Goal: Information Seeking & Learning: Learn about a topic

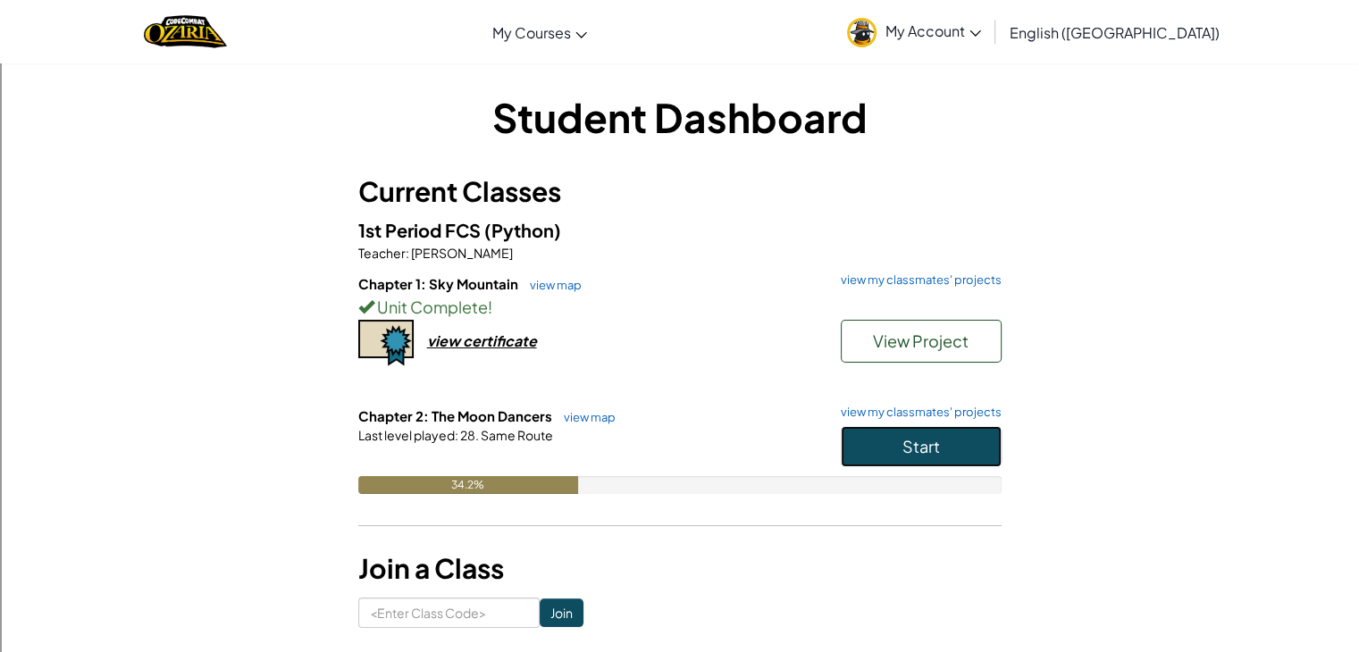
click at [847, 438] on button "Start" at bounding box center [921, 446] width 161 height 41
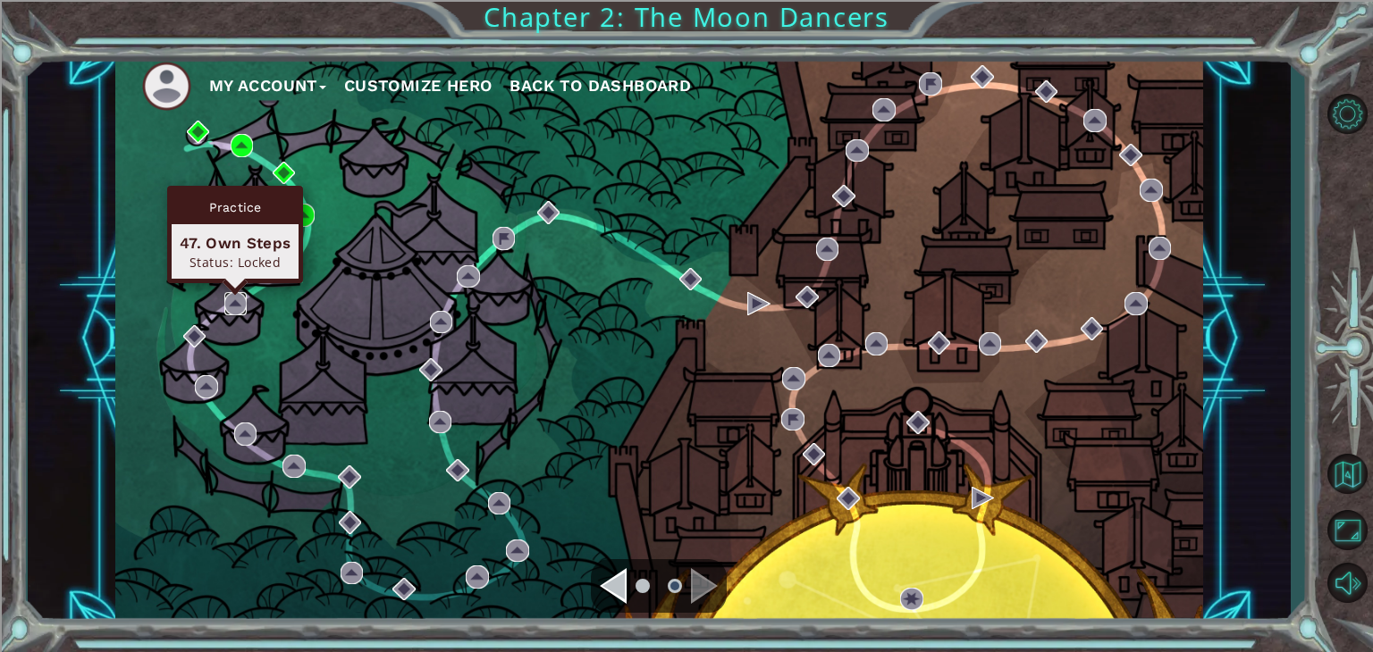
click at [238, 293] on img at bounding box center [235, 303] width 23 height 23
click at [236, 304] on img at bounding box center [235, 303] width 23 height 23
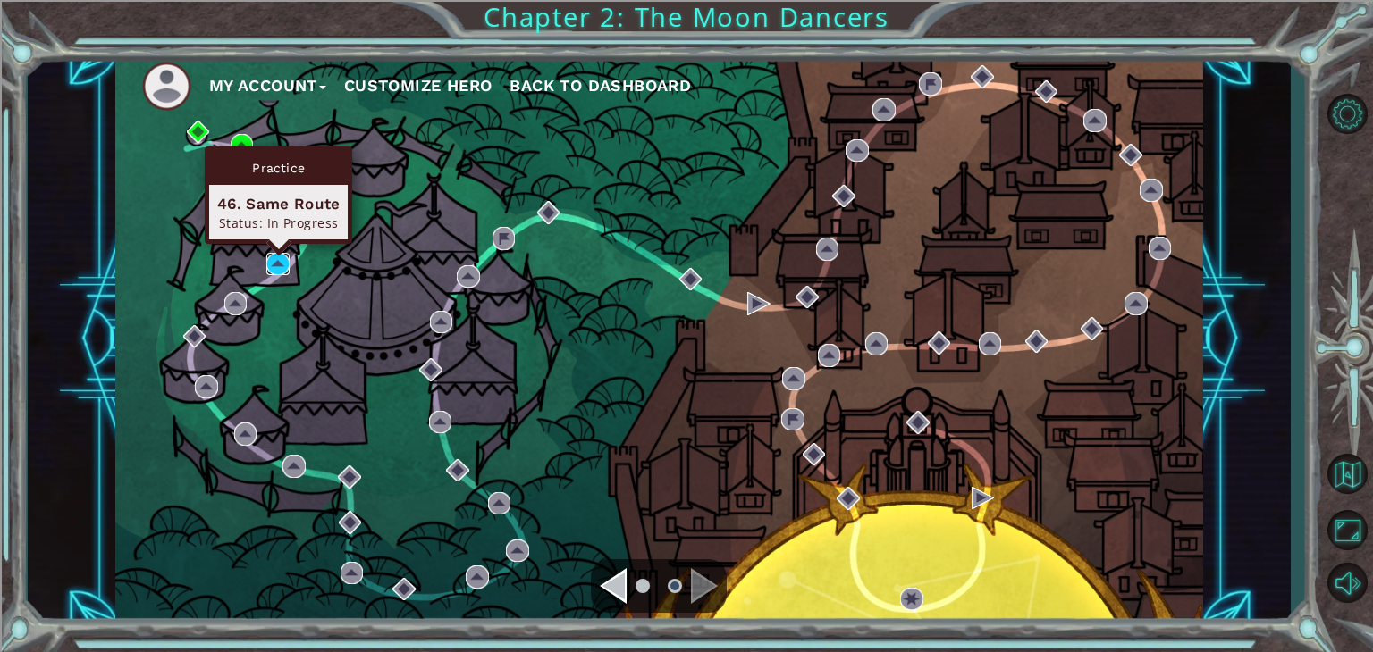
click at [286, 264] on img at bounding box center [277, 264] width 23 height 23
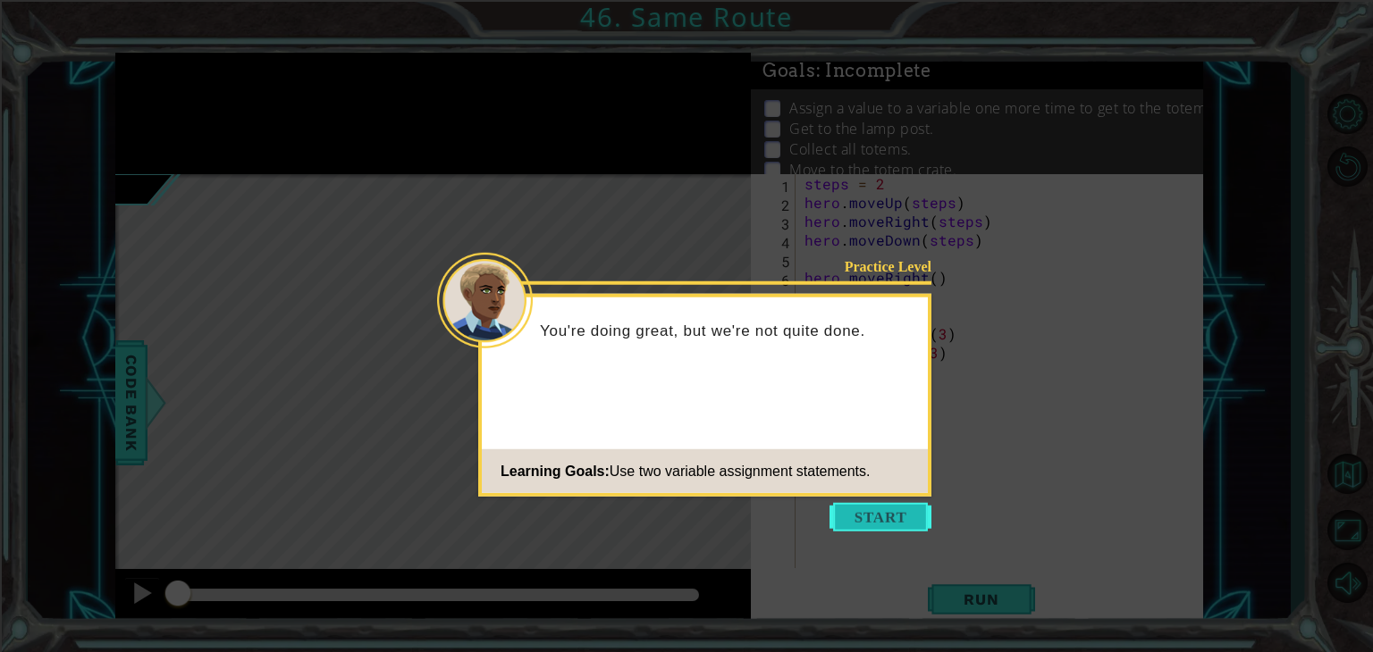
click at [912, 509] on button "Start" at bounding box center [880, 517] width 102 height 29
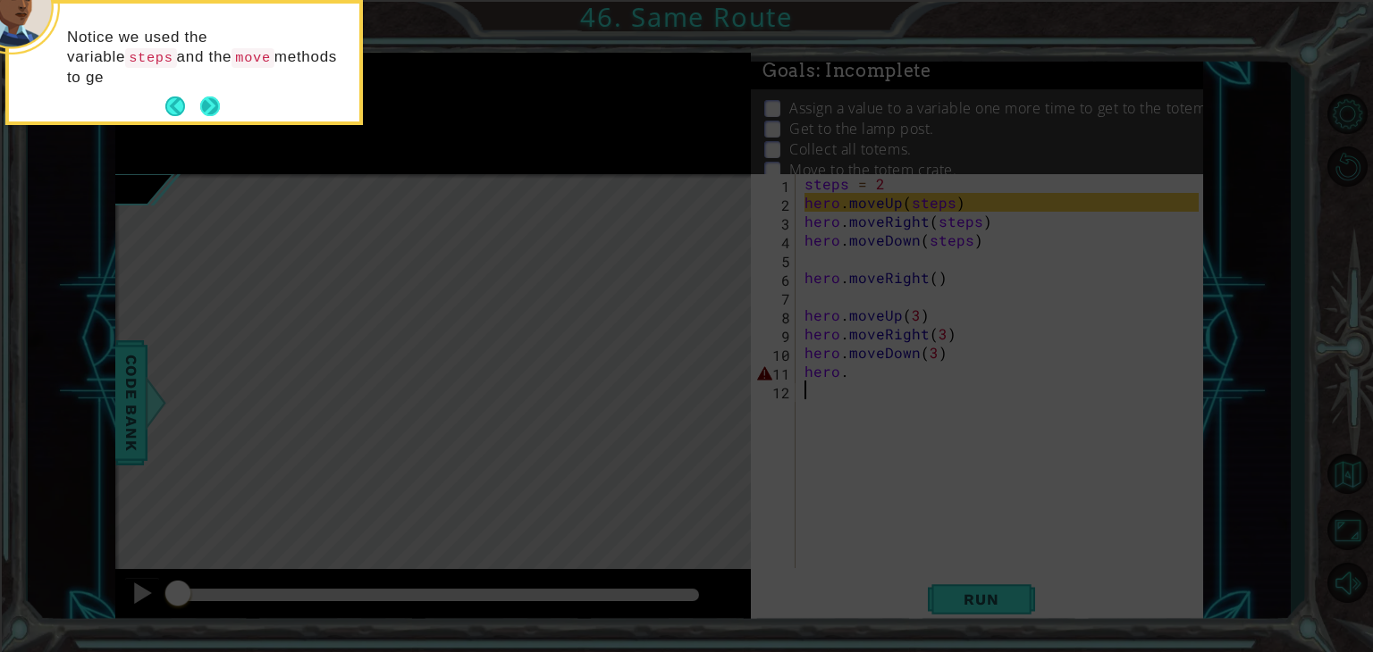
click at [206, 97] on button "Next" at bounding box center [210, 107] width 26 height 26
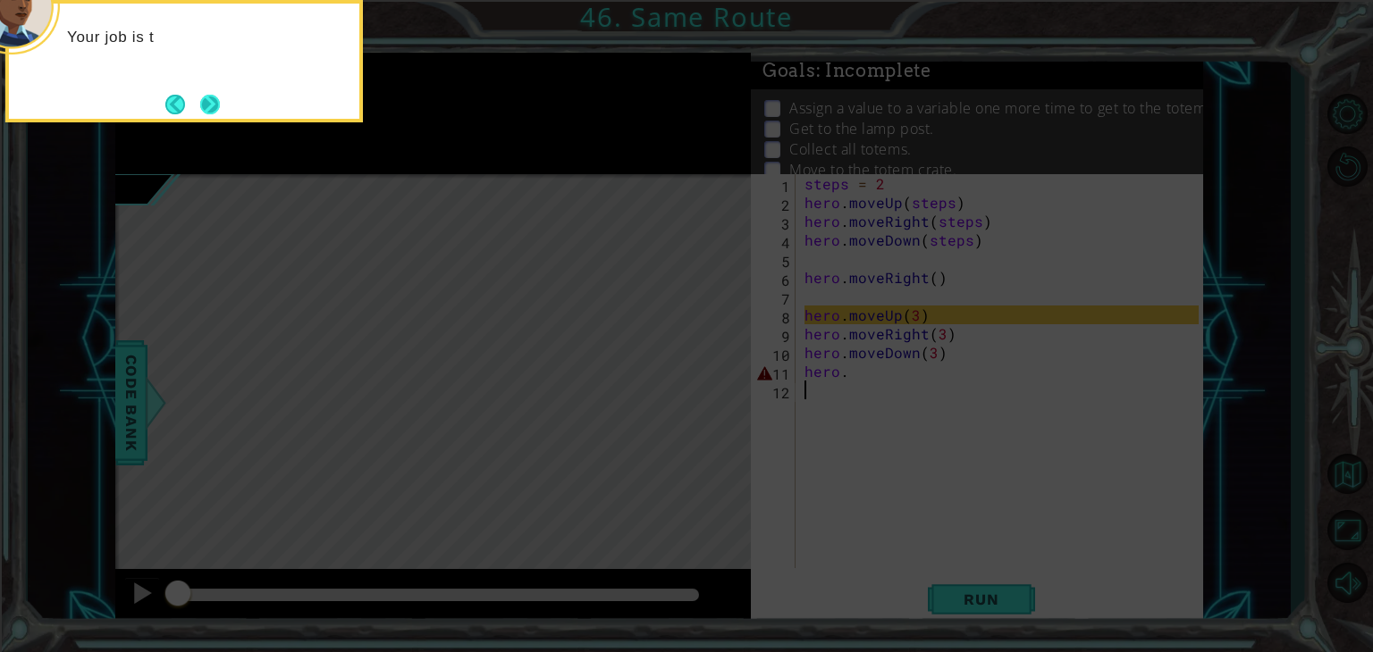
click at [200, 99] on button "Next" at bounding box center [209, 104] width 21 height 21
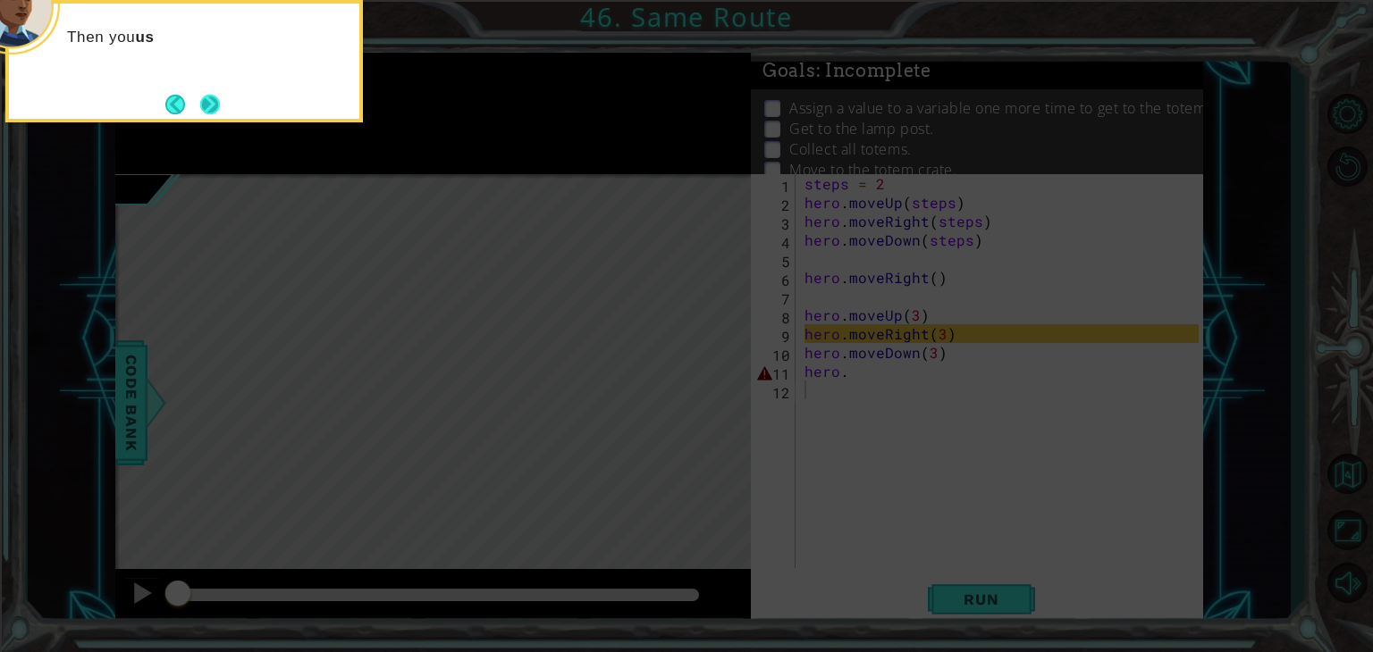
click at [202, 101] on button "Next" at bounding box center [210, 104] width 25 height 25
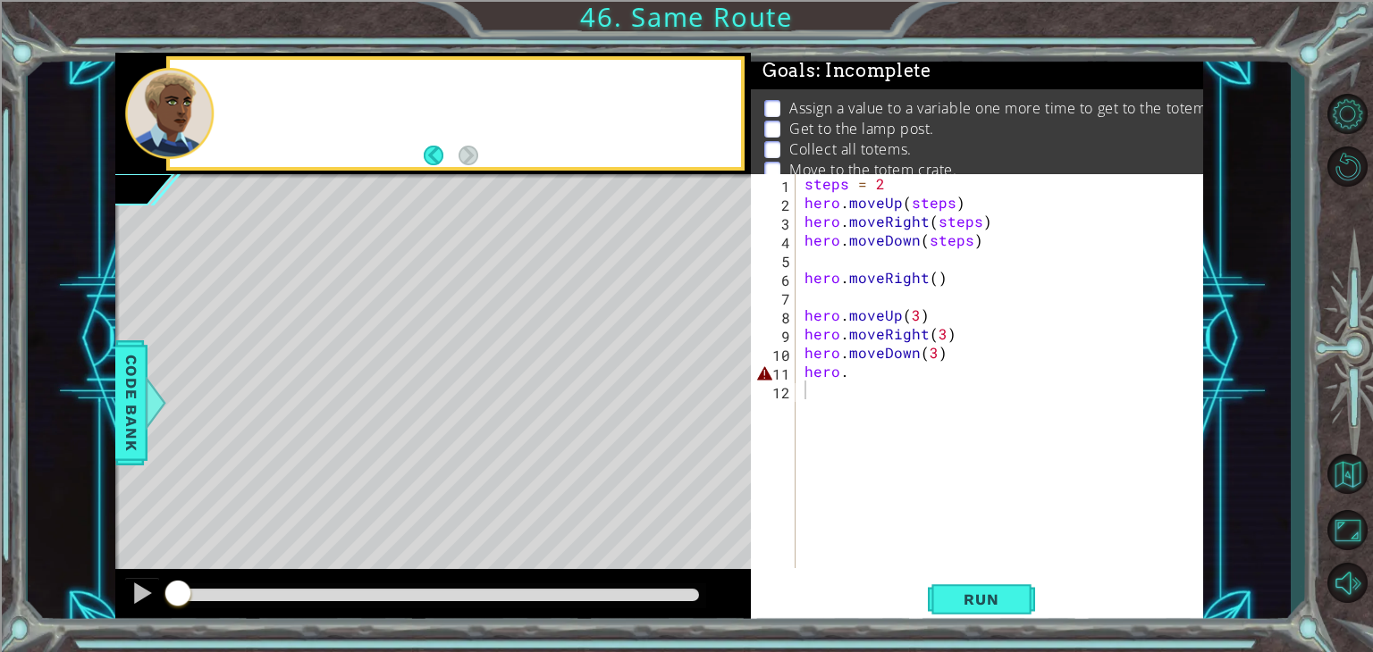
click at [202, 101] on div at bounding box center [169, 113] width 88 height 90
click at [971, 620] on button "Run" at bounding box center [981, 600] width 107 height 46
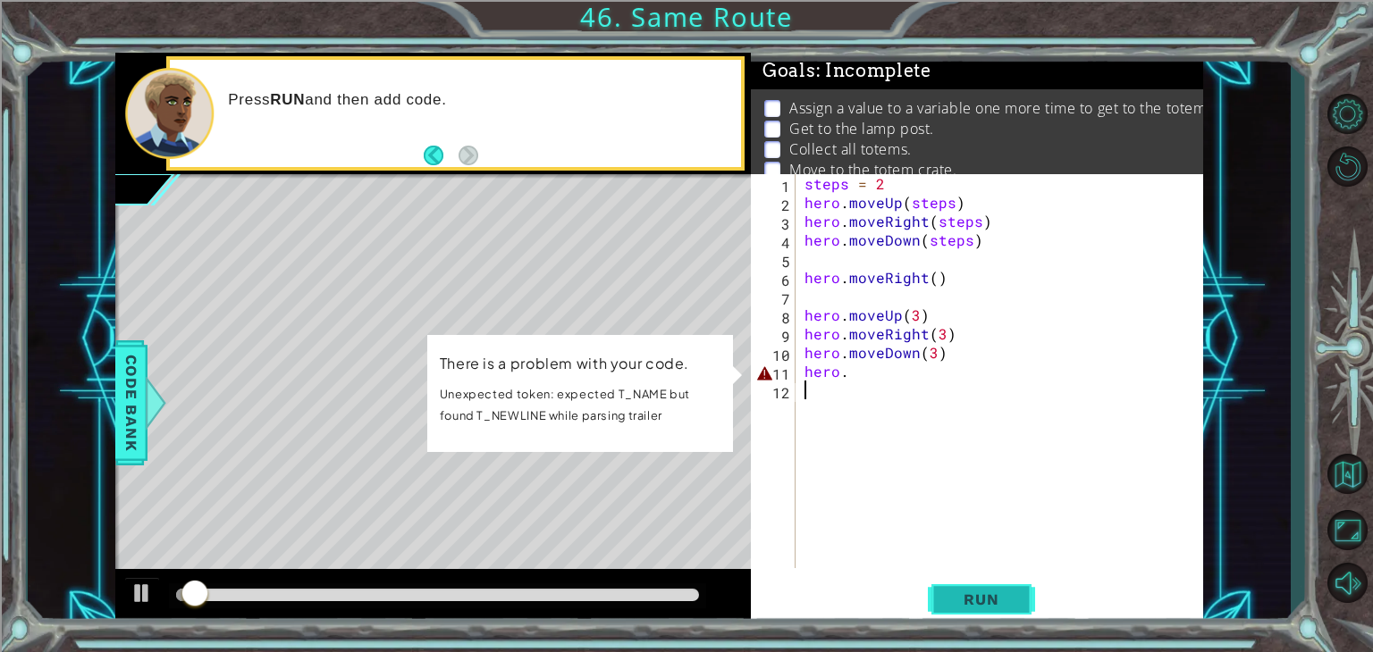
click at [964, 580] on button "Run" at bounding box center [981, 600] width 107 height 46
click at [847, 380] on div "steps = 2 hero . moveUp ( steps ) hero . moveRight ( steps ) hero . moveDown ( …" at bounding box center [1004, 390] width 407 height 432
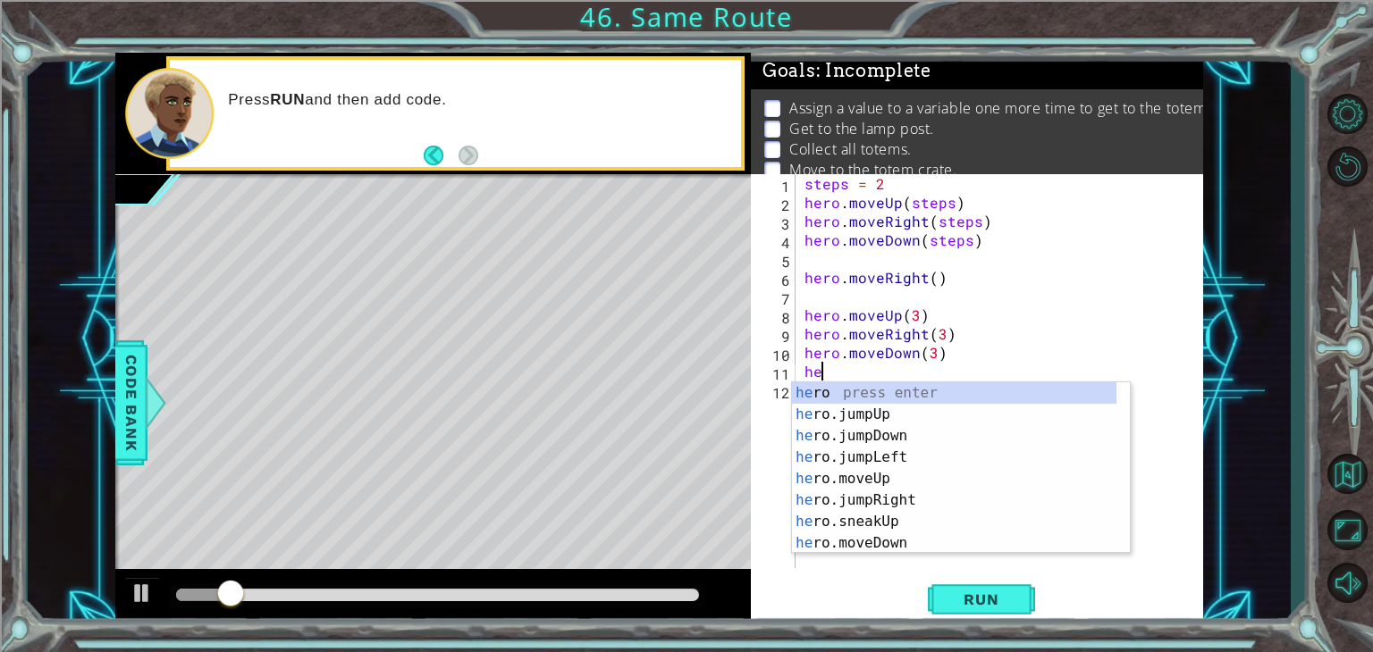
type textarea "h"
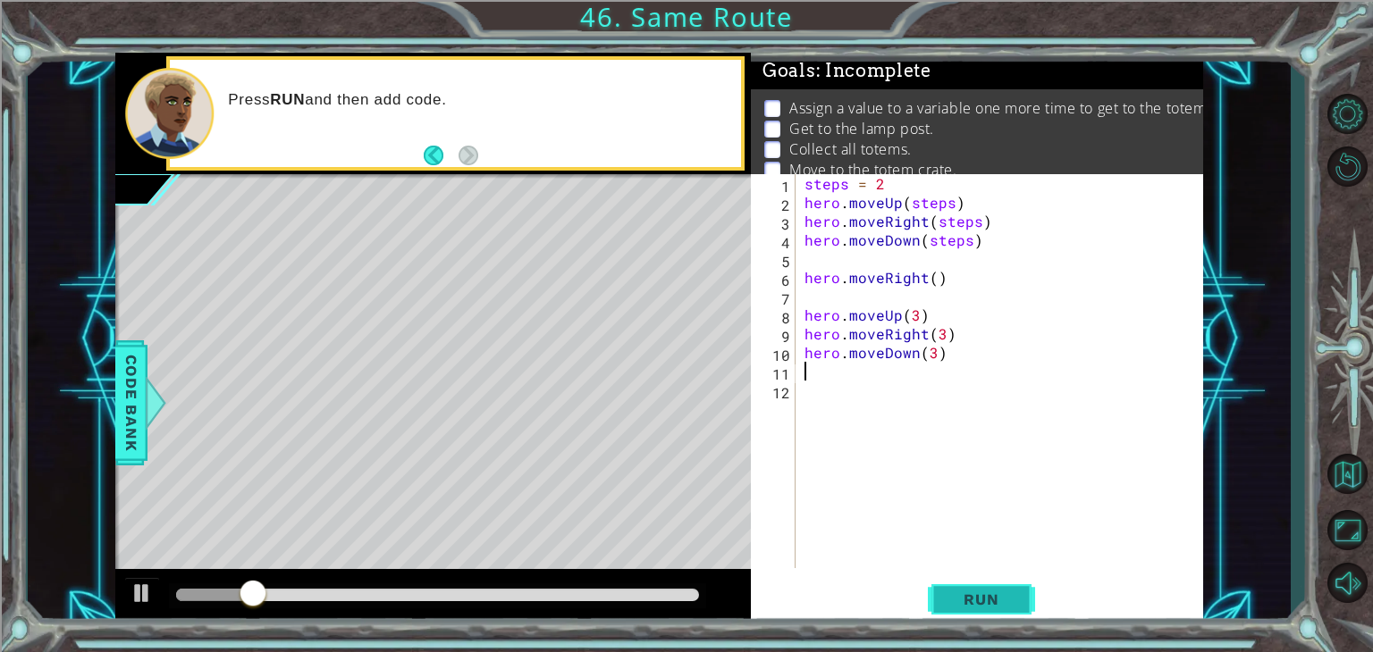
click at [986, 593] on span "Run" at bounding box center [980, 600] width 71 height 18
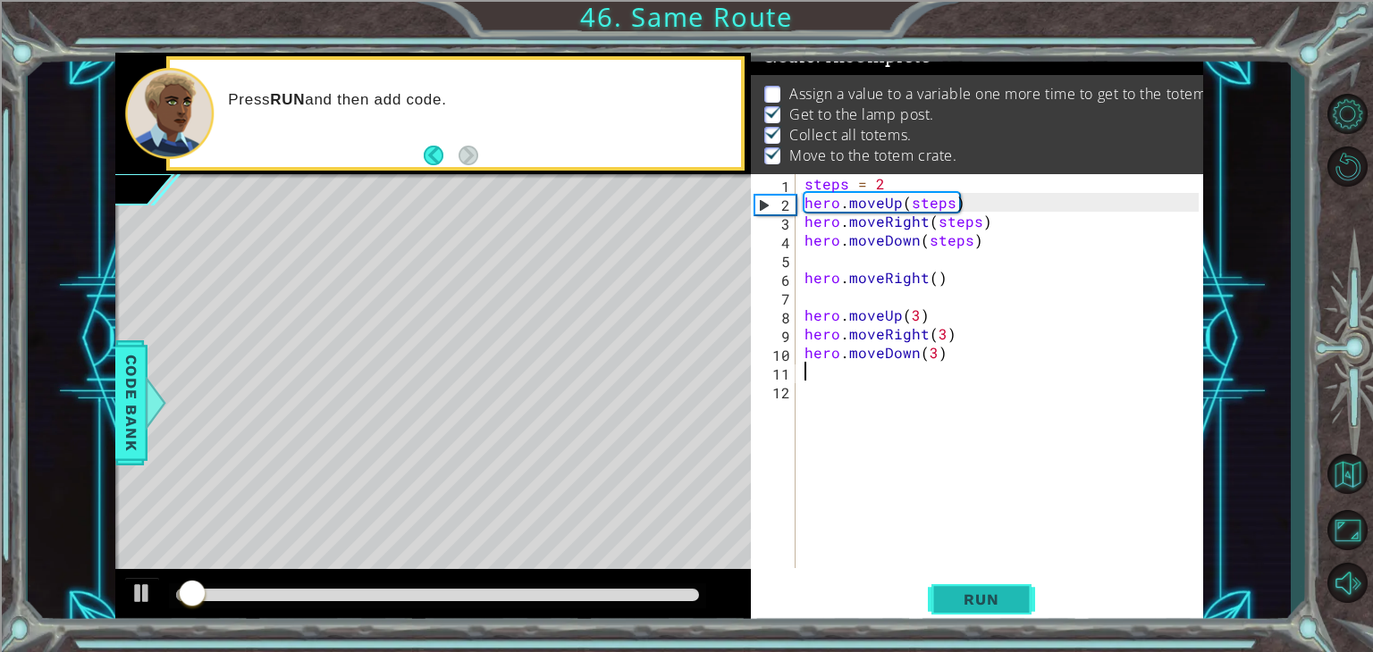
scroll to position [18, 0]
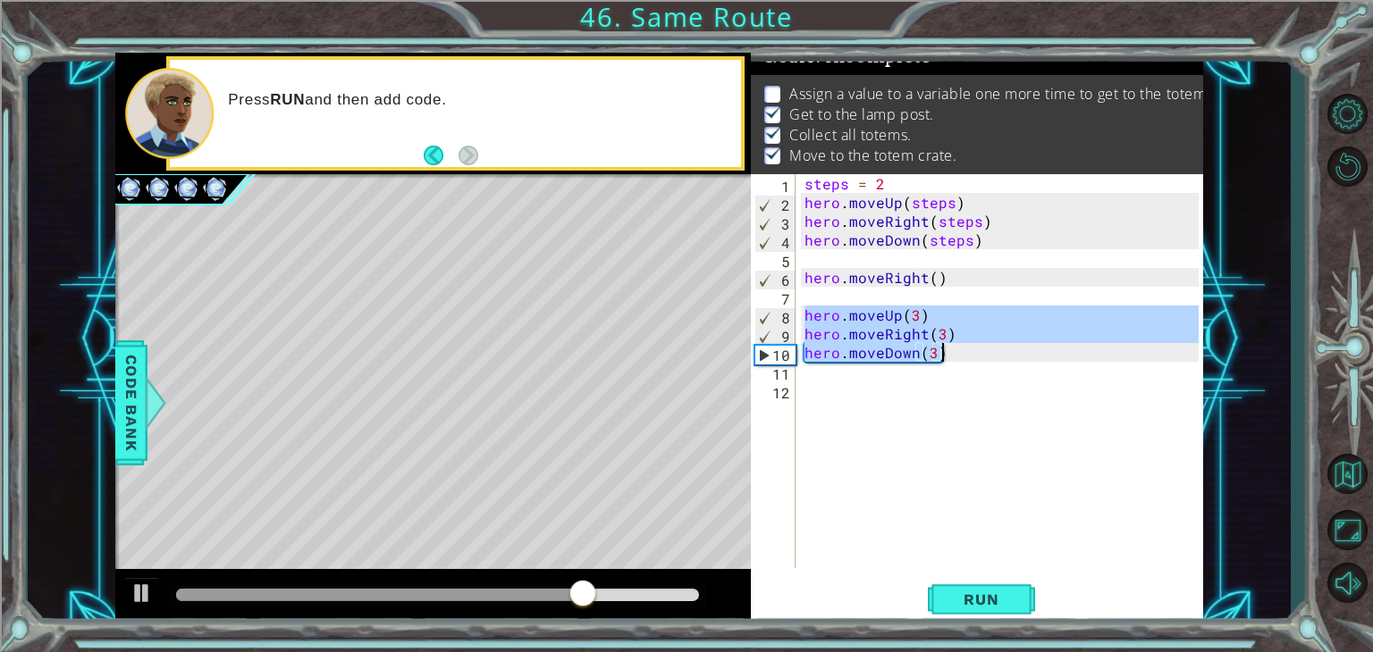
drag, startPoint x: 801, startPoint y: 314, endPoint x: 969, endPoint y: 358, distance: 173.8
click at [969, 358] on div "steps = 2 hero . moveUp ( steps ) hero . moveRight ( steps ) hero . moveDown ( …" at bounding box center [1004, 390] width 407 height 432
type textarea "hero.moveRight(3) hero.moveDown(3)"
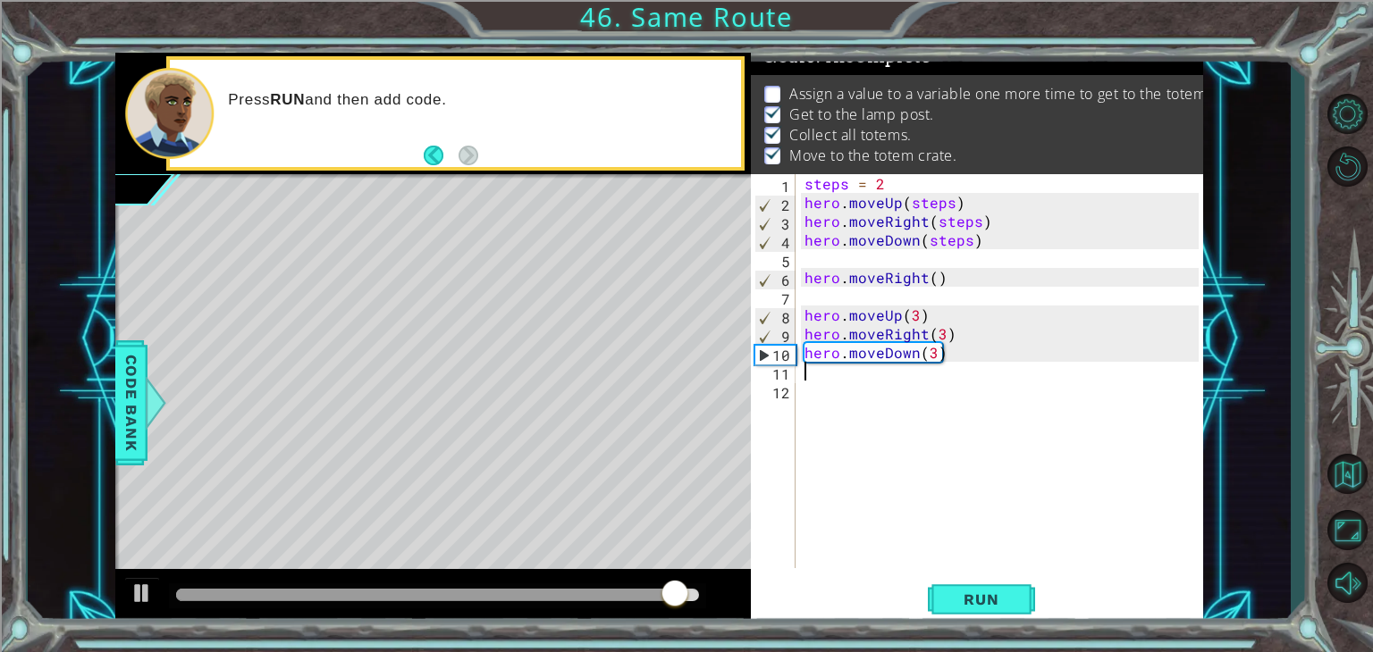
click at [807, 380] on div "steps = 2 hero . moveUp ( steps ) hero . moveRight ( steps ) hero . moveDown ( …" at bounding box center [1004, 390] width 407 height 432
paste textarea "hero.moveDown(3)"
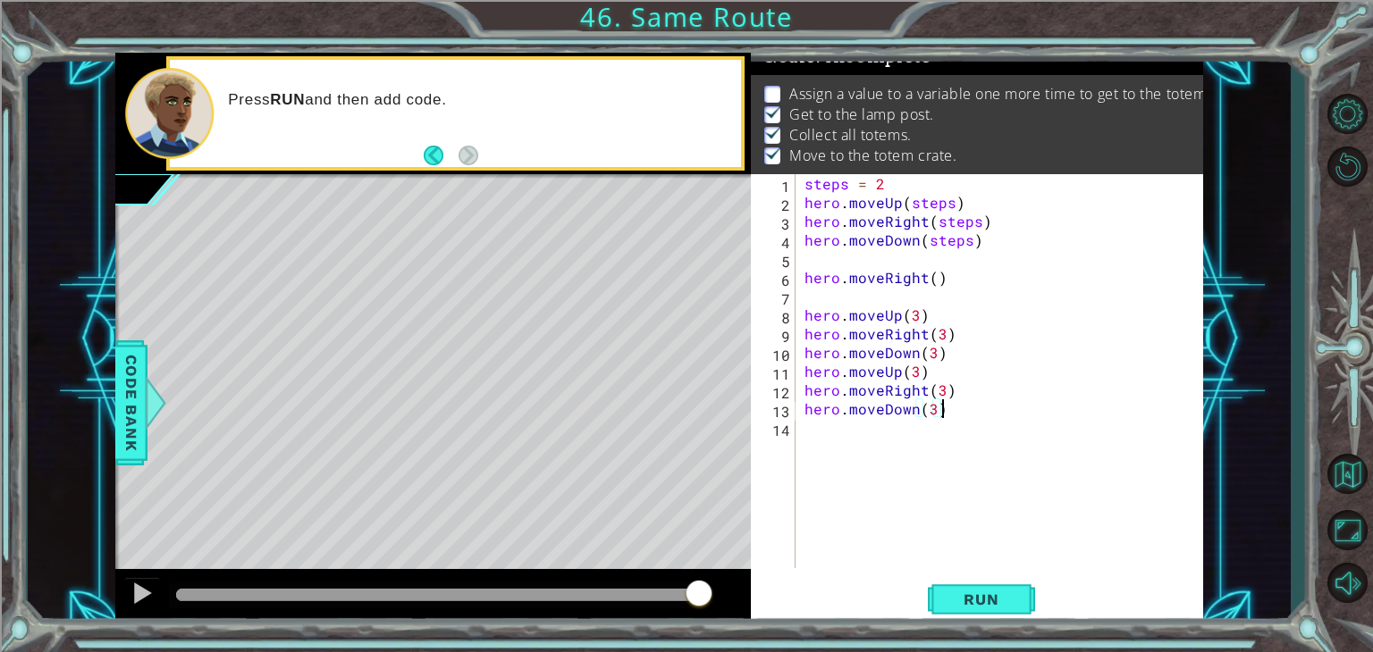
click at [922, 390] on div "steps = 2 hero . moveUp ( steps ) hero . moveRight ( steps ) hero . moveDown ( …" at bounding box center [1004, 390] width 407 height 432
type textarea "hero.moveLeft(3)"
click at [919, 466] on div "steps = 2 hero . moveUp ( steps ) hero . moveRight ( steps ) hero . moveDown ( …" at bounding box center [1004, 390] width 407 height 432
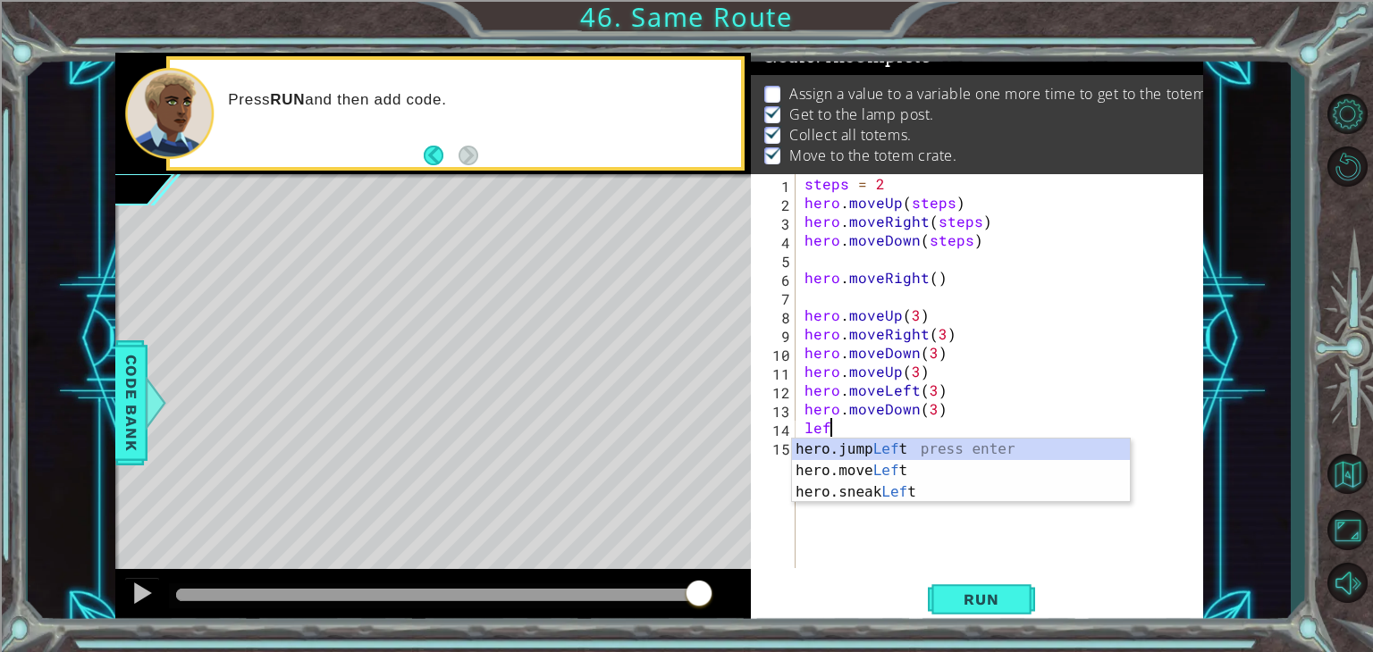
scroll to position [0, 0]
click at [861, 469] on div "hero.jump Left press enter hero.move Left press enter hero.sneak Left press ent…" at bounding box center [961, 492] width 338 height 107
type textarea "hero.moveLeft(1)"
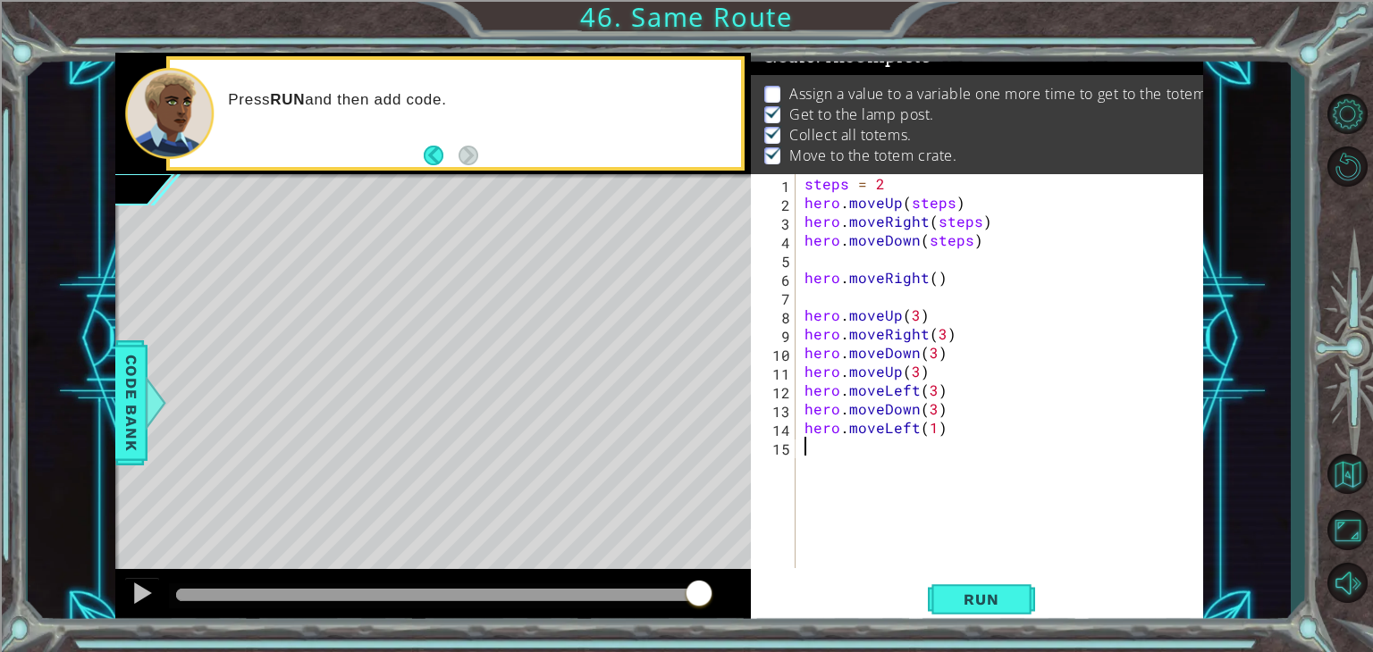
click at [869, 472] on div "steps = 2 hero . moveUp ( steps ) hero . moveRight ( steps ) hero . moveDown ( …" at bounding box center [1004, 390] width 407 height 432
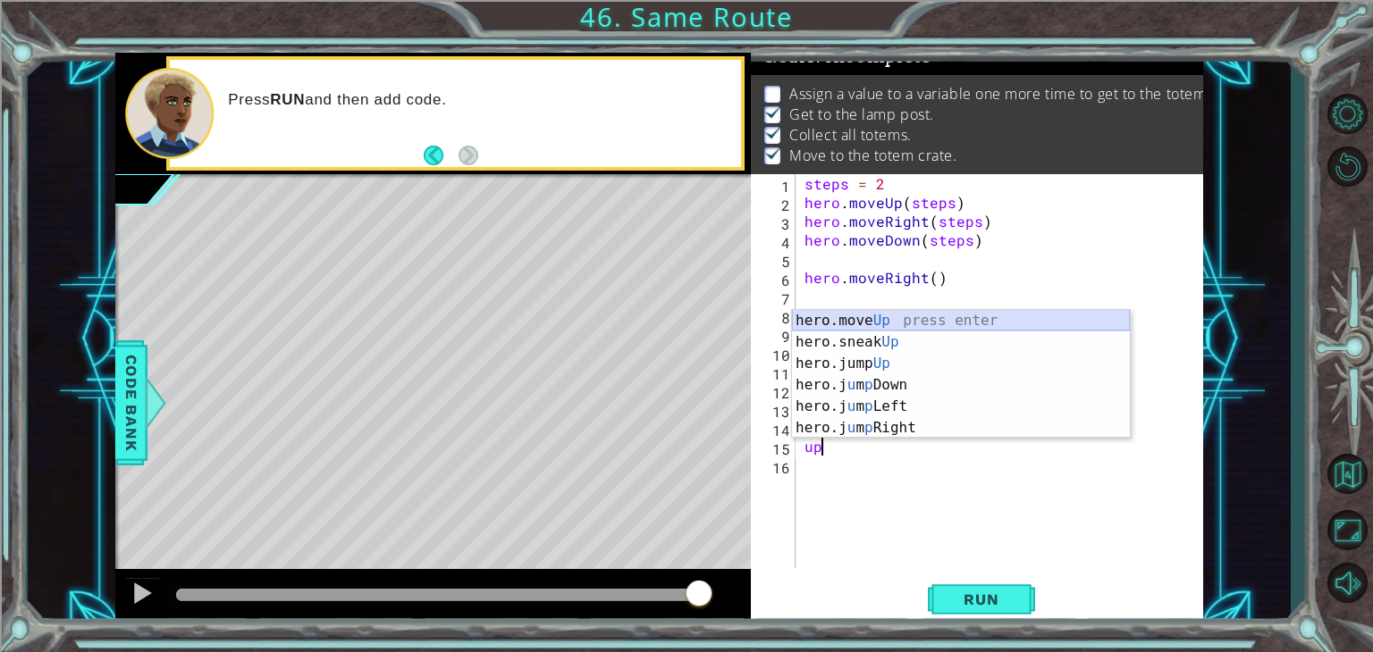
click at [870, 315] on div "hero.move Up press enter hero.sneak Up press enter hero.jump Up press enter her…" at bounding box center [961, 396] width 338 height 172
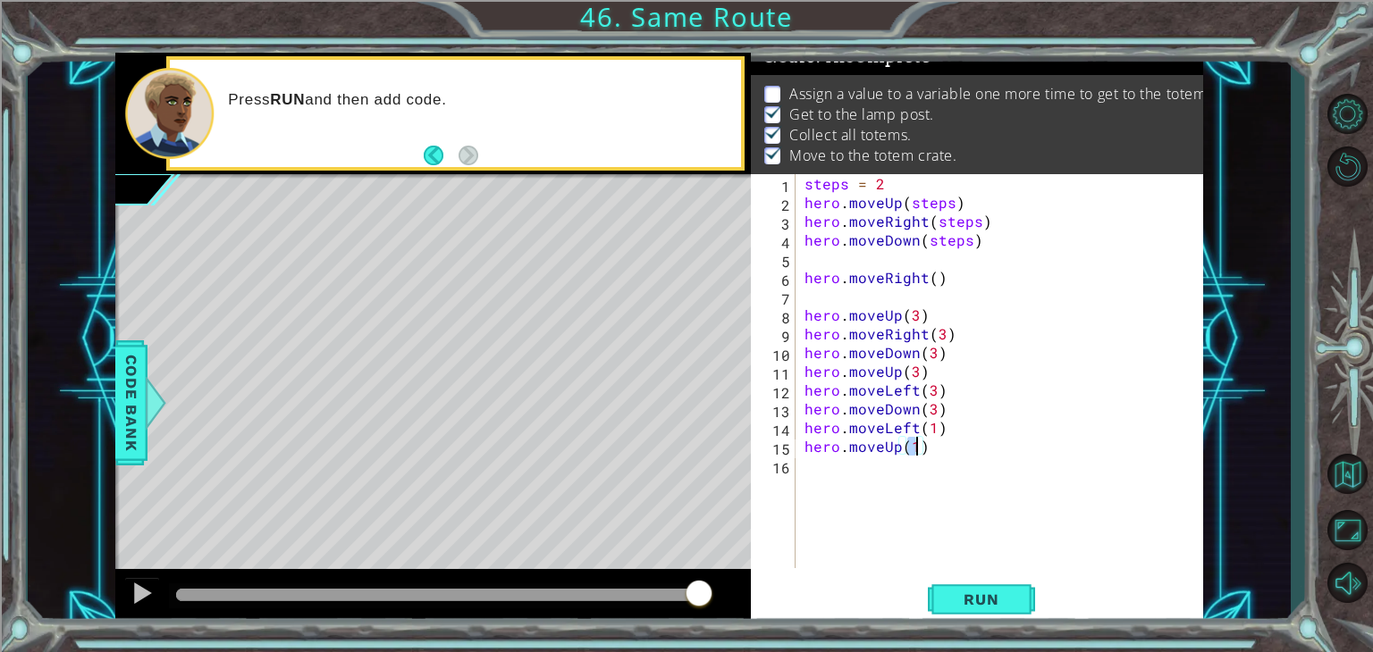
type textarea "hero.moveUp(2)"
click at [857, 465] on div "steps = 2 hero . moveUp ( steps ) hero . moveRight ( steps ) hero . moveDown ( …" at bounding box center [1004, 390] width 407 height 432
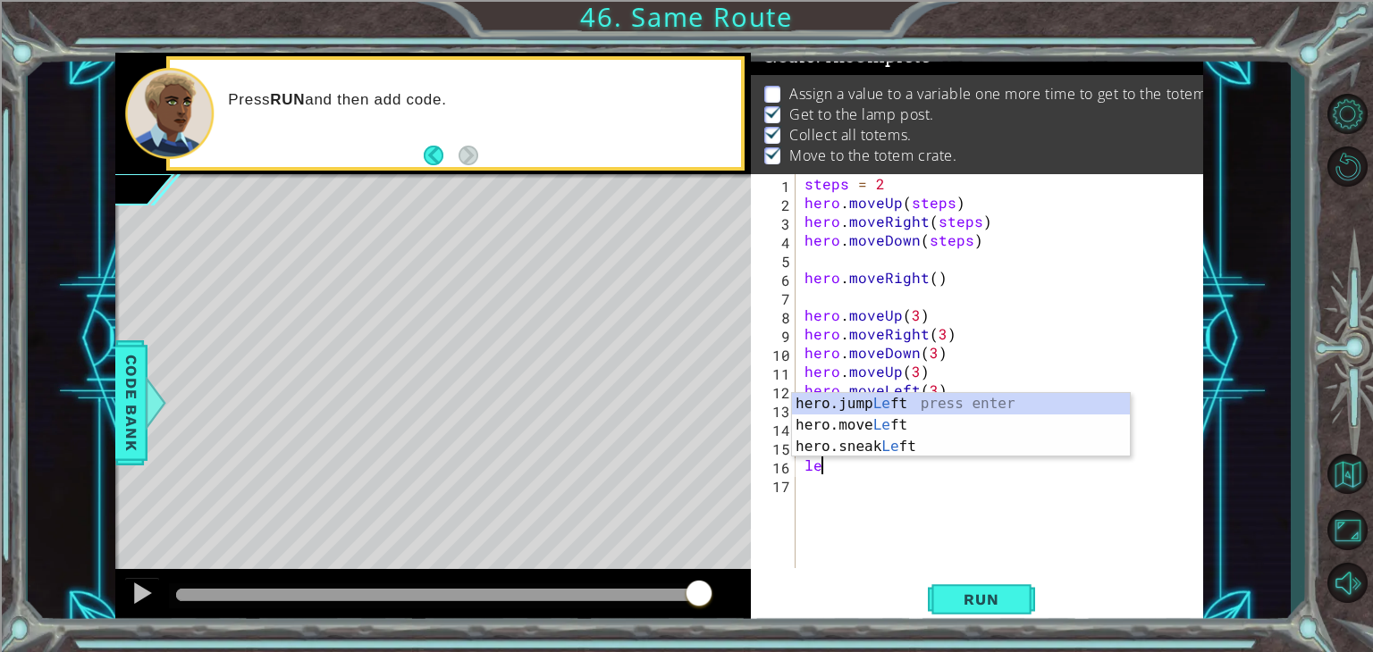
scroll to position [0, 0]
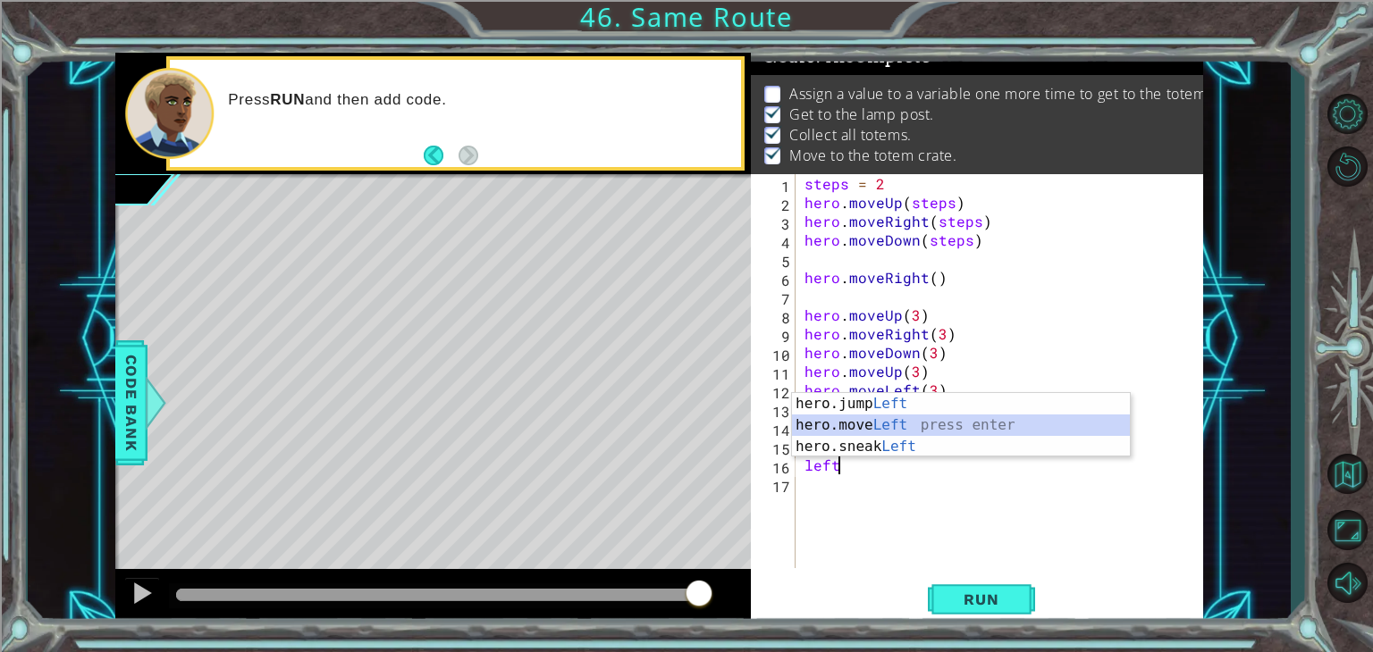
click at [871, 421] on div "hero.jump Left press enter hero.move Left press enter hero.sneak Left press ent…" at bounding box center [961, 446] width 338 height 107
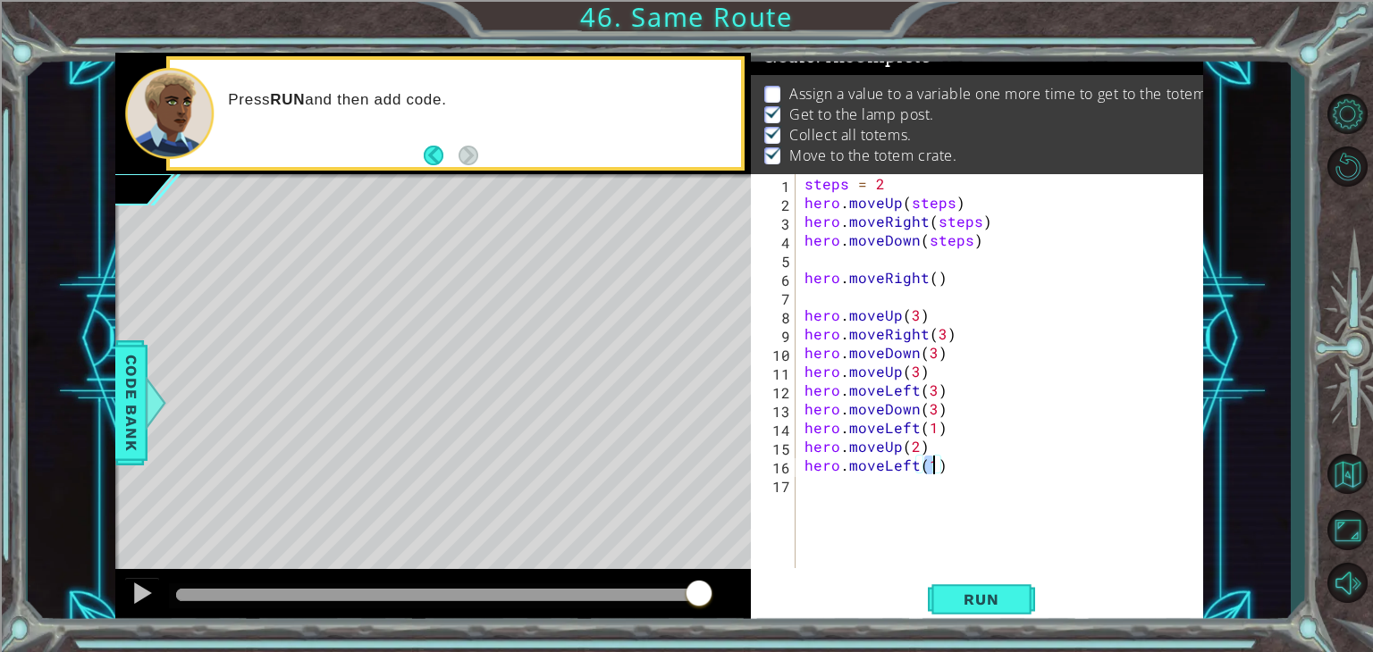
type textarea "hero.moveLeft(3)"
click at [830, 505] on div "steps = 2 hero . moveUp ( steps ) hero . moveRight ( steps ) hero . moveDown ( …" at bounding box center [1004, 390] width 407 height 432
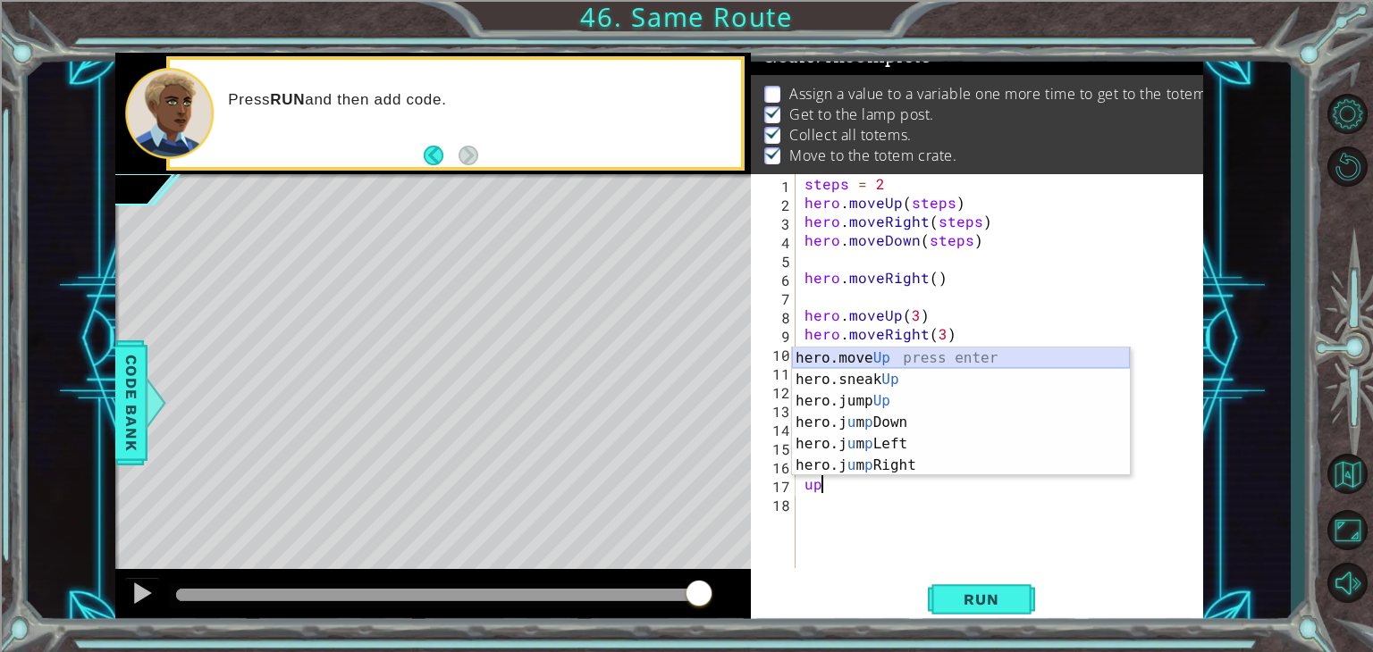
click at [883, 362] on div "hero.move Up press enter hero.sneak Up press enter hero.jump Up press enter her…" at bounding box center [961, 434] width 338 height 172
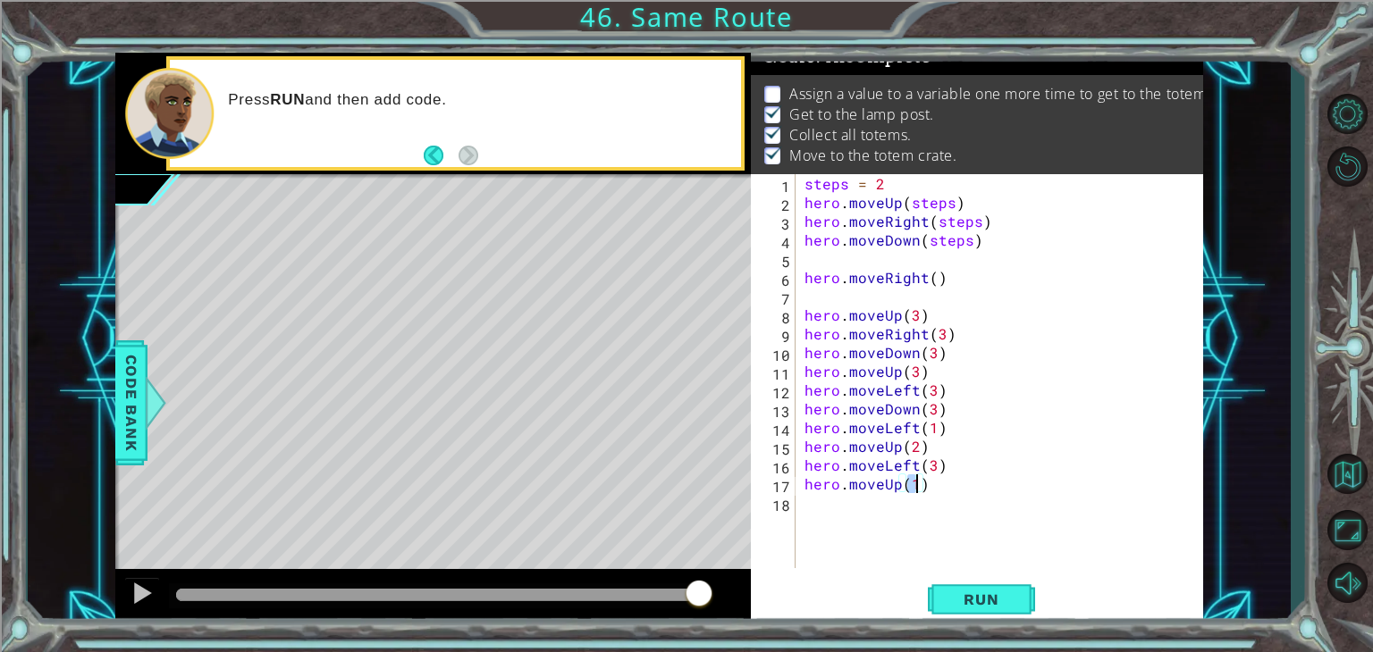
scroll to position [0, 6]
click at [969, 585] on button "Run" at bounding box center [981, 600] width 107 height 46
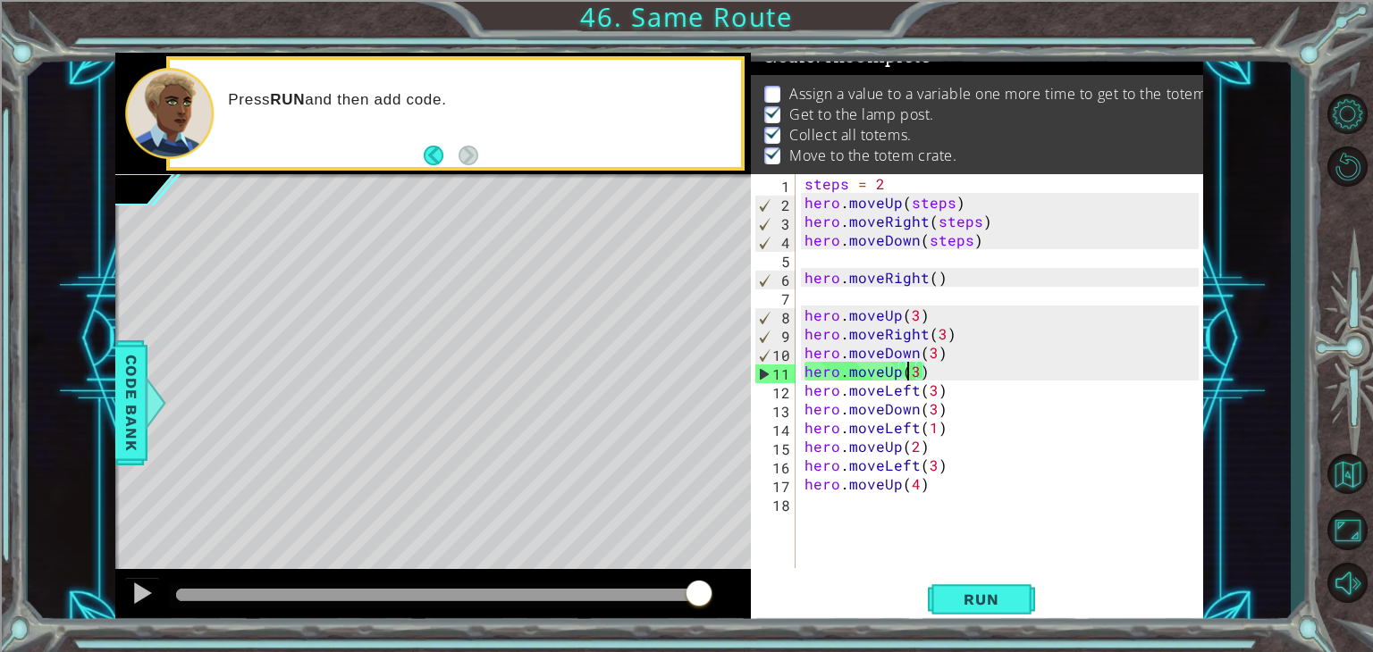
click at [912, 366] on div "steps = 2 hero . moveUp ( steps ) hero . moveRight ( steps ) hero . moveDown ( …" at bounding box center [1004, 390] width 407 height 432
click at [917, 370] on div "steps = 2 hero . moveUp ( steps ) hero . moveRight ( steps ) hero . moveDown ( …" at bounding box center [1004, 390] width 407 height 432
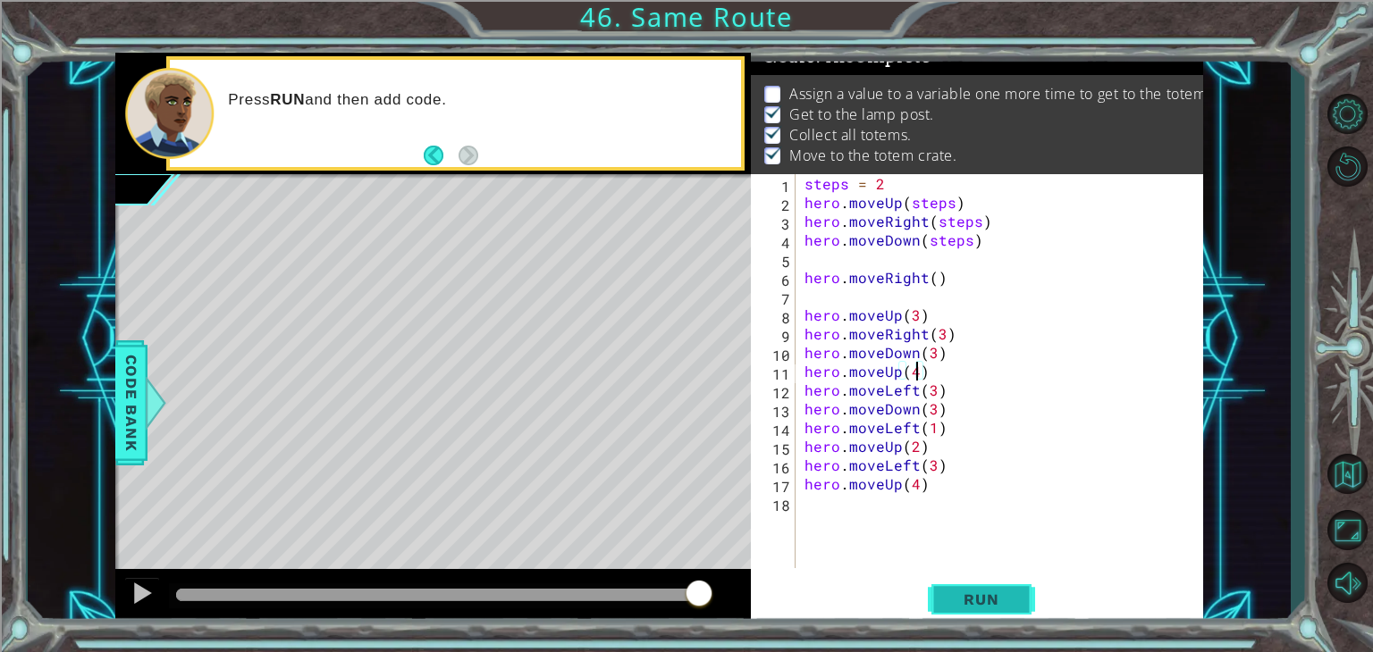
click at [964, 597] on span "Run" at bounding box center [980, 600] width 71 height 18
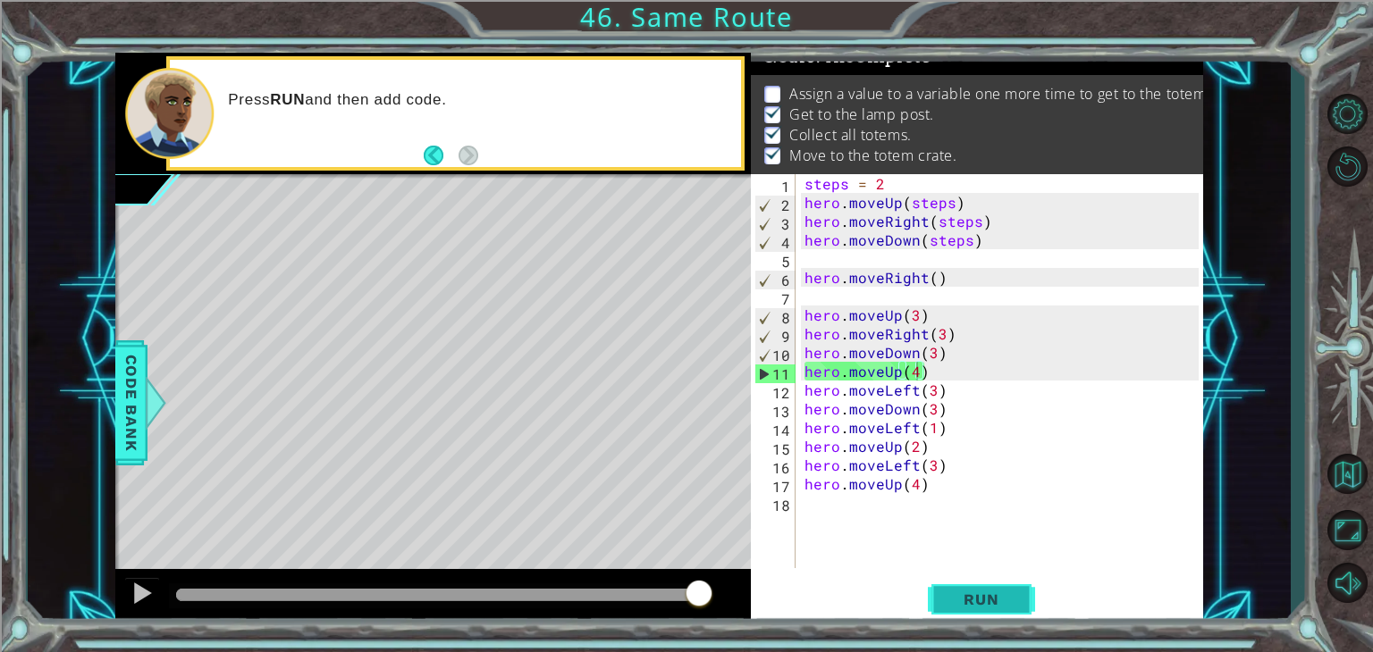
click at [964, 597] on span "Run" at bounding box center [980, 600] width 71 height 18
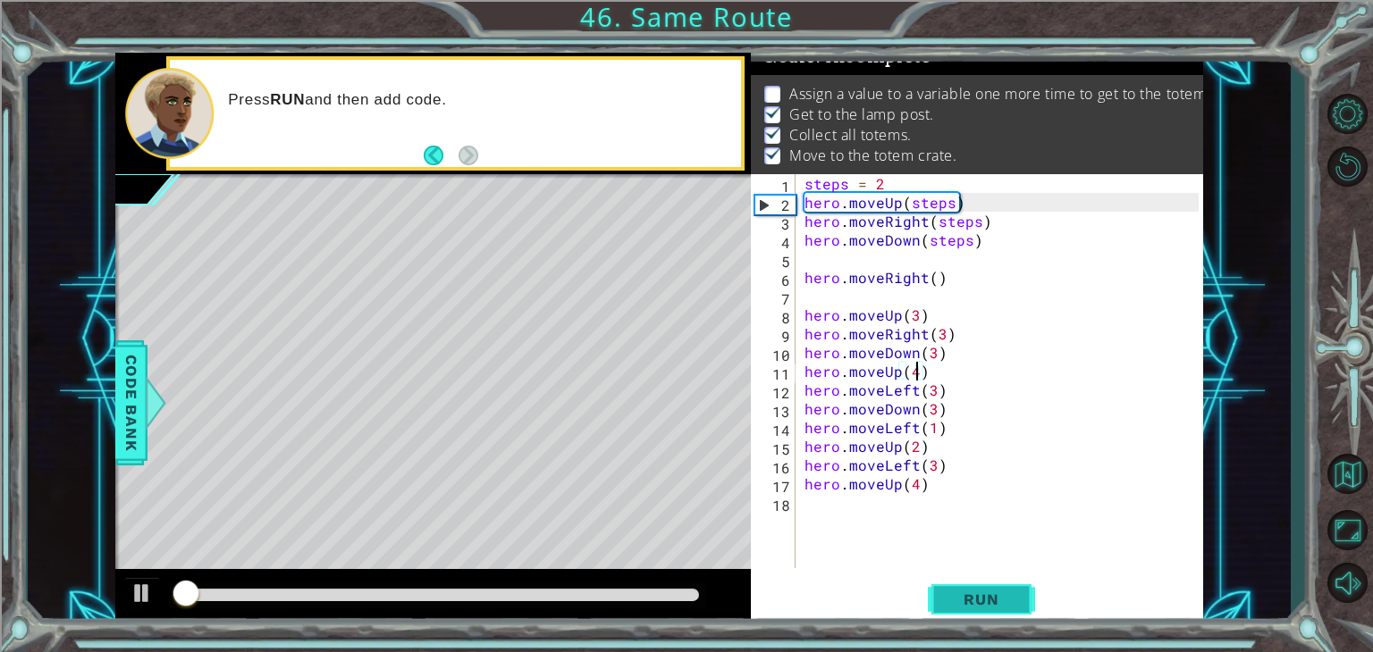
click at [964, 597] on span "Run" at bounding box center [980, 600] width 71 height 18
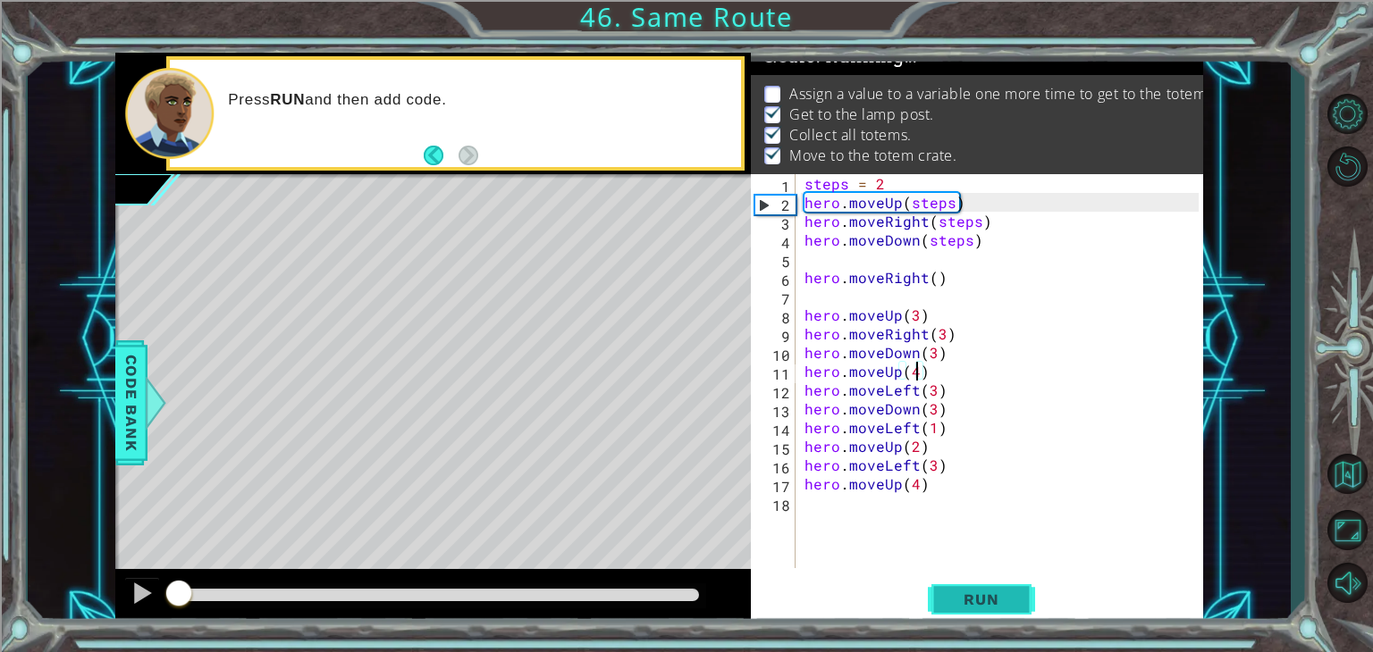
click at [964, 597] on span "Run" at bounding box center [980, 600] width 71 height 18
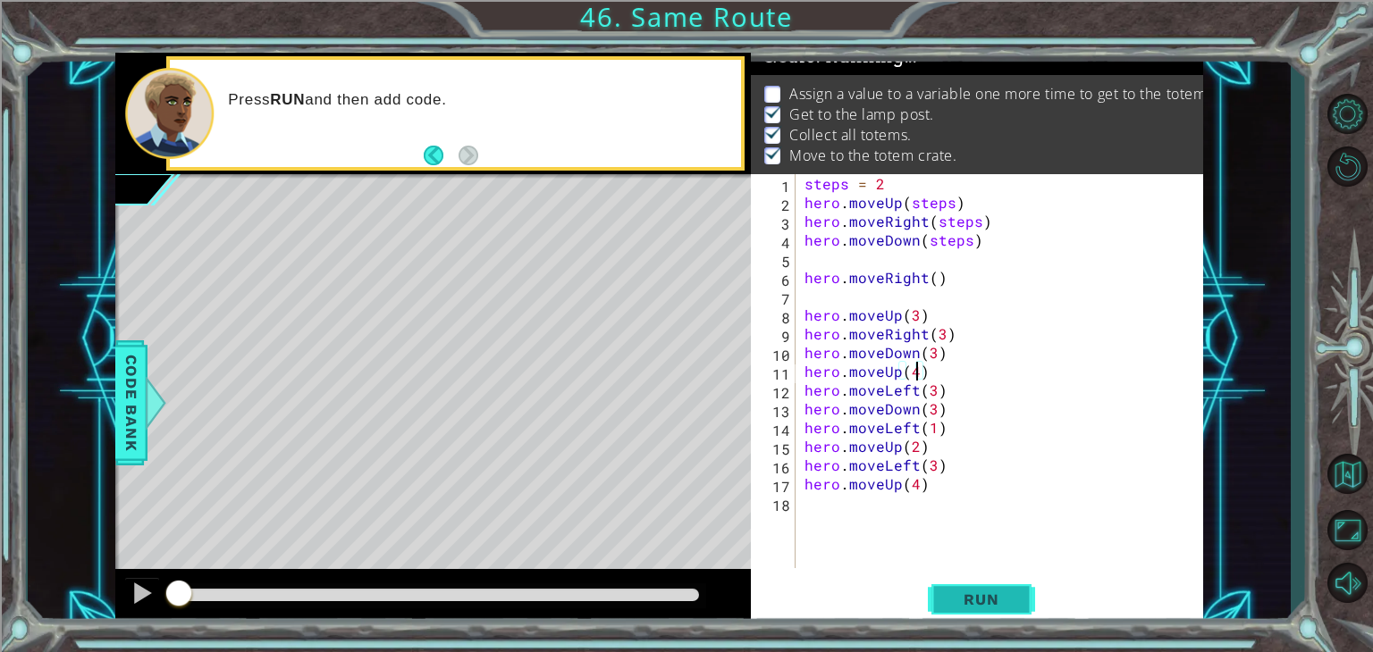
click at [964, 597] on span "Run" at bounding box center [980, 600] width 71 height 18
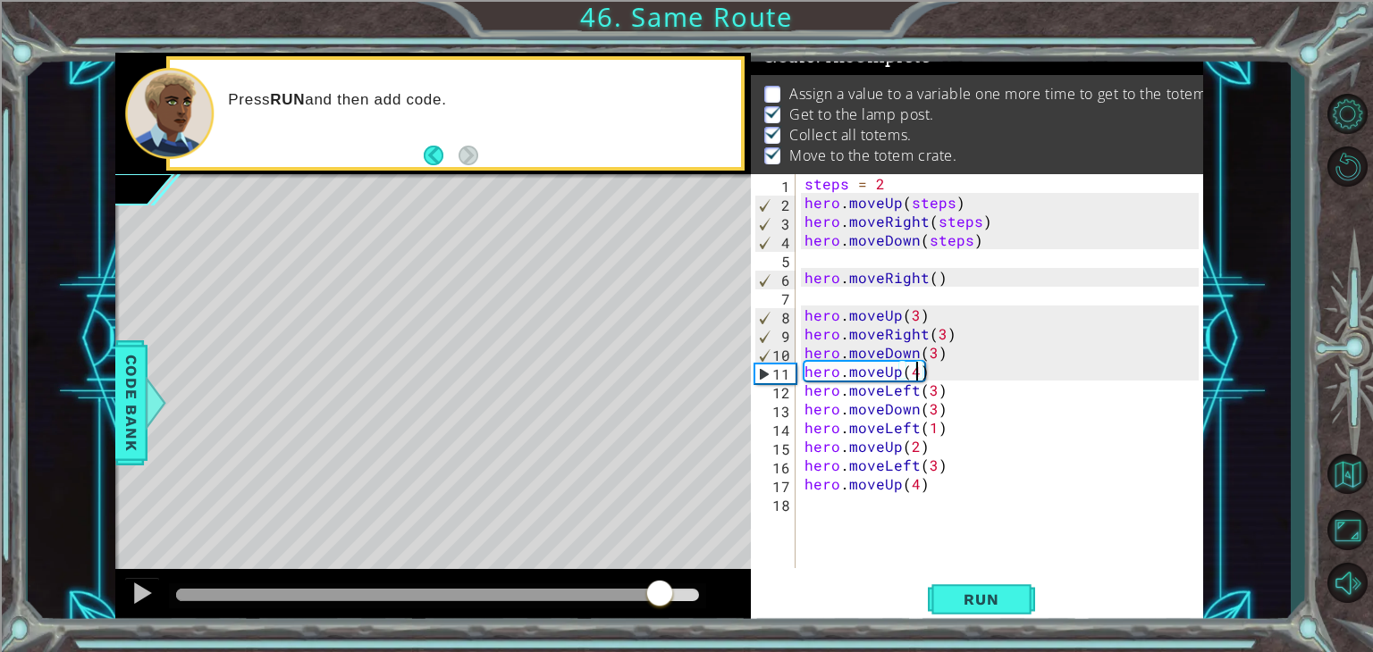
drag, startPoint x: 225, startPoint y: 584, endPoint x: 661, endPoint y: 589, distance: 436.1
click at [661, 589] on div at bounding box center [659, 595] width 32 height 32
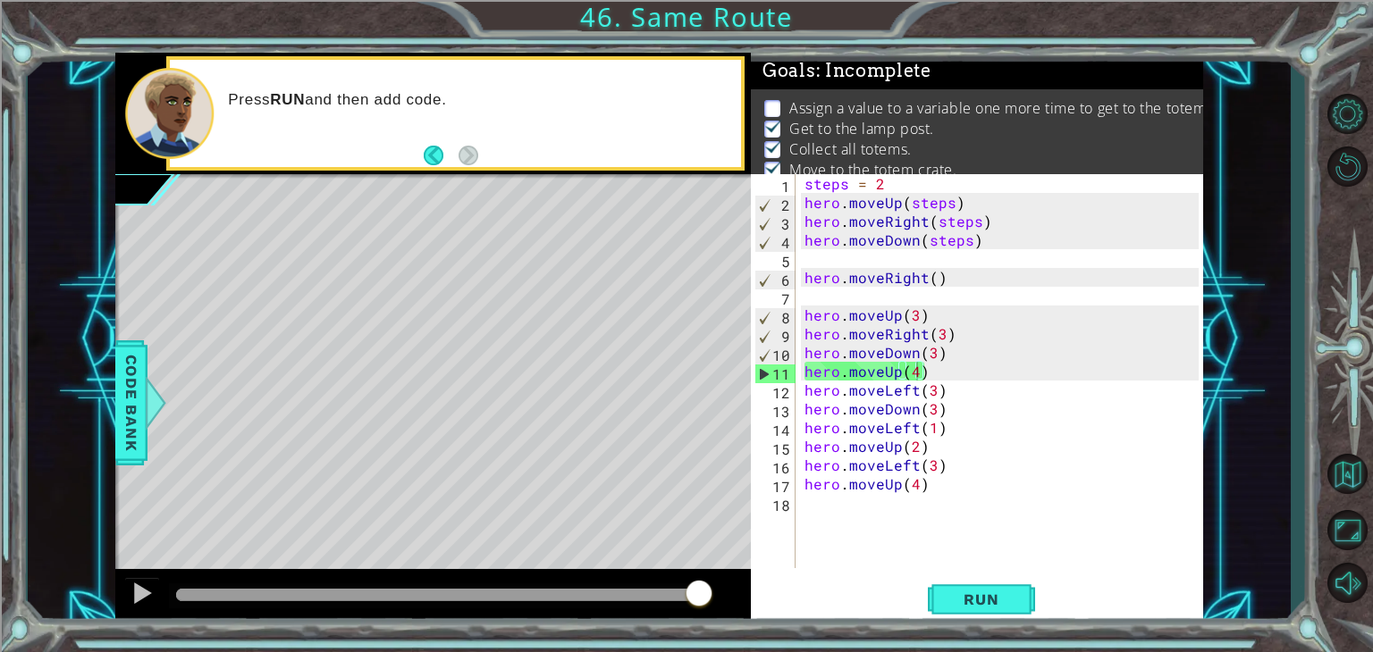
drag, startPoint x: 1158, startPoint y: 102, endPoint x: 1048, endPoint y: 120, distance: 111.4
click at [1048, 120] on ul "Assign a value to a variable one more time to get to the totem crate. Get to th…" at bounding box center [976, 139] width 433 height 82
drag, startPoint x: 751, startPoint y: 166, endPoint x: 1099, endPoint y: 189, distance: 349.2
click at [1099, 189] on div "1 ההההההההההההההההההההההההההההההההההההההההההההההההההההההההההההההההההההההההההההה…" at bounding box center [659, 340] width 1088 height 574
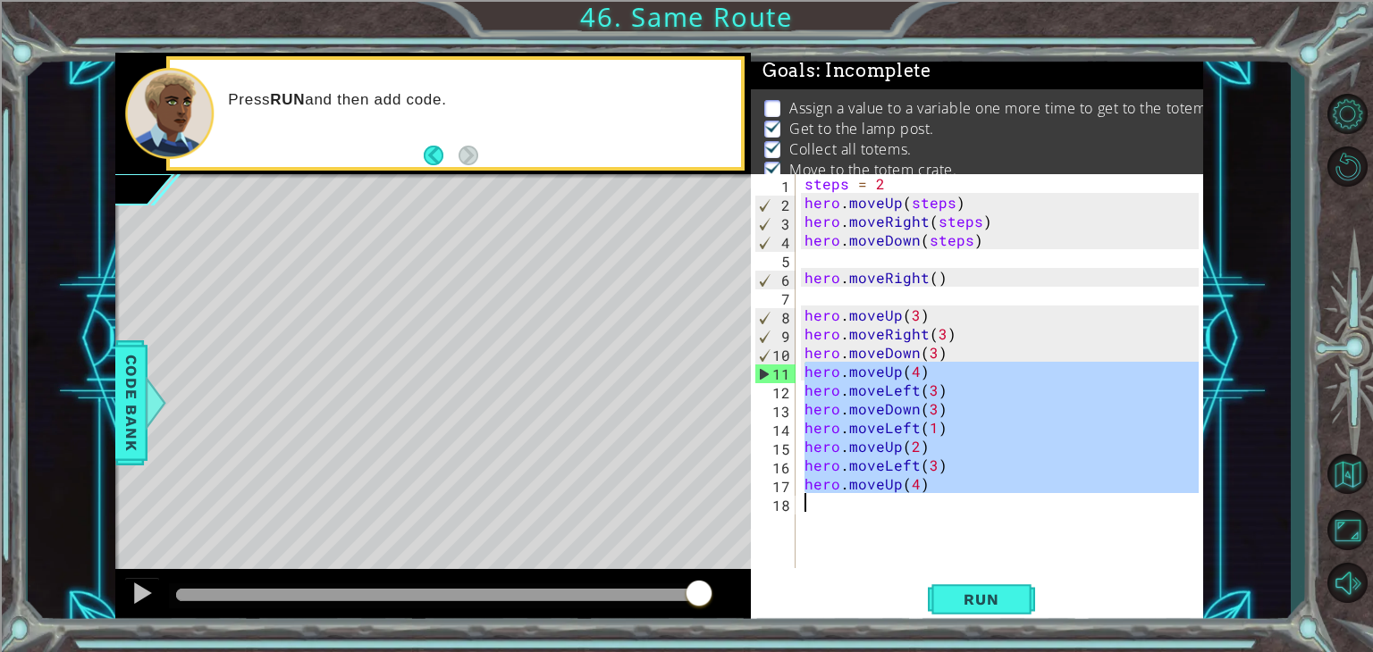
drag, startPoint x: 803, startPoint y: 373, endPoint x: 1023, endPoint y: 555, distance: 286.3
click at [1023, 555] on div "steps = 2 hero . moveUp ( steps ) hero . moveRight ( steps ) hero . moveDown ( …" at bounding box center [1004, 390] width 407 height 432
type textarea "hero.moveUp(4)"
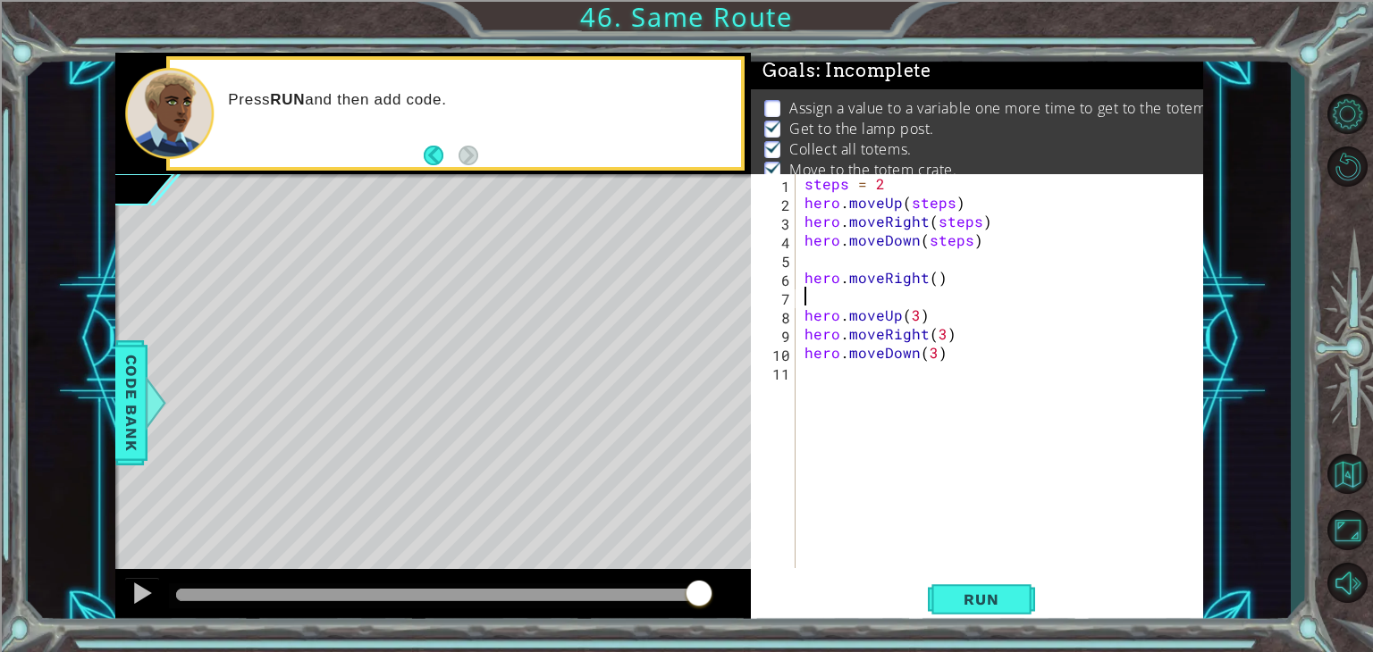
click at [829, 298] on div "steps = 2 hero . moveUp ( steps ) hero . moveRight ( steps ) hero . moveDown ( …" at bounding box center [1004, 390] width 407 height 432
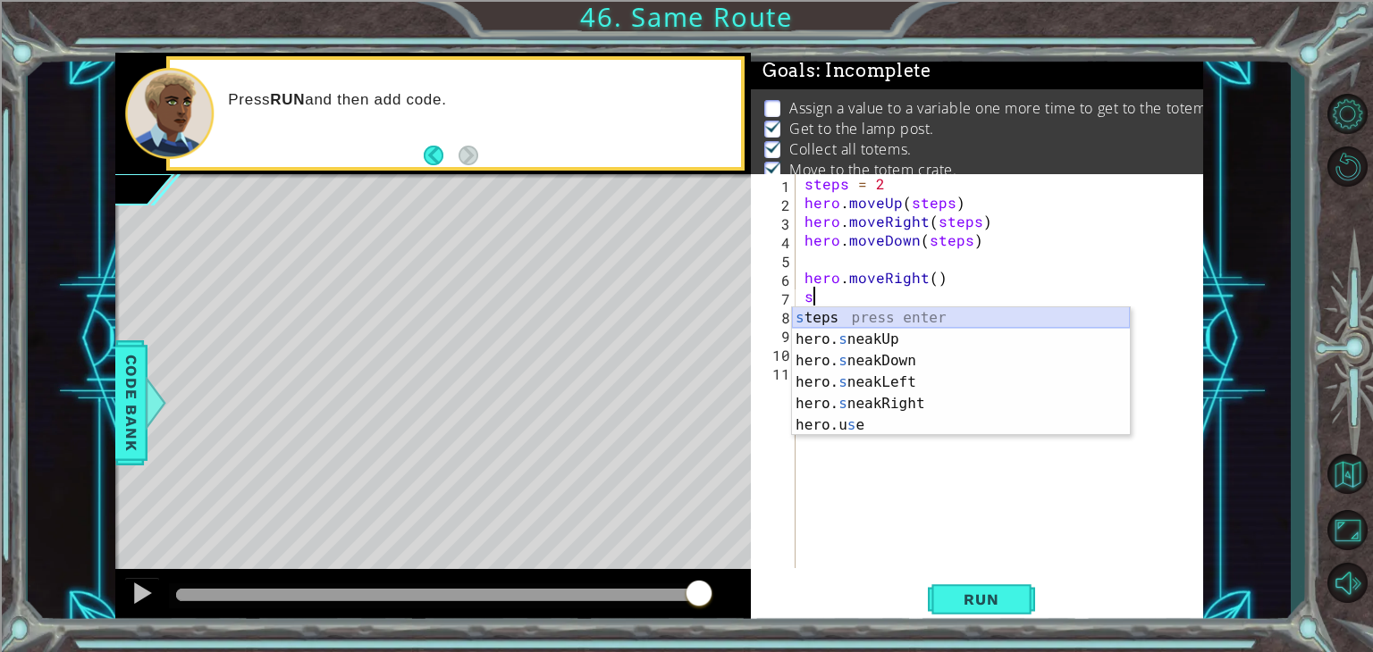
click at [853, 311] on div "s teps press enter hero. s neakUp press enter hero. s neakDown press enter hero…" at bounding box center [961, 393] width 338 height 172
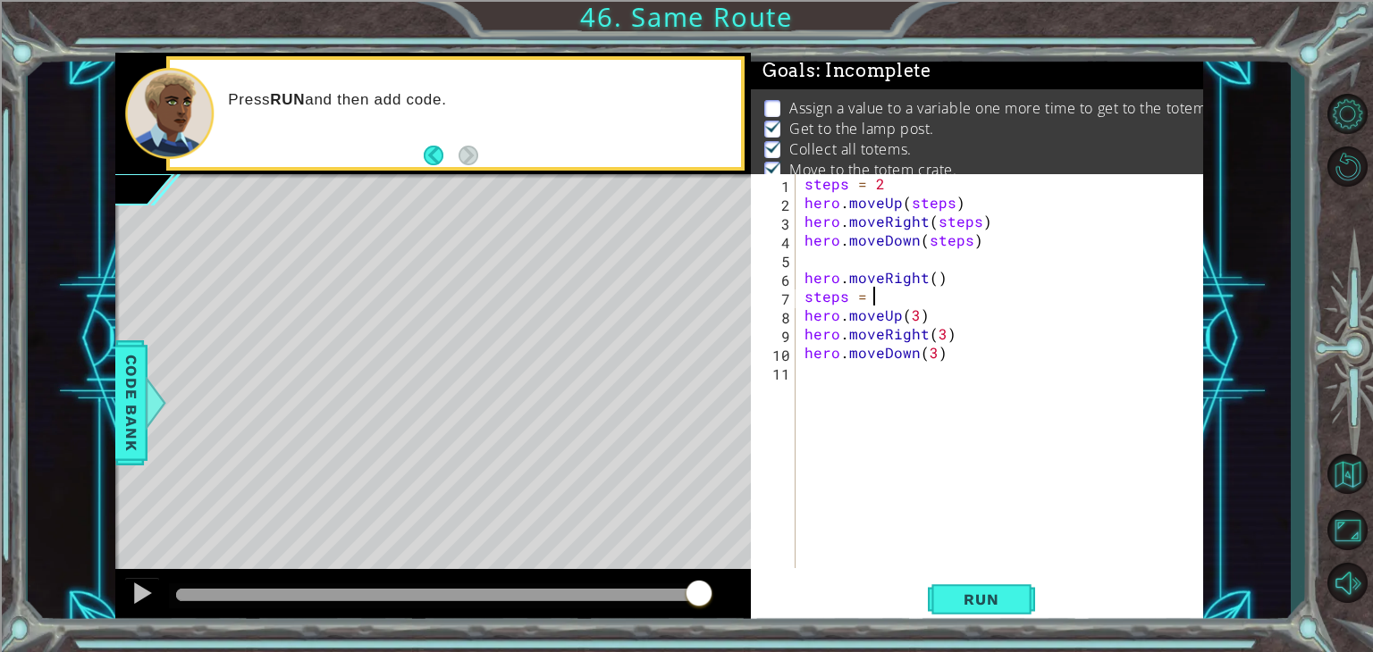
scroll to position [0, 4]
click at [913, 313] on div "steps = 2 hero . moveUp ( steps ) hero . moveRight ( steps ) hero . moveDown ( …" at bounding box center [1004, 390] width 407 height 432
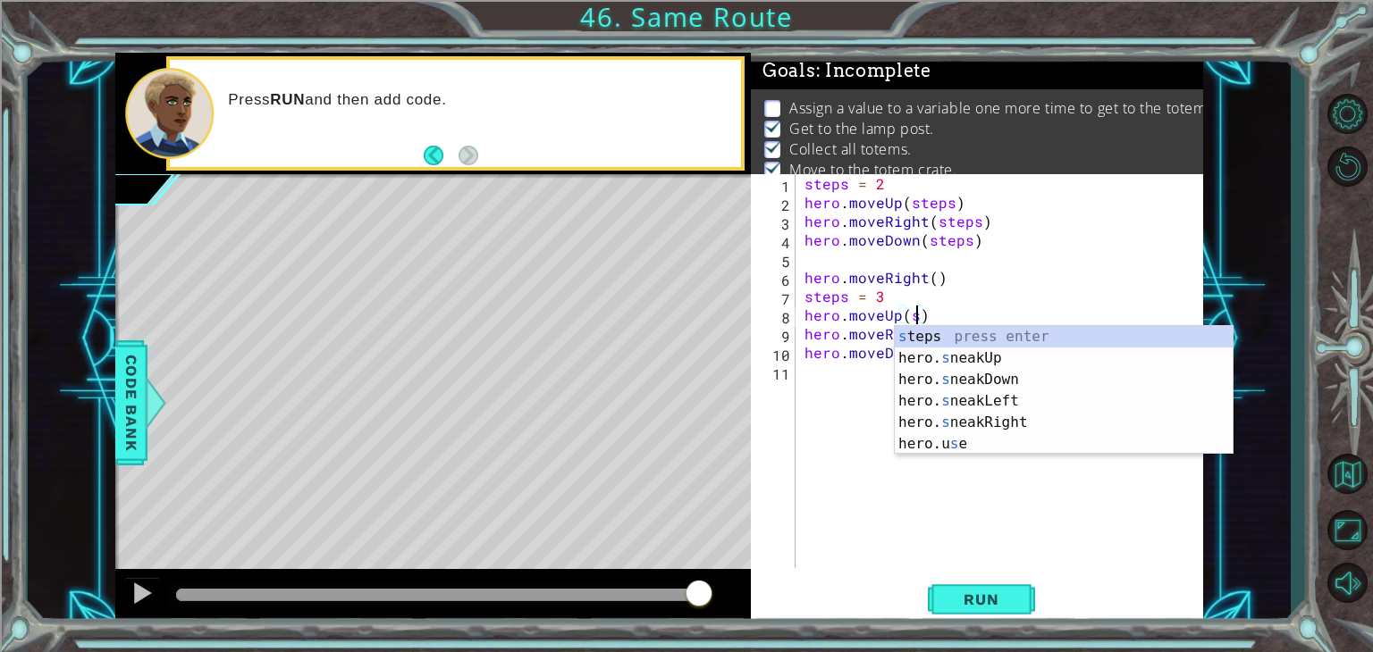
scroll to position [0, 6]
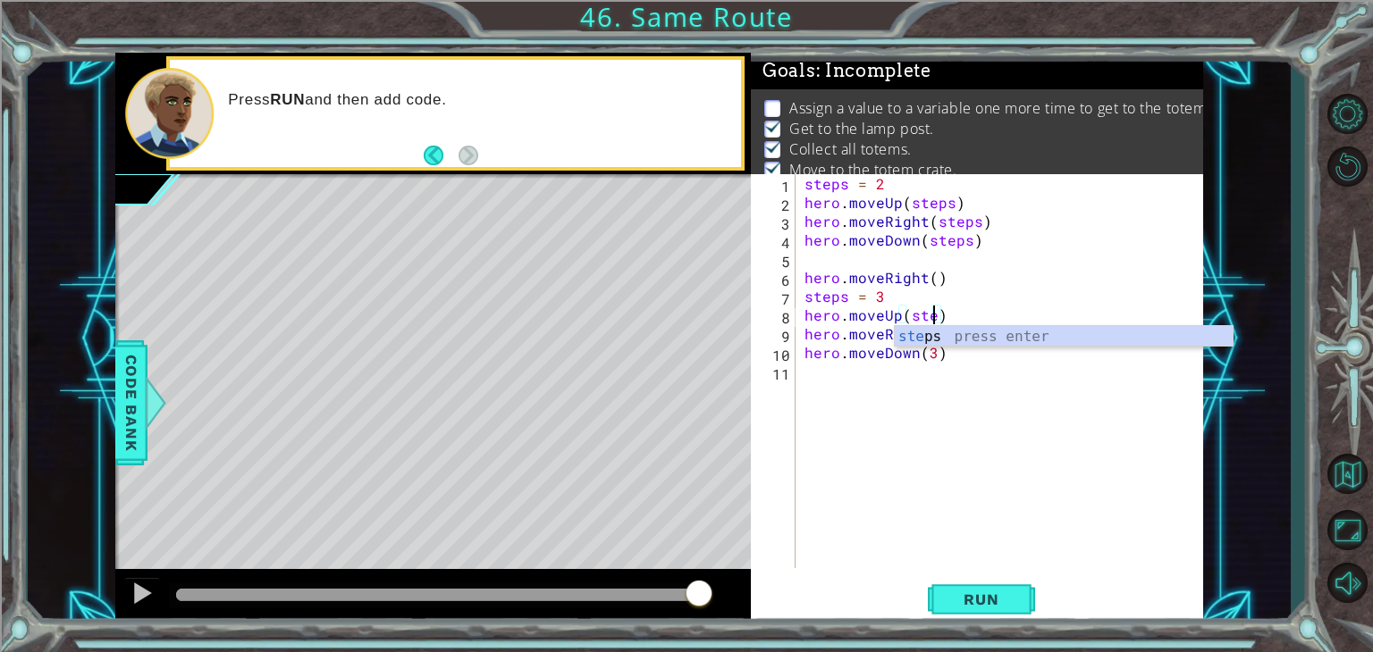
type textarea "hero.moveUp(steps)"
click at [859, 429] on div "steps = 2 hero . moveUp ( steps ) hero . moveRight ( steps ) hero . moveDown ( …" at bounding box center [1004, 390] width 407 height 432
click at [937, 338] on div "steps = 2 hero . moveUp ( steps ) hero . moveRight ( steps ) hero . moveDown ( …" at bounding box center [1004, 390] width 407 height 432
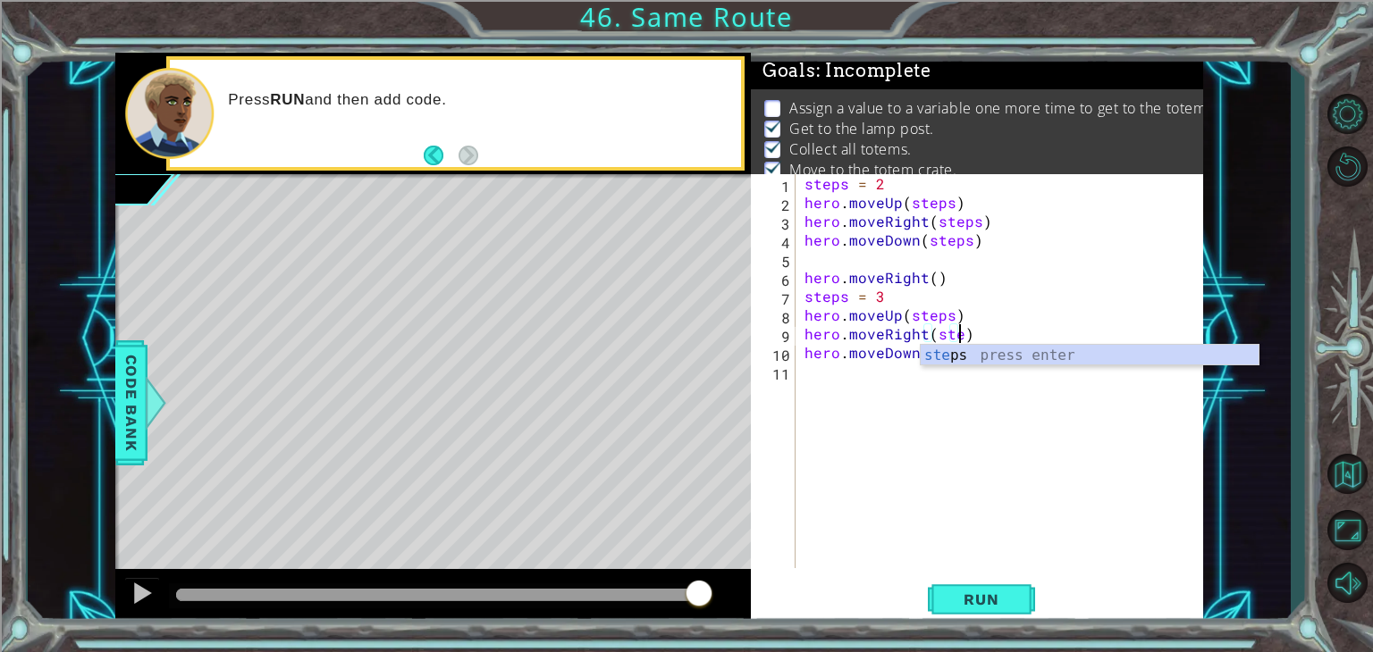
type textarea "hero.moveRight(steps)"
click at [922, 399] on div "steps = 2 hero . moveUp ( steps ) hero . moveRight ( steps ) hero . moveDown ( …" at bounding box center [1004, 390] width 407 height 432
click at [929, 353] on div "steps = 2 hero . moveUp ( steps ) hero . moveRight ( steps ) hero . moveDown ( …" at bounding box center [1004, 390] width 407 height 432
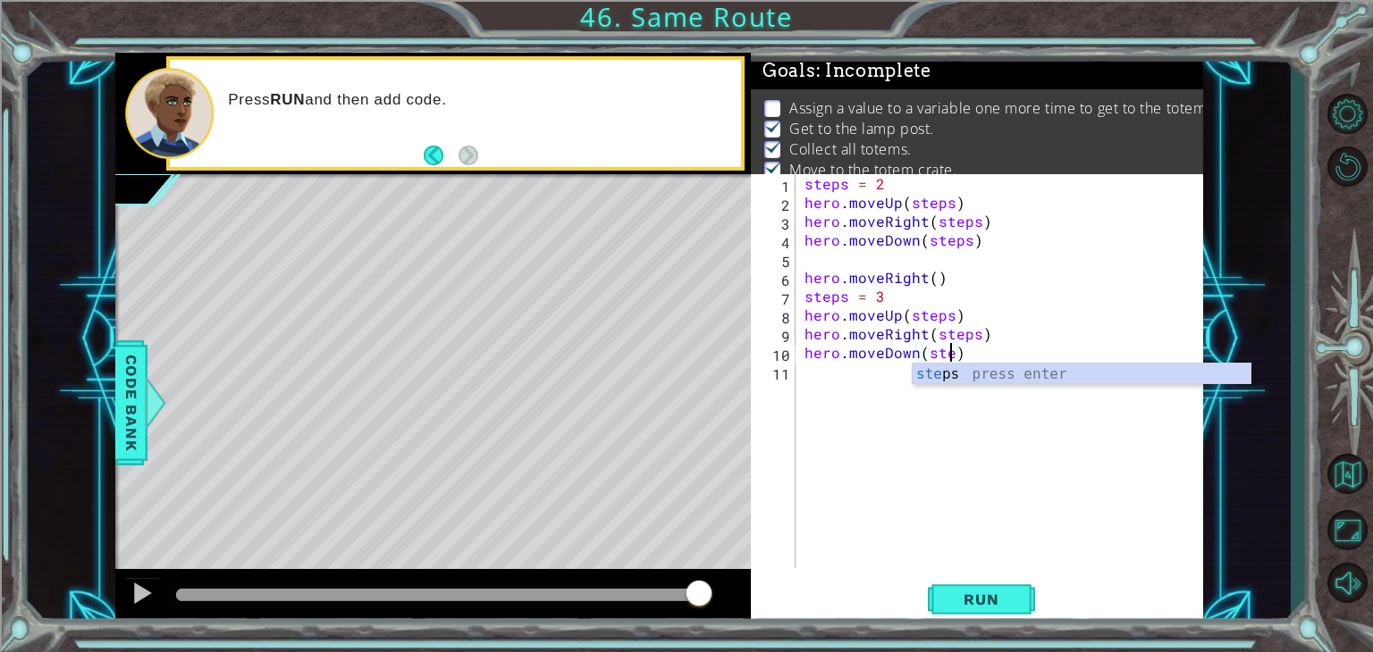
scroll to position [0, 9]
type textarea "hero.moveDown(steps)"
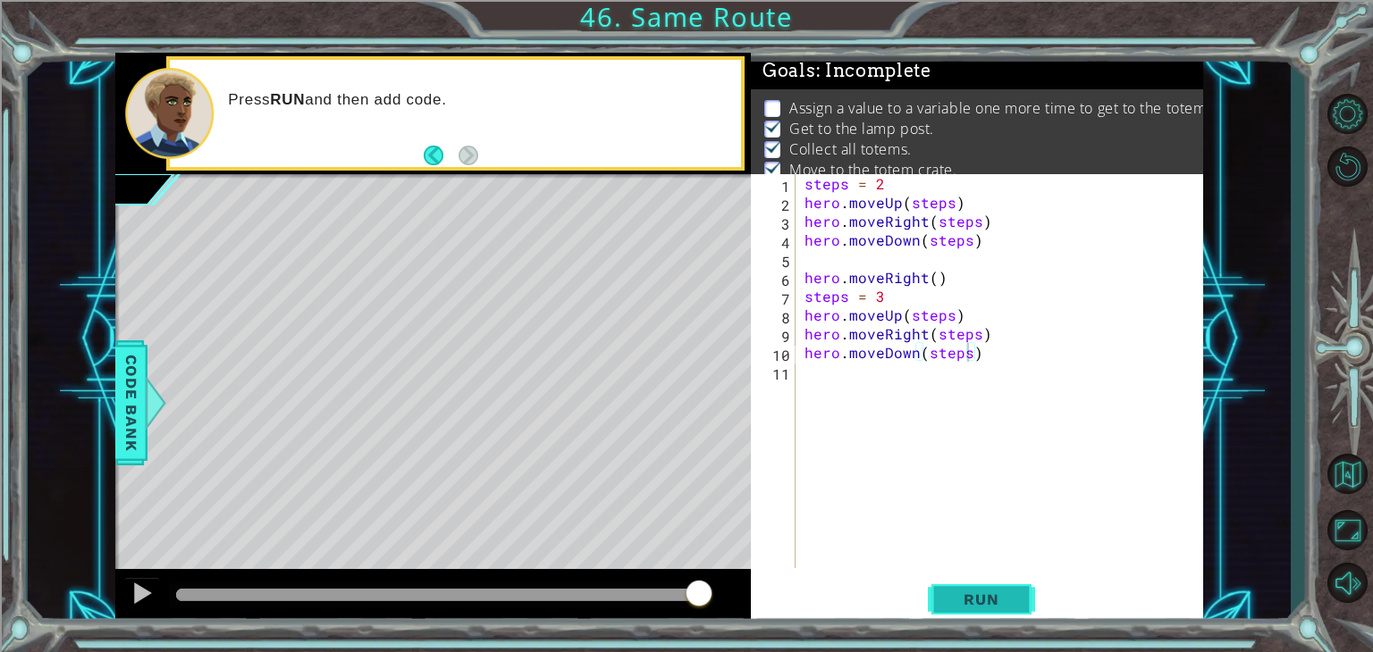
click at [988, 592] on span "Run" at bounding box center [980, 600] width 71 height 18
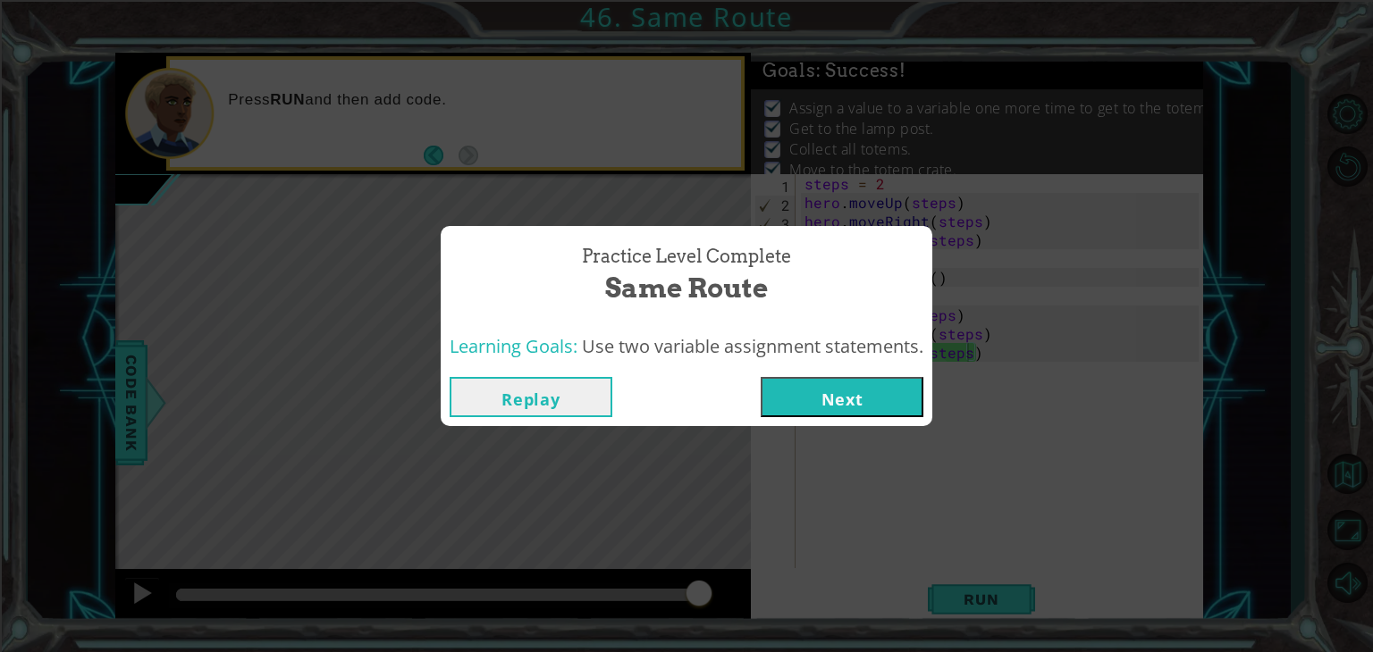
click at [882, 415] on button "Next" at bounding box center [842, 397] width 163 height 40
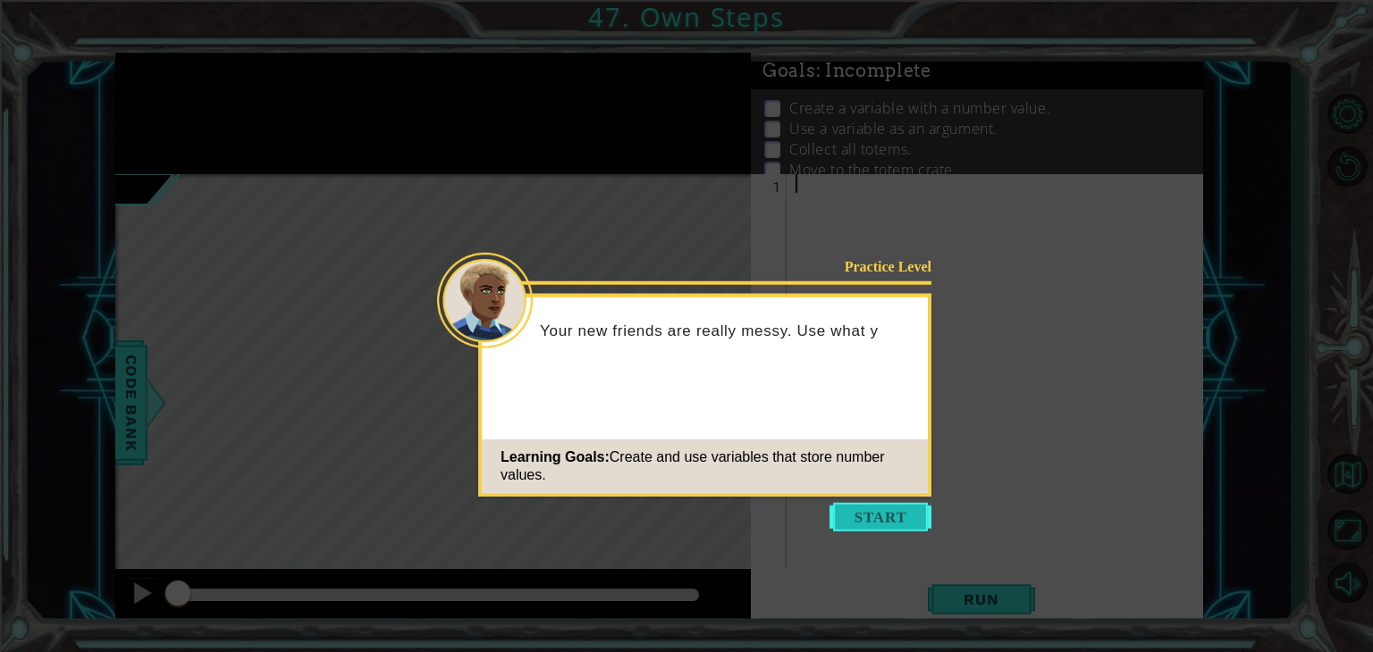
click at [858, 514] on button "Start" at bounding box center [880, 517] width 102 height 29
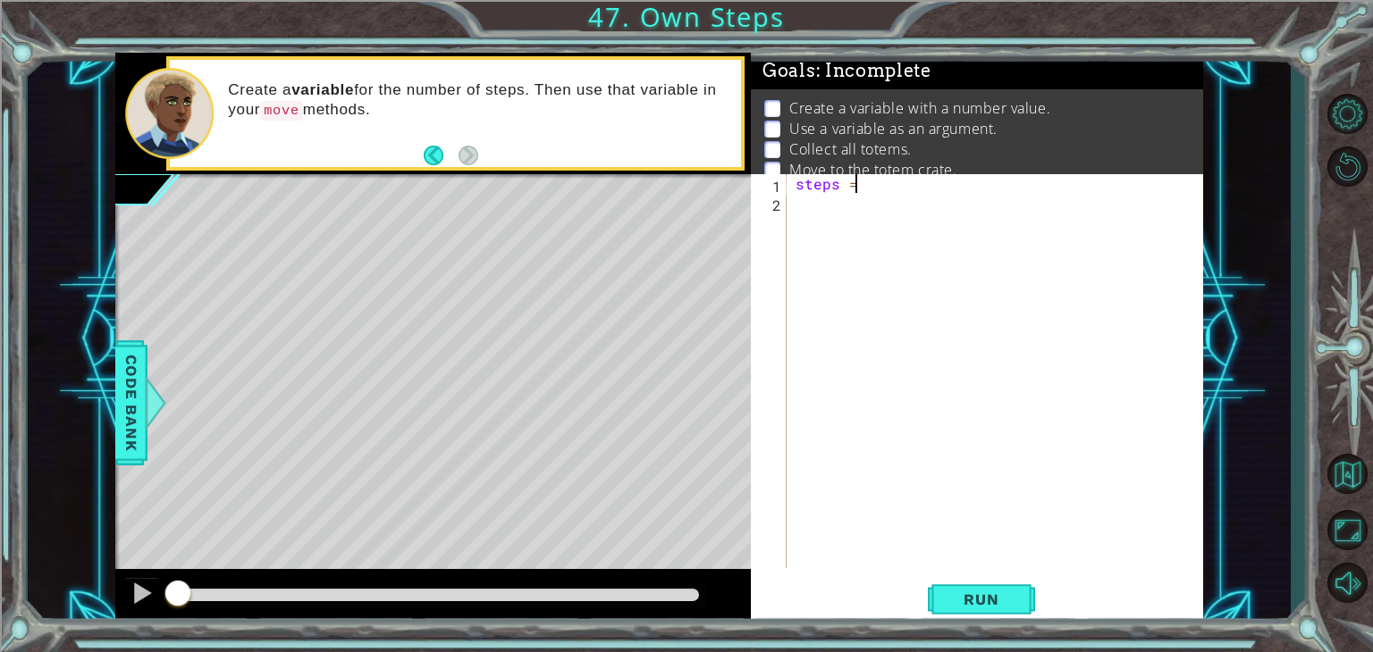
scroll to position [0, 3]
type textarea "steps = 4"
click at [810, 225] on div "steps = 4" at bounding box center [1000, 390] width 416 height 432
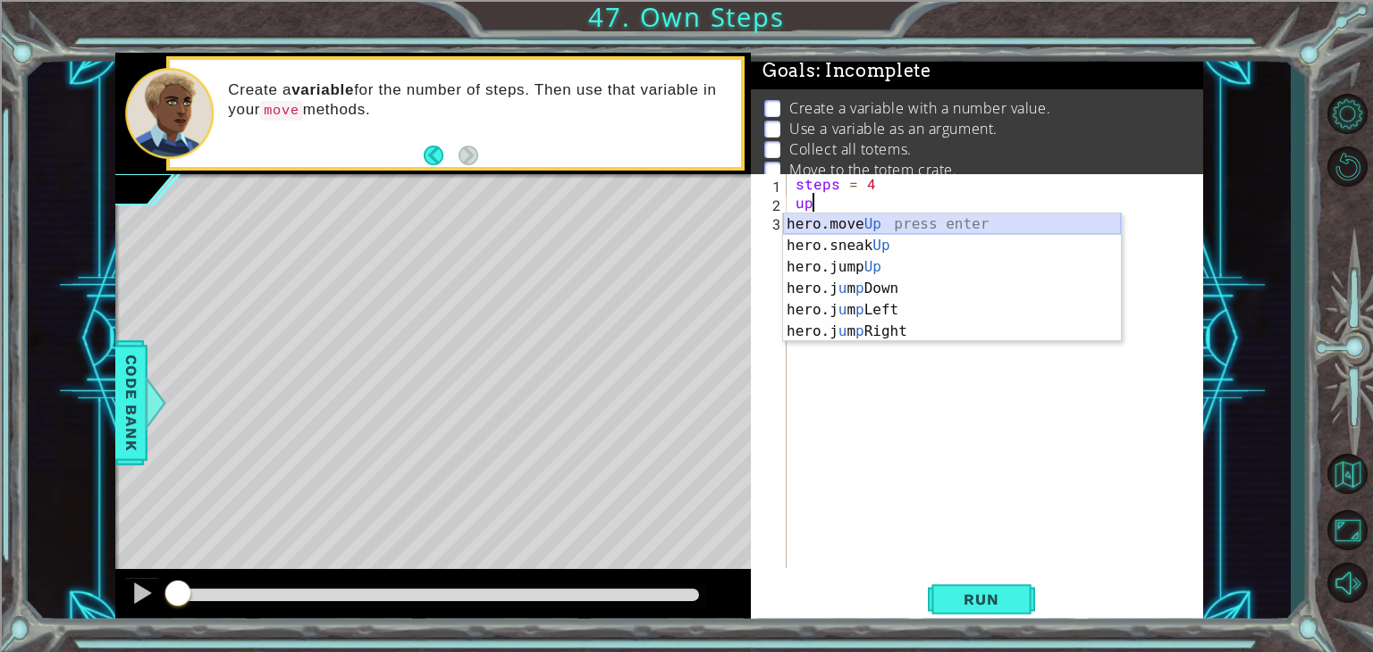
click at [858, 225] on div "hero.move Up press enter hero.sneak Up press enter hero.jump Up press enter her…" at bounding box center [952, 300] width 338 height 172
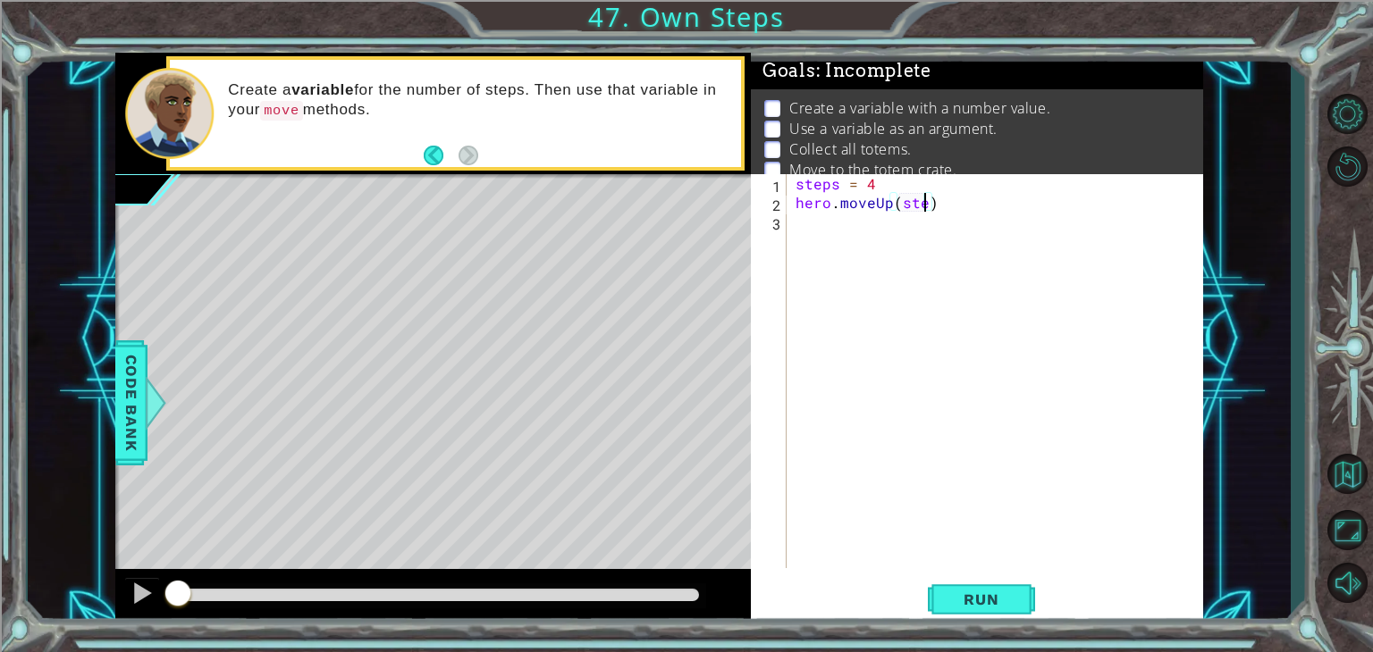
scroll to position [0, 8]
type textarea "hero.moveUp(steps)"
click at [882, 241] on div "steps = 4 hero . moveUp ( steps )" at bounding box center [1000, 390] width 416 height 432
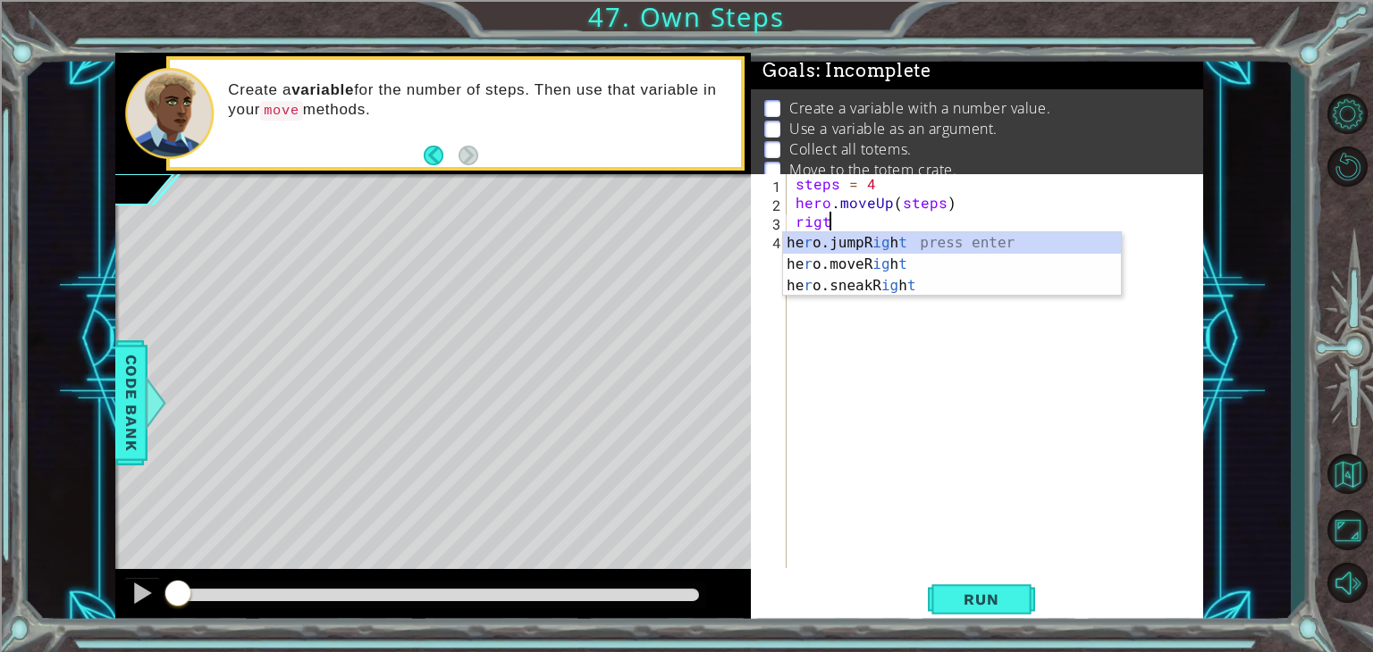
scroll to position [0, 0]
click at [862, 265] on div "hero.jump Rig ht press enter hero.move Rig ht press enter hero.sneak Rig ht pre…" at bounding box center [952, 285] width 338 height 107
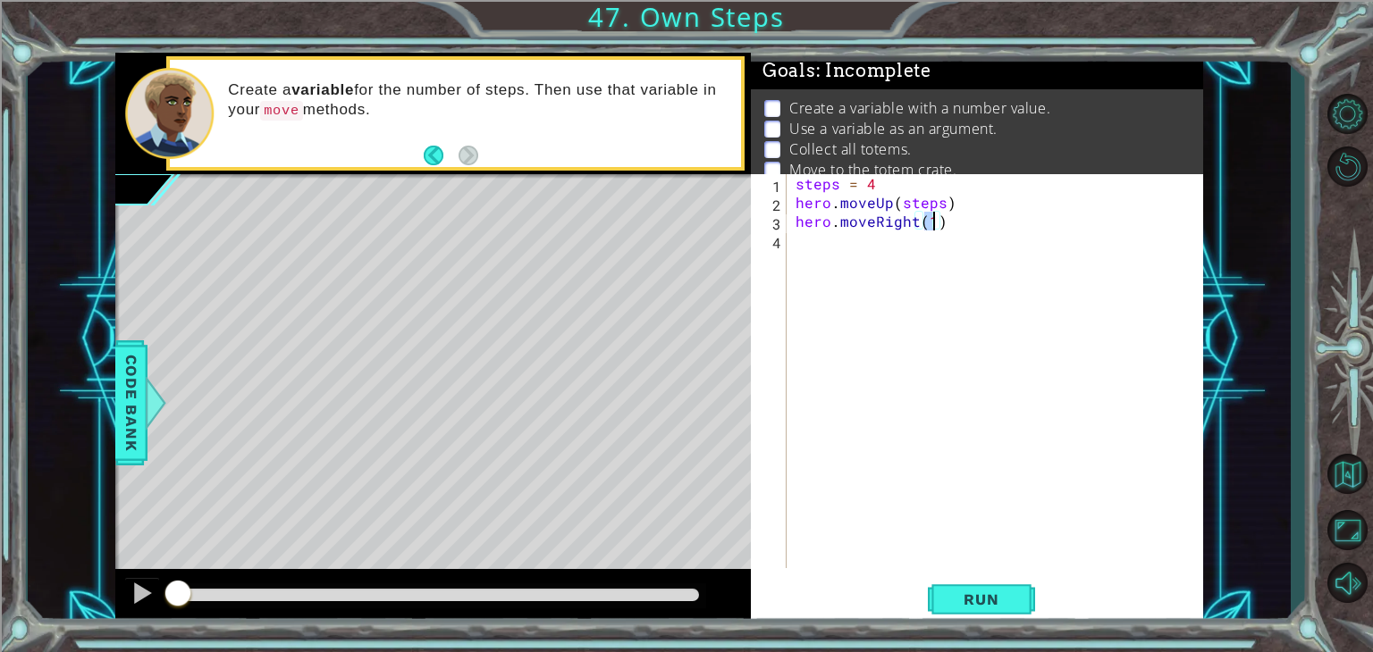
scroll to position [0, 7]
type textarea "hero.moveRight(steps)"
click at [900, 244] on div "steps = 4 hero . moveUp ( steps ) hero . moveRight ( steps )" at bounding box center [1000, 390] width 416 height 432
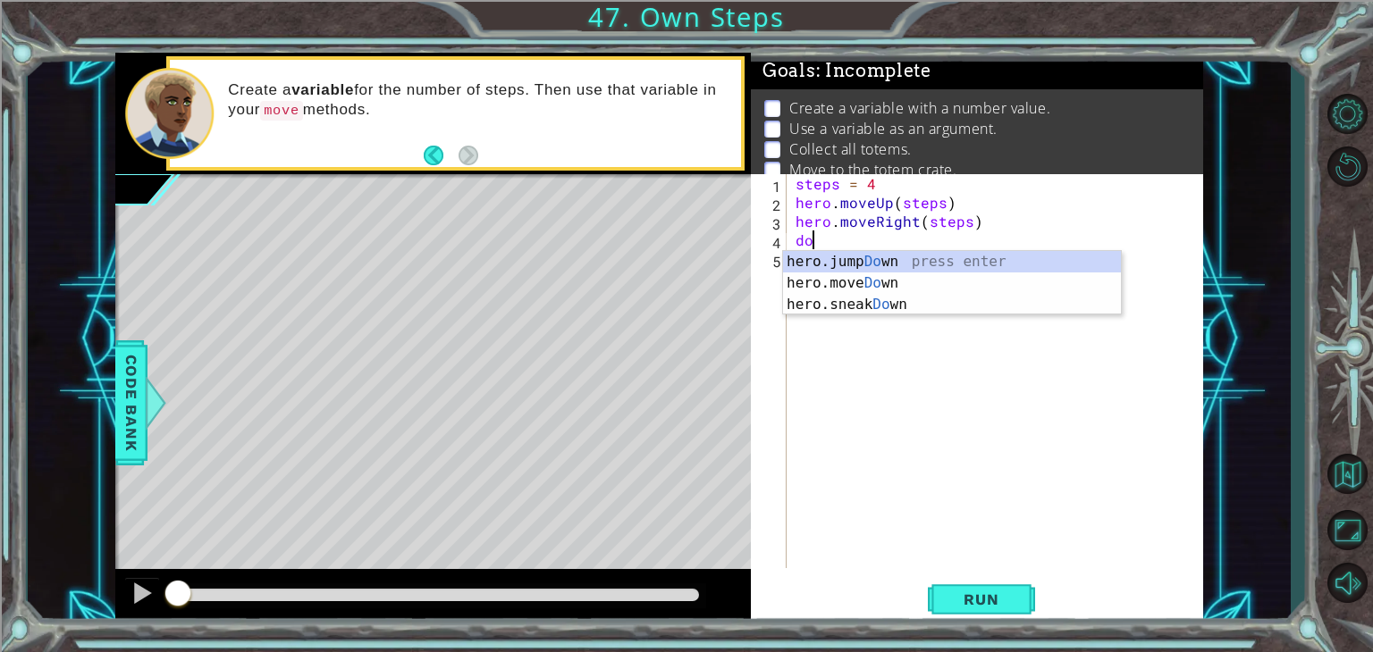
scroll to position [0, 0]
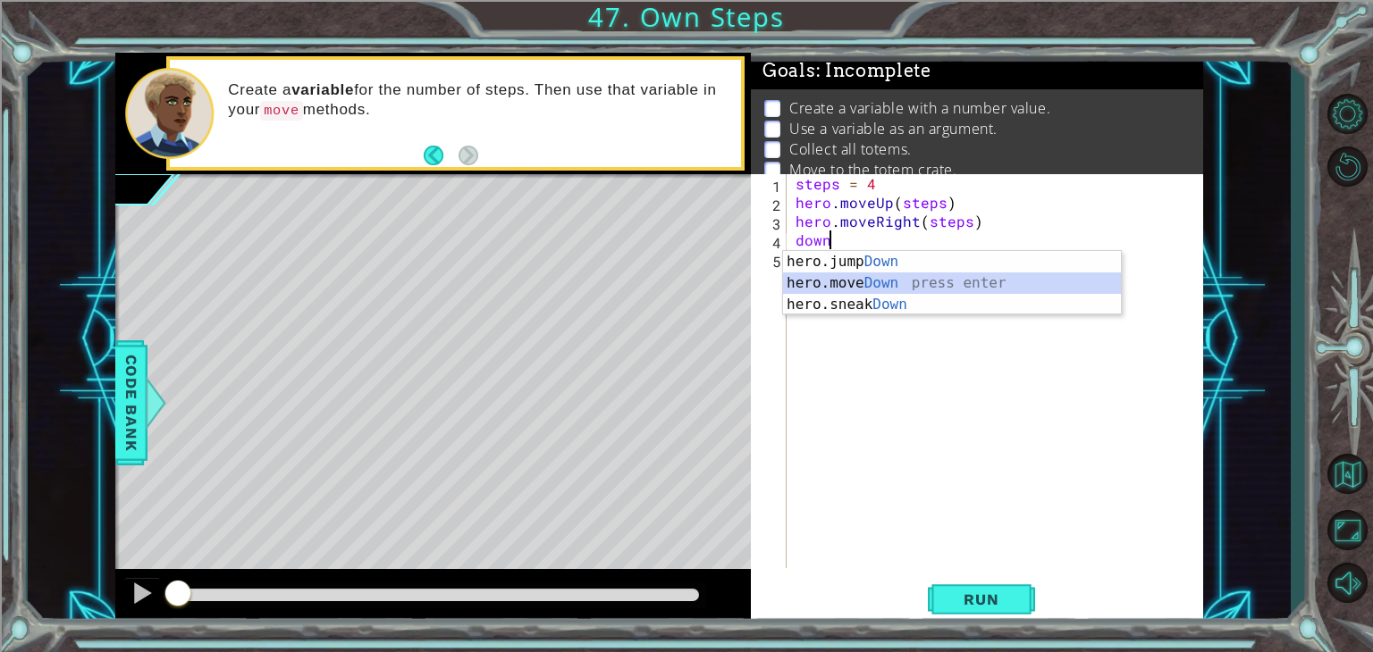
click at [906, 273] on div "hero.jump Down press enter hero.move Down press enter hero.sneak Down press ent…" at bounding box center [952, 304] width 338 height 107
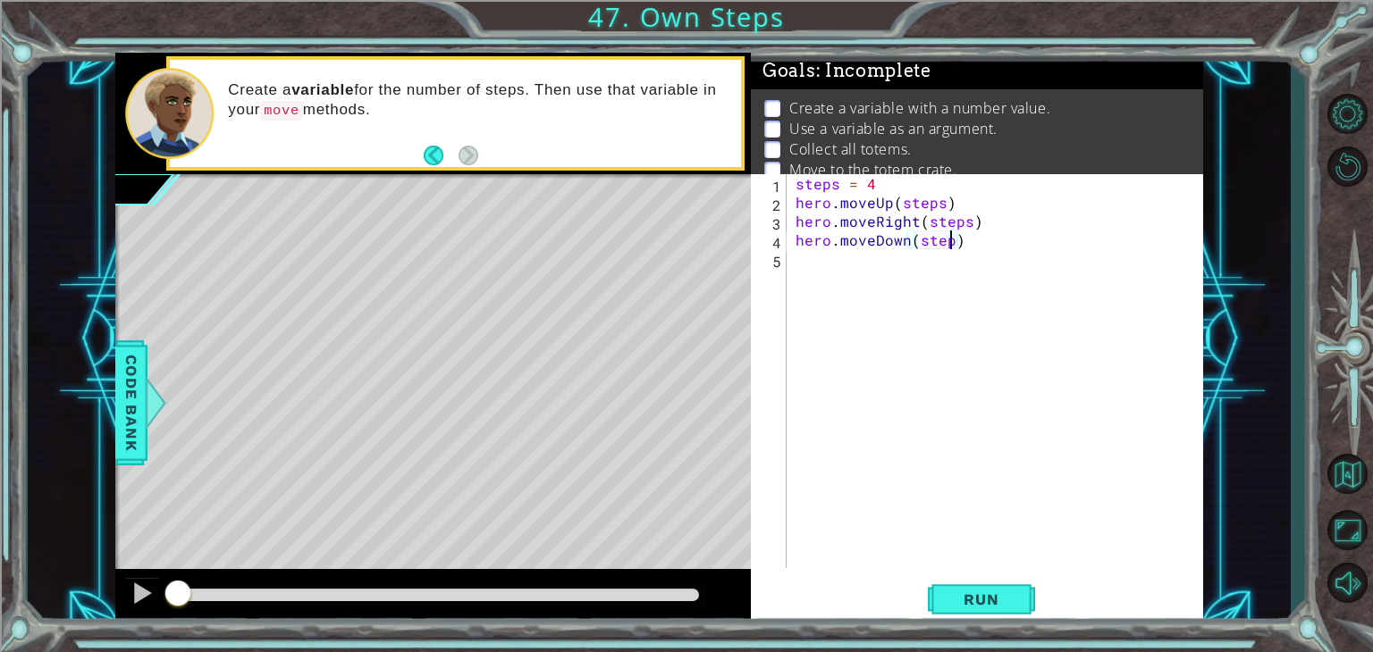
type textarea "hero.moveDown(steps)"
click at [823, 265] on div "steps = 4 hero . moveUp ( steps ) hero . moveRight ( steps ) hero . moveDown ( …" at bounding box center [1000, 390] width 416 height 432
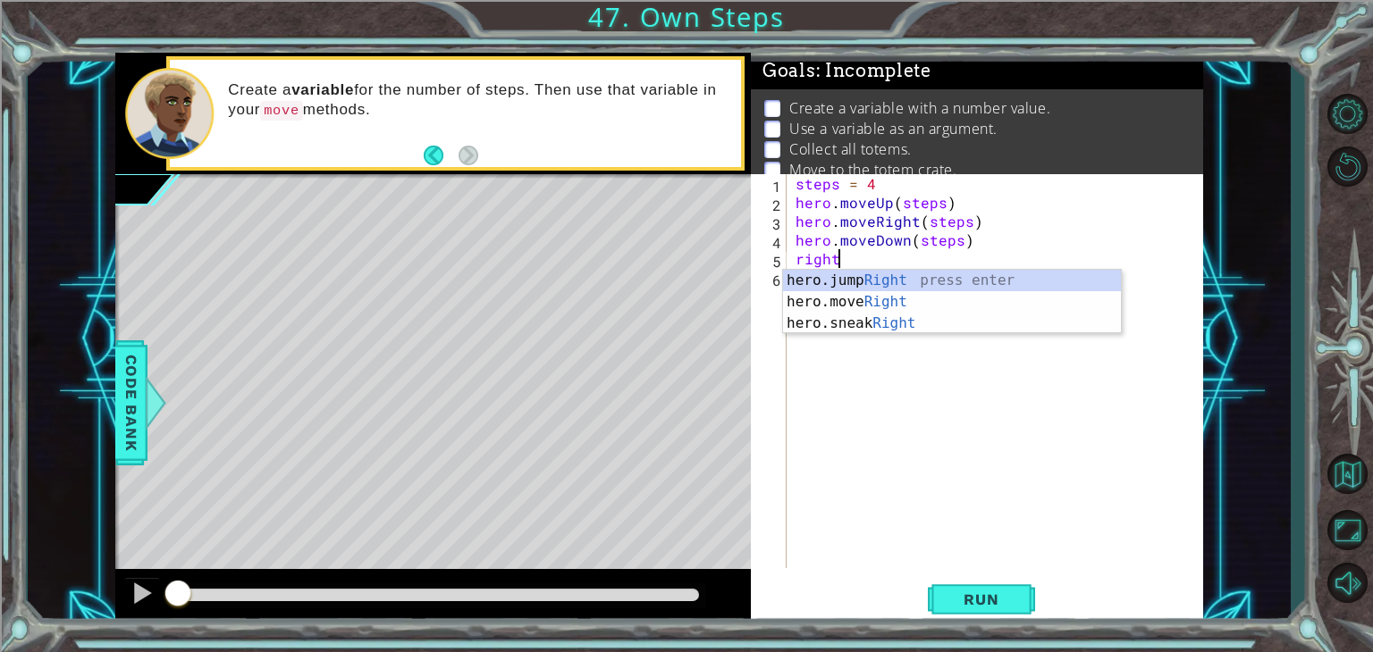
scroll to position [0, 1]
click at [860, 305] on div "hero.jump Right press enter hero.move Right press enter hero.sneak Right press …" at bounding box center [952, 323] width 338 height 107
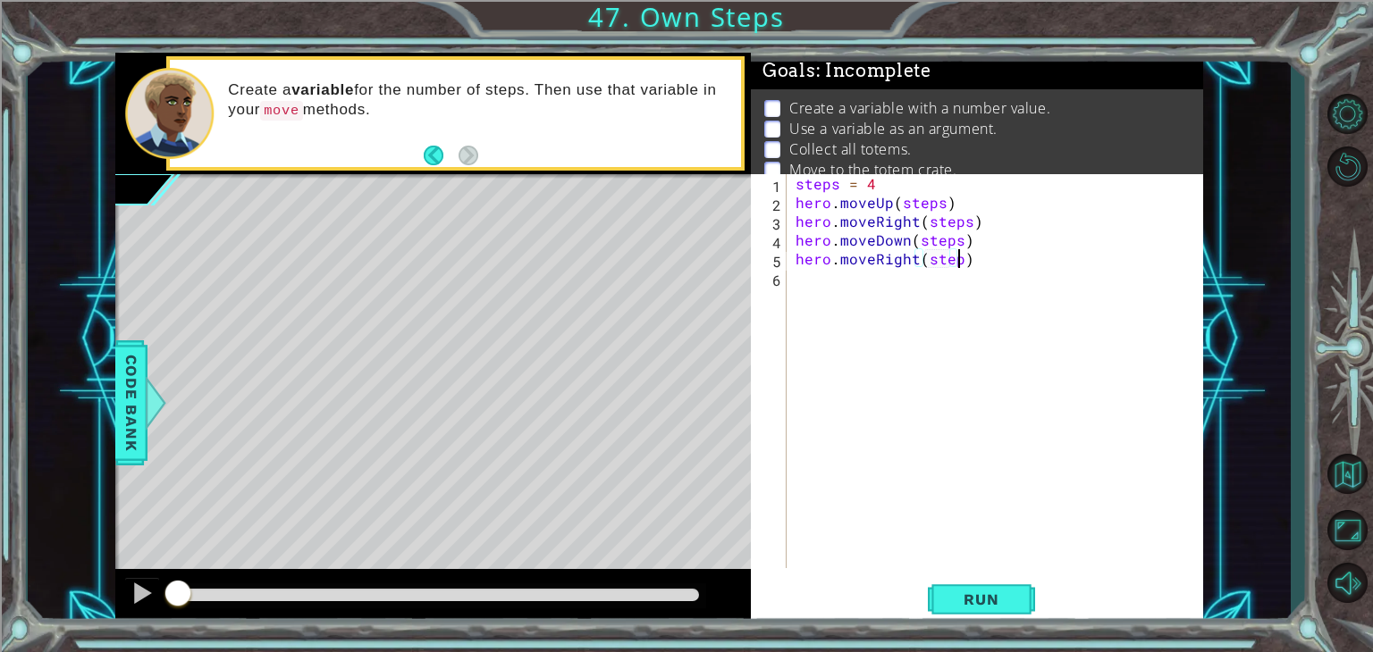
scroll to position [0, 10]
click at [979, 599] on span "Run" at bounding box center [980, 600] width 71 height 18
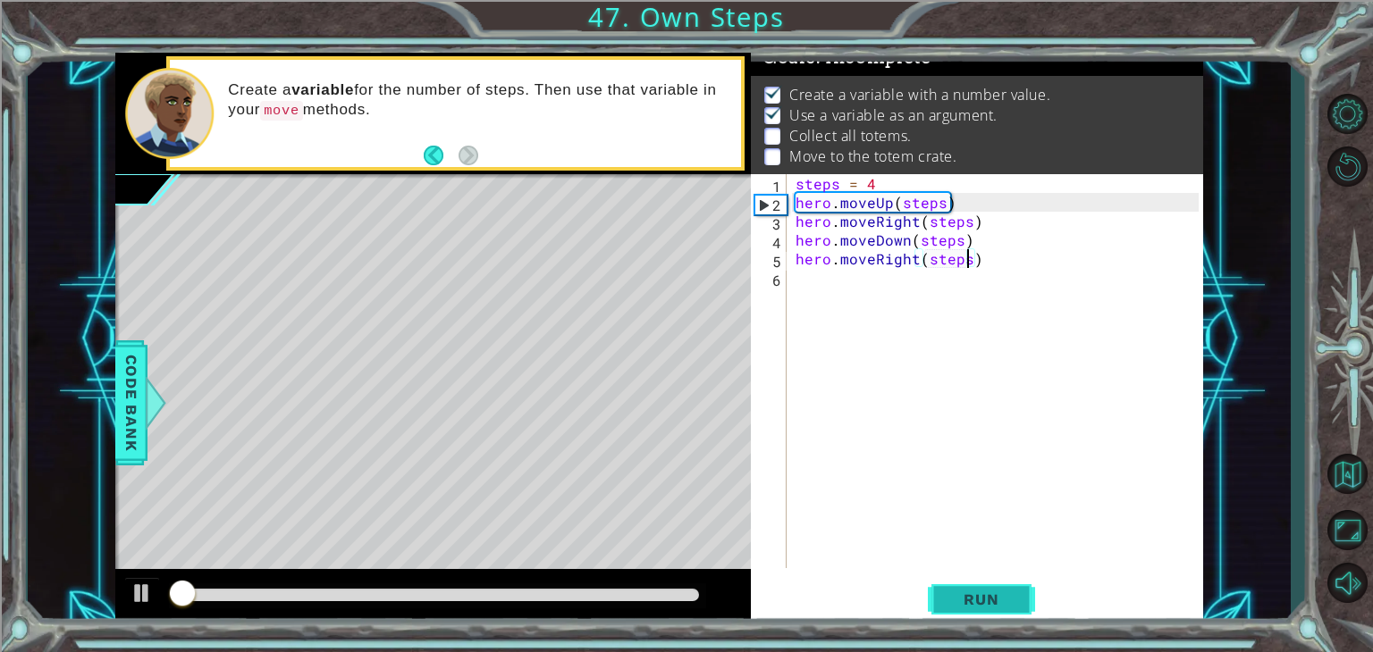
scroll to position [18, 0]
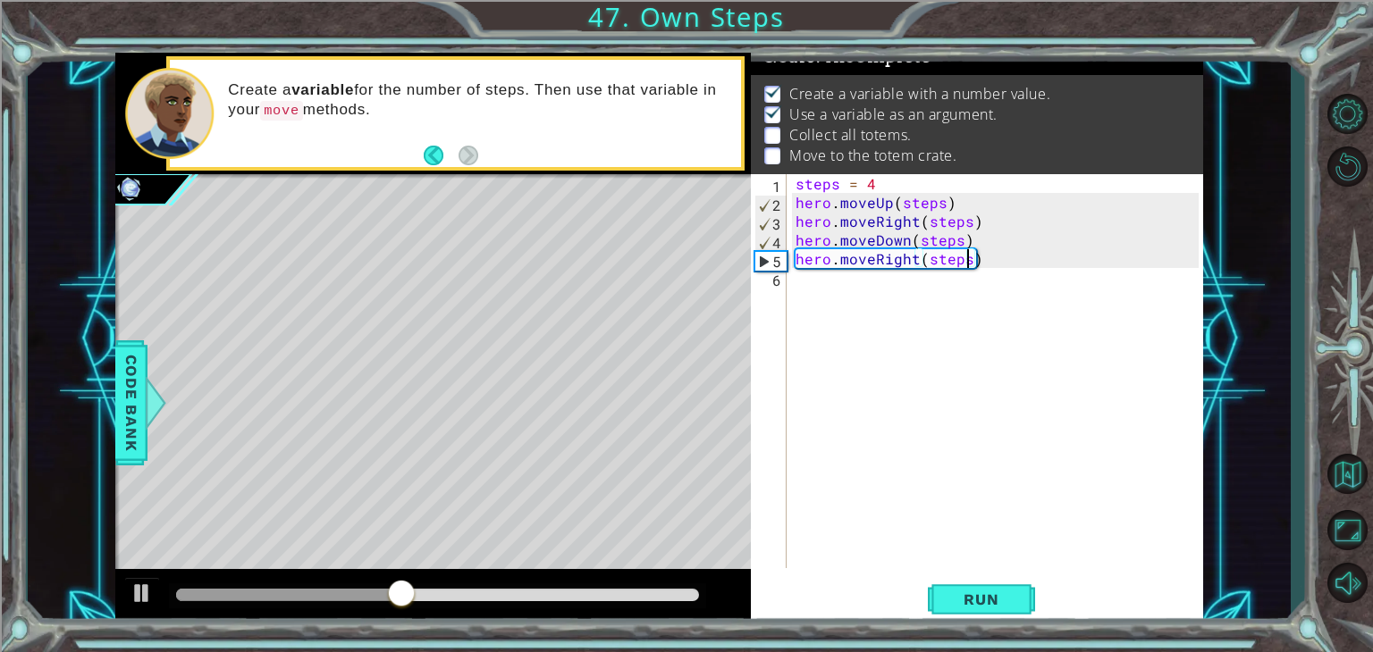
click at [871, 187] on div "steps = 4 hero . moveUp ( steps ) hero . moveRight ( steps ) hero . moveDown ( …" at bounding box center [1000, 390] width 416 height 432
type textarea "steps = 3"
click at [948, 590] on button "Run" at bounding box center [981, 600] width 107 height 46
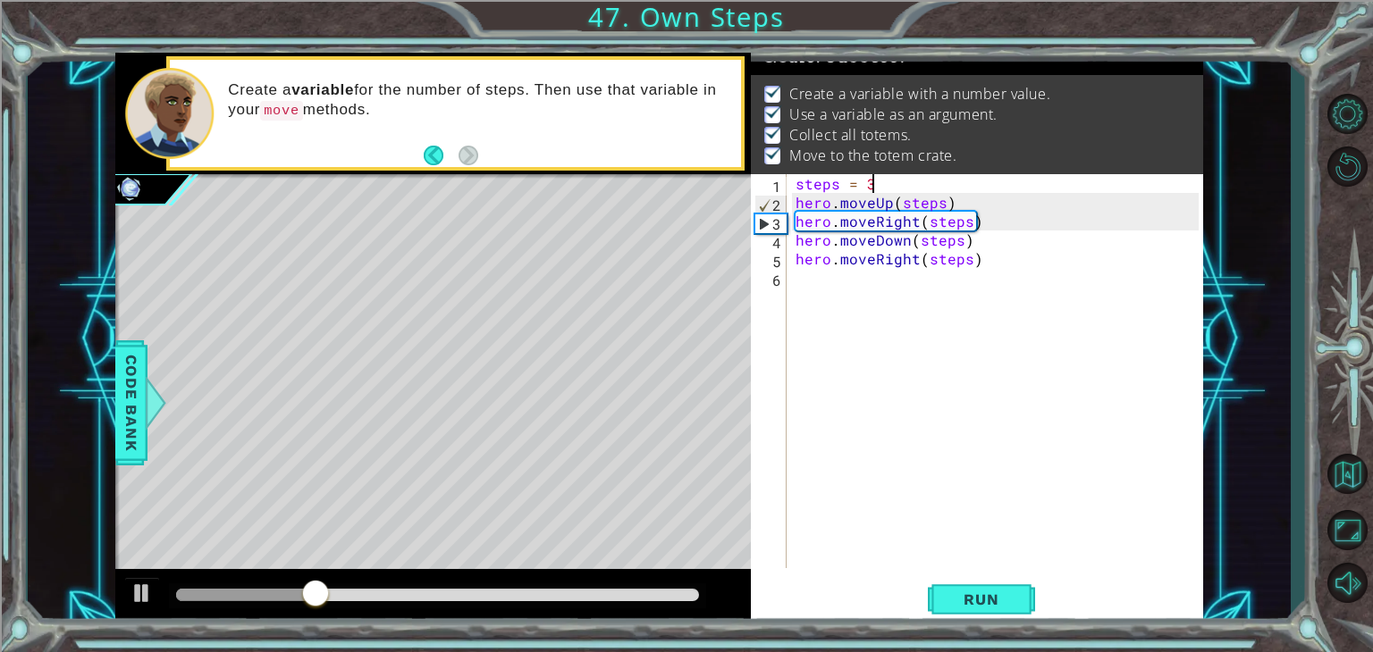
click at [671, 589] on div at bounding box center [437, 595] width 523 height 13
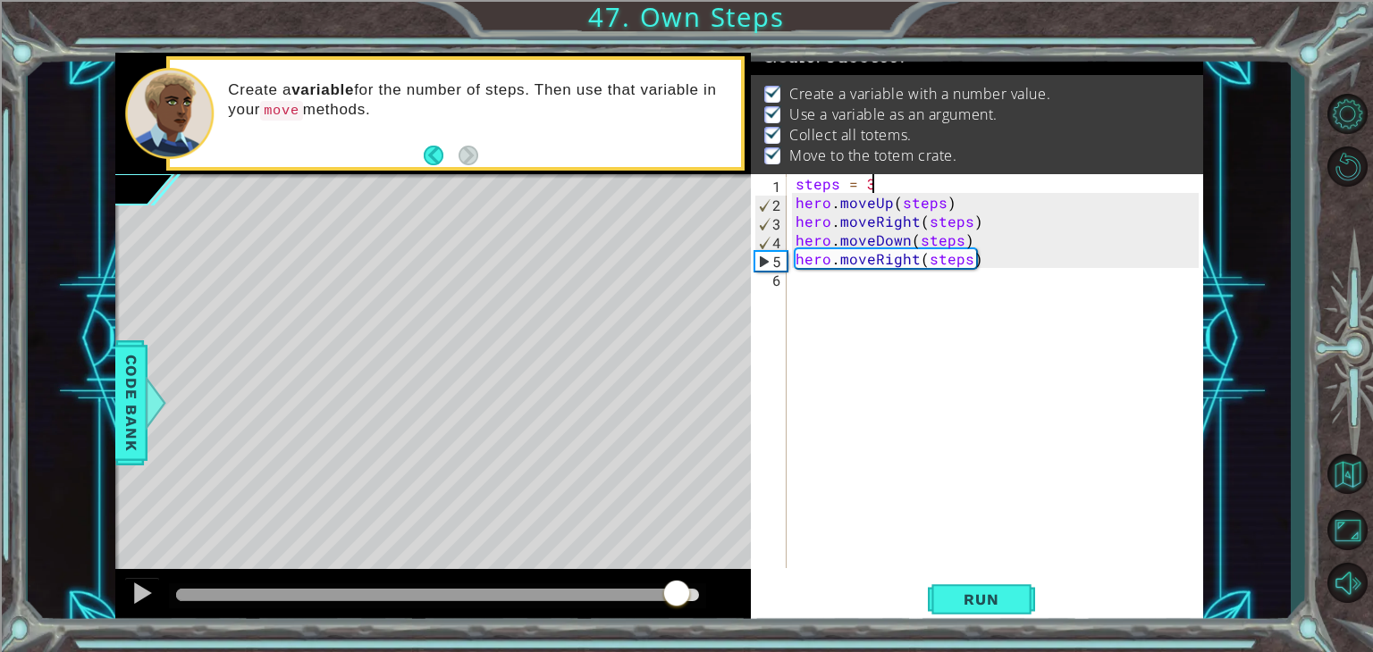
drag, startPoint x: 677, startPoint y: 599, endPoint x: 737, endPoint y: 611, distance: 62.0
click at [737, 611] on div at bounding box center [432, 597] width 635 height 57
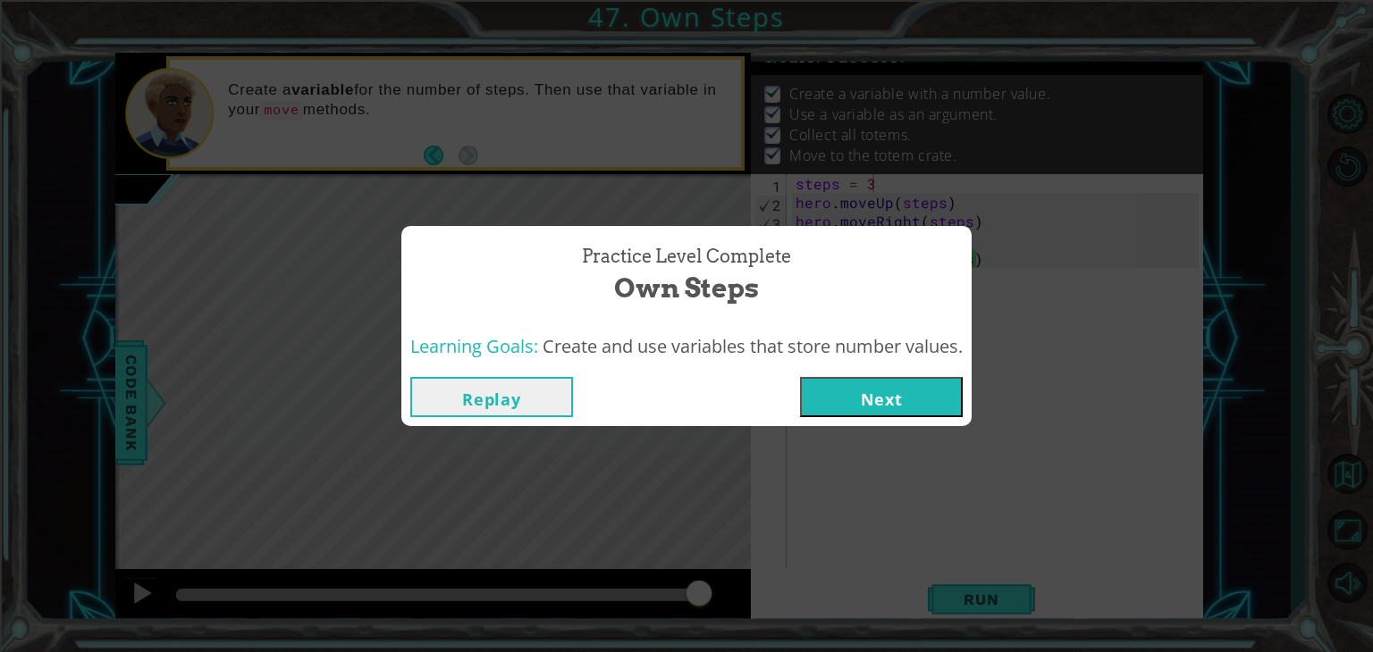
click at [877, 435] on div "Practice Level Complete Own Steps Learning Goals: Create and use variables that…" at bounding box center [686, 326] width 1373 height 652
click at [861, 415] on button "Next" at bounding box center [881, 397] width 163 height 40
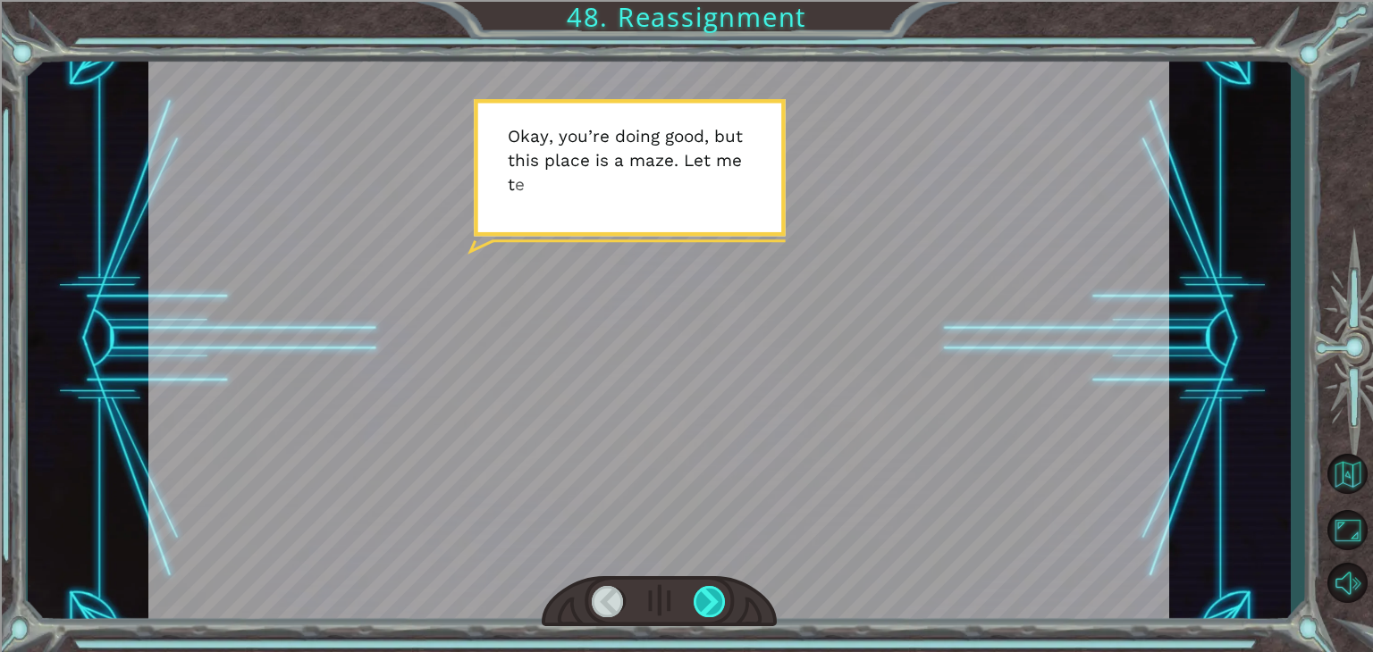
click at [719, 593] on div at bounding box center [709, 601] width 32 height 31
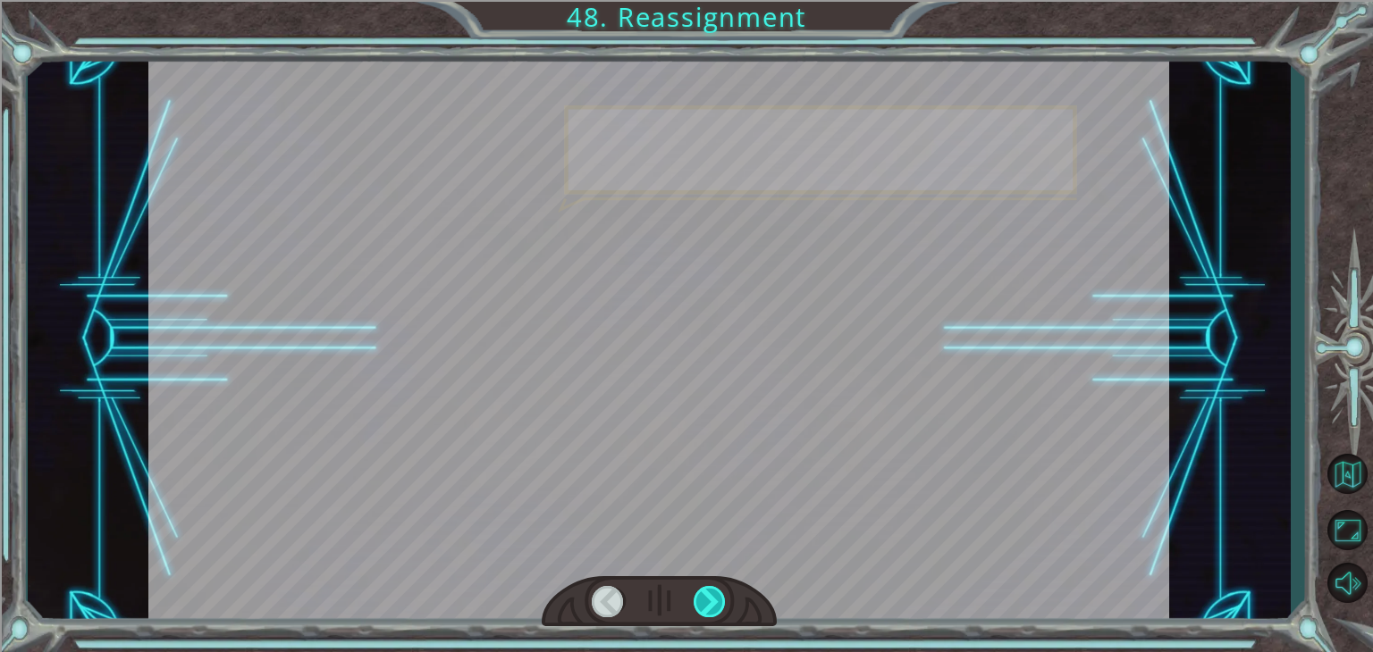
click at [719, 593] on div at bounding box center [709, 601] width 32 height 31
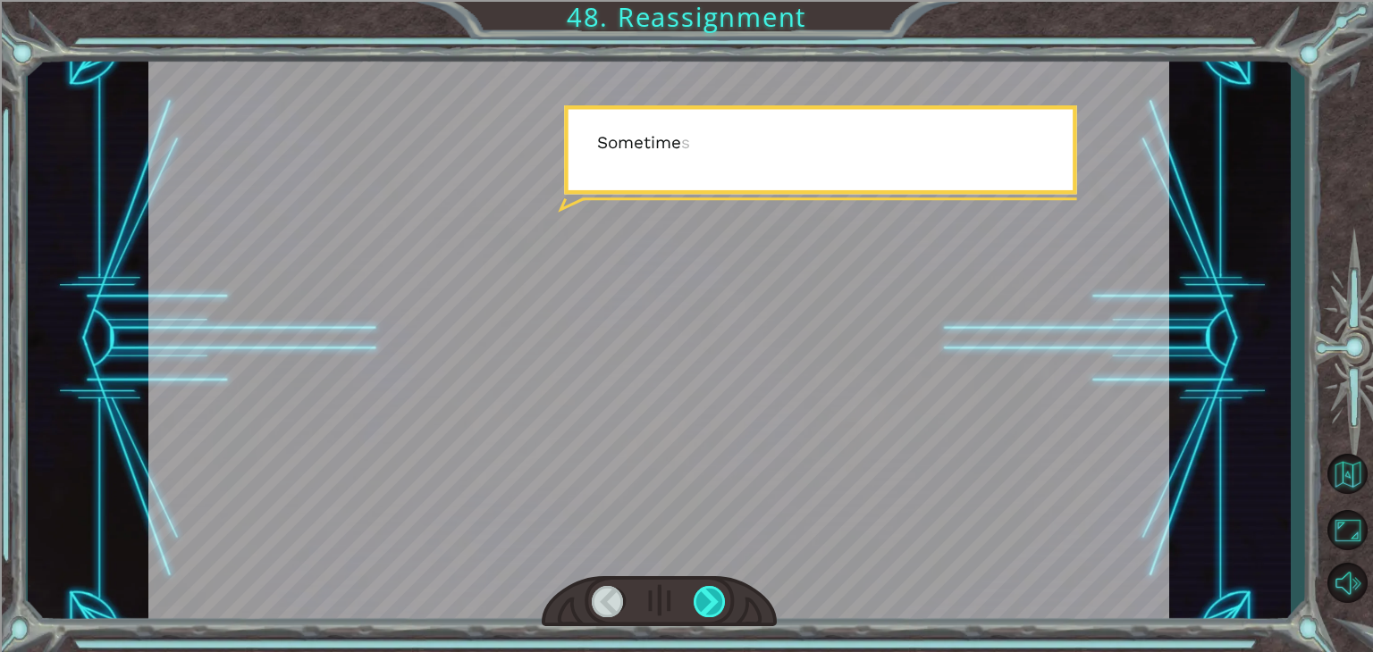
click at [719, 593] on div at bounding box center [709, 601] width 32 height 31
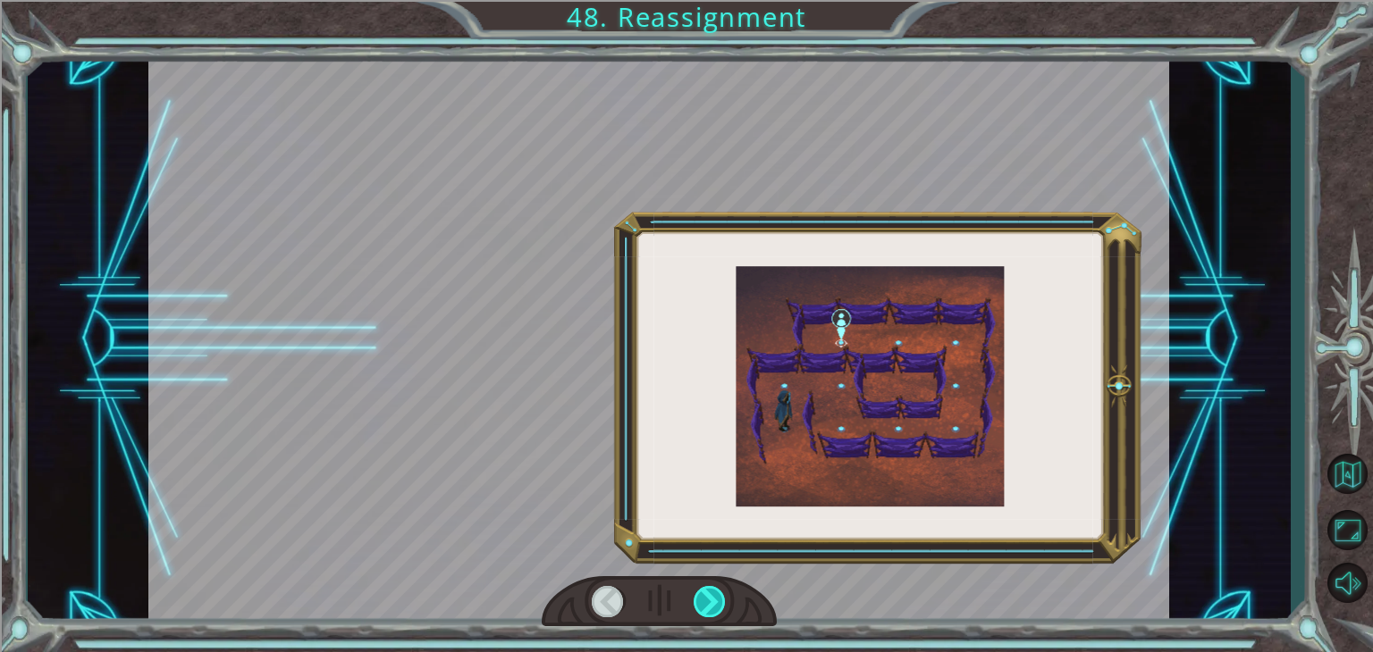
click at [719, 593] on div at bounding box center [709, 601] width 32 height 31
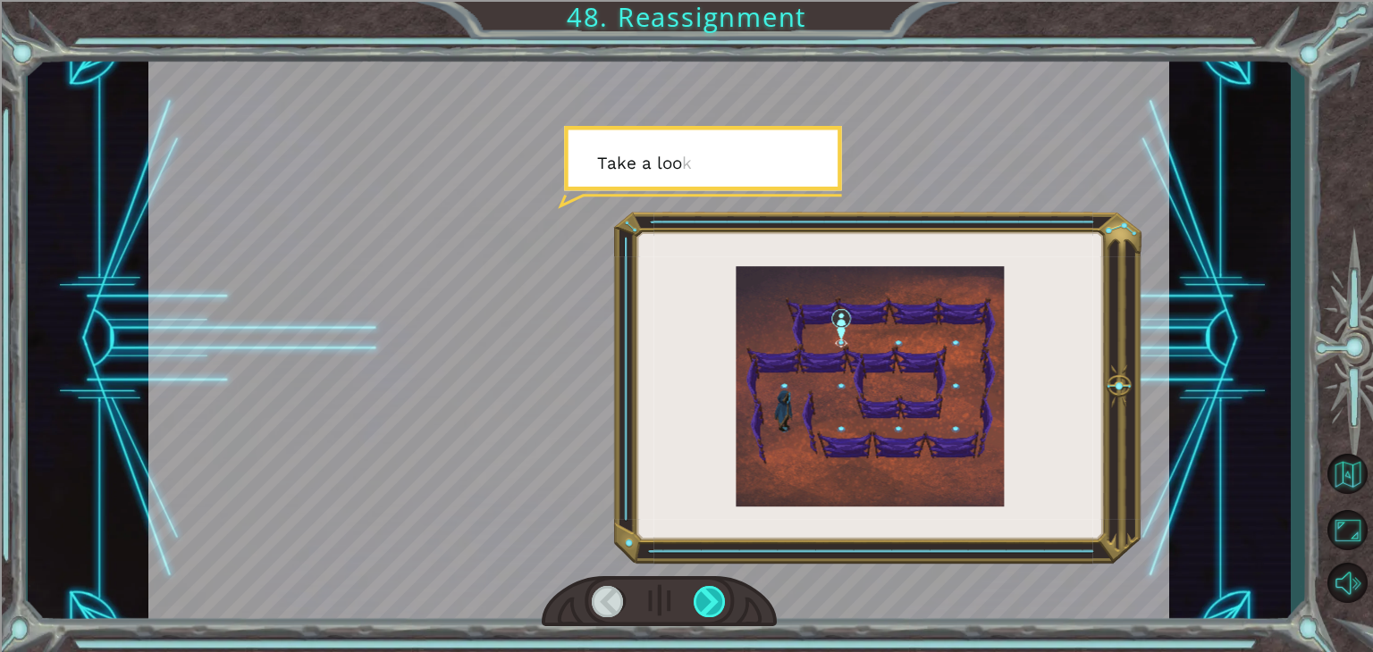
click at [719, 593] on div at bounding box center [709, 601] width 32 height 31
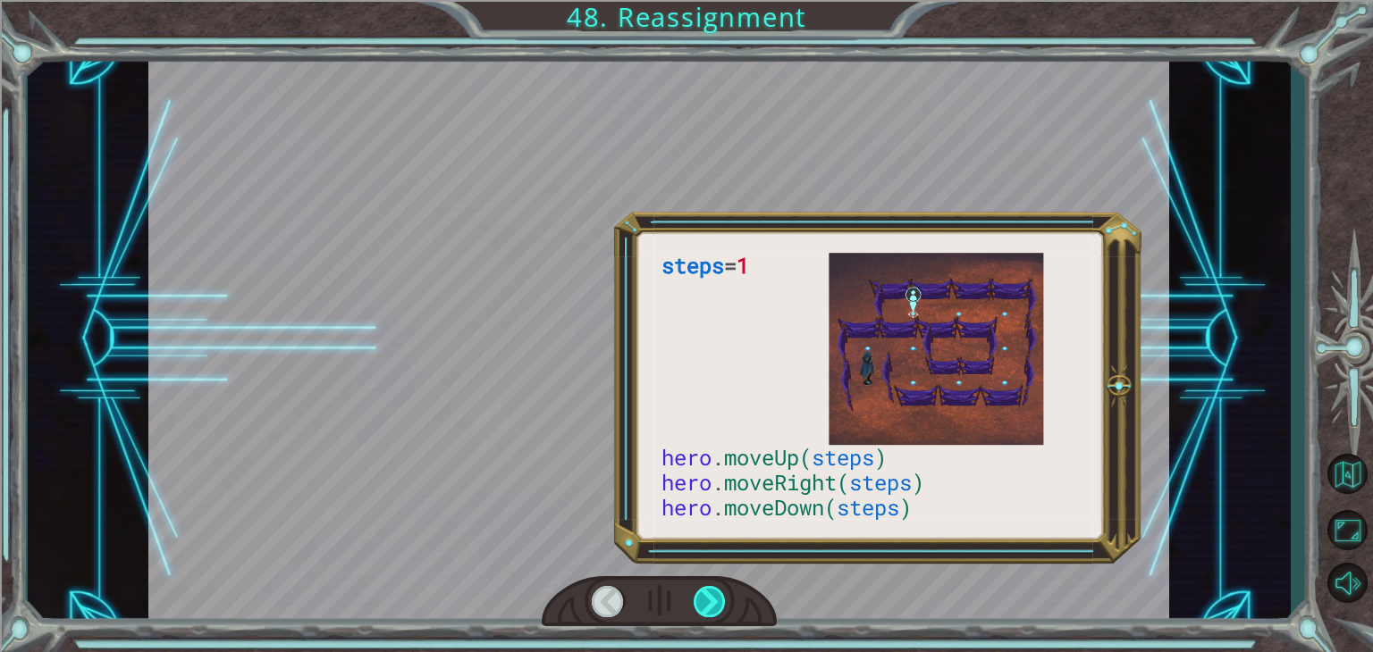
click at [719, 593] on div at bounding box center [709, 601] width 32 height 31
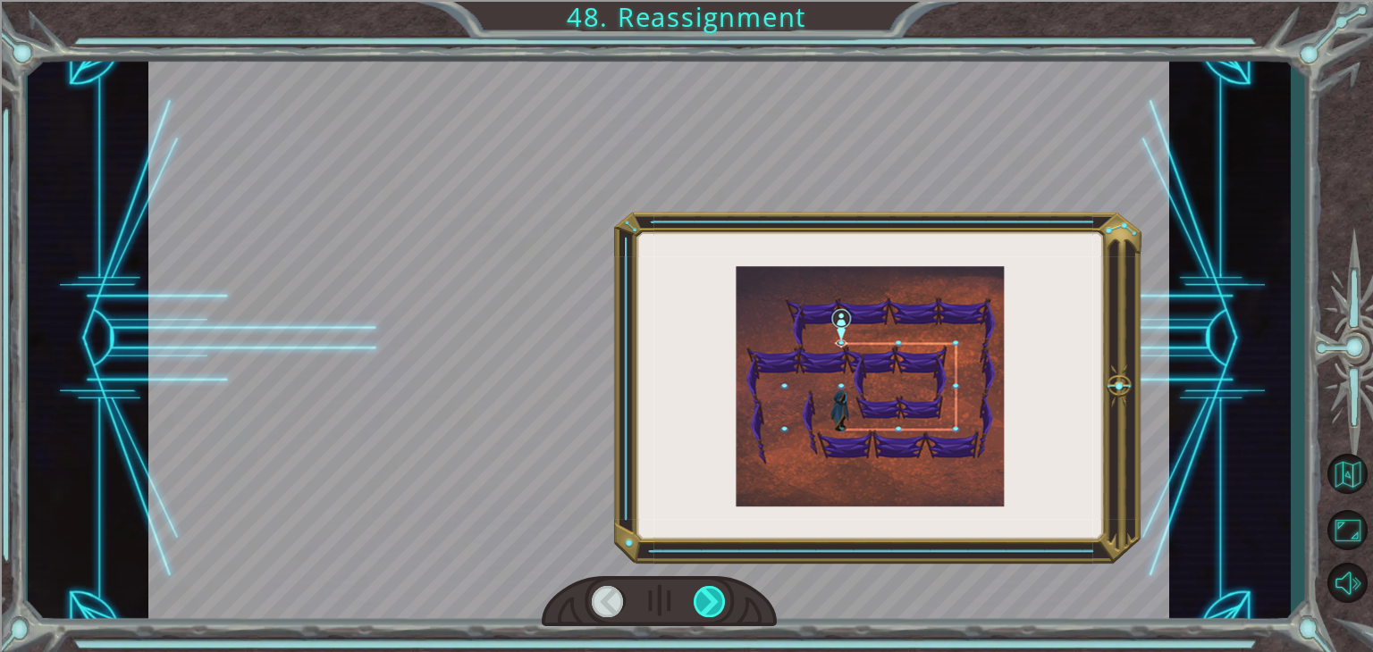
click at [719, 593] on div at bounding box center [709, 601] width 32 height 31
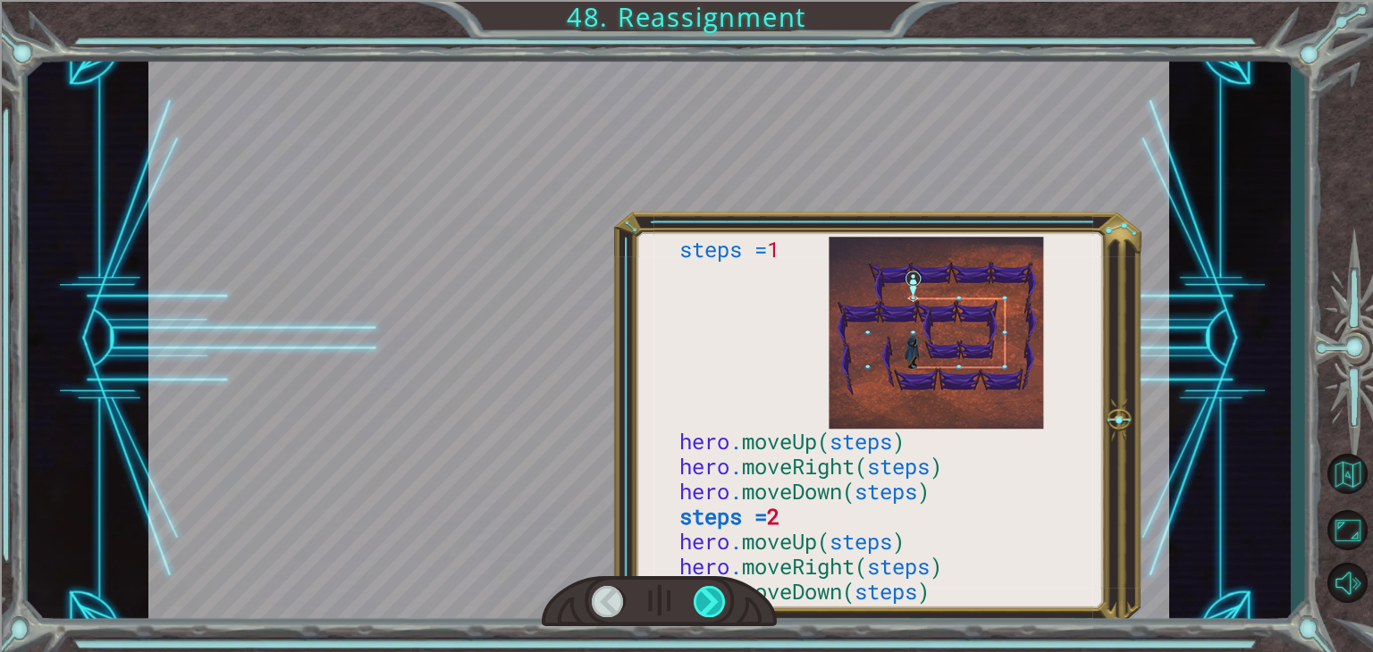
click at [719, 593] on div at bounding box center [709, 601] width 32 height 31
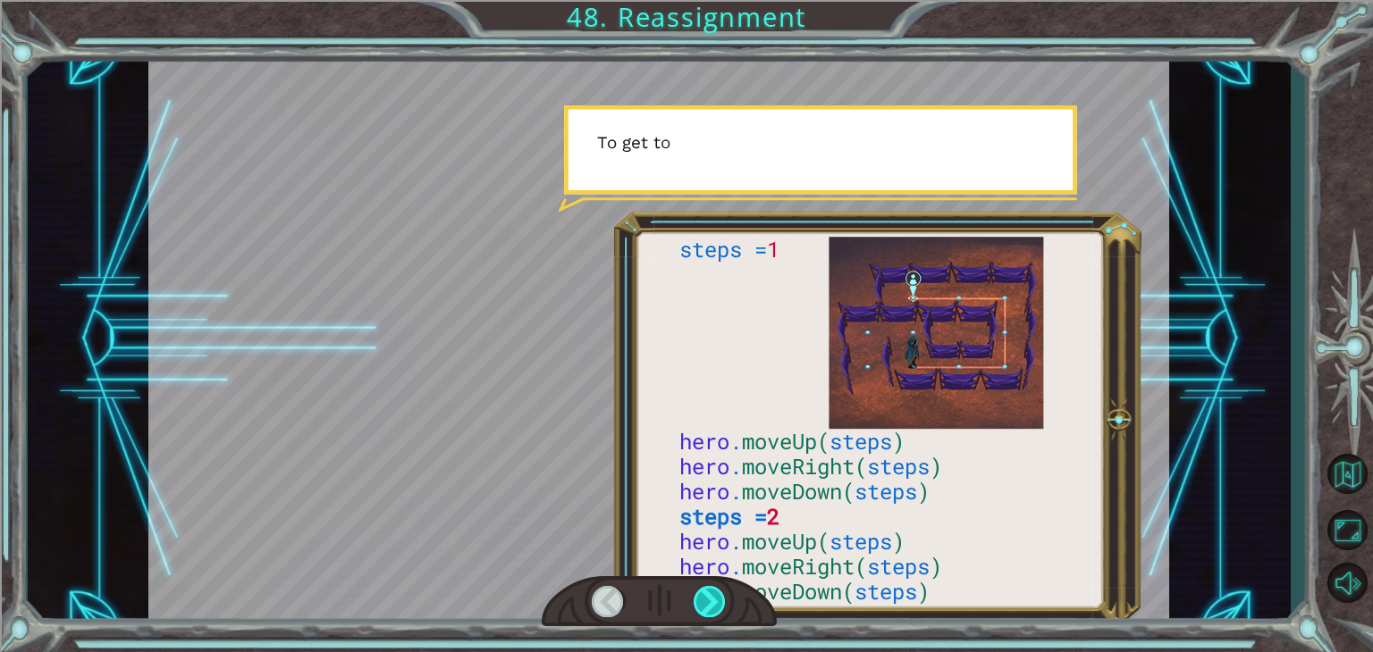
click at [719, 593] on div at bounding box center [709, 601] width 32 height 31
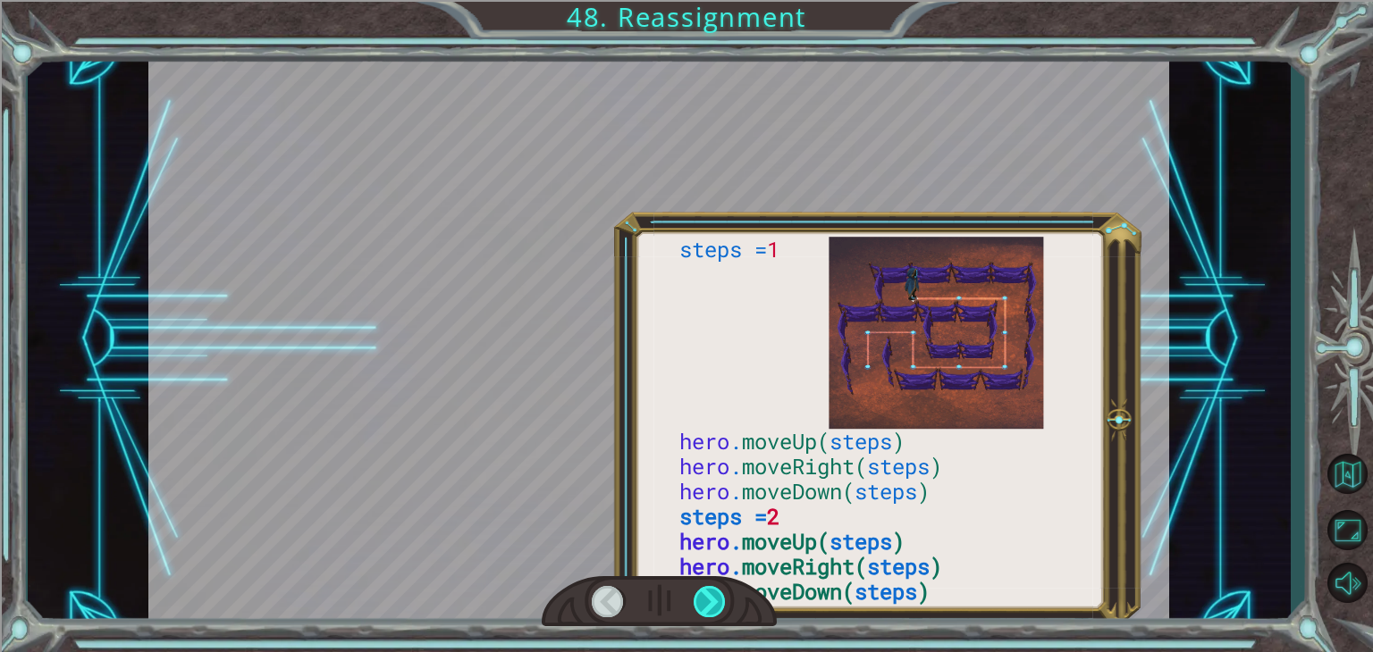
click at [719, 593] on div at bounding box center [709, 601] width 32 height 31
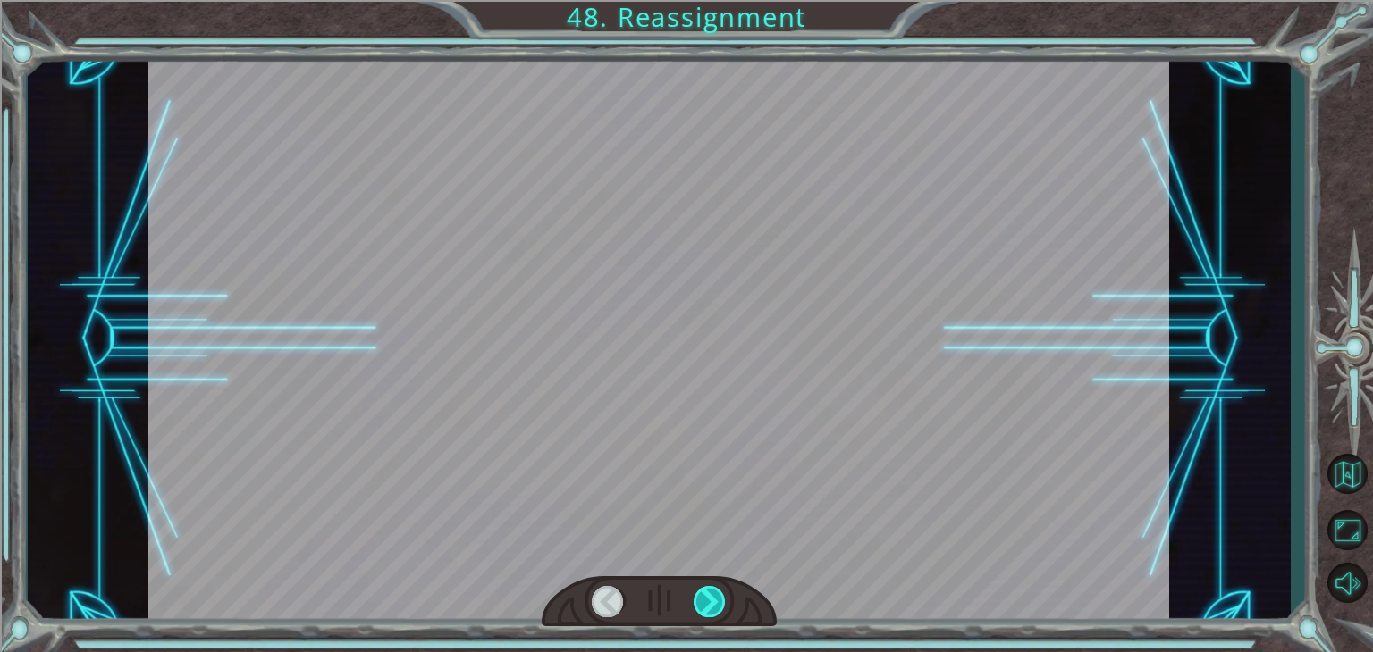
click at [719, 593] on div at bounding box center [709, 601] width 32 height 31
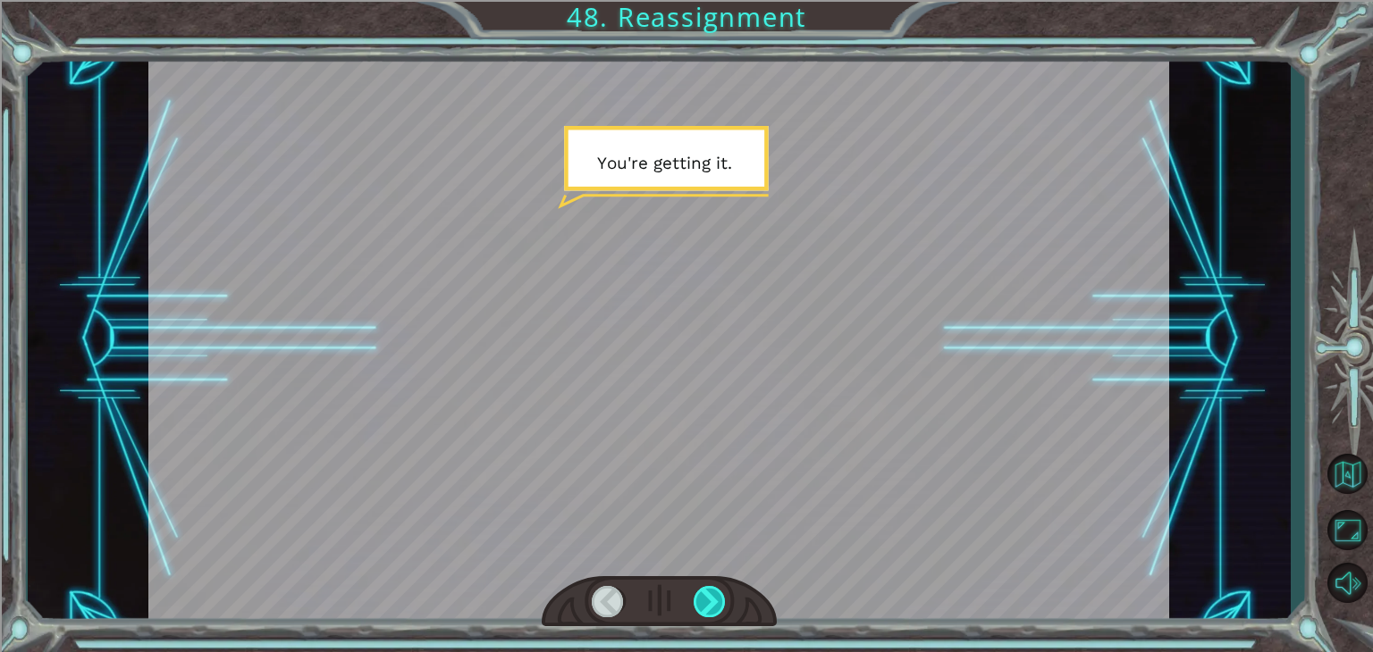
click at [719, 593] on div at bounding box center [709, 601] width 32 height 31
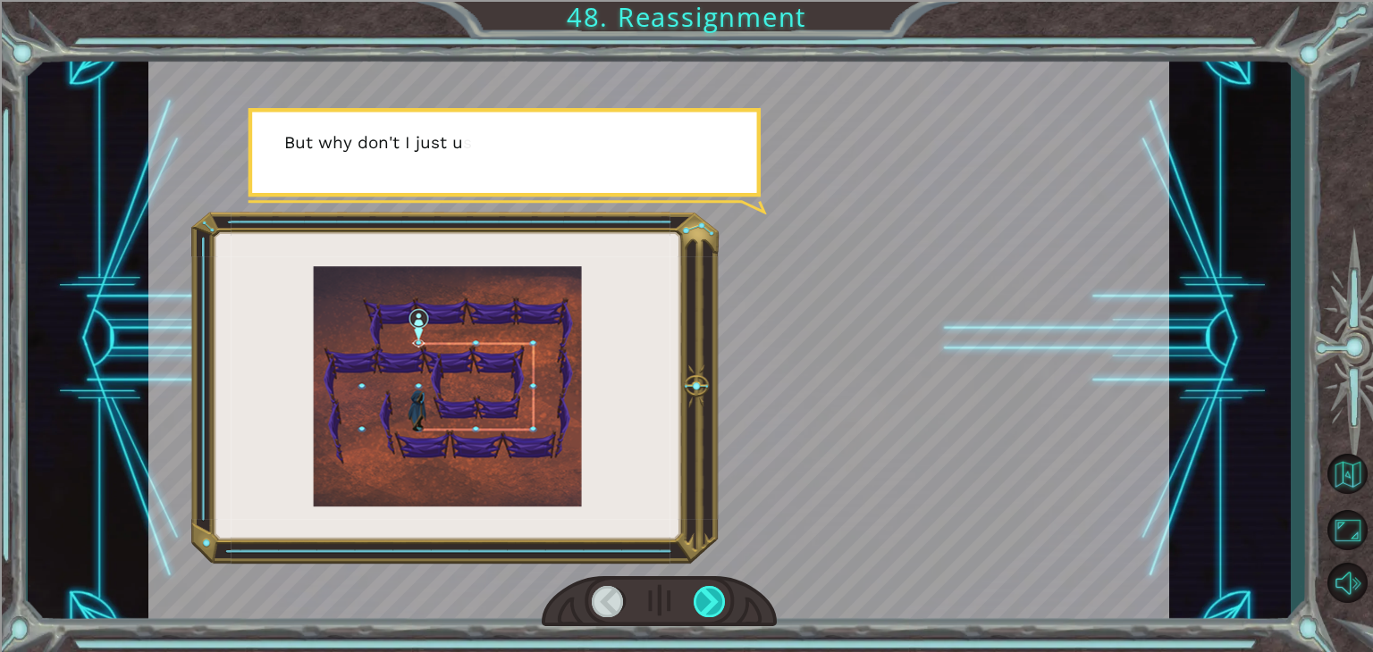
click at [719, 593] on div at bounding box center [709, 601] width 32 height 31
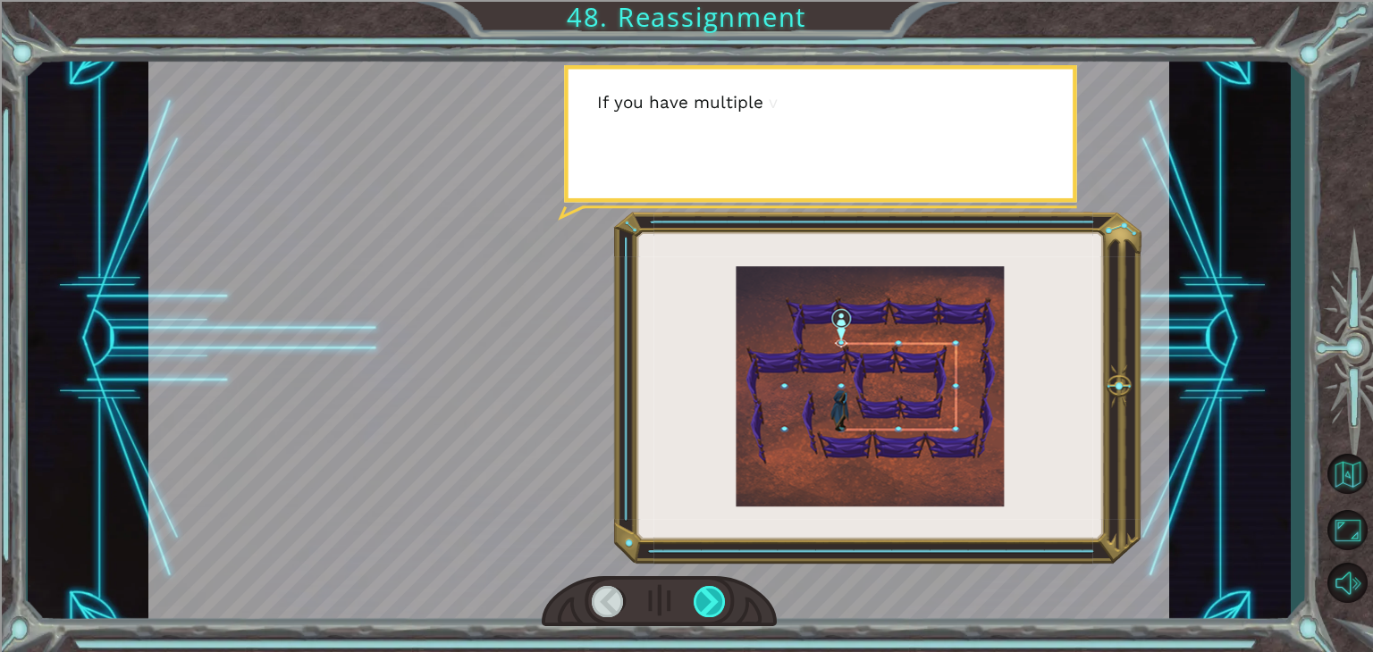
click at [719, 593] on div at bounding box center [709, 601] width 32 height 31
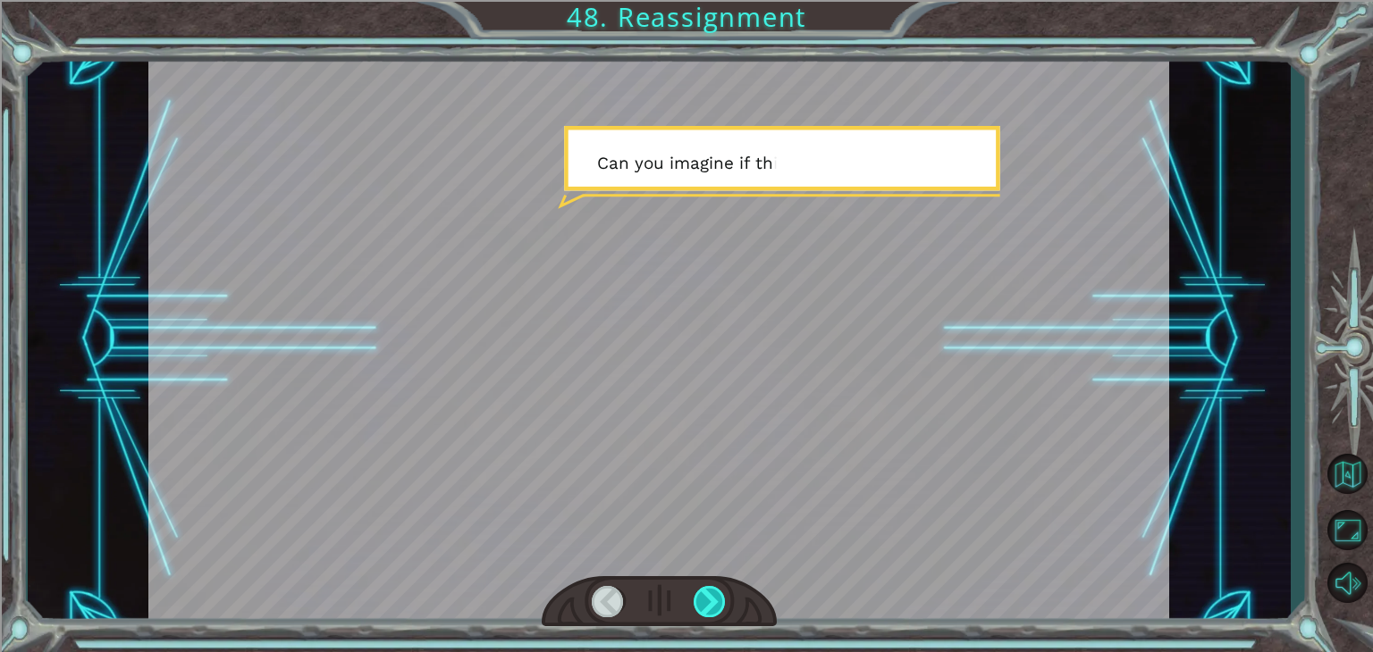
click at [719, 593] on div at bounding box center [709, 601] width 32 height 31
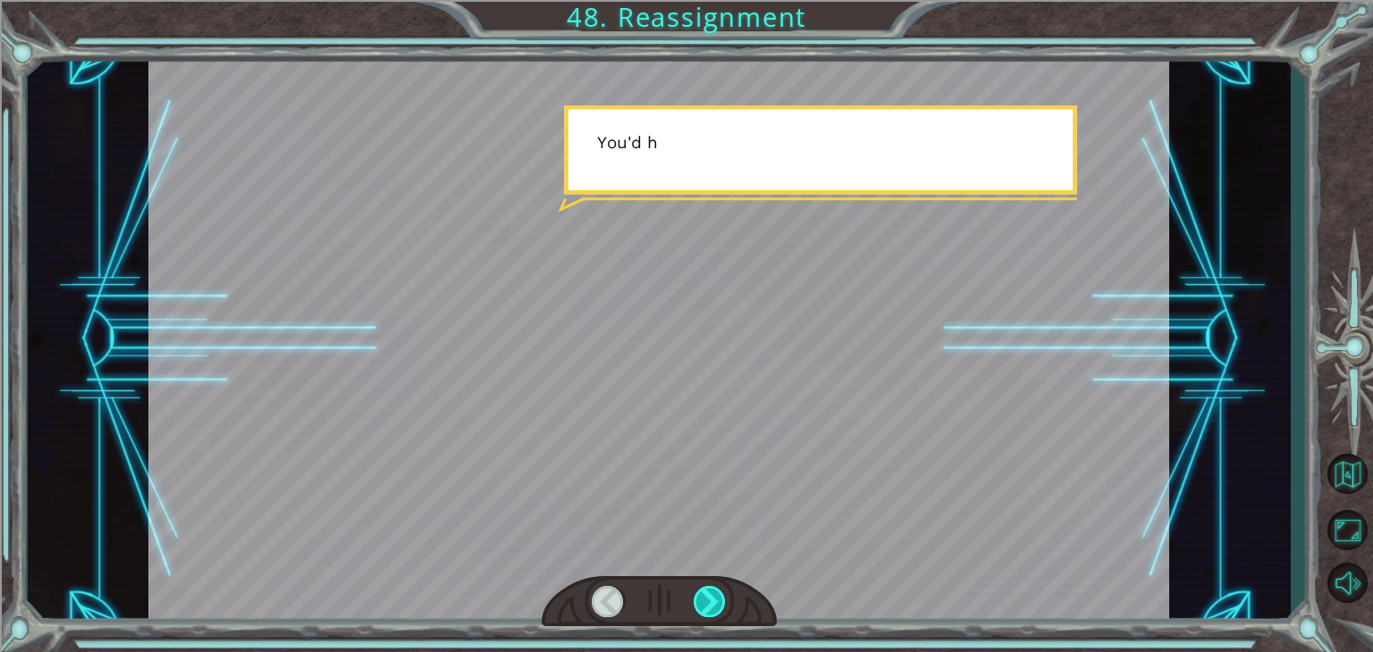
click at [719, 593] on div at bounding box center [709, 601] width 32 height 31
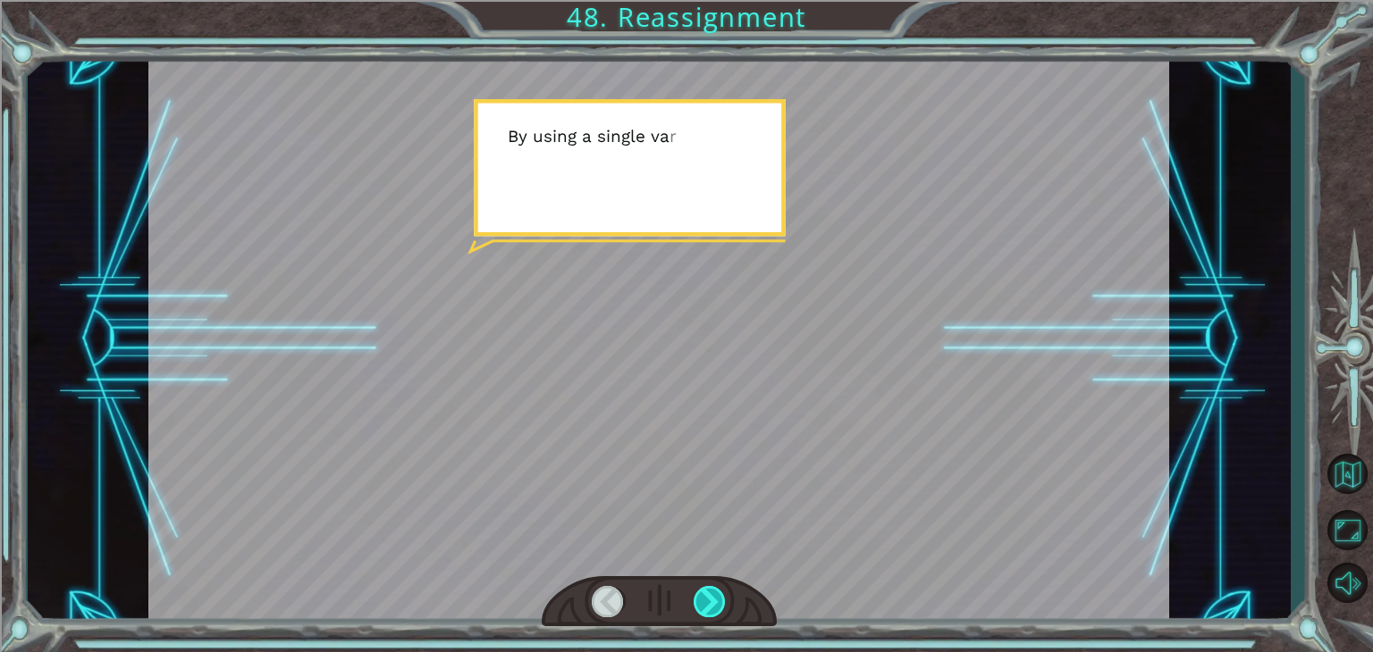
click at [719, 593] on div at bounding box center [709, 601] width 32 height 31
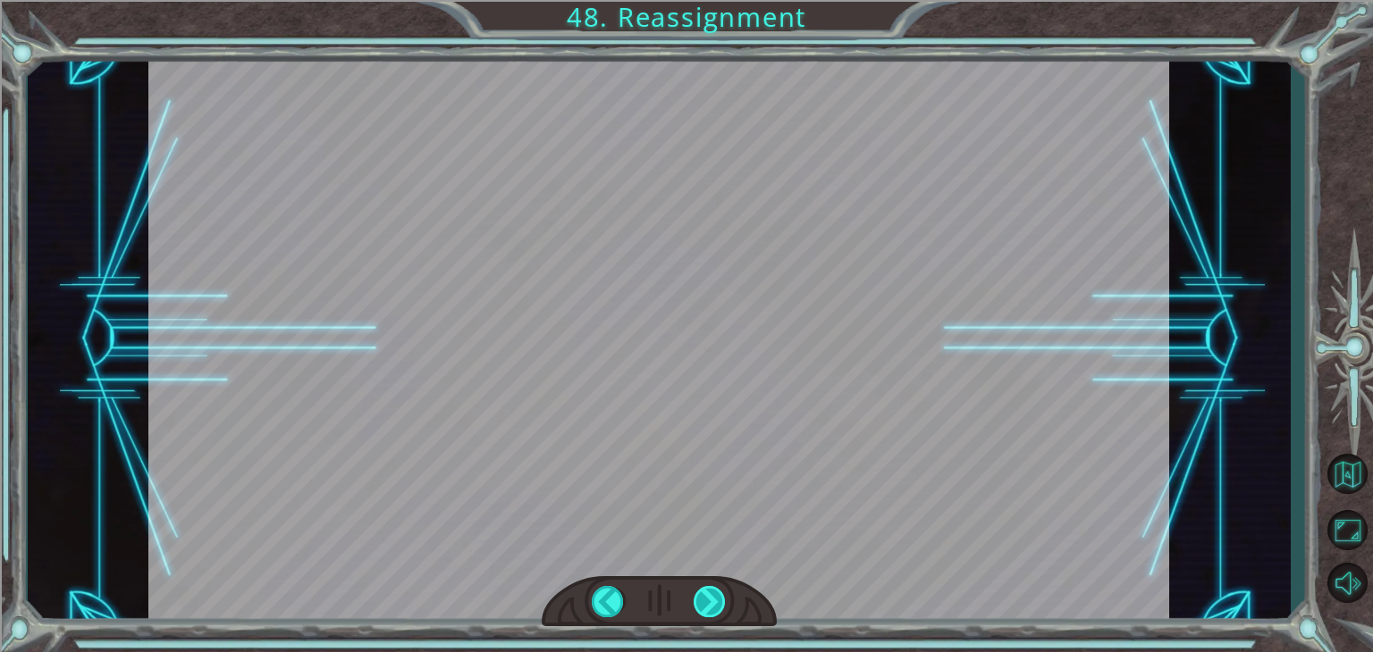
click at [719, 593] on div at bounding box center [709, 601] width 32 height 31
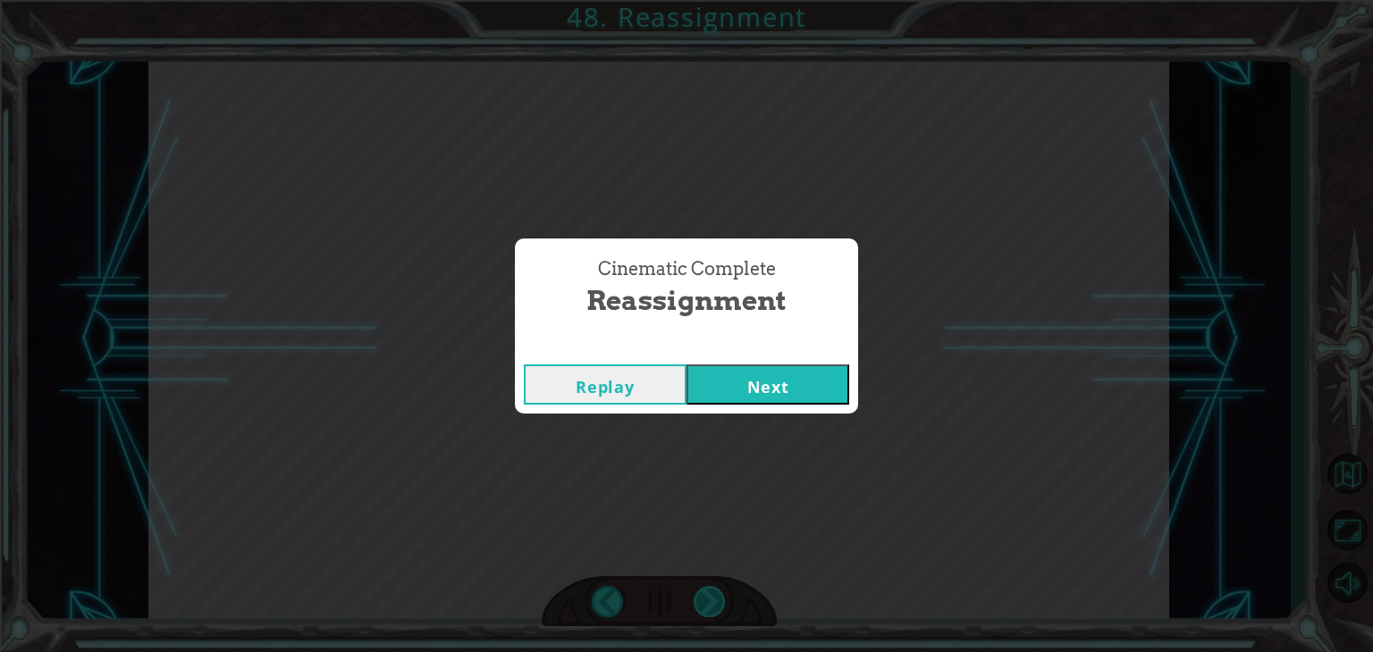
click at [719, 593] on div "Cinematic Complete Reassignment Replay Next" at bounding box center [686, 326] width 1373 height 652
click at [793, 384] on button "Next" at bounding box center [767, 385] width 163 height 40
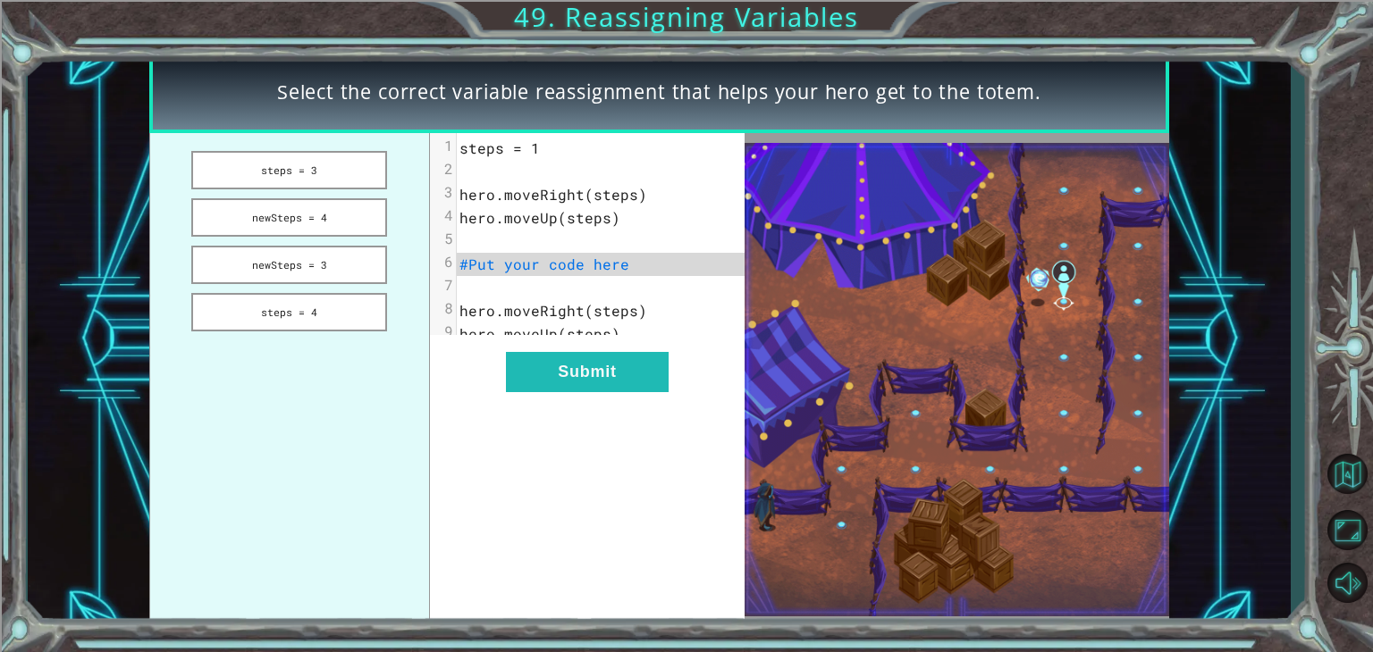
click at [465, 163] on pre "​" at bounding box center [608, 171] width 302 height 23
click at [304, 256] on button "newSteps = 3" at bounding box center [289, 265] width 196 height 38
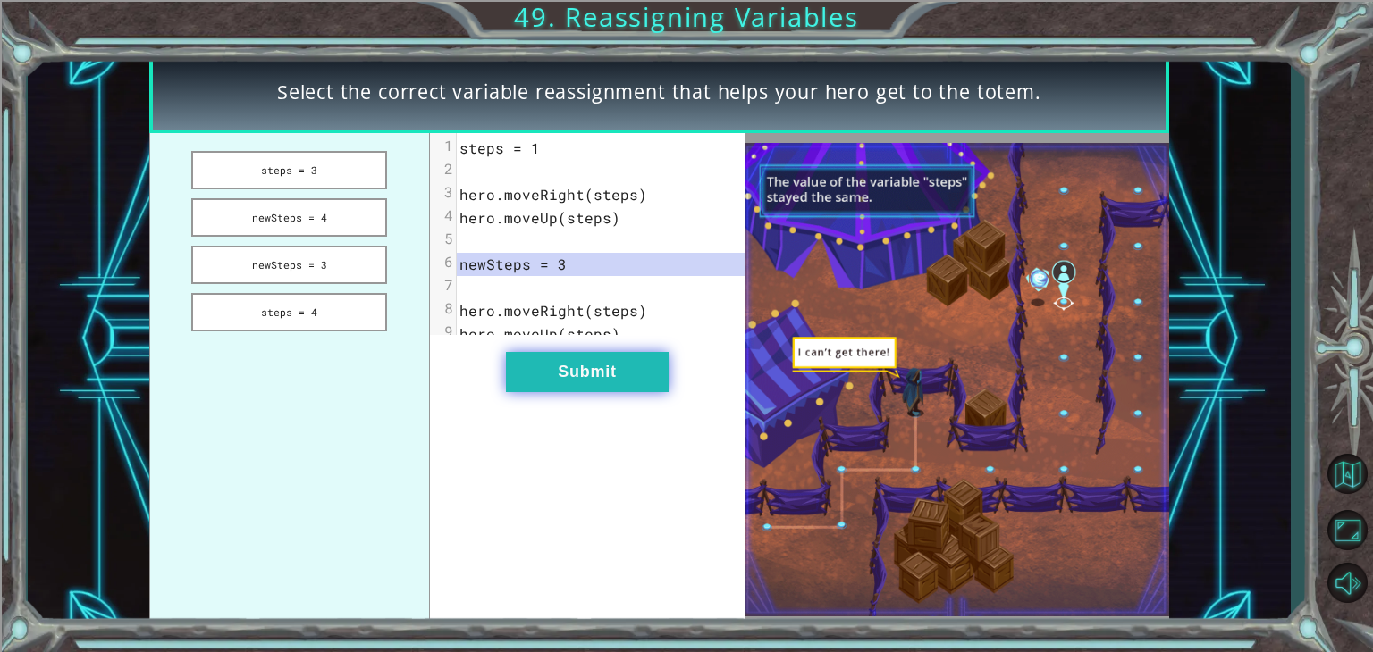
click at [624, 392] on button "Submit" at bounding box center [587, 372] width 163 height 40
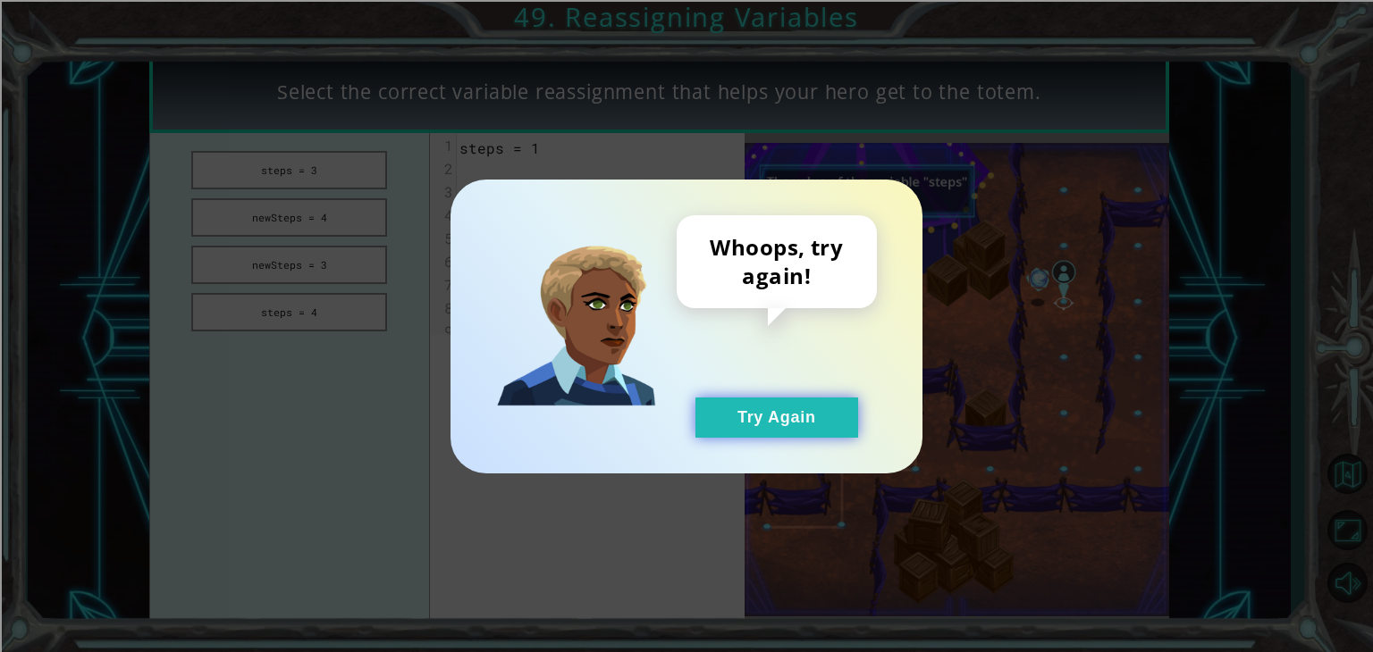
click at [720, 406] on button "Try Again" at bounding box center [776, 418] width 163 height 40
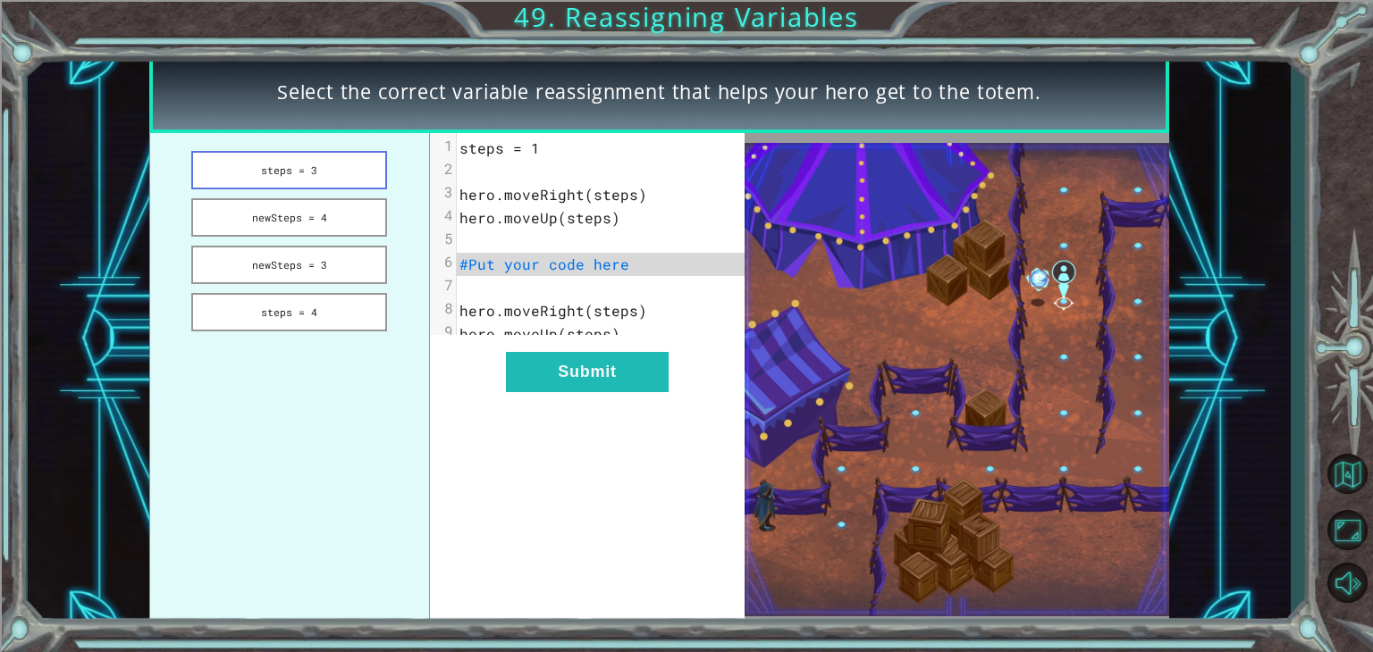
click at [282, 167] on button "steps = 3" at bounding box center [289, 170] width 196 height 38
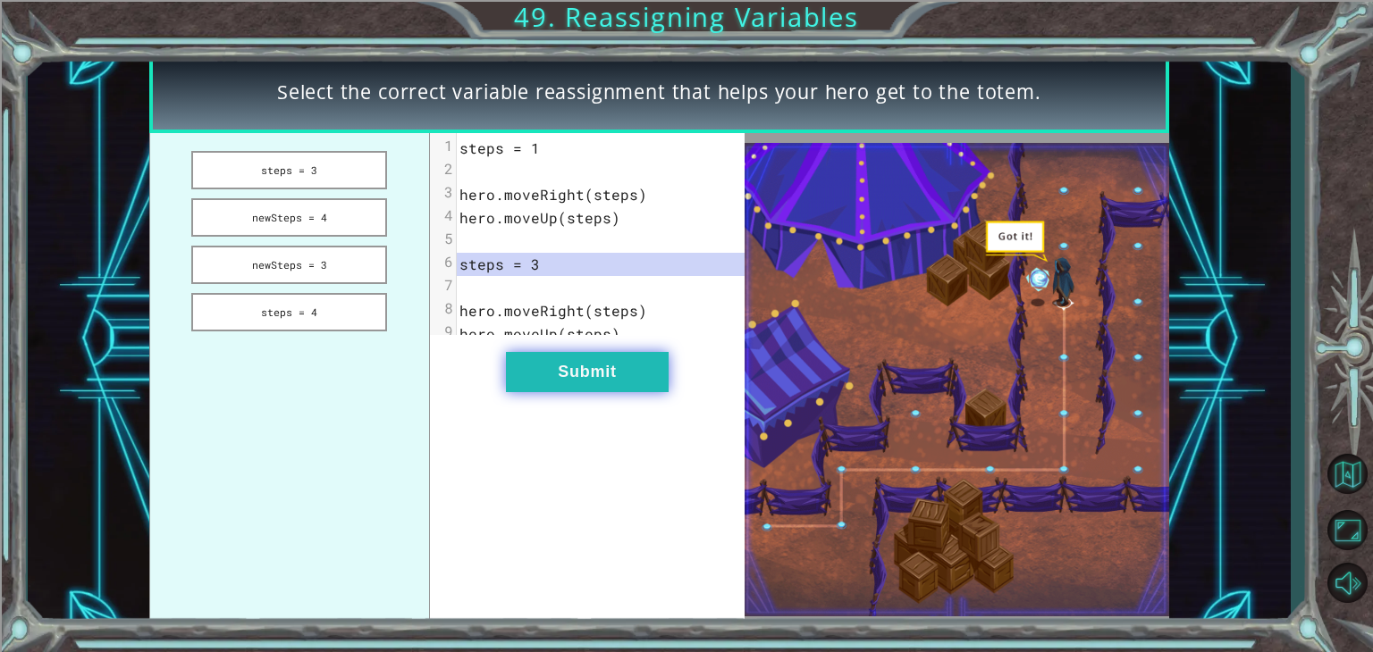
click at [571, 391] on button "Submit" at bounding box center [587, 372] width 163 height 40
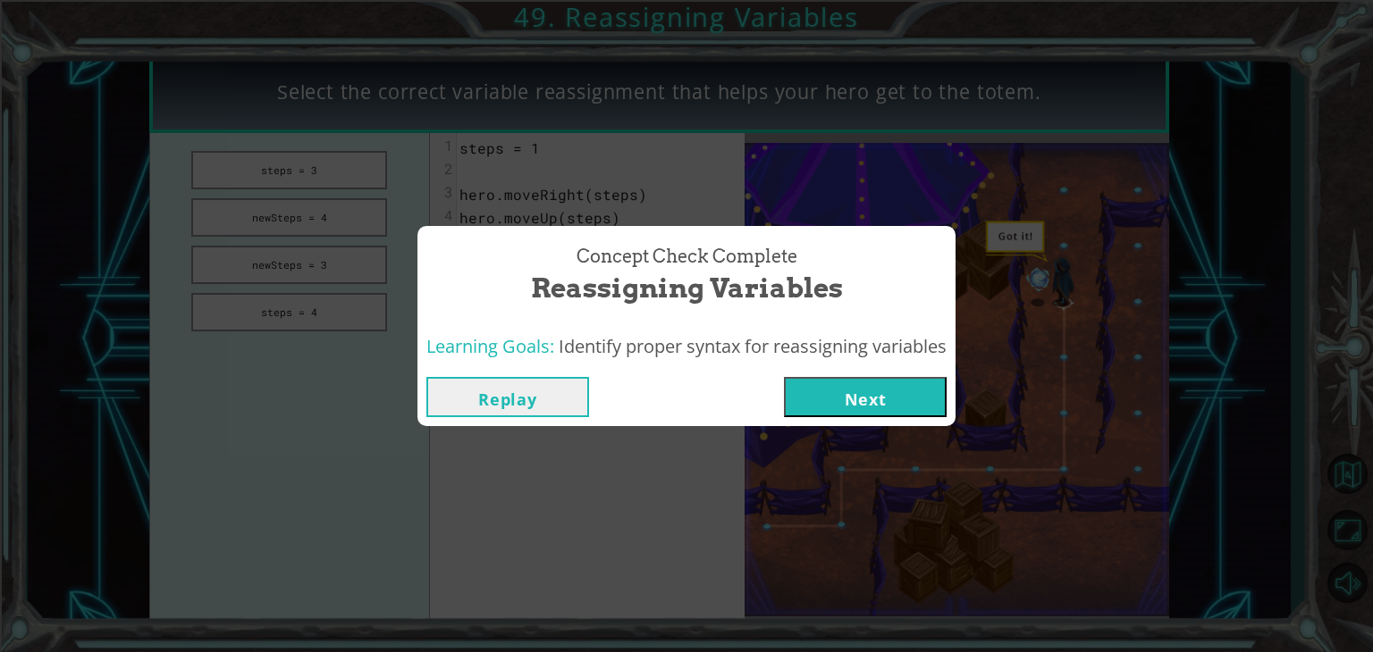
click at [876, 417] on div "Replay Next" at bounding box center [686, 397] width 538 height 58
click at [874, 390] on button "Next" at bounding box center [865, 397] width 163 height 40
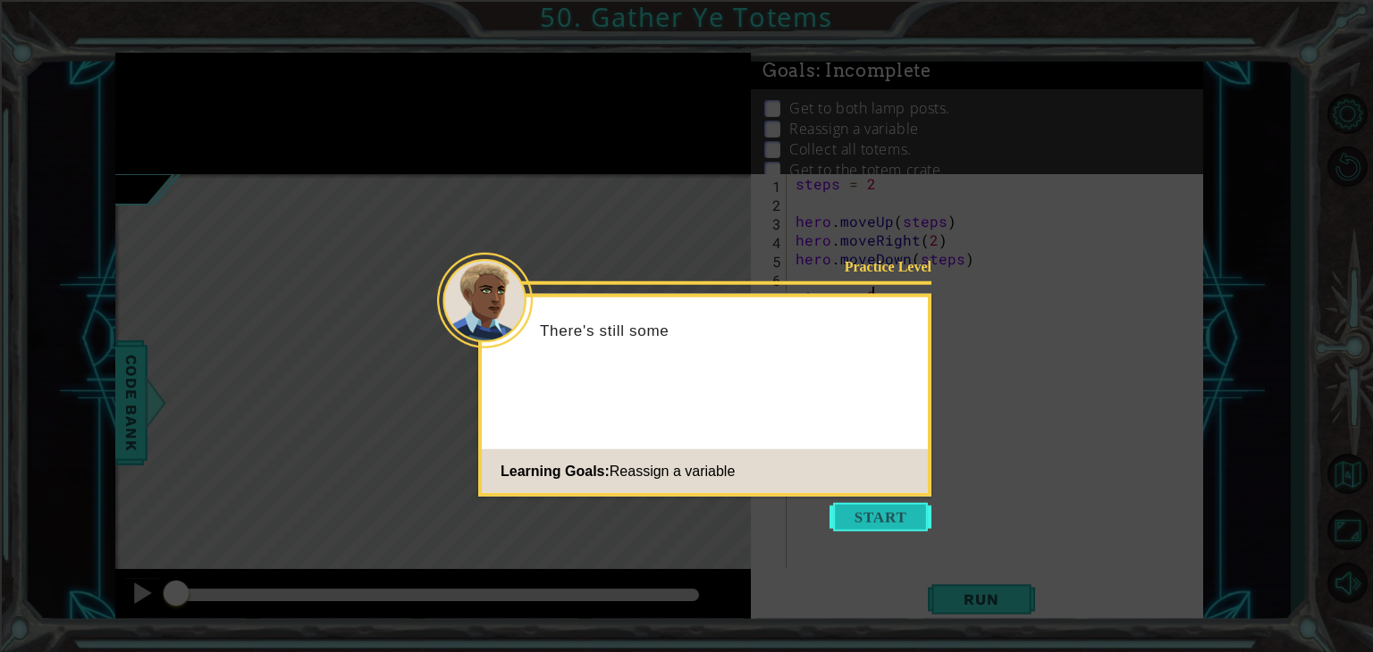
click at [869, 519] on button "Start" at bounding box center [880, 517] width 102 height 29
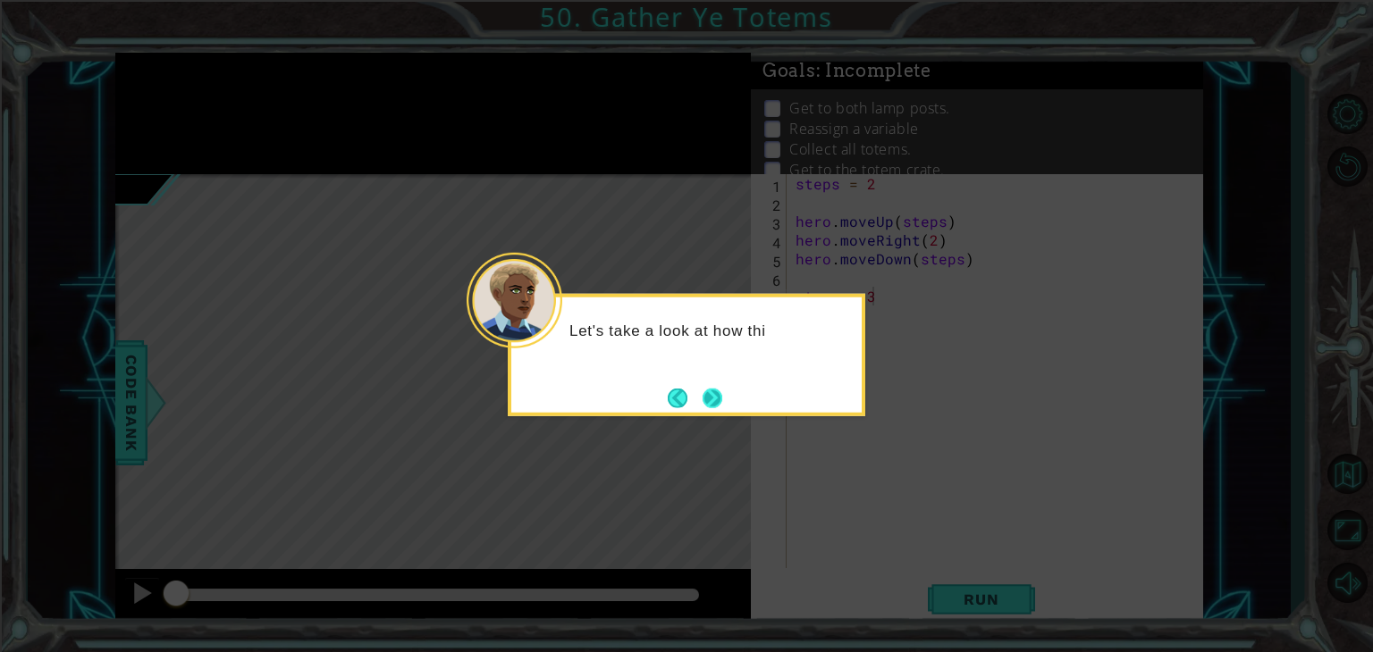
click at [719, 399] on button "Next" at bounding box center [712, 398] width 21 height 21
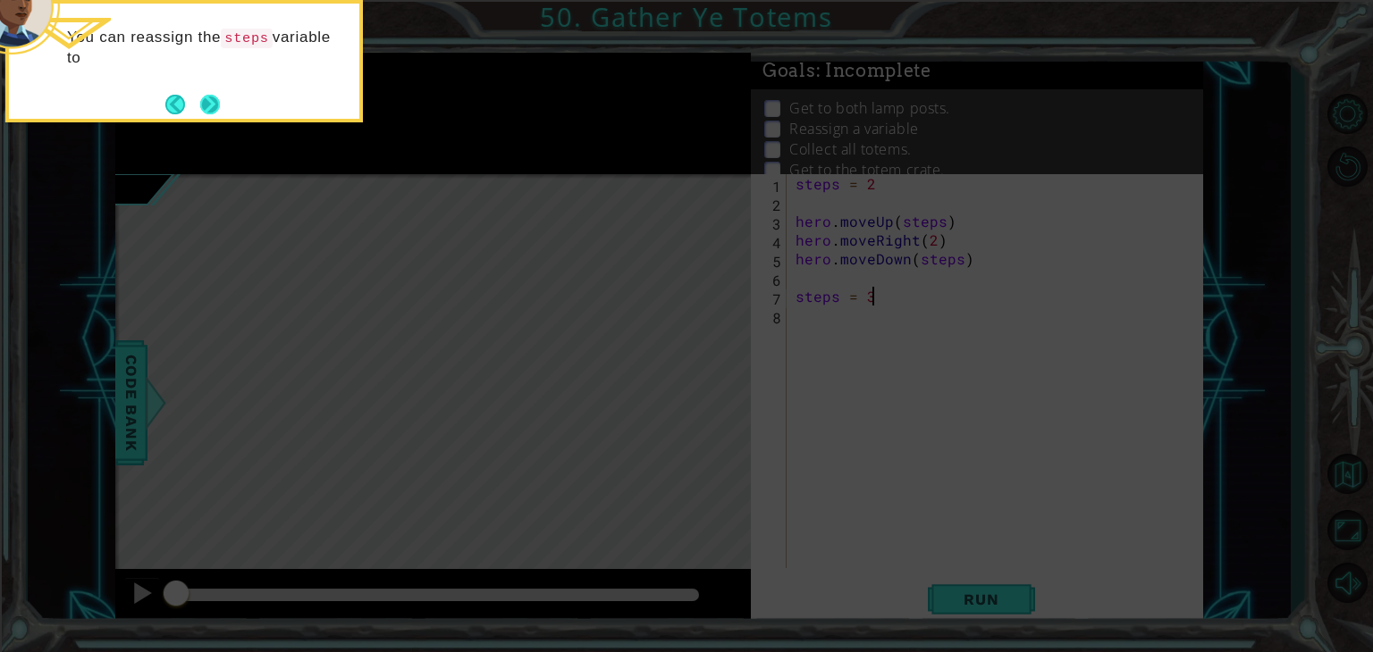
click at [212, 101] on button "Next" at bounding box center [210, 105] width 20 height 20
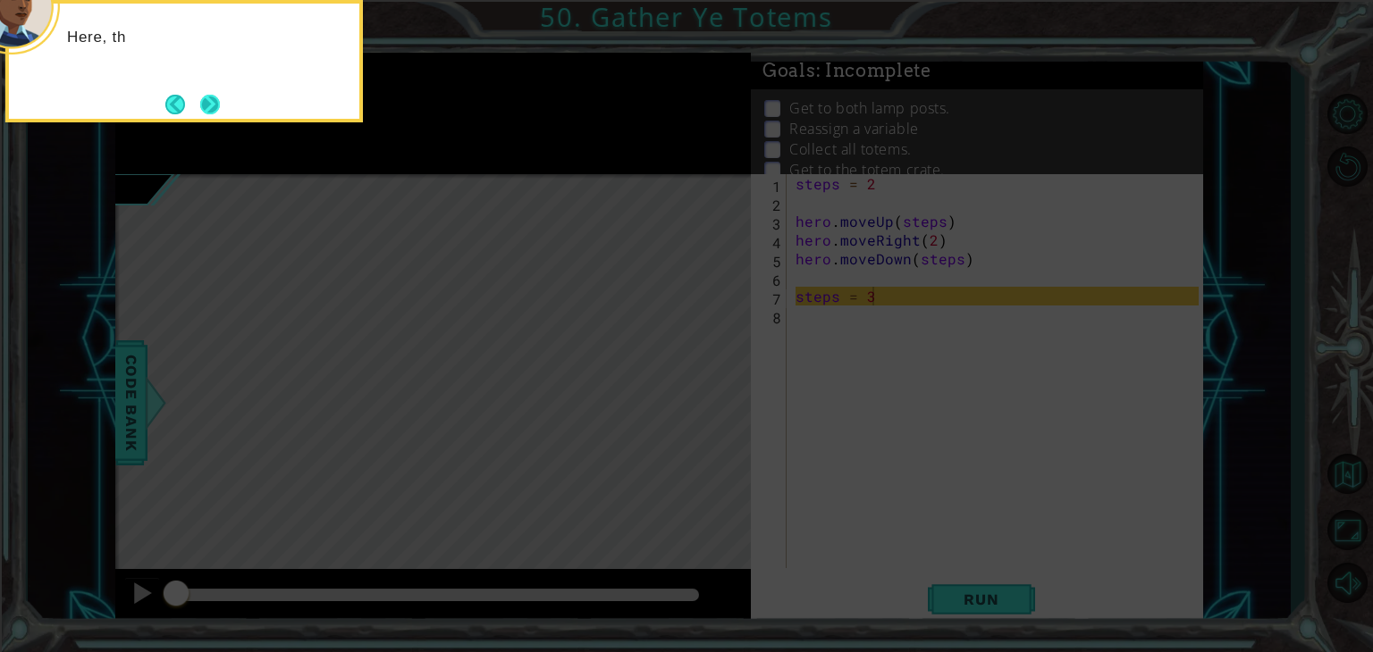
click at [213, 97] on button "Next" at bounding box center [209, 104] width 21 height 21
click at [213, 97] on button "Next" at bounding box center [211, 104] width 28 height 28
click at [214, 97] on button "Next" at bounding box center [210, 104] width 21 height 21
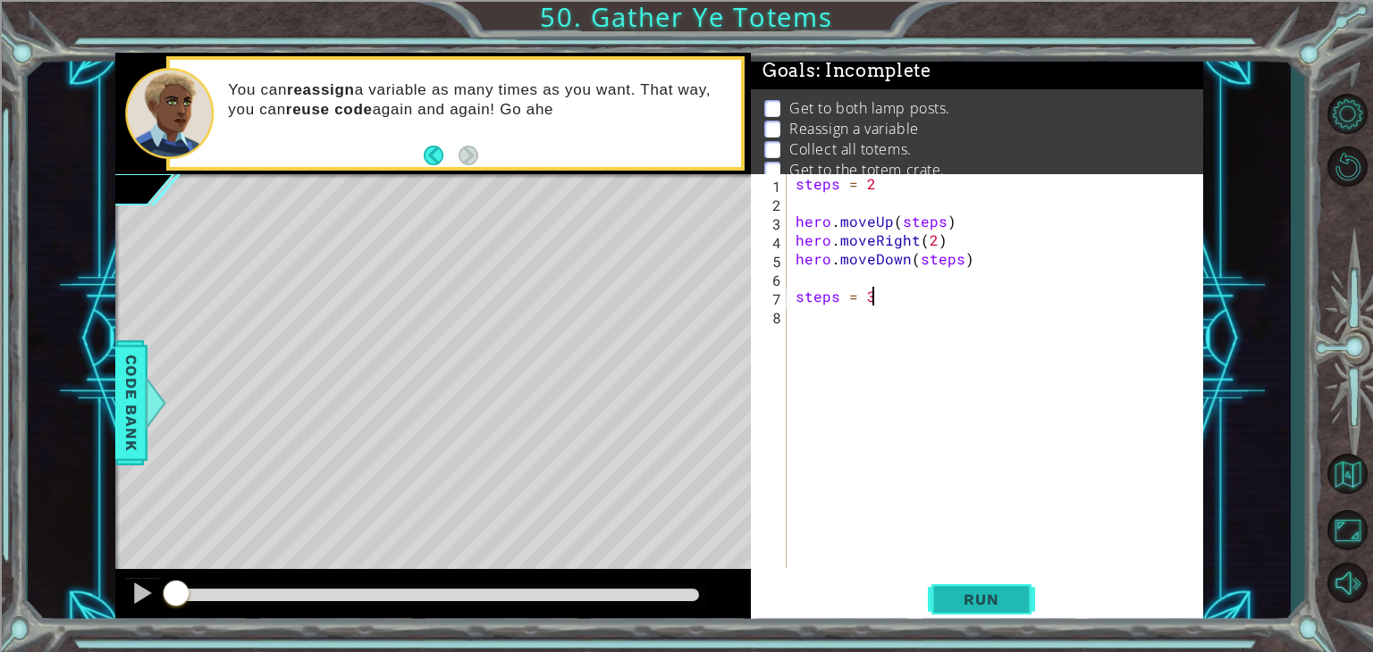
click at [962, 594] on span "Run" at bounding box center [980, 600] width 71 height 18
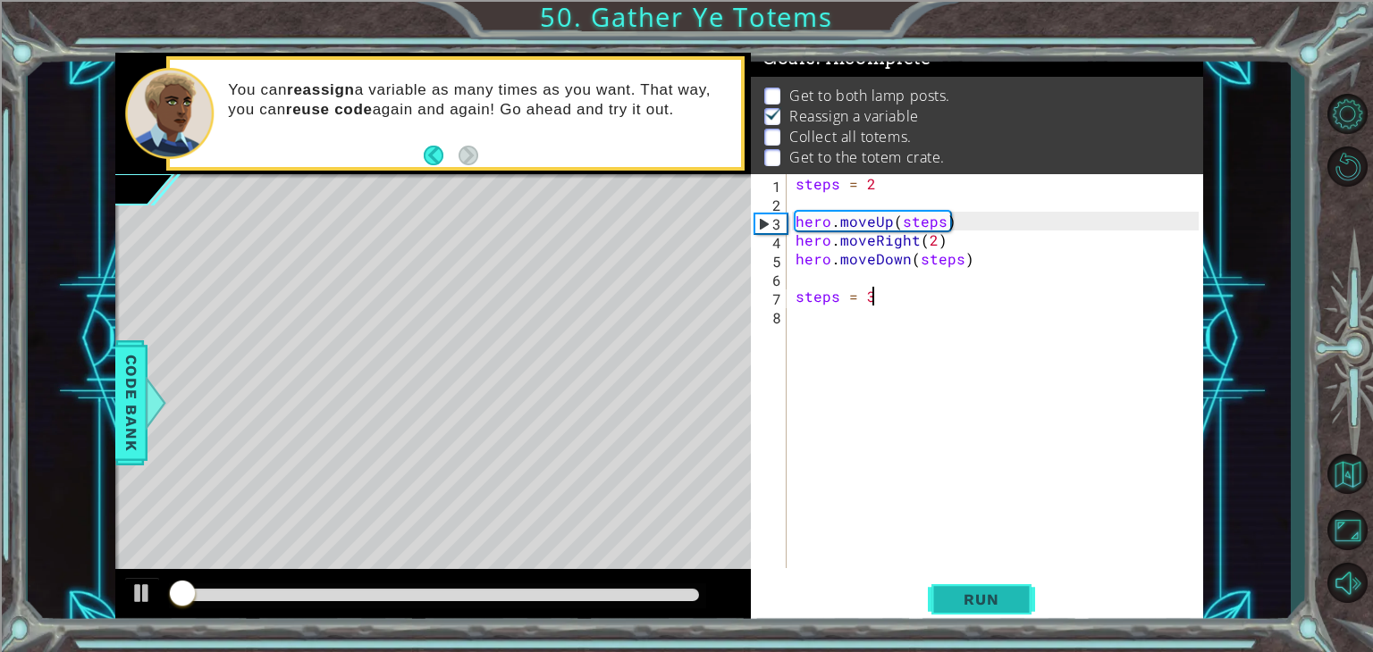
scroll to position [18, 0]
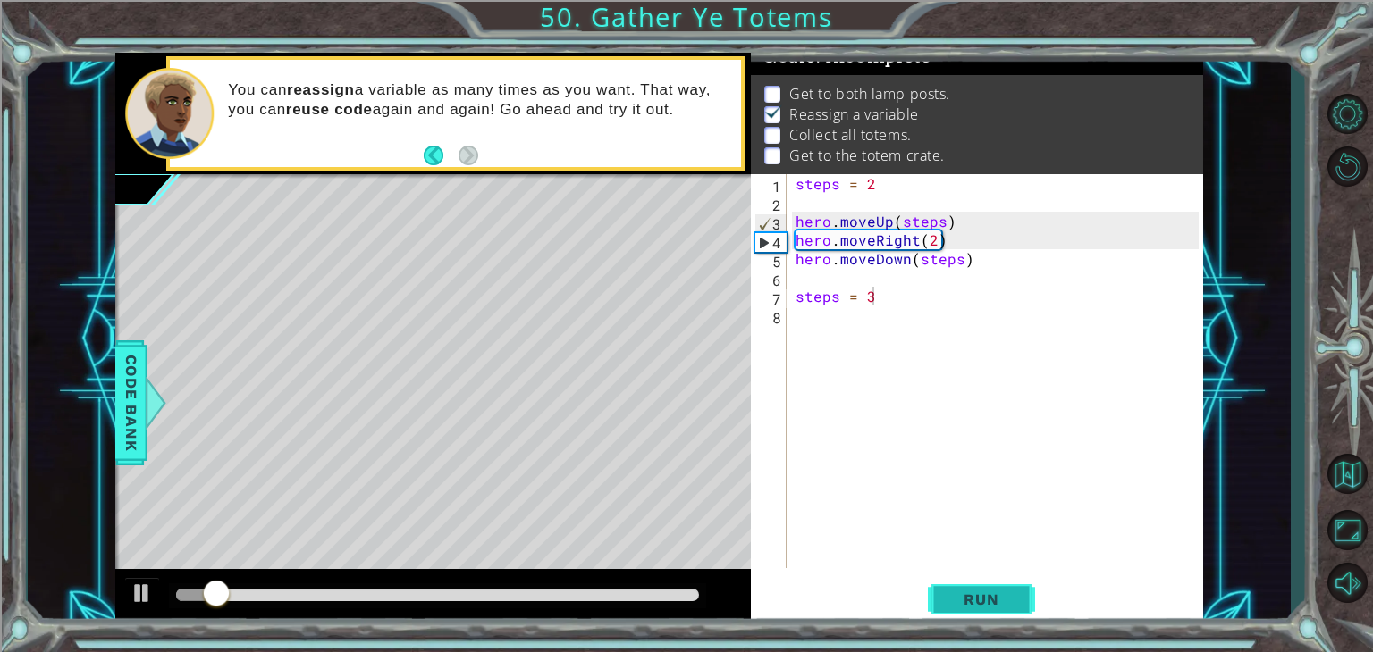
click at [962, 594] on span "Run" at bounding box center [980, 600] width 71 height 18
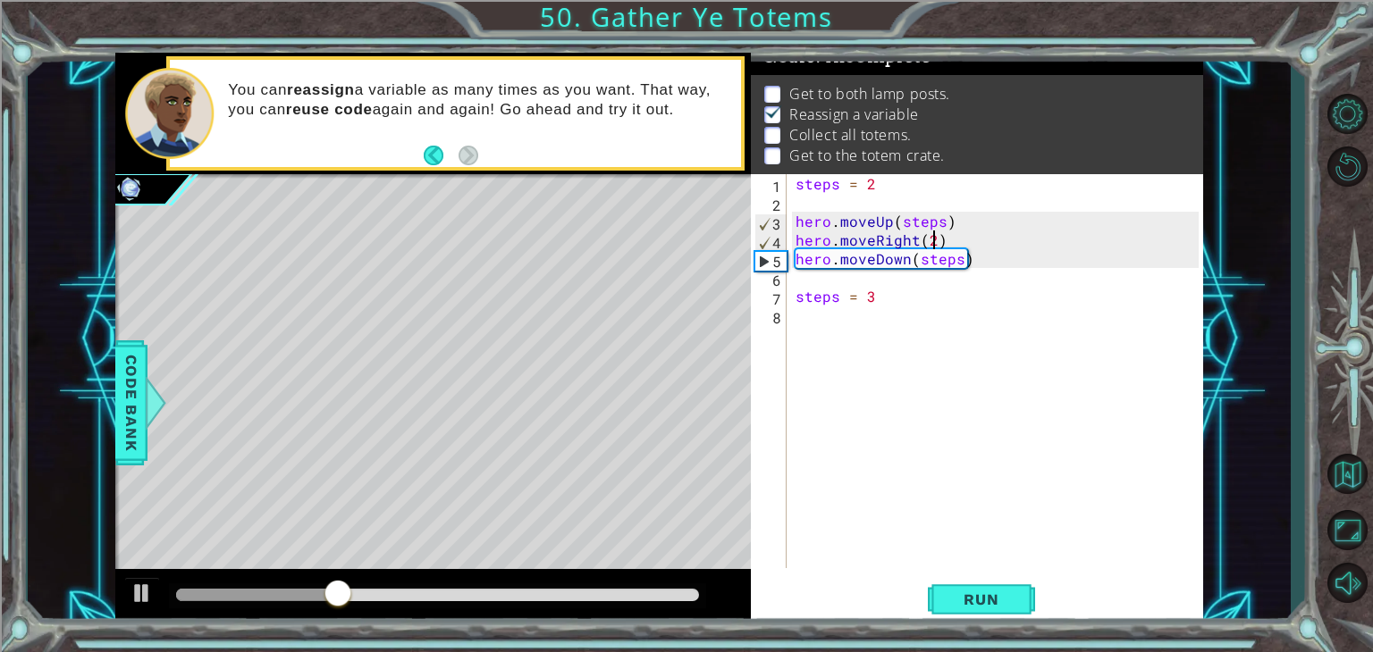
click at [931, 239] on div "steps = 2 hero . moveUp ( steps ) hero . moveRight ( 2 ) hero . moveDown ( step…" at bounding box center [1000, 390] width 416 height 432
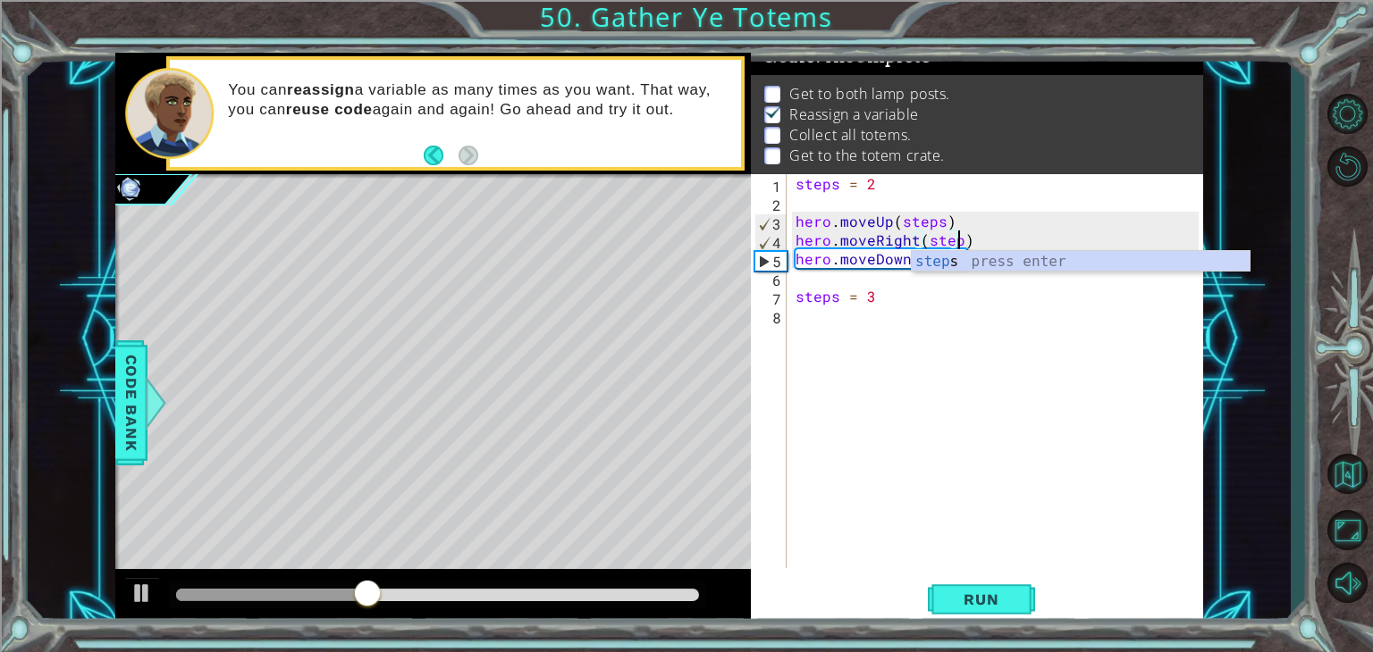
scroll to position [0, 10]
type textarea "hero.moveRight(steps)"
click at [1005, 591] on span "Run" at bounding box center [980, 600] width 71 height 18
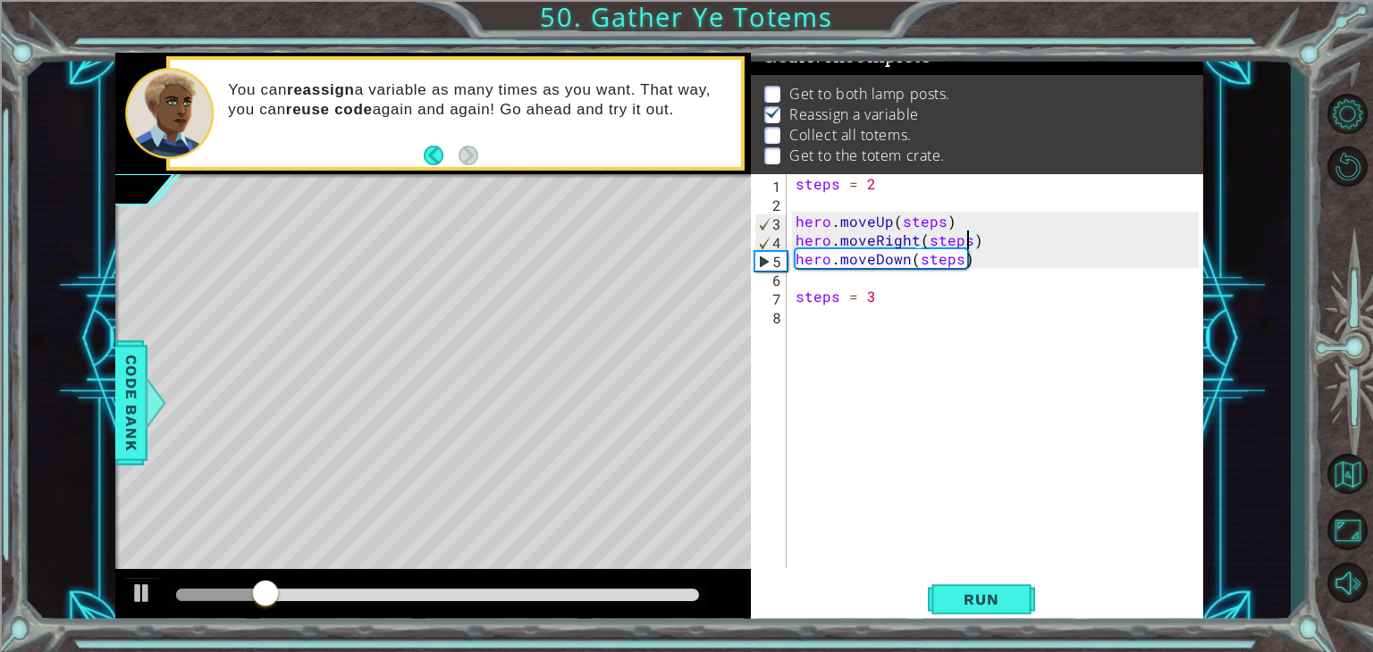
click at [811, 324] on div "steps = 2 hero . moveUp ( steps ) hero . moveRight ( steps ) hero . moveDown ( …" at bounding box center [1000, 390] width 416 height 432
click at [847, 534] on div "steps = 2 hero . moveUp ( steps ) hero . moveRight ( steps ) hero . moveDown ( …" at bounding box center [1000, 390] width 416 height 432
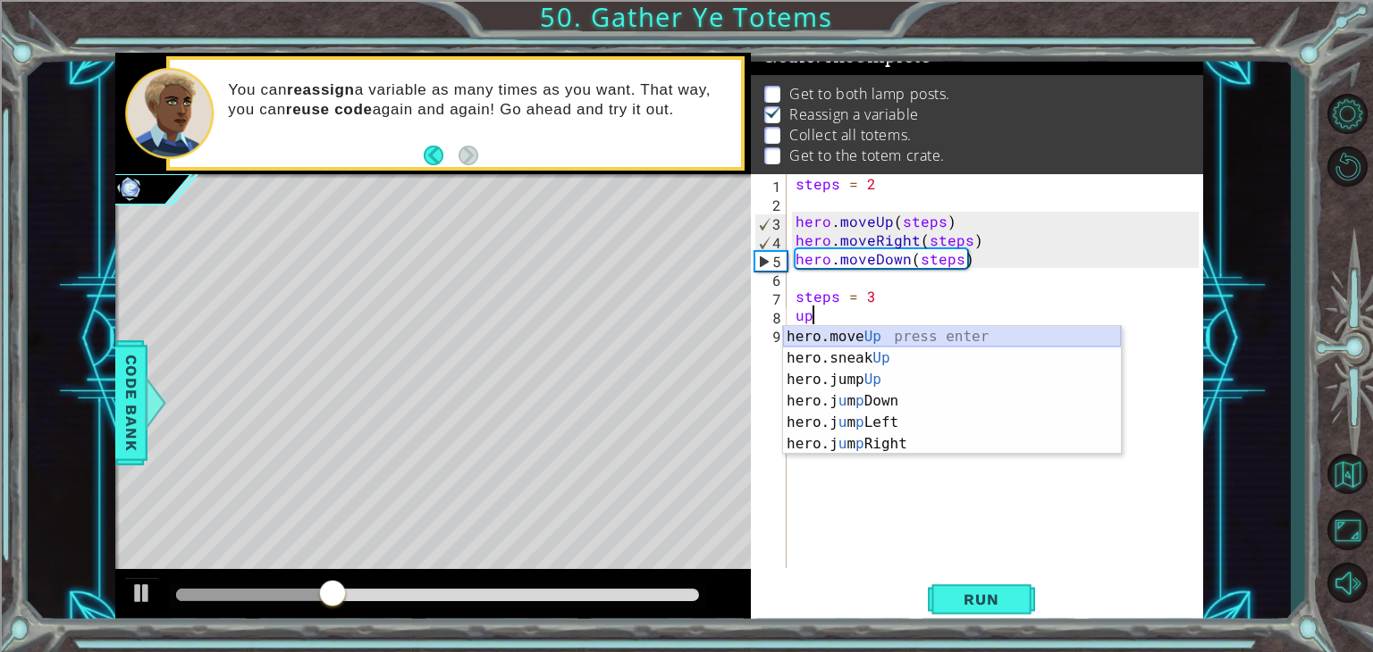
click at [821, 339] on div "hero.move Up press enter hero.sneak Up press enter hero.jump Up press enter her…" at bounding box center [952, 412] width 338 height 172
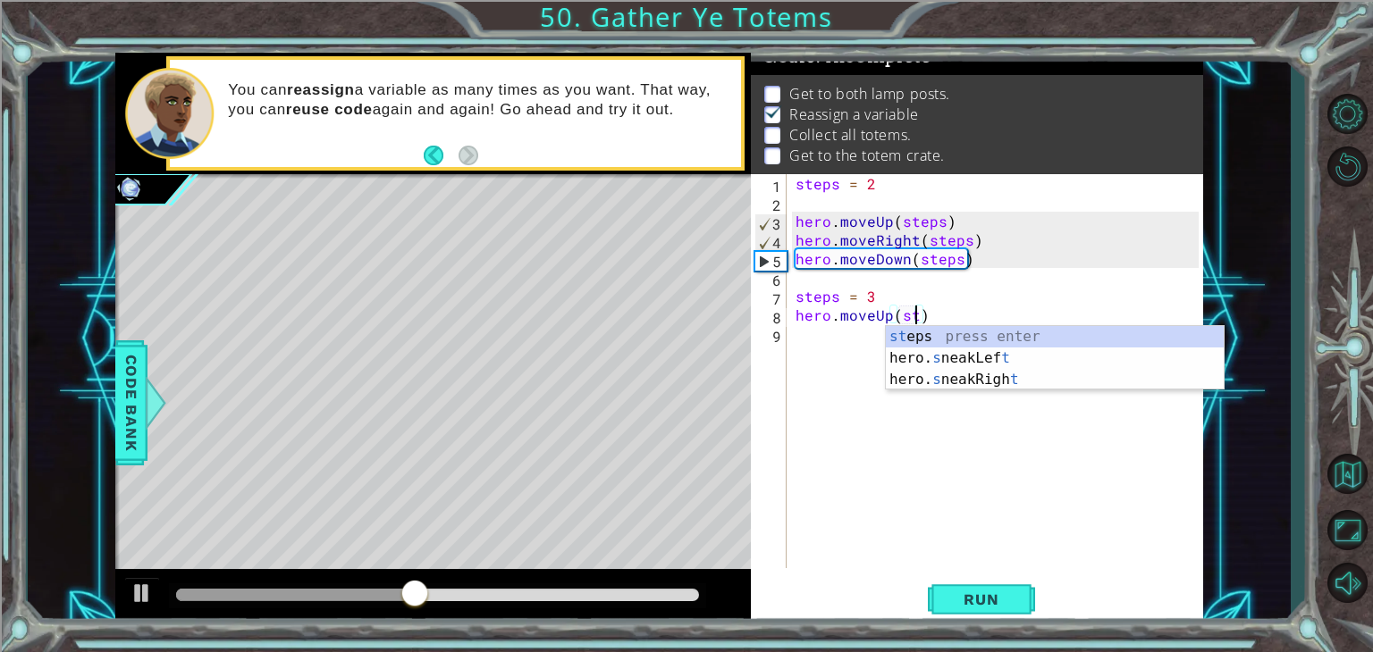
type textarea "hero.moveUp(steps)"
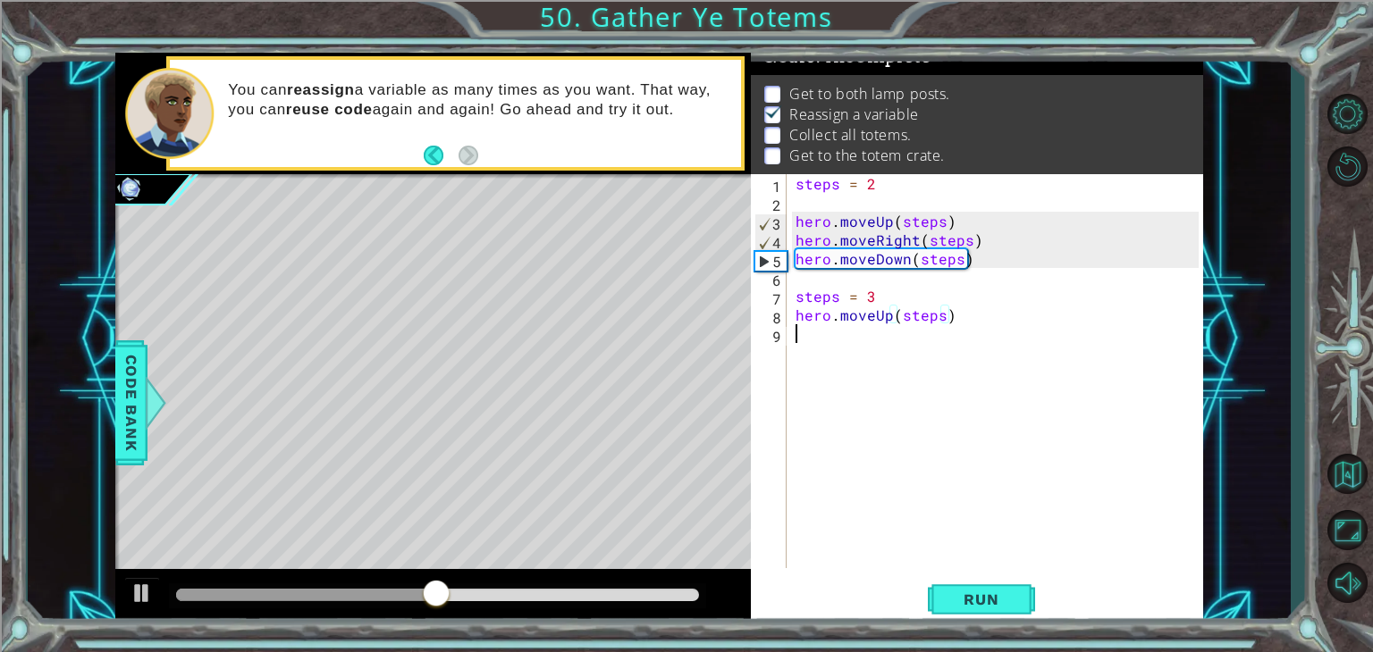
click at [852, 333] on div "steps = 2 hero . moveUp ( steps ) hero . moveRight ( steps ) hero . moveDown ( …" at bounding box center [1000, 390] width 416 height 432
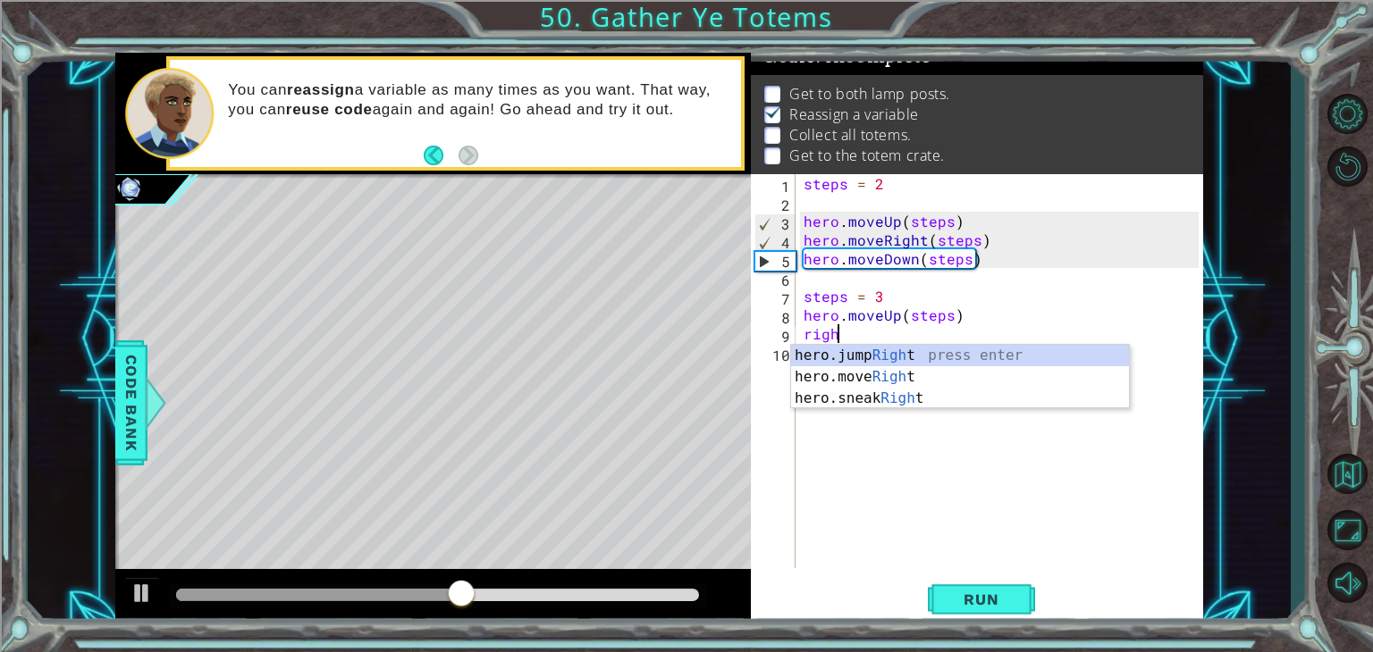
scroll to position [0, 1]
click at [861, 376] on div "hero.jump Right press enter hero.move Right press enter hero.sneak Right press …" at bounding box center [960, 398] width 338 height 107
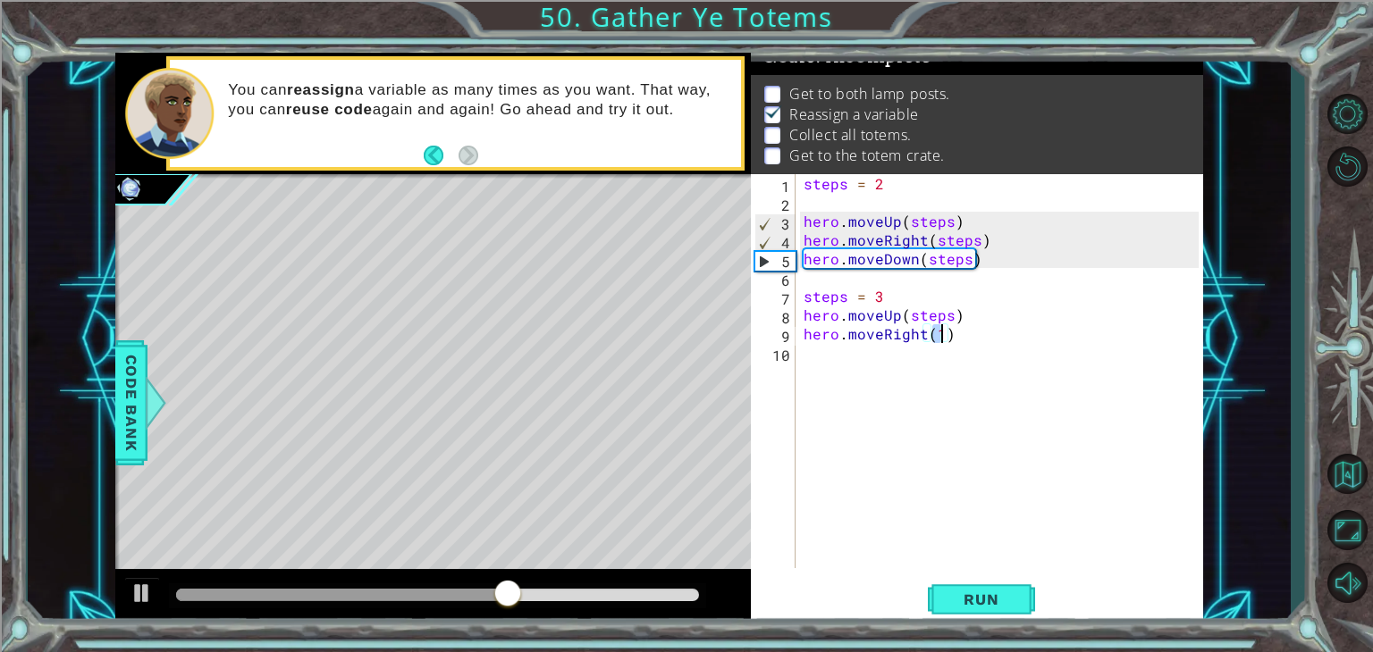
type textarea "hero.moveRight(2)"
click at [831, 351] on div "steps = 2 hero . moveUp ( steps ) hero . moveRight ( steps ) hero . moveDown ( …" at bounding box center [1004, 390] width 408 height 432
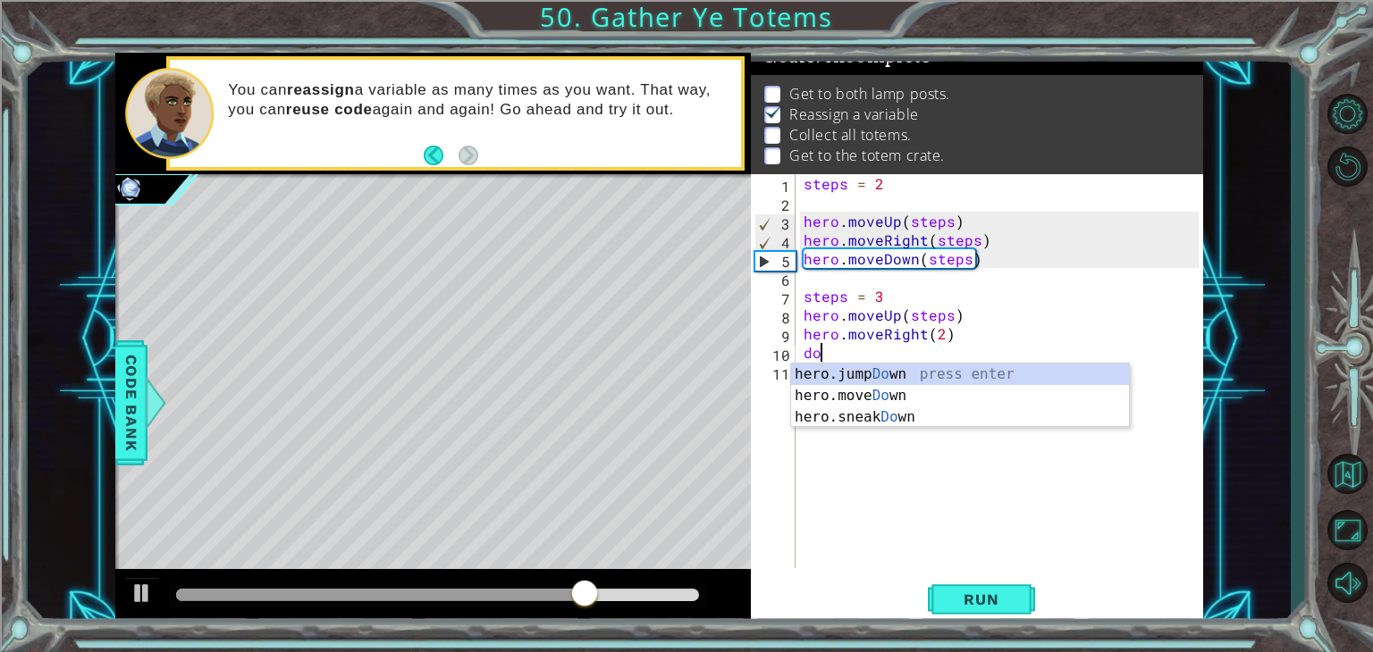
scroll to position [0, 0]
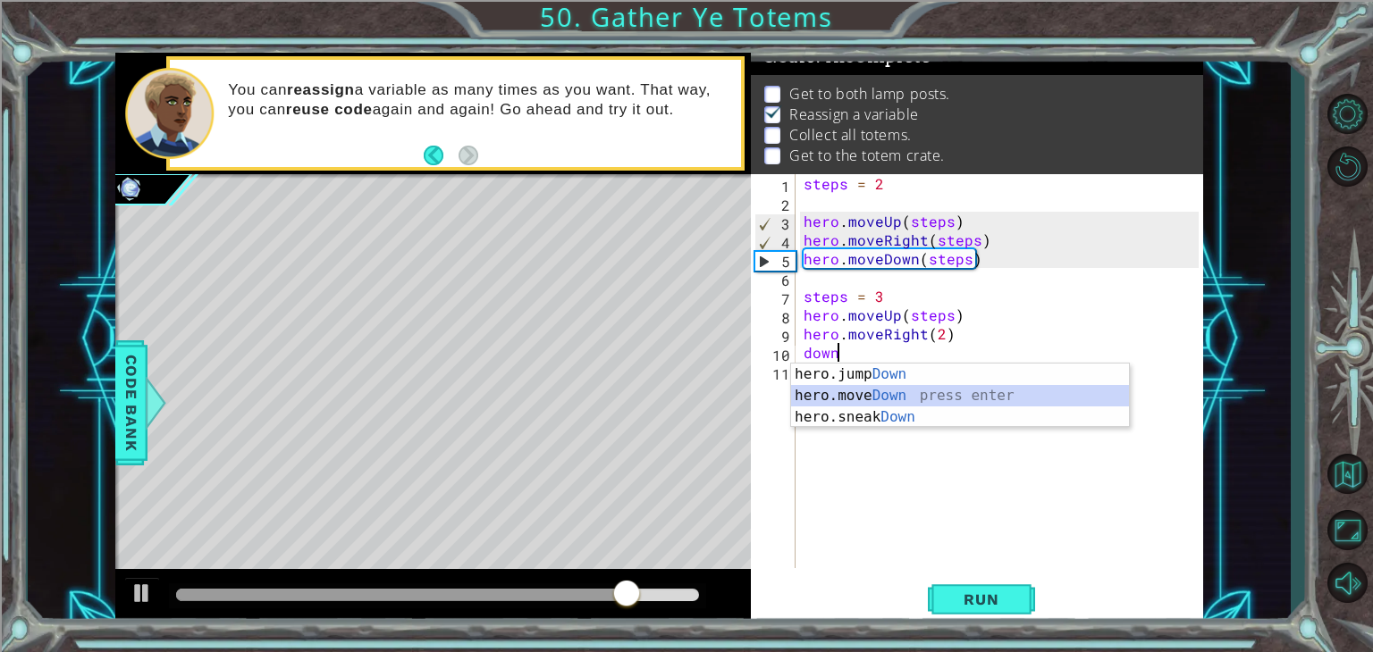
click at [865, 399] on div "hero.jump Down press enter hero.move Down press enter hero.sneak Down press ent…" at bounding box center [960, 417] width 338 height 107
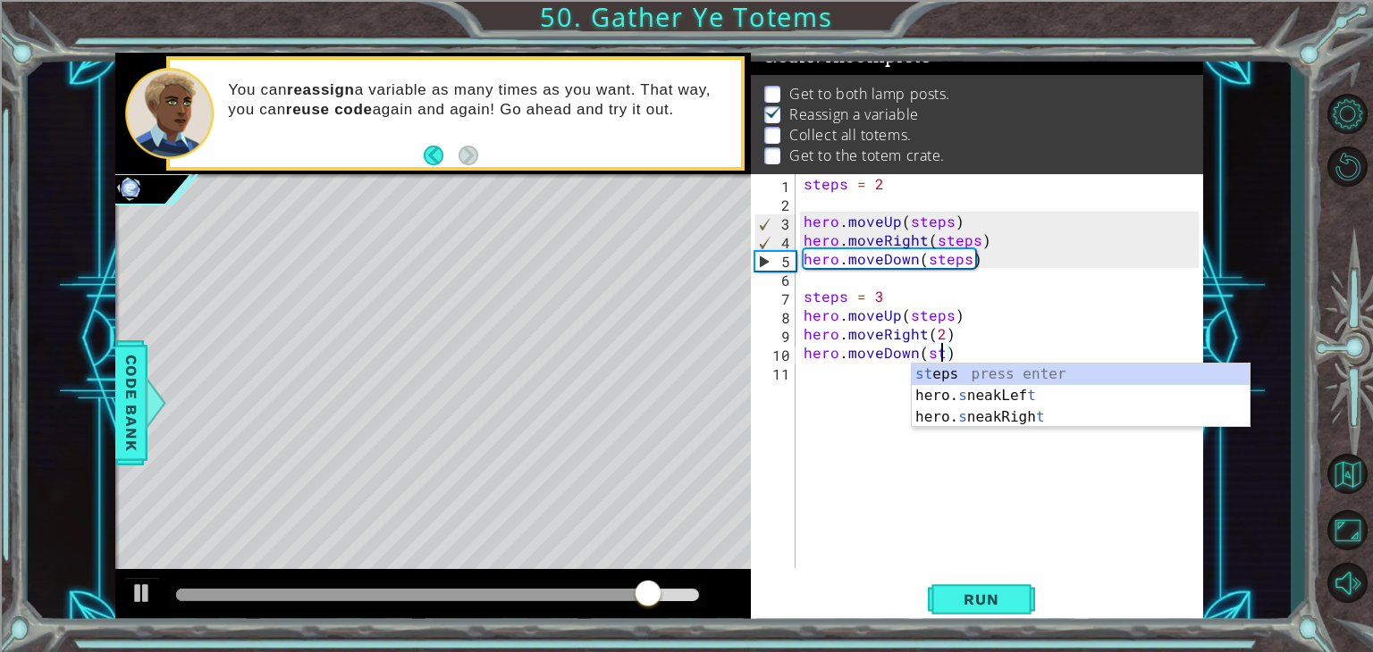
scroll to position [0, 9]
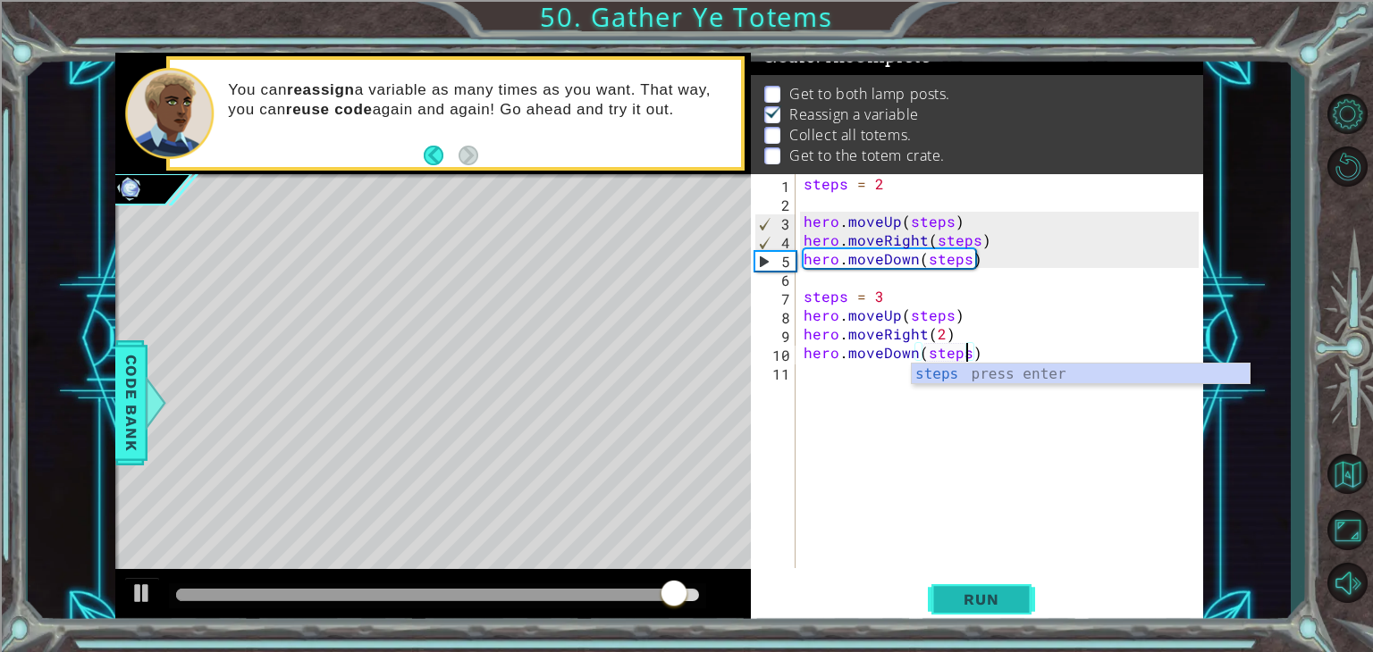
type textarea "hero.moveDown(steps)"
click at [973, 614] on button "Run" at bounding box center [981, 600] width 107 height 46
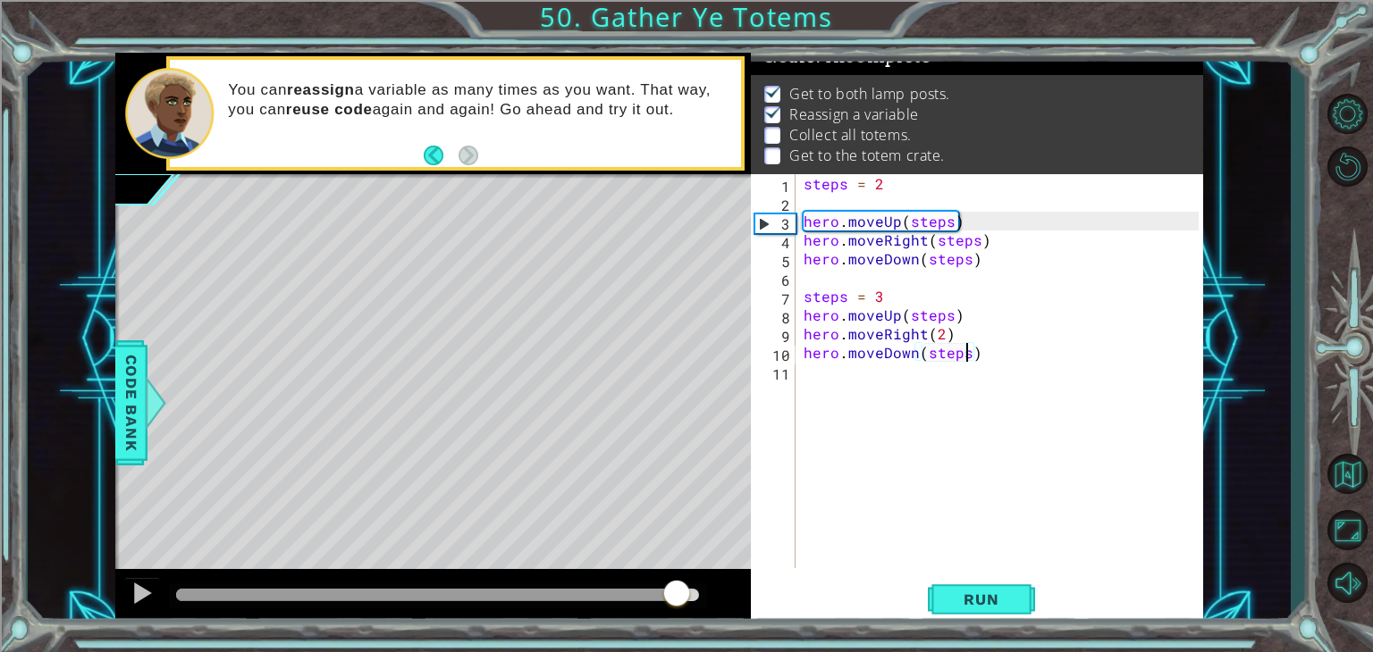
click at [676, 596] on div at bounding box center [437, 595] width 523 height 13
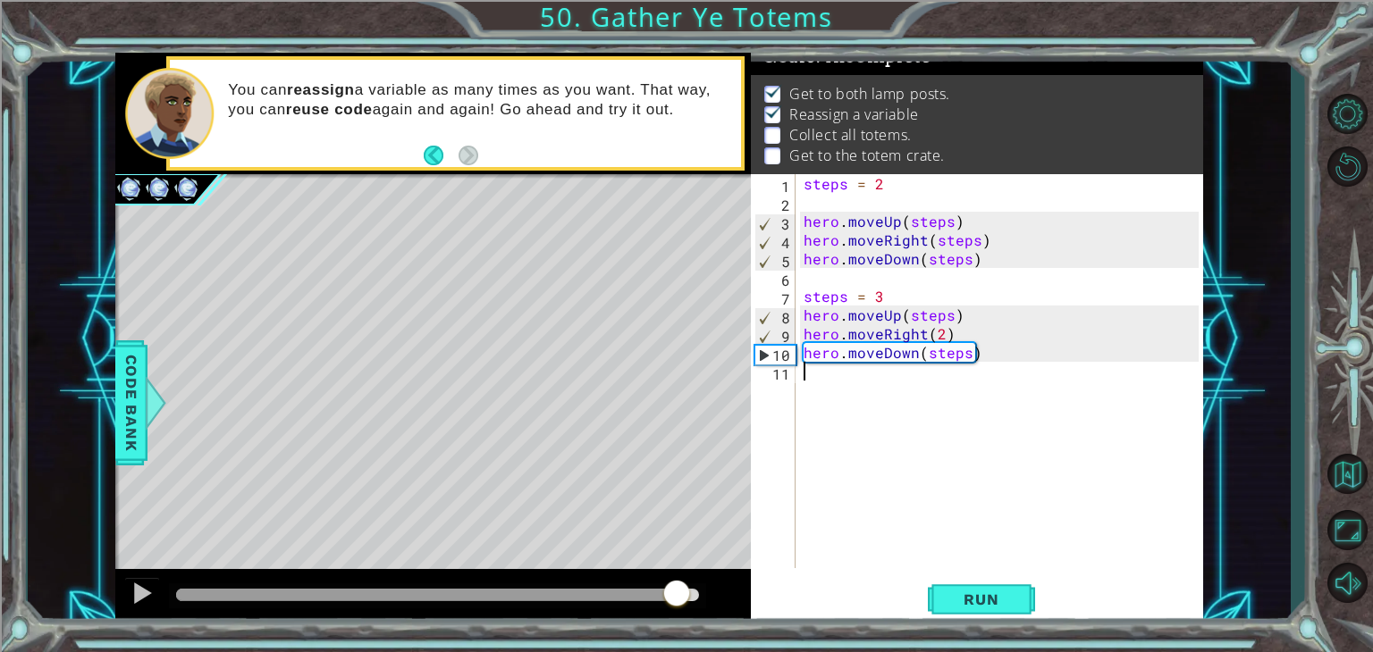
click at [862, 395] on div "steps = 2 hero . moveUp ( steps ) hero . moveRight ( steps ) hero . moveDown ( …" at bounding box center [1004, 390] width 408 height 432
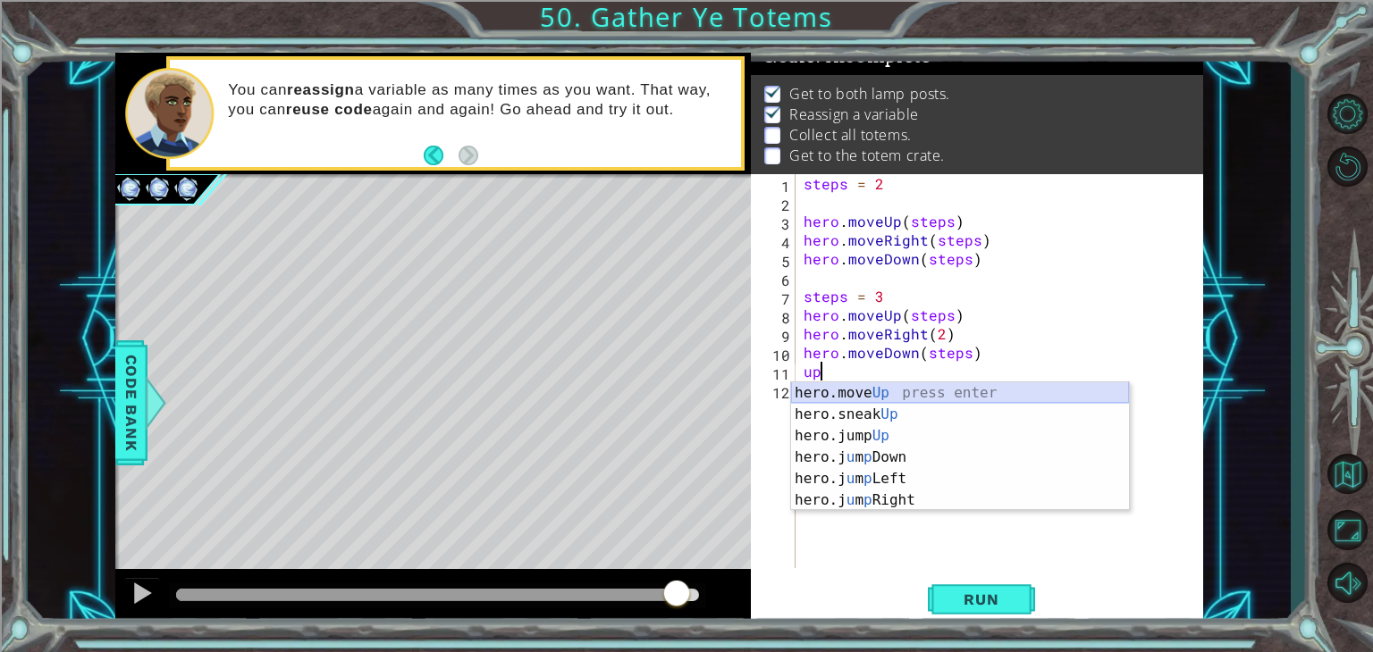
click at [852, 392] on div "hero.move Up press enter hero.sneak Up press enter hero.jump Up press enter her…" at bounding box center [960, 468] width 338 height 172
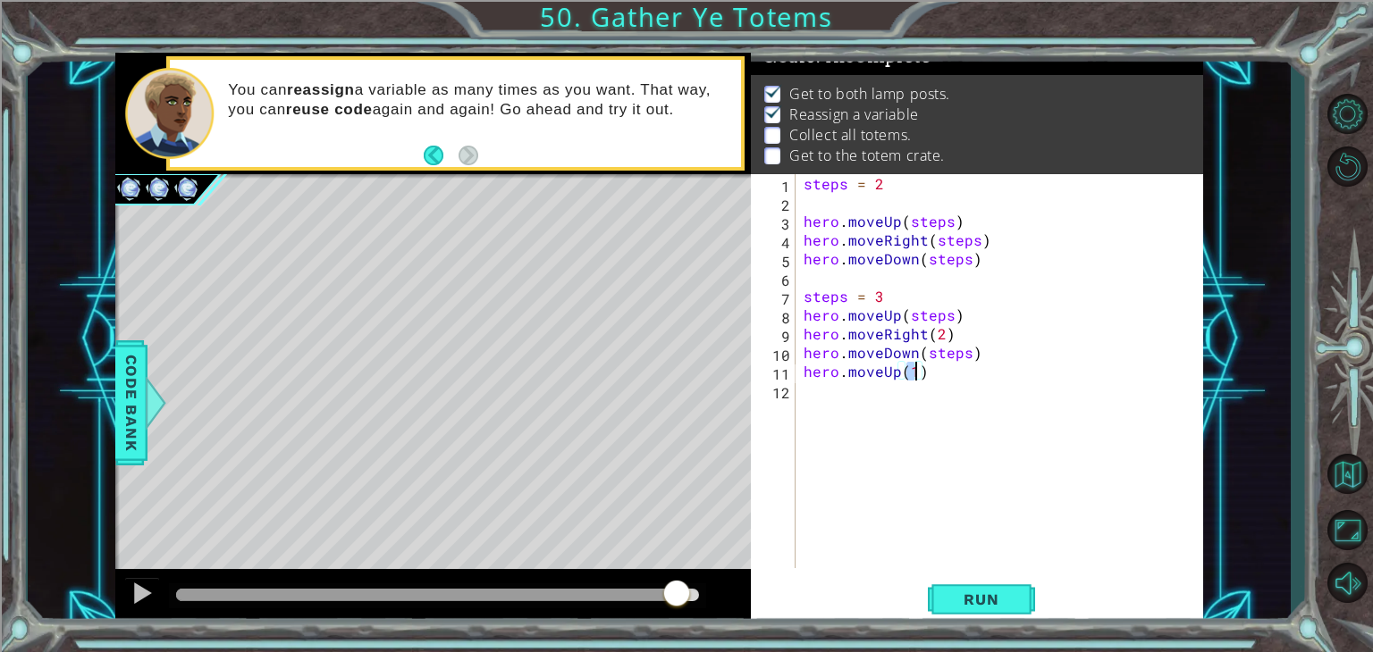
type textarea "hero.moveUp(4)"
click at [817, 408] on div "steps = 2 hero . moveUp ( steps ) hero . moveRight ( steps ) hero . moveDown ( …" at bounding box center [1004, 390] width 408 height 432
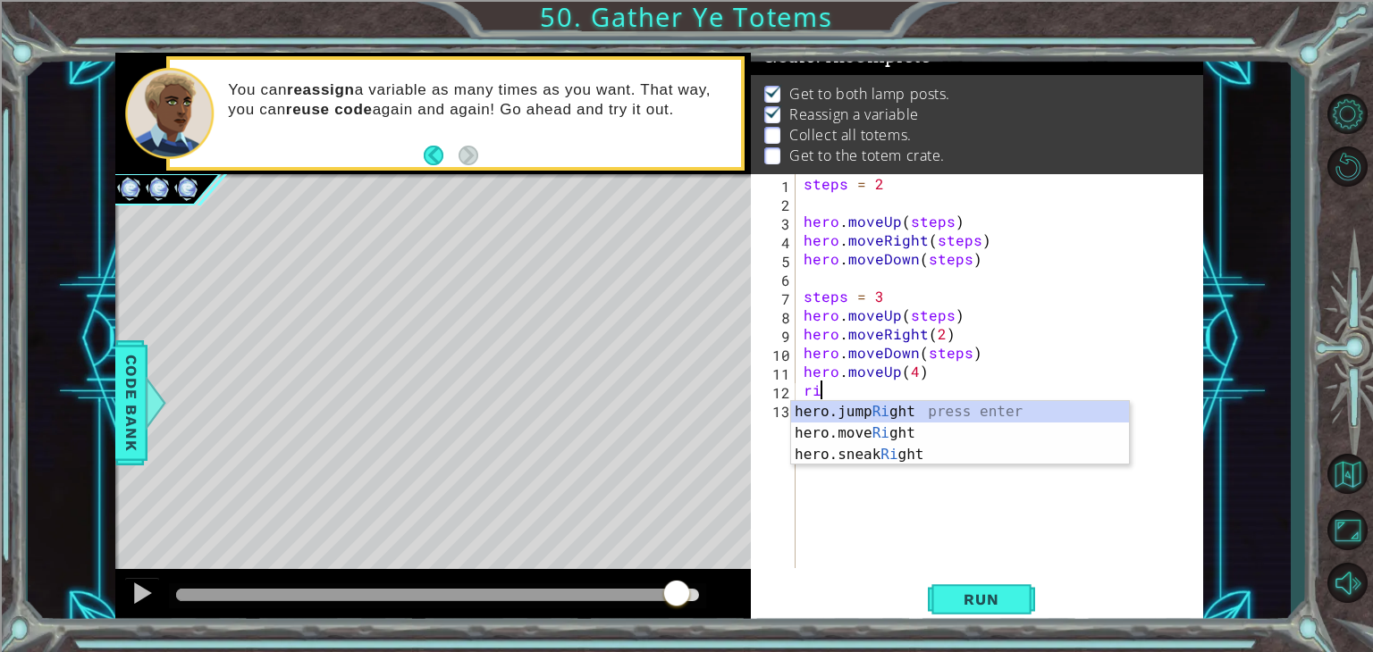
scroll to position [0, 0]
click at [880, 428] on div "he r o.jumpR i g h t press enter he r o.moveR i g h t press enter he r o.sneakR…" at bounding box center [960, 454] width 338 height 107
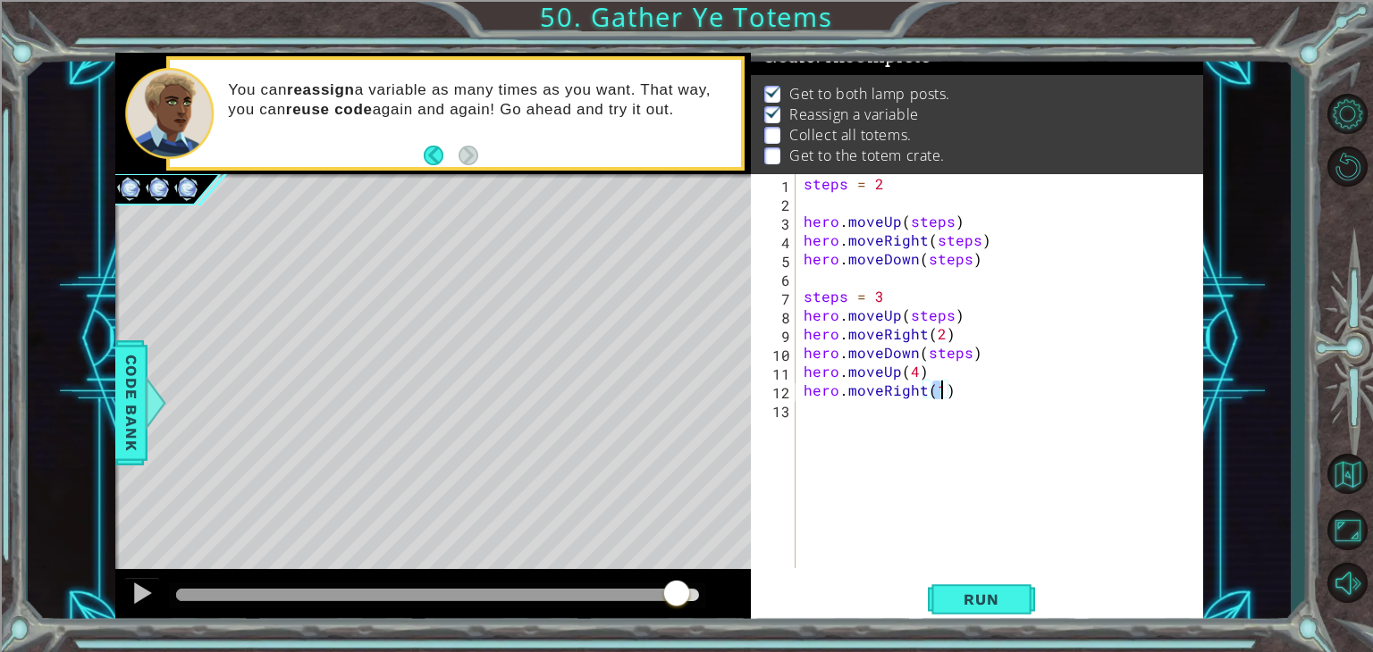
type textarea "hero.moveRight(2)"
click at [830, 431] on div "steps = 2 hero . moveUp ( steps ) hero . moveRight ( steps ) hero . moveDown ( …" at bounding box center [1004, 390] width 408 height 432
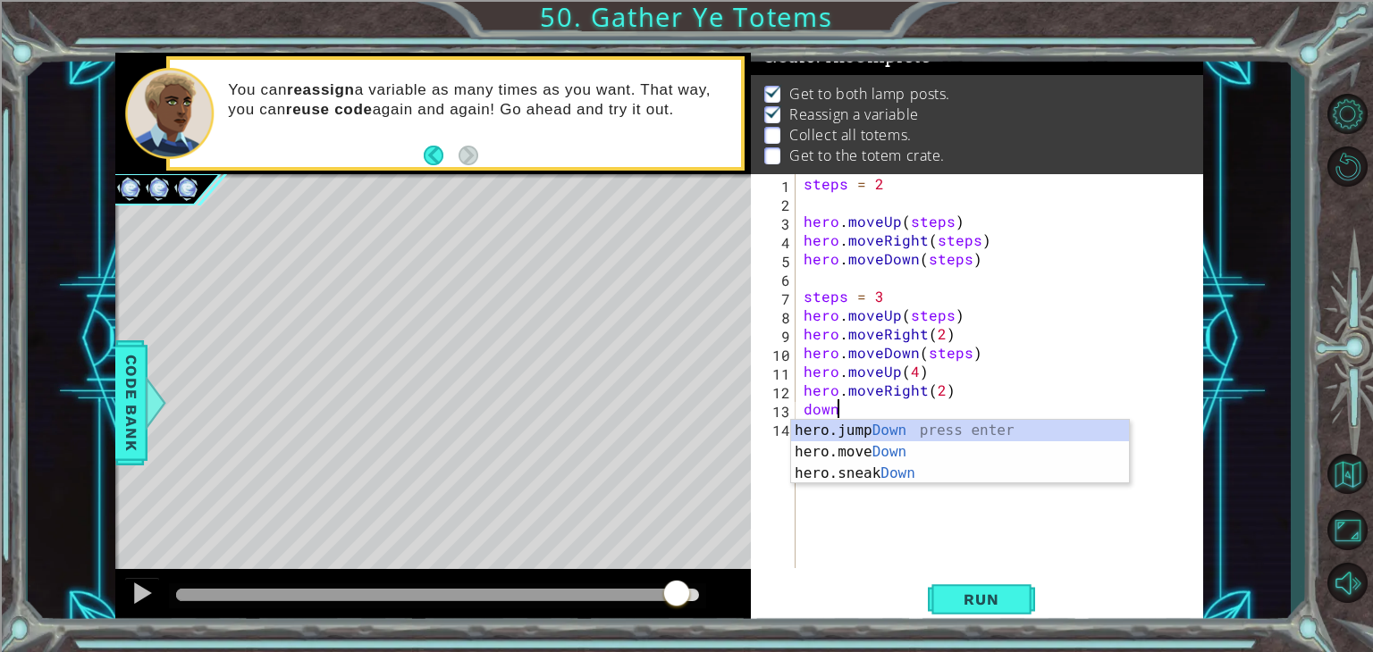
scroll to position [0, 0]
click at [861, 452] on div "hero.jump Dow n press enter hero.move Dow n press enter hero.sneak Dow n press …" at bounding box center [960, 473] width 338 height 107
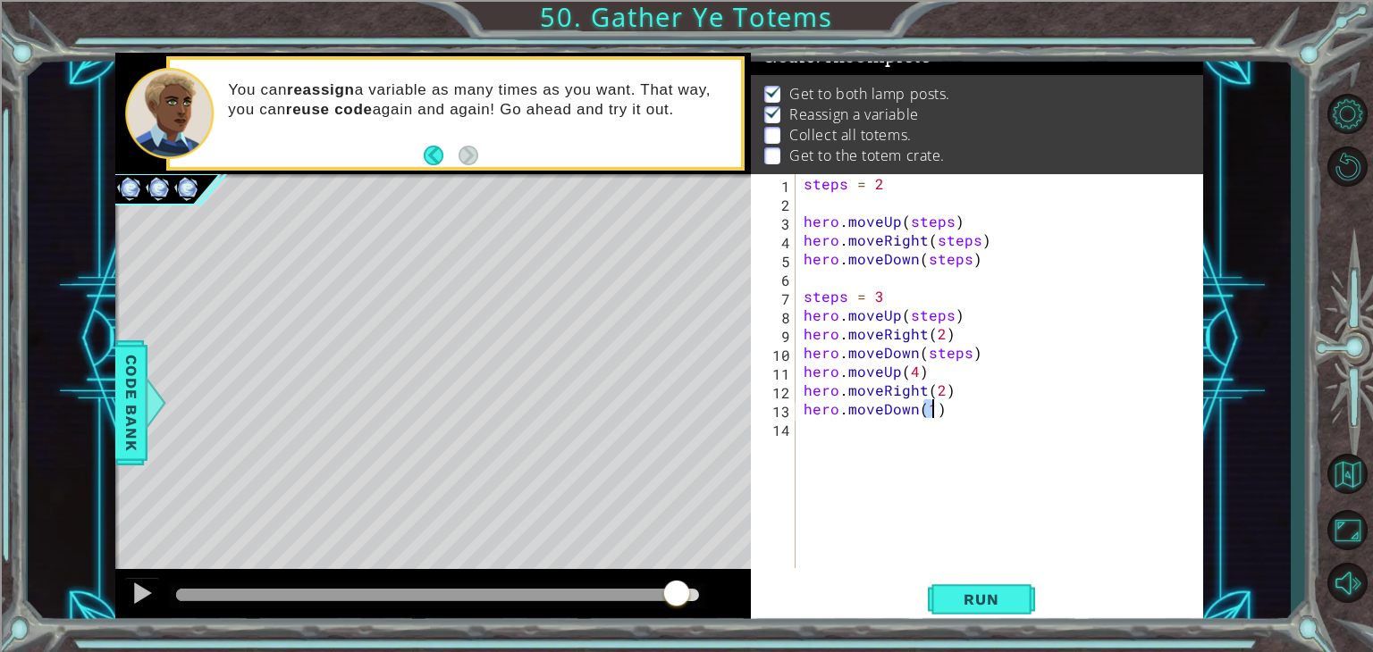
scroll to position [0, 7]
click at [969, 586] on button "Run" at bounding box center [981, 600] width 107 height 46
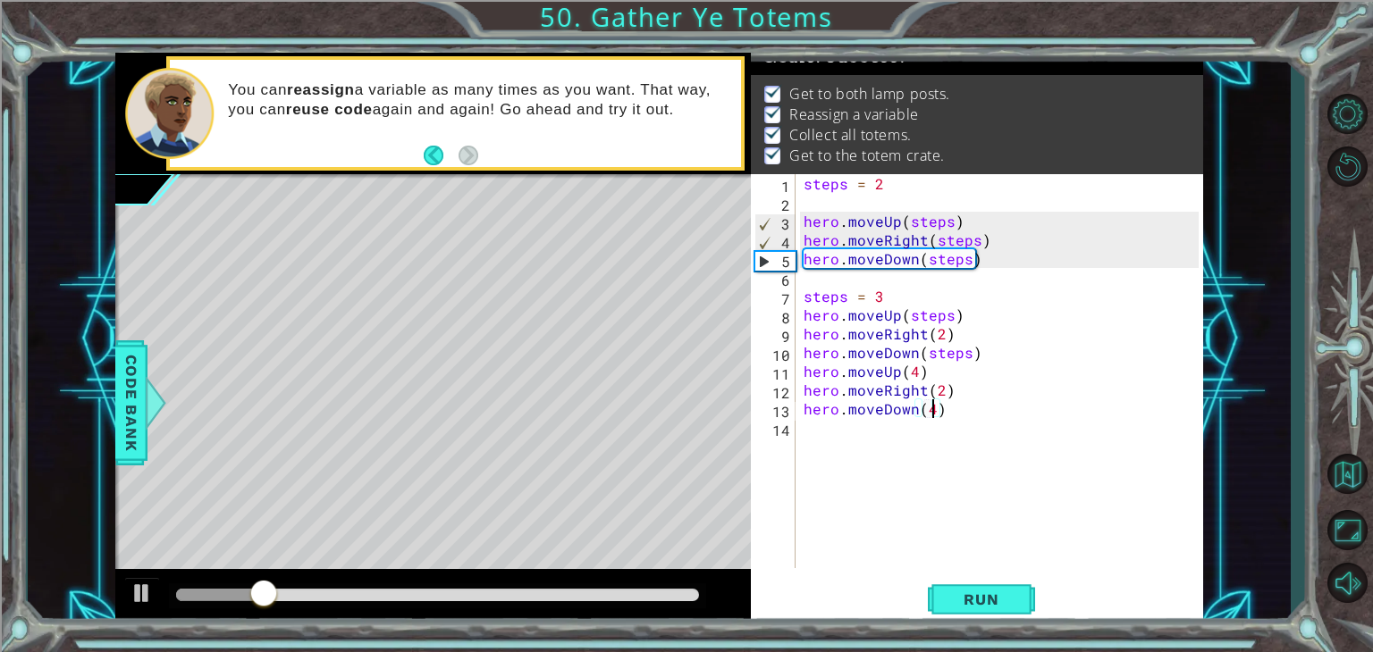
click at [660, 602] on div at bounding box center [437, 596] width 537 height 25
click at [668, 598] on div at bounding box center [437, 595] width 523 height 13
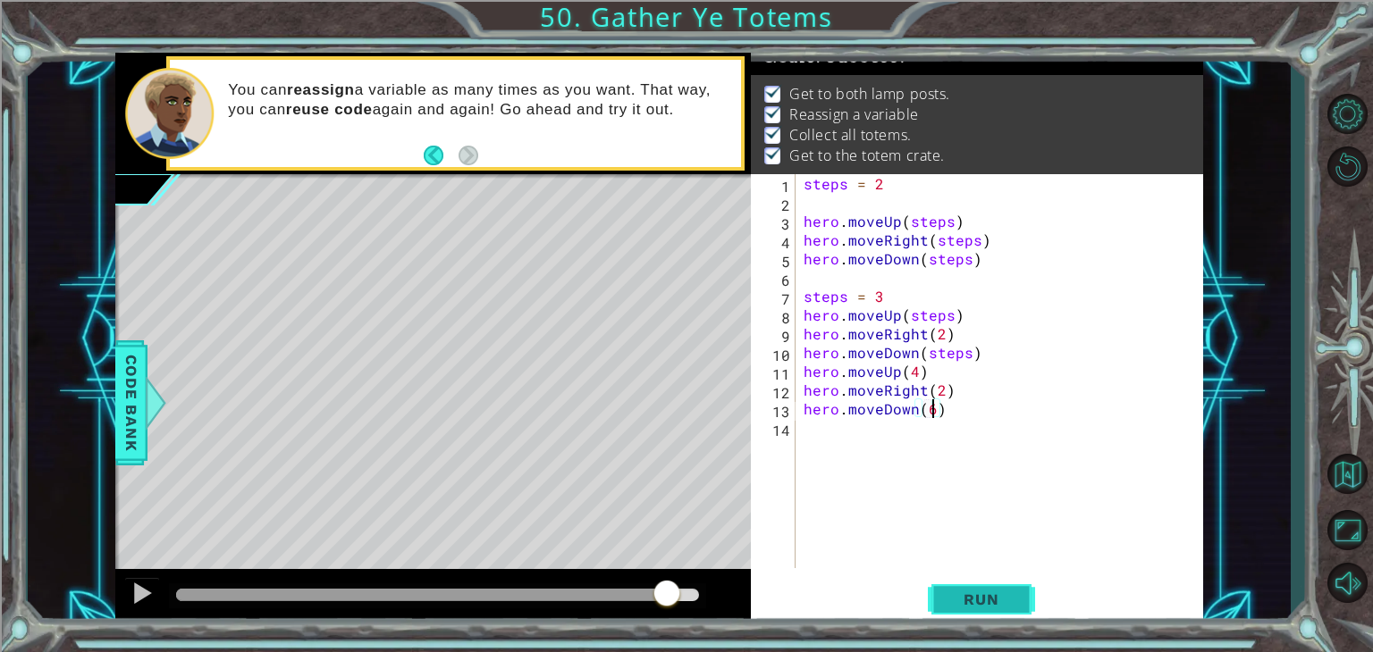
click at [951, 619] on button "Run" at bounding box center [981, 600] width 107 height 46
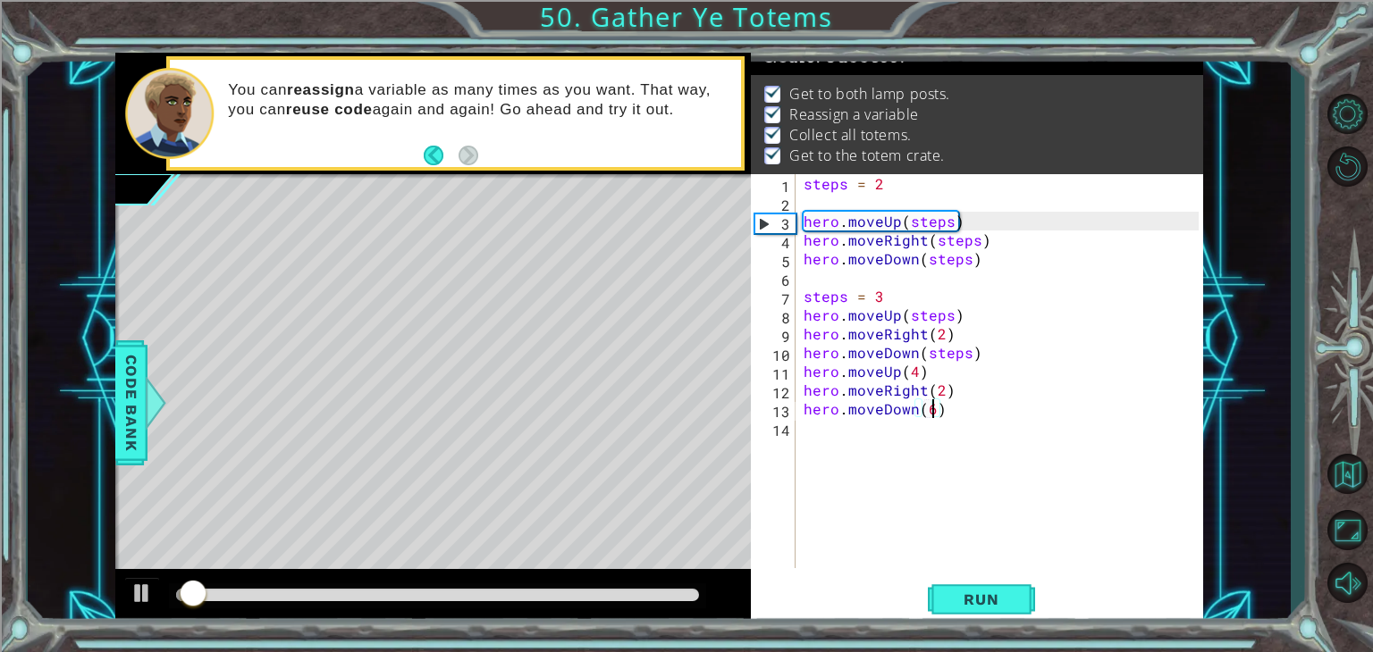
click at [668, 594] on div at bounding box center [437, 595] width 523 height 13
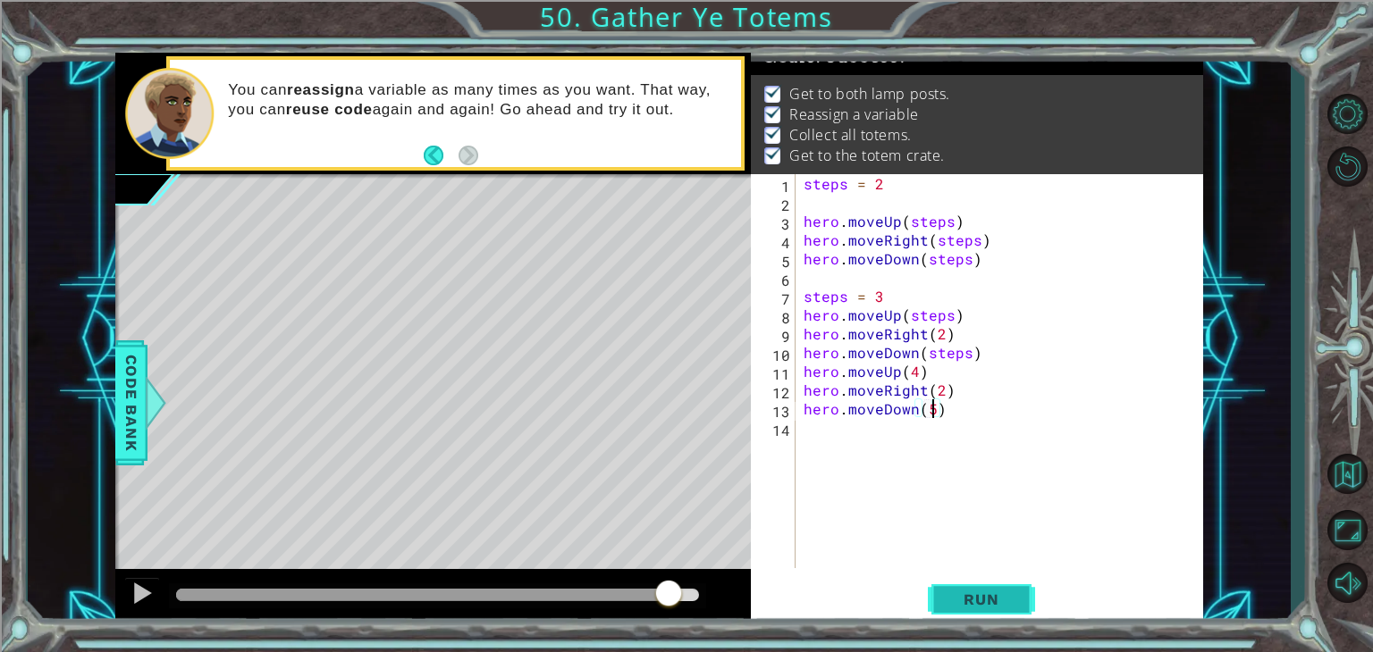
click at [982, 592] on span "Run" at bounding box center [980, 600] width 71 height 18
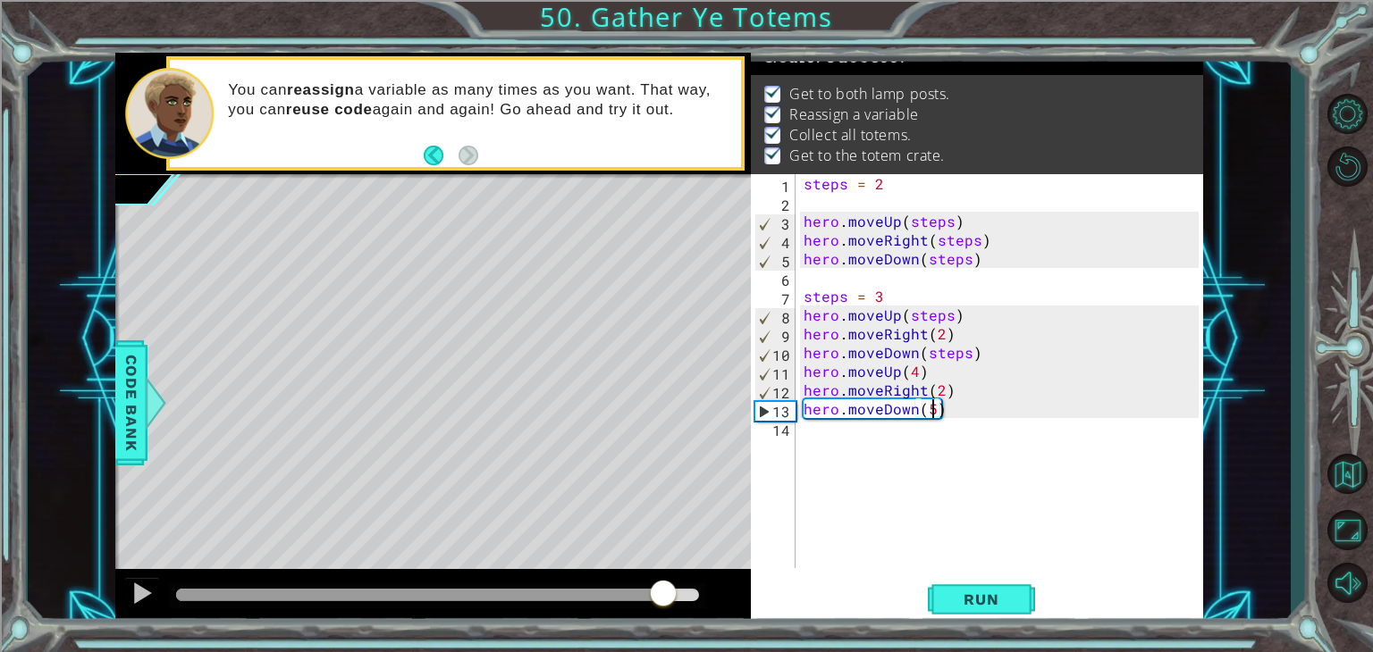
click at [663, 594] on div at bounding box center [437, 595] width 523 height 13
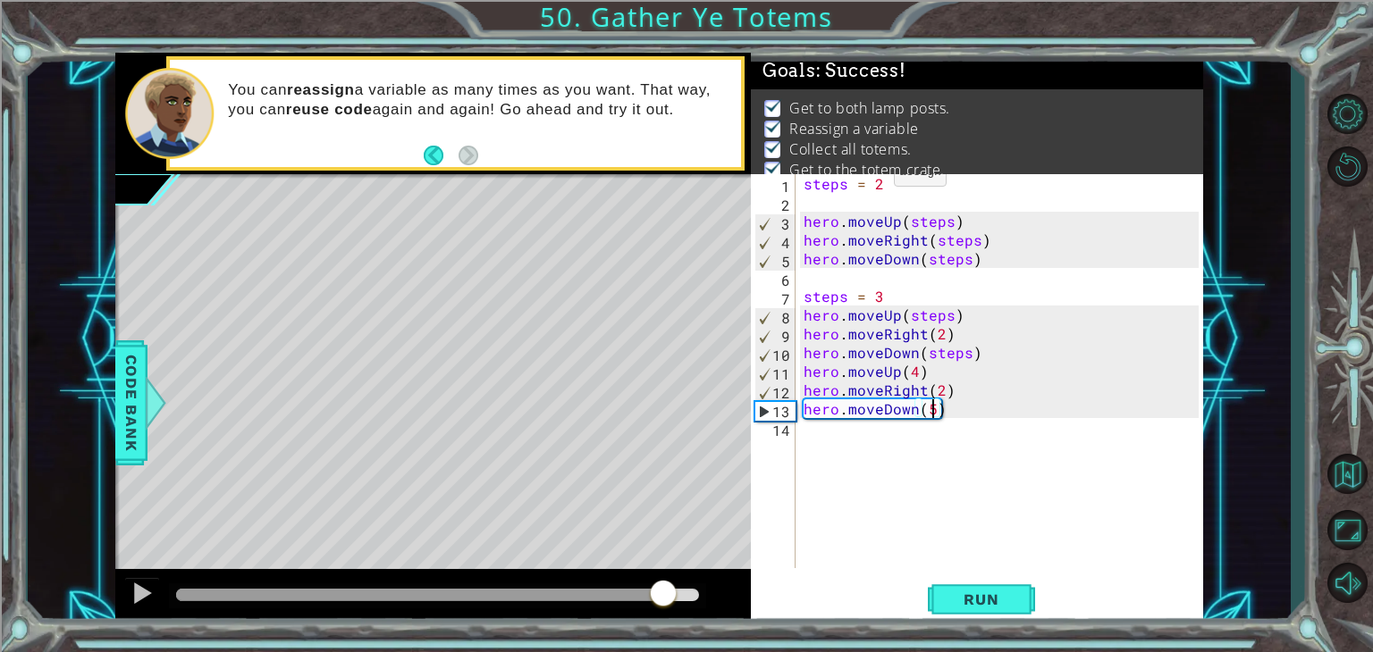
scroll to position [37, 0]
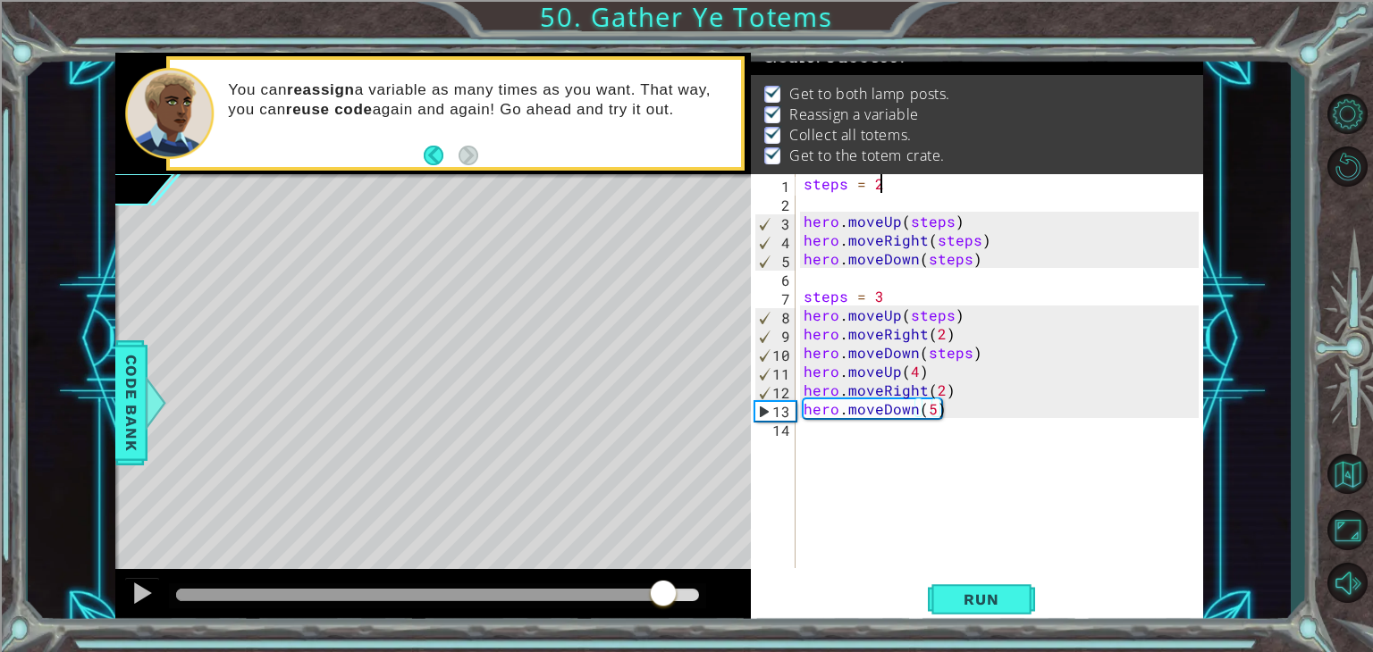
click at [880, 185] on div "steps = 2 hero . moveUp ( steps ) hero . moveRight ( steps ) hero . moveDown ( …" at bounding box center [1004, 390] width 408 height 432
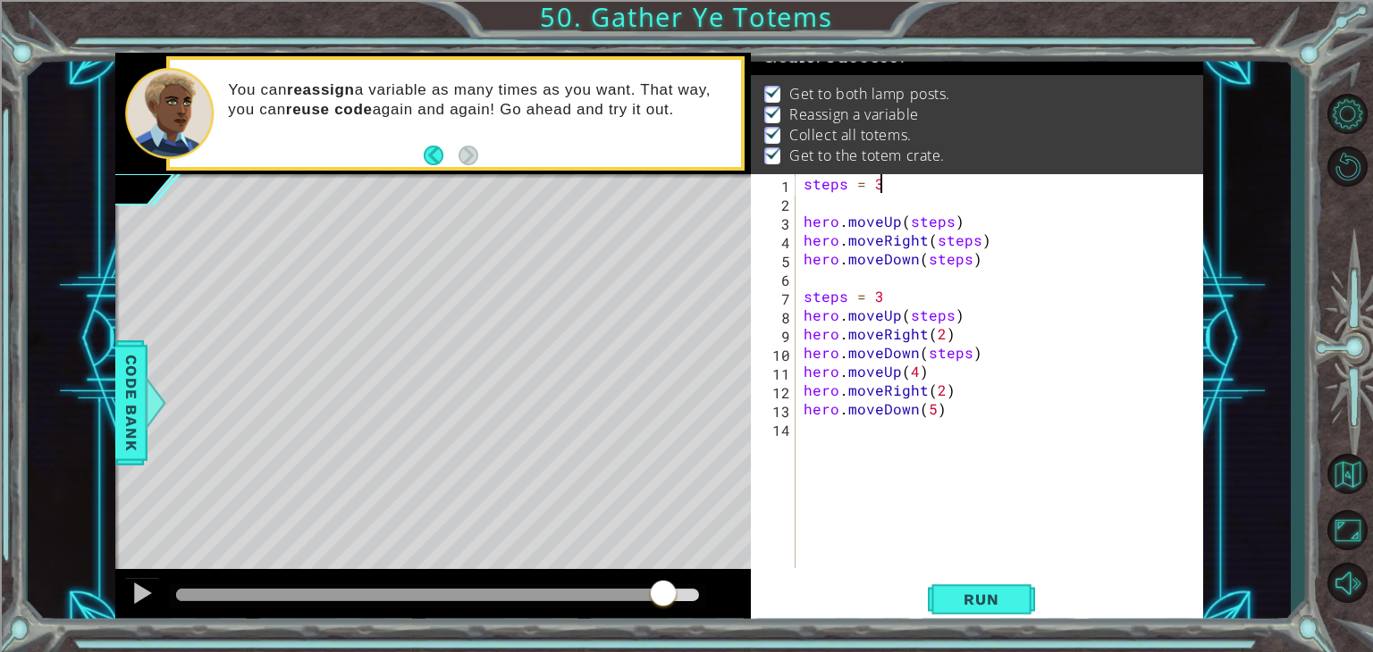
scroll to position [0, 4]
click at [969, 609] on button "Run" at bounding box center [981, 600] width 107 height 46
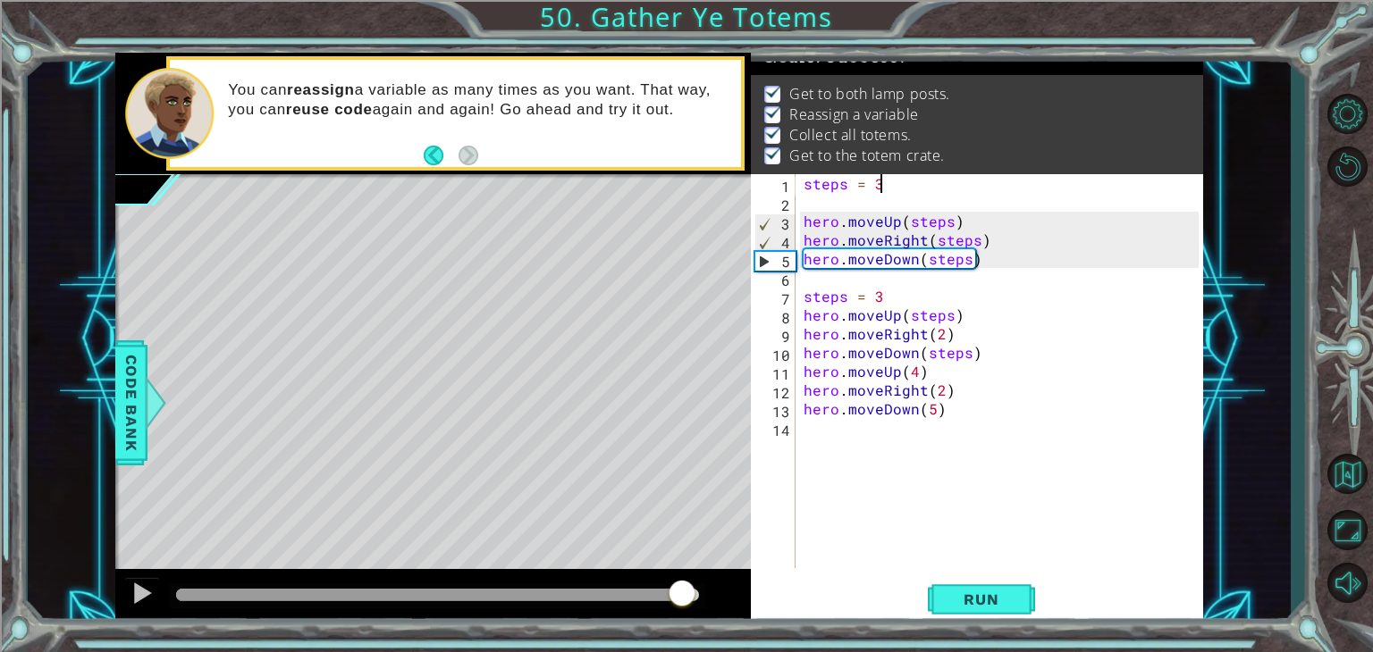
click at [681, 599] on div at bounding box center [437, 595] width 523 height 13
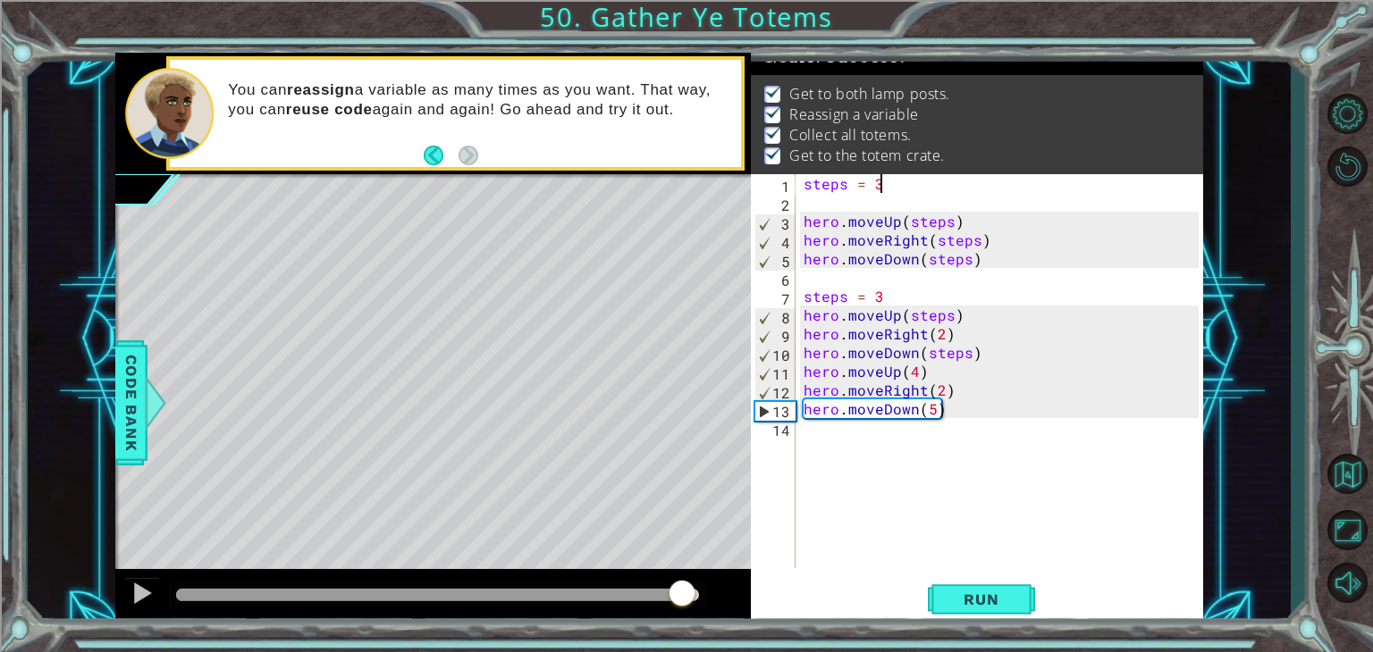
click at [931, 408] on div "steps = 3 hero . moveUp ( steps ) hero . moveRight ( steps ) hero . moveDown ( …" at bounding box center [1004, 390] width 408 height 432
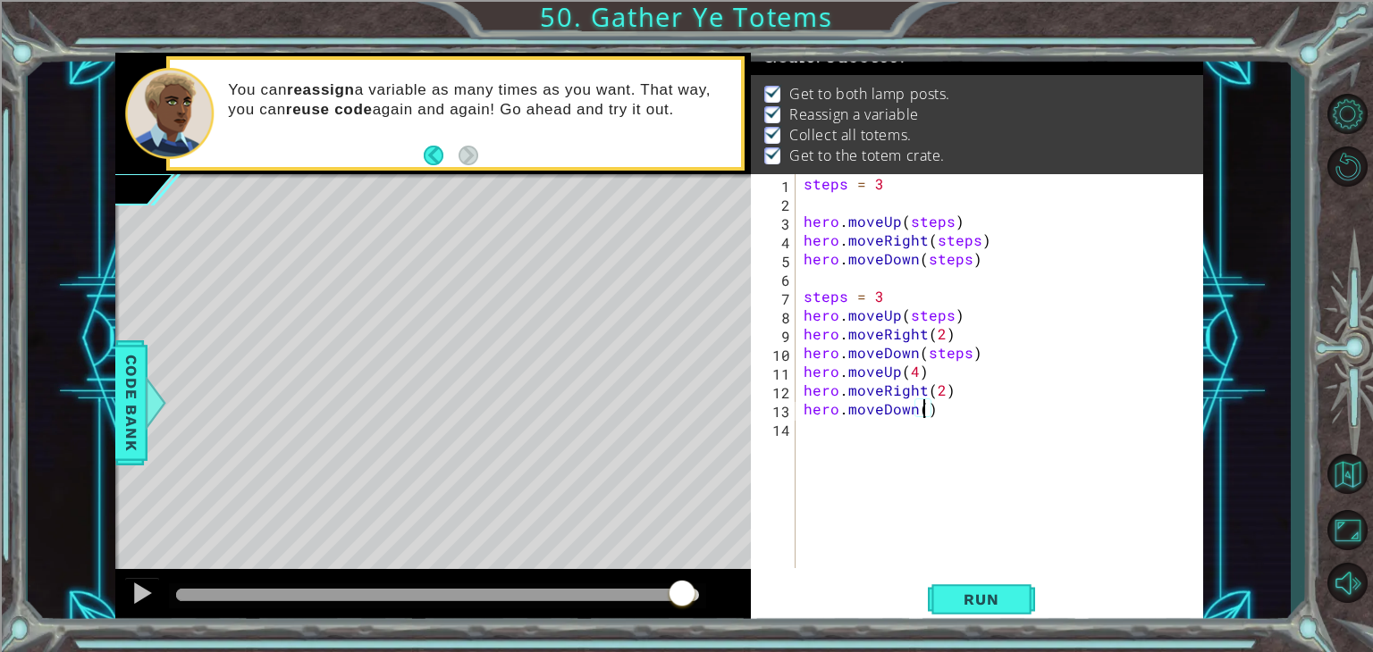
scroll to position [0, 7]
drag, startPoint x: 899, startPoint y: 180, endPoint x: 873, endPoint y: 181, distance: 25.9
click at [873, 181] on div "steps = 3 hero . moveUp ( steps ) hero . moveRight ( steps ) hero . moveDown ( …" at bounding box center [1004, 390] width 408 height 432
type textarea "steps = 2"
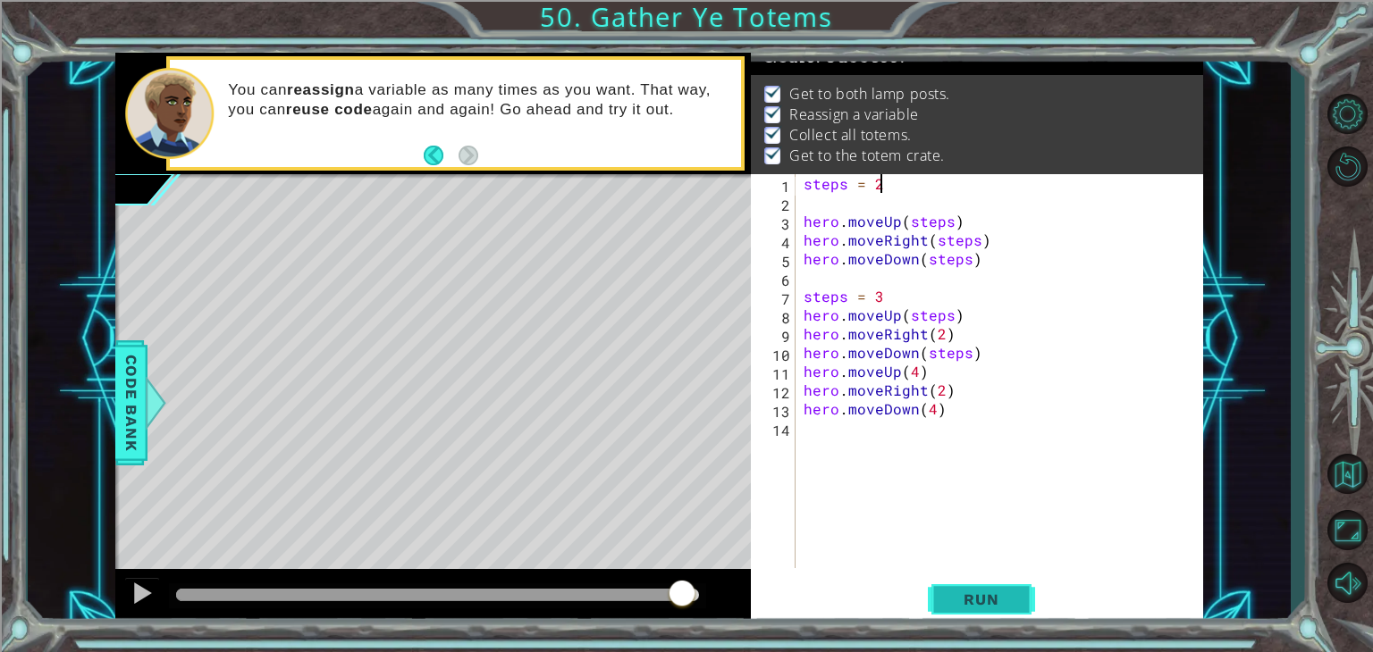
click at [955, 615] on button "Run" at bounding box center [981, 600] width 107 height 46
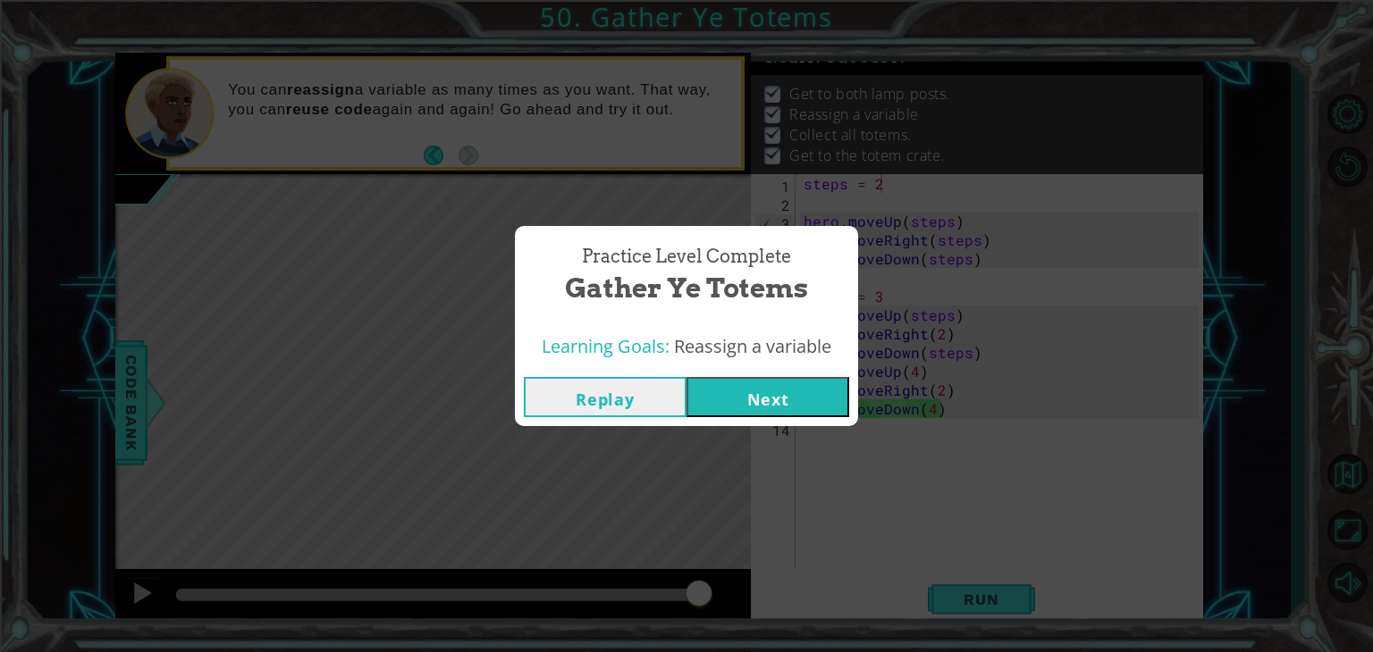
click at [760, 410] on button "Next" at bounding box center [767, 397] width 163 height 40
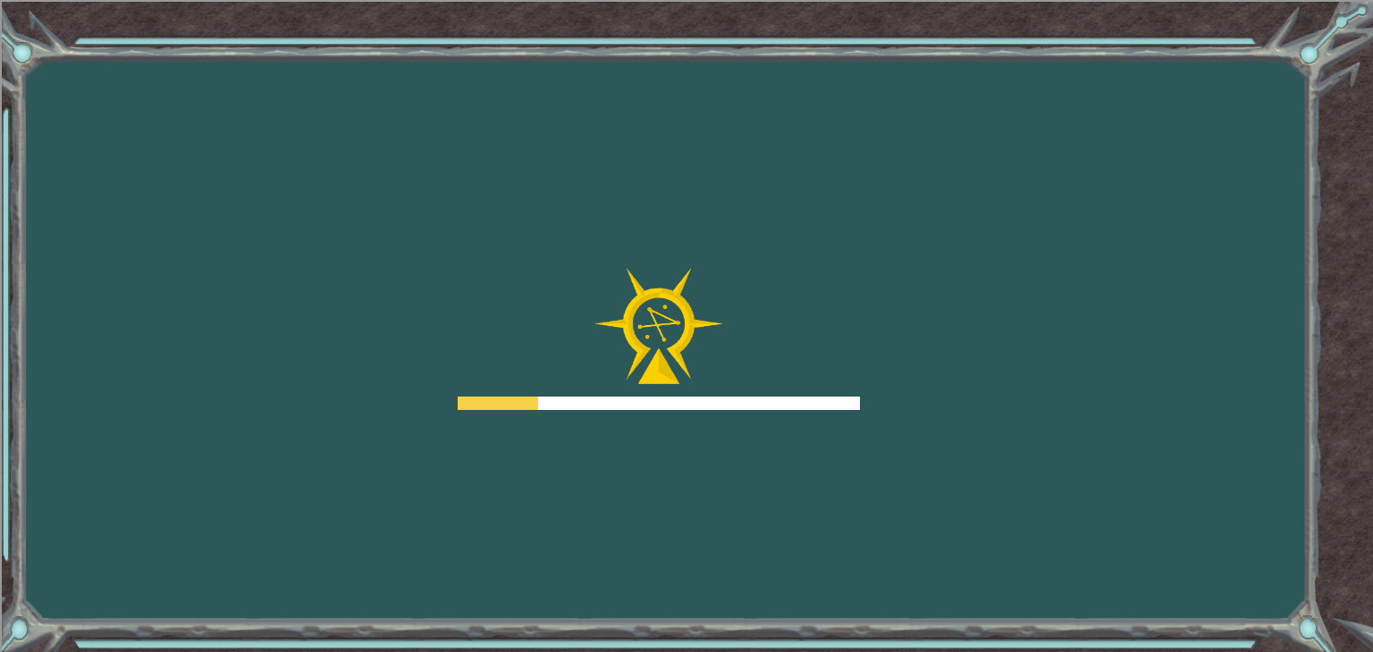
click at [760, 410] on div "Goals Error loading from server. Try refreshing the page. You'll need to join a…" at bounding box center [686, 326] width 1373 height 652
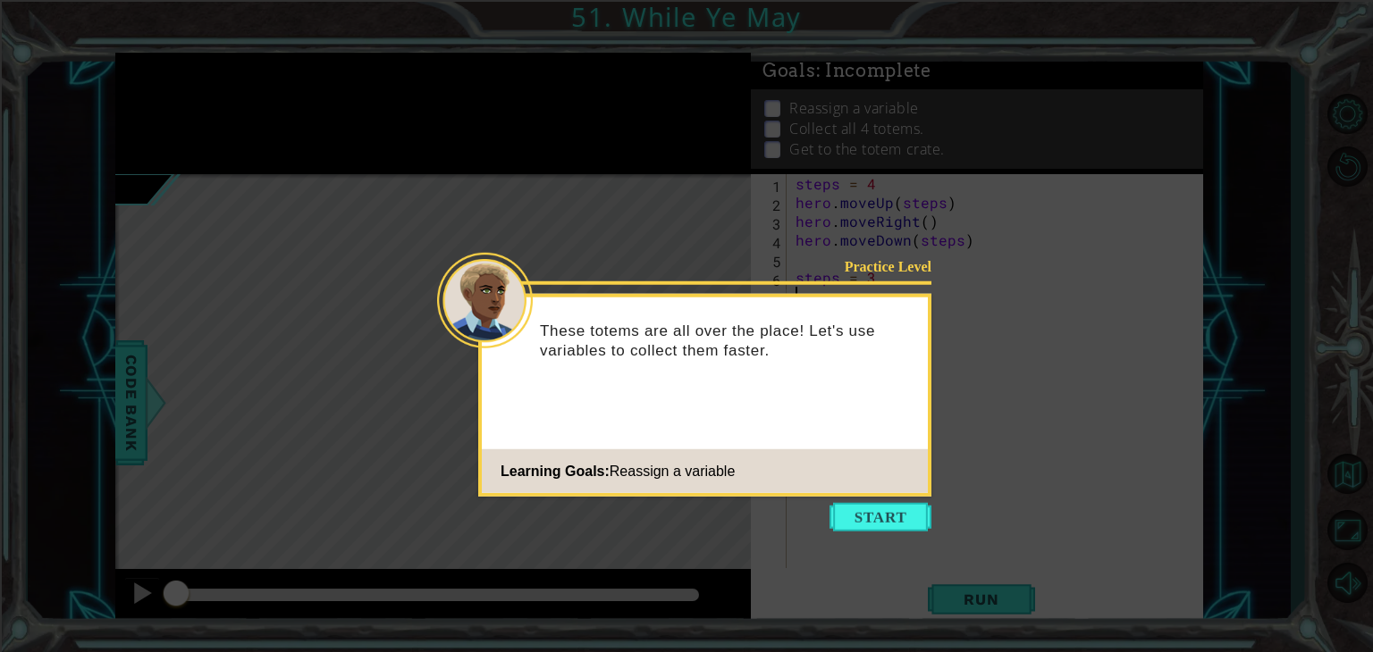
click at [894, 513] on button "Start" at bounding box center [880, 517] width 102 height 29
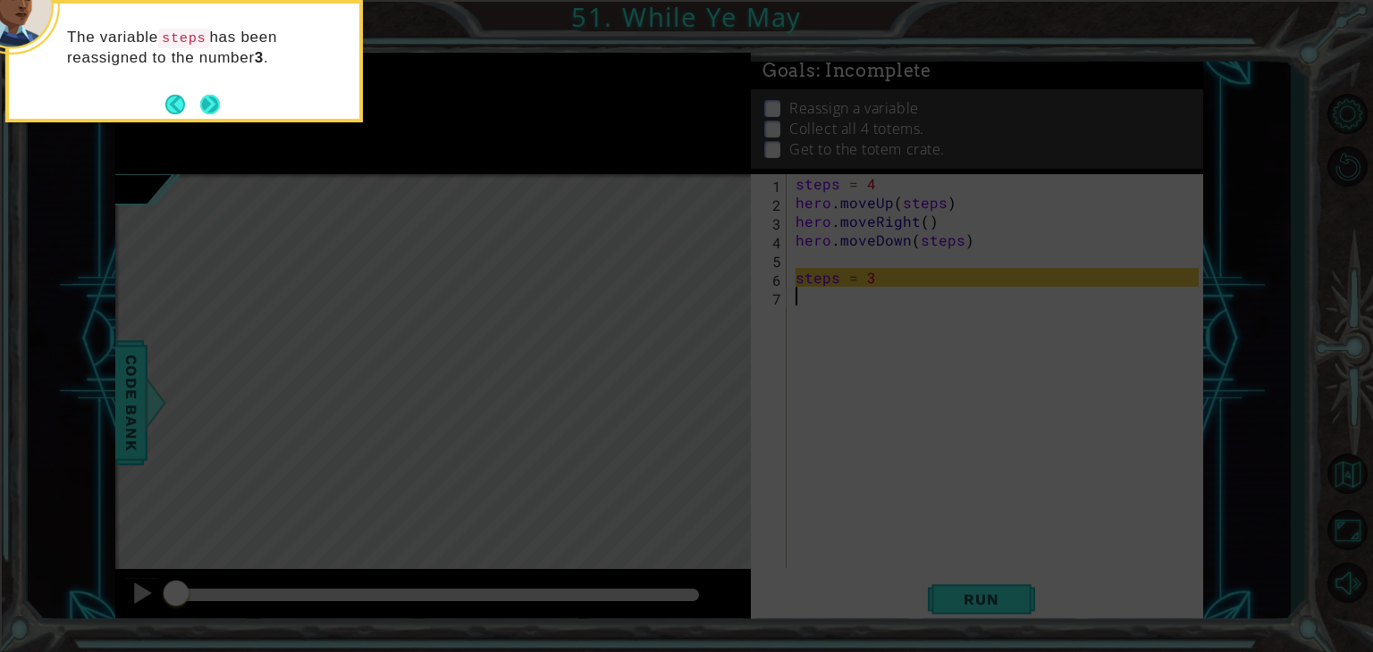
click at [202, 100] on button "Next" at bounding box center [210, 105] width 20 height 20
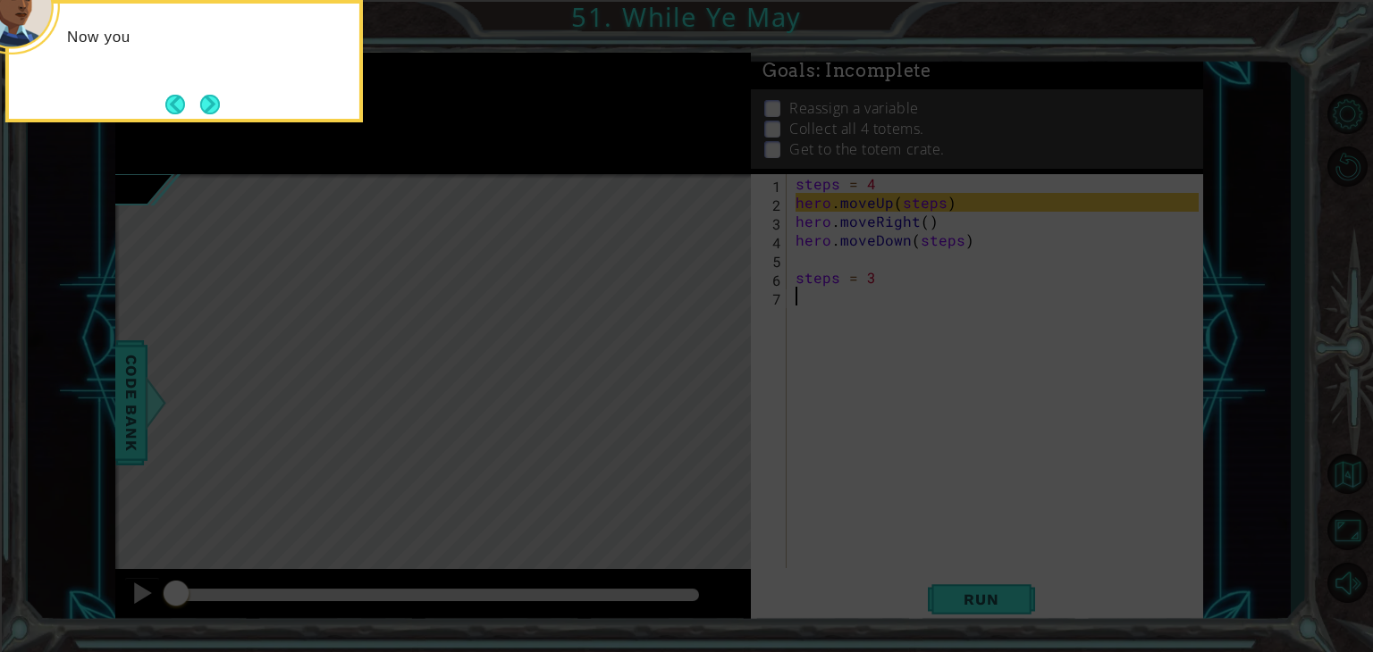
click at [202, 100] on button "Next" at bounding box center [210, 104] width 24 height 24
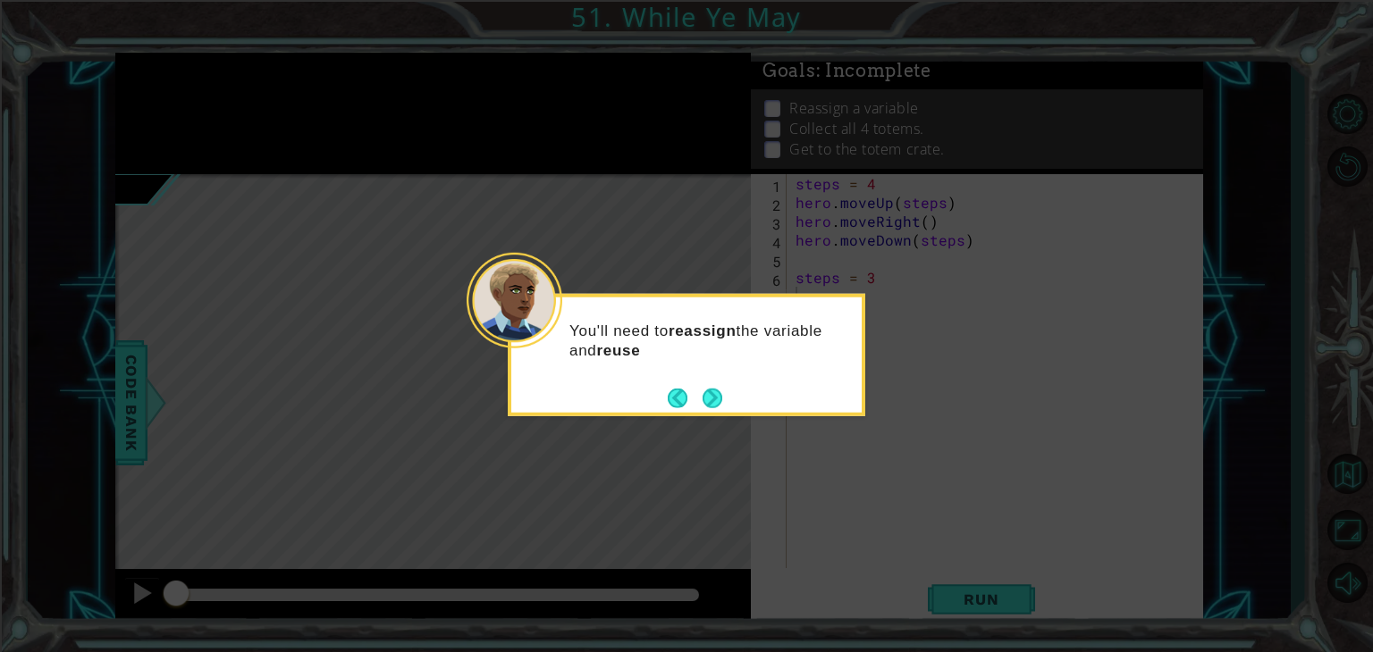
click at [705, 380] on div "You'll need to reassign the variable and reuse" at bounding box center [686, 349] width 350 height 90
click at [726, 430] on icon at bounding box center [686, 326] width 1373 height 652
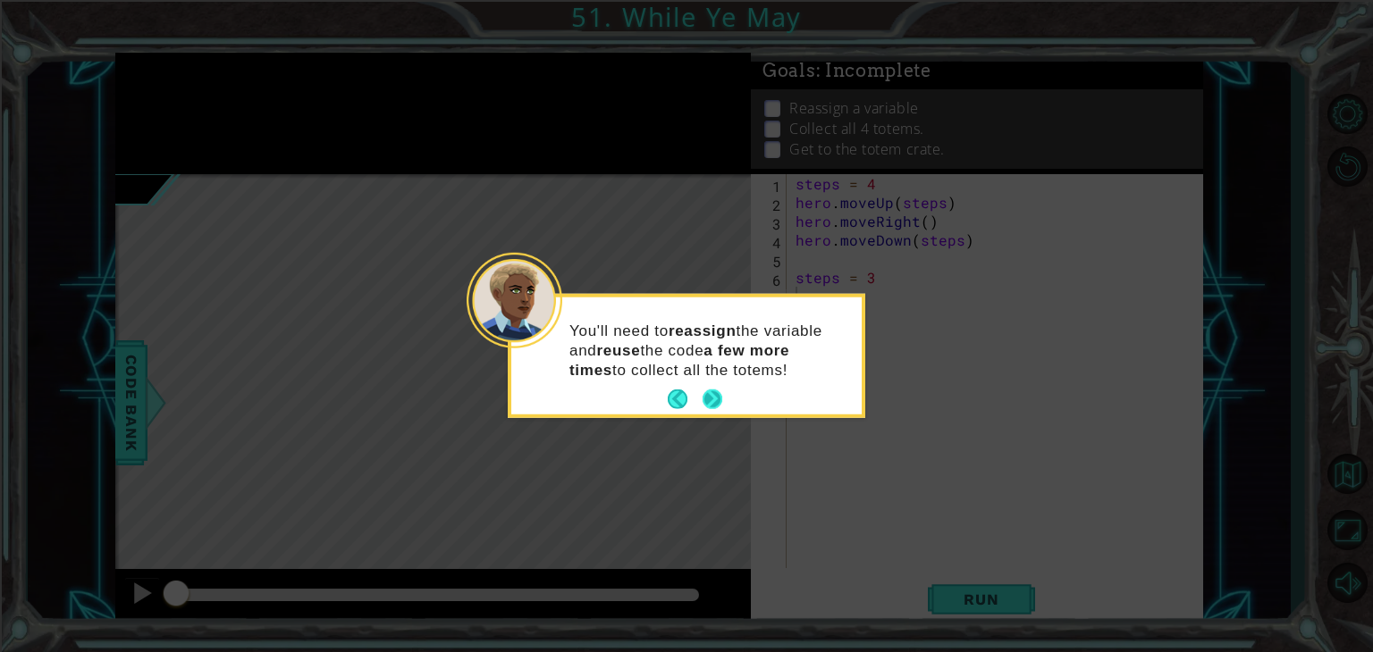
click at [711, 403] on button "Next" at bounding box center [712, 399] width 32 height 32
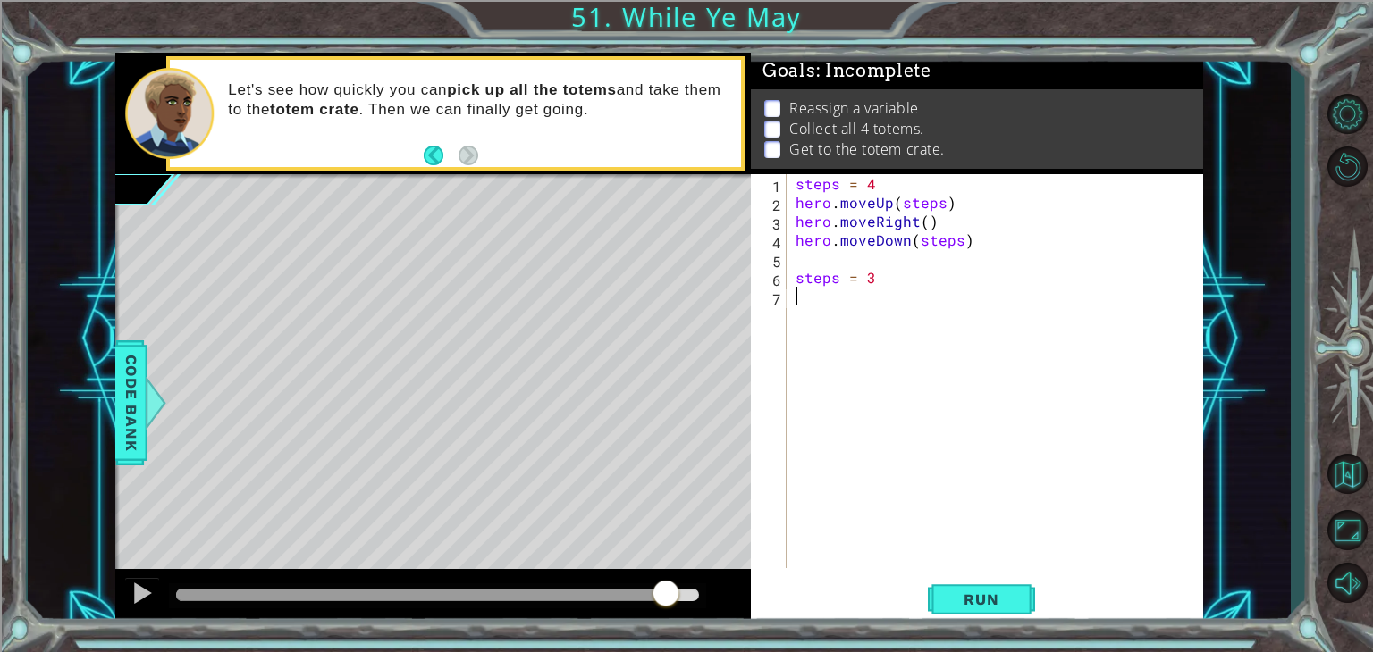
click at [665, 590] on div at bounding box center [437, 595] width 523 height 13
click at [989, 590] on button "Run" at bounding box center [981, 600] width 107 height 46
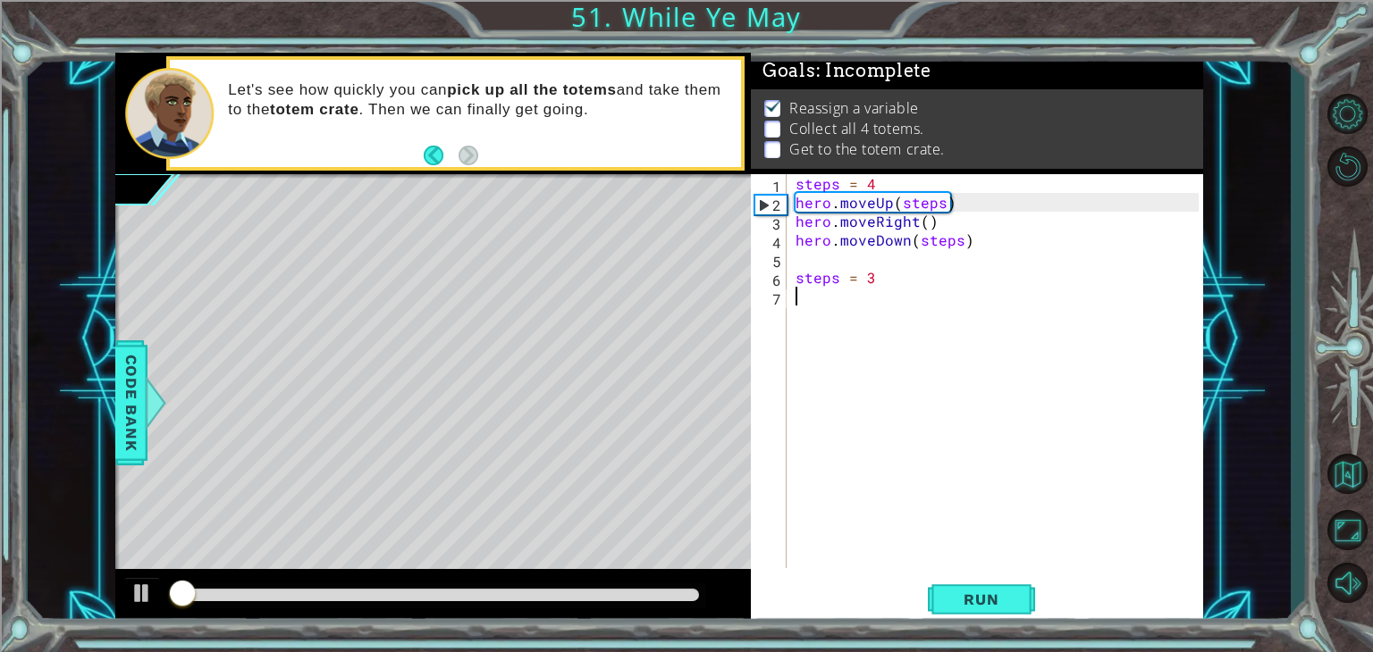
scroll to position [7, 0]
click at [663, 586] on div at bounding box center [437, 596] width 537 height 25
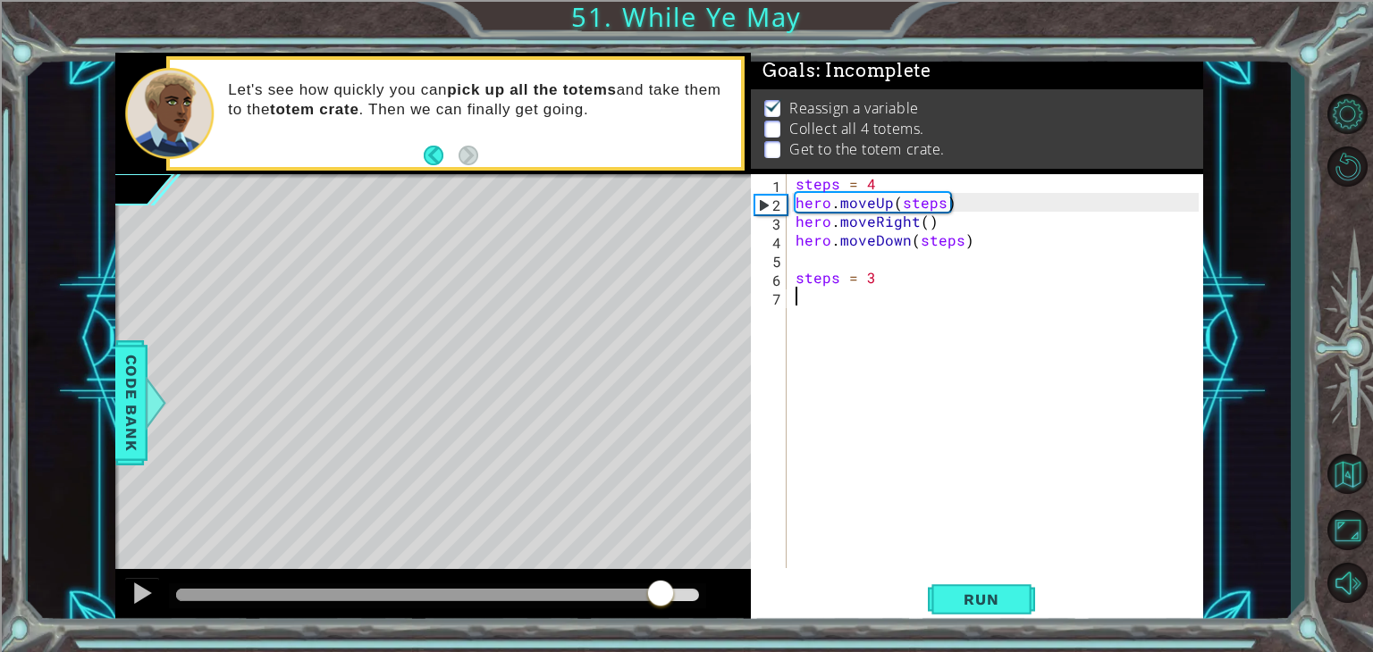
click at [661, 597] on div at bounding box center [437, 595] width 523 height 13
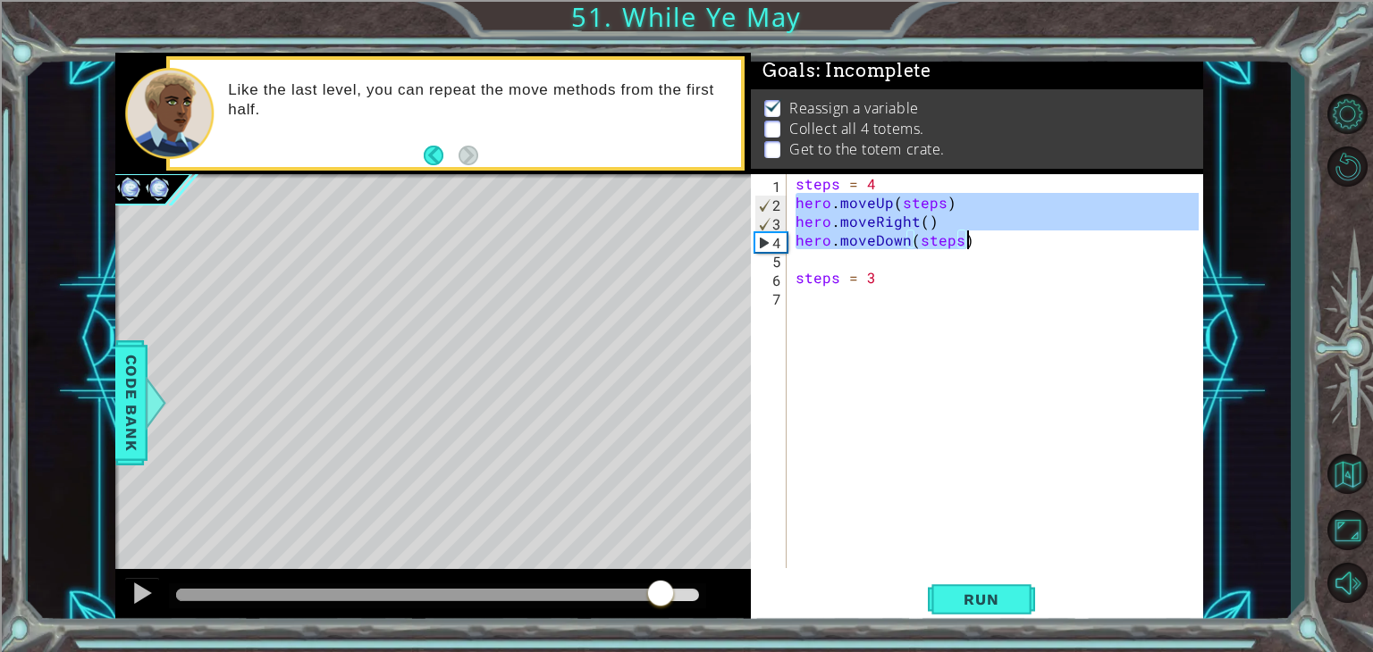
drag, startPoint x: 794, startPoint y: 198, endPoint x: 969, endPoint y: 246, distance: 180.8
click at [969, 246] on div "steps = 4 hero . moveUp ( steps ) hero . moveRight ( ) hero . moveDown ( steps …" at bounding box center [1000, 390] width 416 height 432
type textarea "hero.moveRight() hero.moveDown(steps)"
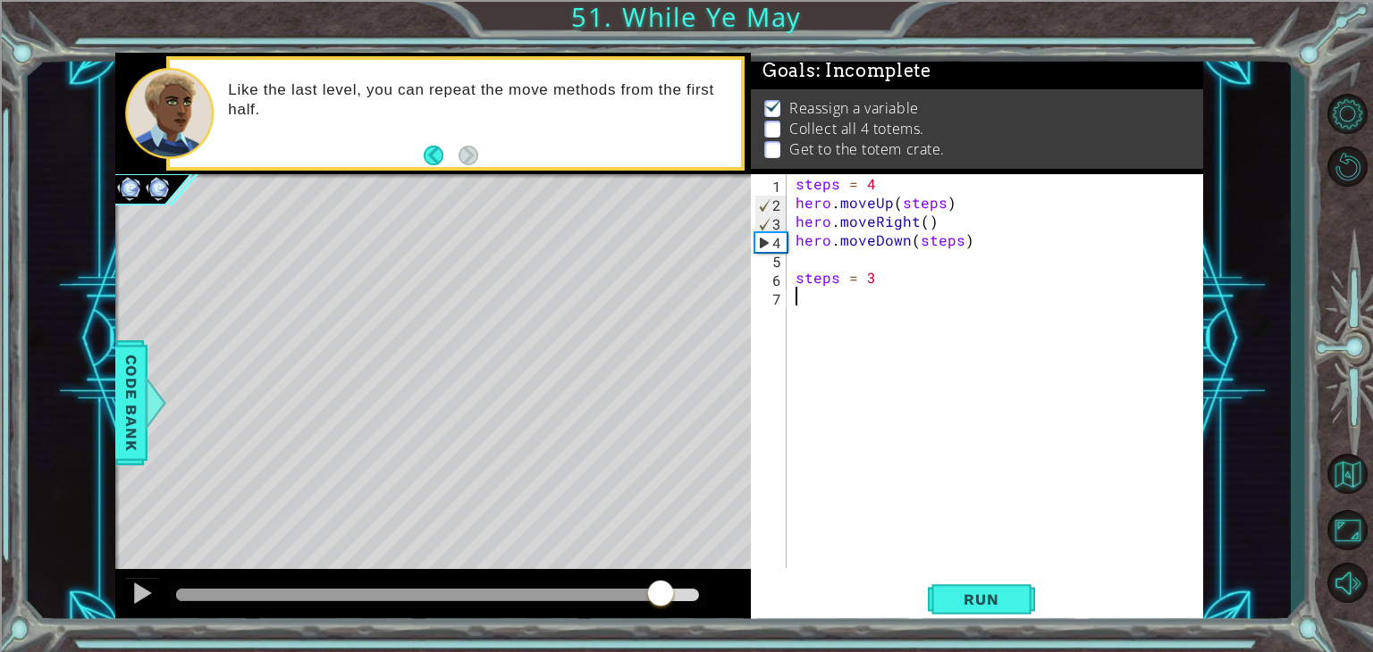
click at [883, 303] on div "steps = 4 hero . moveUp ( steps ) hero . moveRight ( ) hero . moveDown ( steps …" at bounding box center [1000, 390] width 416 height 432
paste textarea "hero.moveDown(steps)"
type textarea "hero.moveDown(steps)"
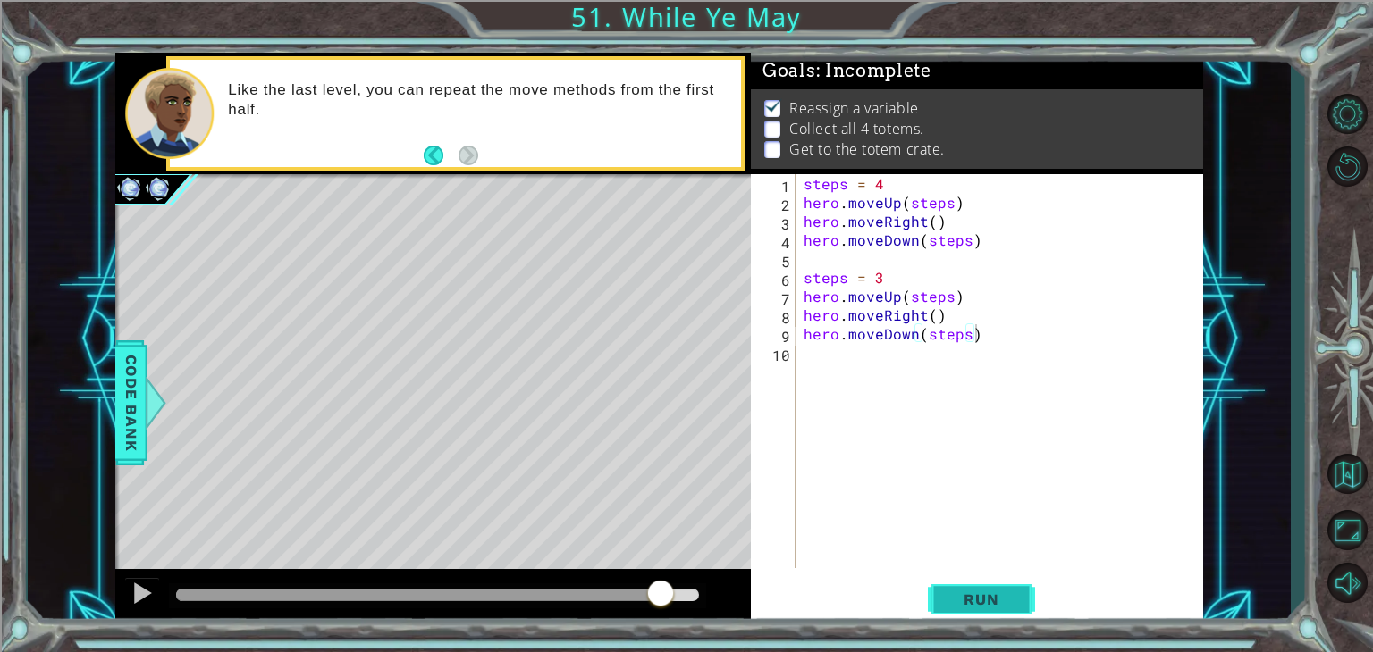
click at [947, 618] on button "Run" at bounding box center [981, 600] width 107 height 46
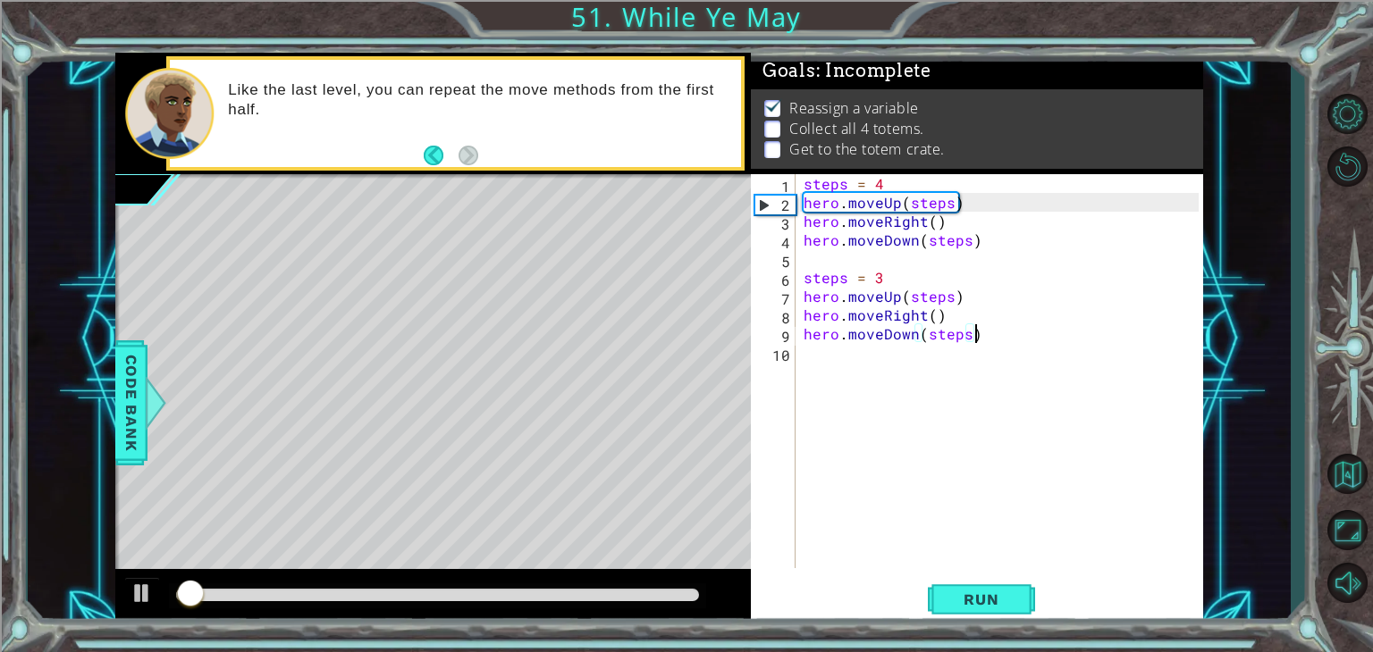
click at [668, 584] on div at bounding box center [437, 596] width 537 height 25
click at [669, 598] on div at bounding box center [437, 595] width 523 height 13
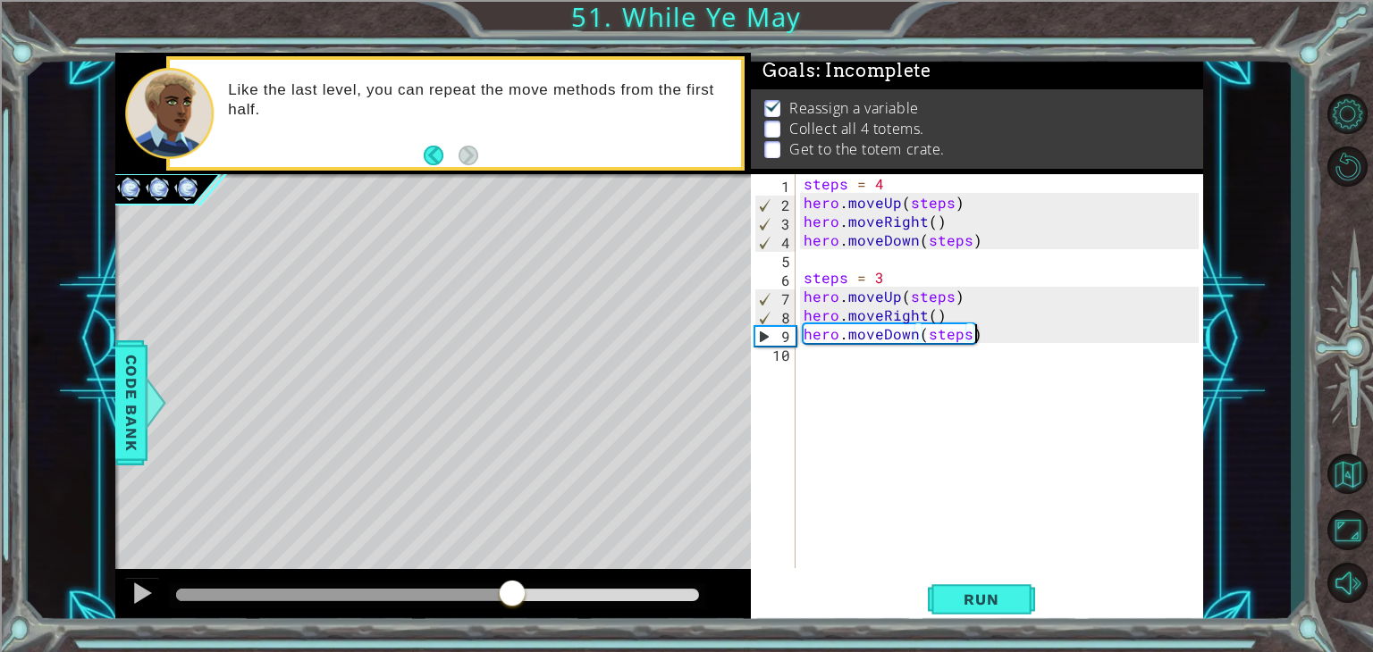
drag, startPoint x: 651, startPoint y: 587, endPoint x: 304, endPoint y: 594, distance: 346.8
click at [304, 594] on div at bounding box center [344, 595] width 336 height 13
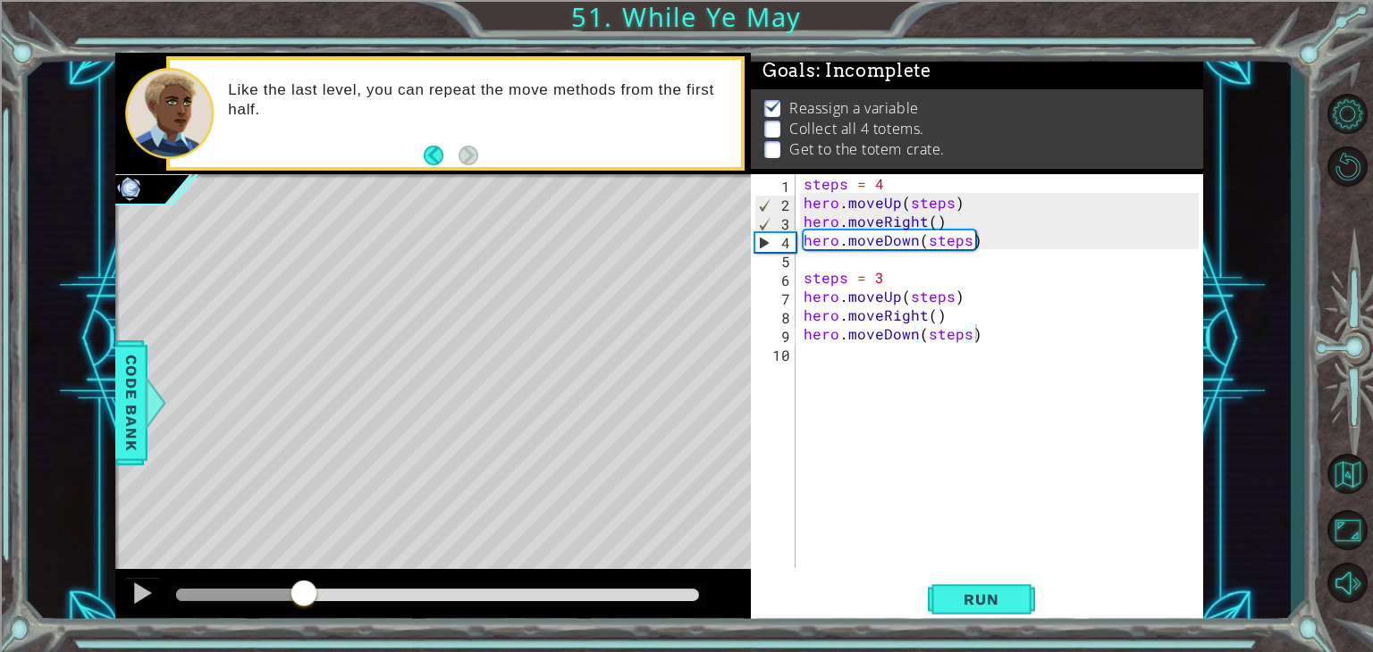
click at [308, 576] on div at bounding box center [432, 597] width 635 height 57
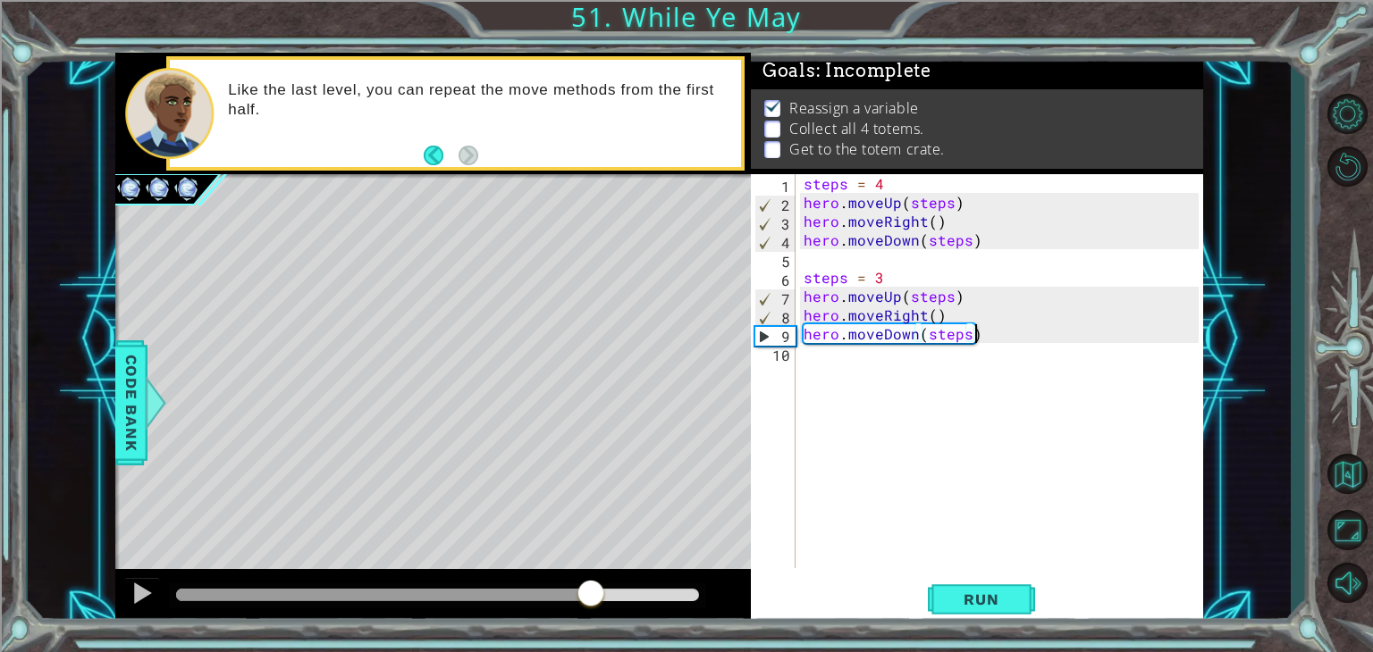
drag, startPoint x: 308, startPoint y: 579, endPoint x: 598, endPoint y: 593, distance: 289.9
click at [598, 593] on div at bounding box center [591, 595] width 32 height 32
click at [839, 382] on div "steps = 4 hero . moveUp ( steps ) hero . moveRight ( ) hero . moveDown ( steps …" at bounding box center [1004, 390] width 408 height 432
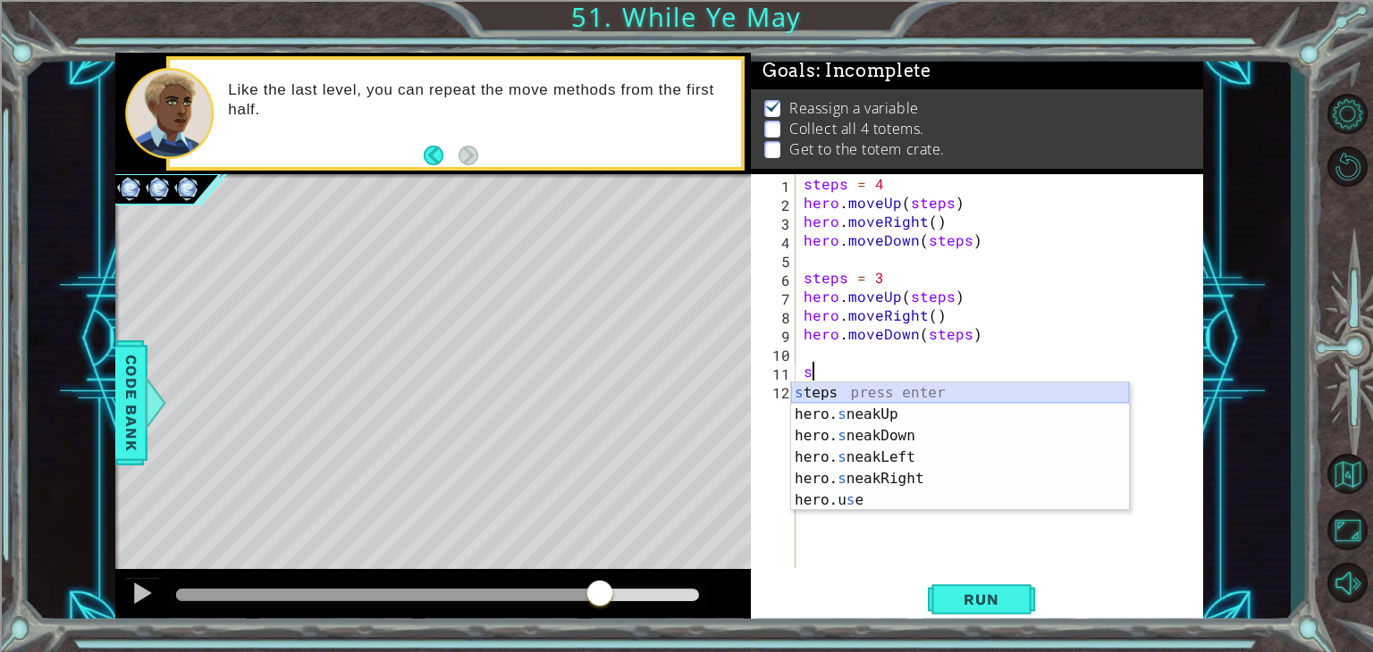
click at [841, 390] on div "s teps press enter hero. s neakUp press enter hero. s neakDown press enter hero…" at bounding box center [960, 468] width 338 height 172
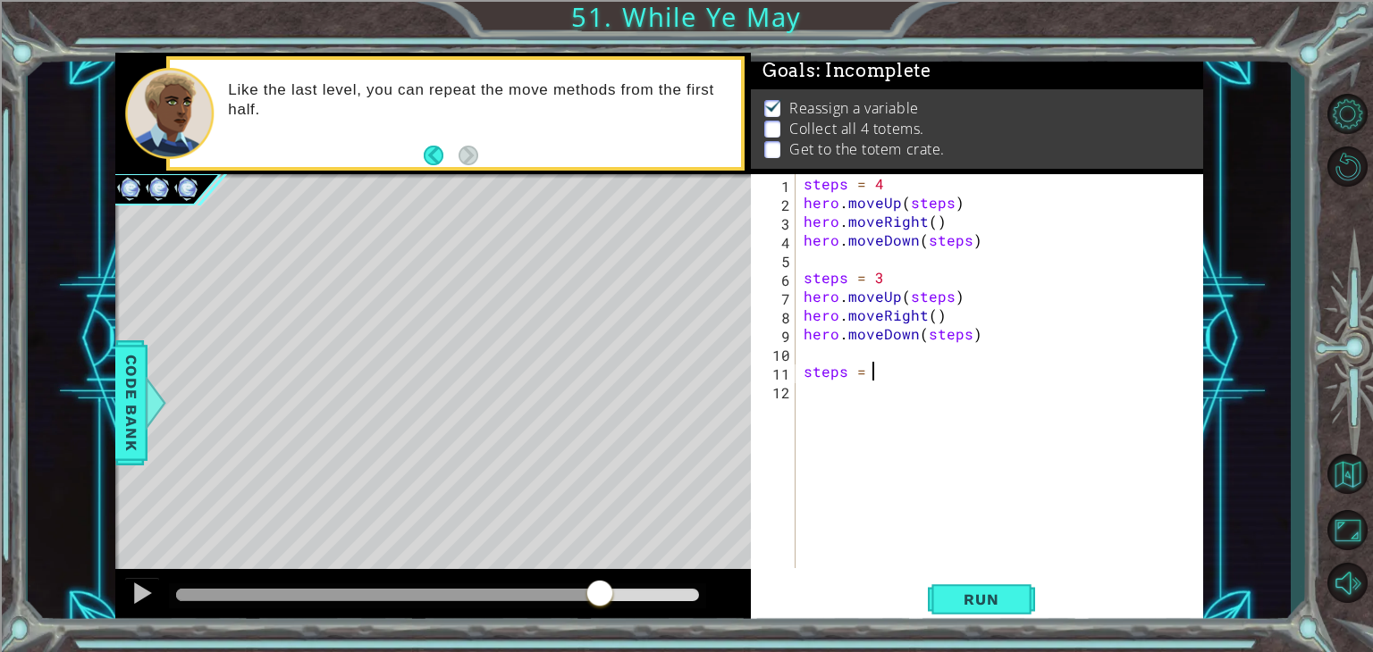
scroll to position [0, 4]
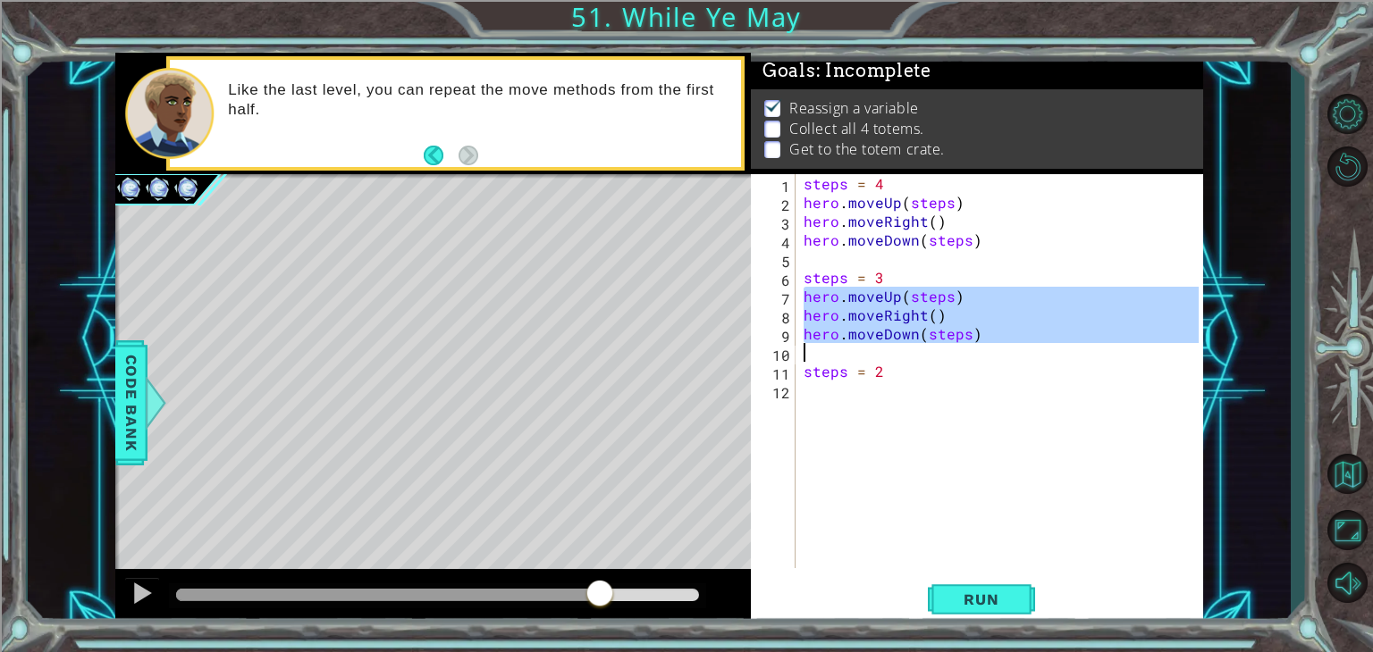
drag, startPoint x: 804, startPoint y: 295, endPoint x: 992, endPoint y: 348, distance: 194.9
click at [992, 348] on div "steps = 4 hero . moveUp ( steps ) hero . moveRight ( ) hero . moveDown ( steps …" at bounding box center [1004, 390] width 408 height 432
type textarea "hero.moveDown(steps)"
click at [853, 415] on div "steps = 4 hero . moveUp ( steps ) hero . moveRight ( ) hero . moveDown ( steps …" at bounding box center [1004, 390] width 408 height 432
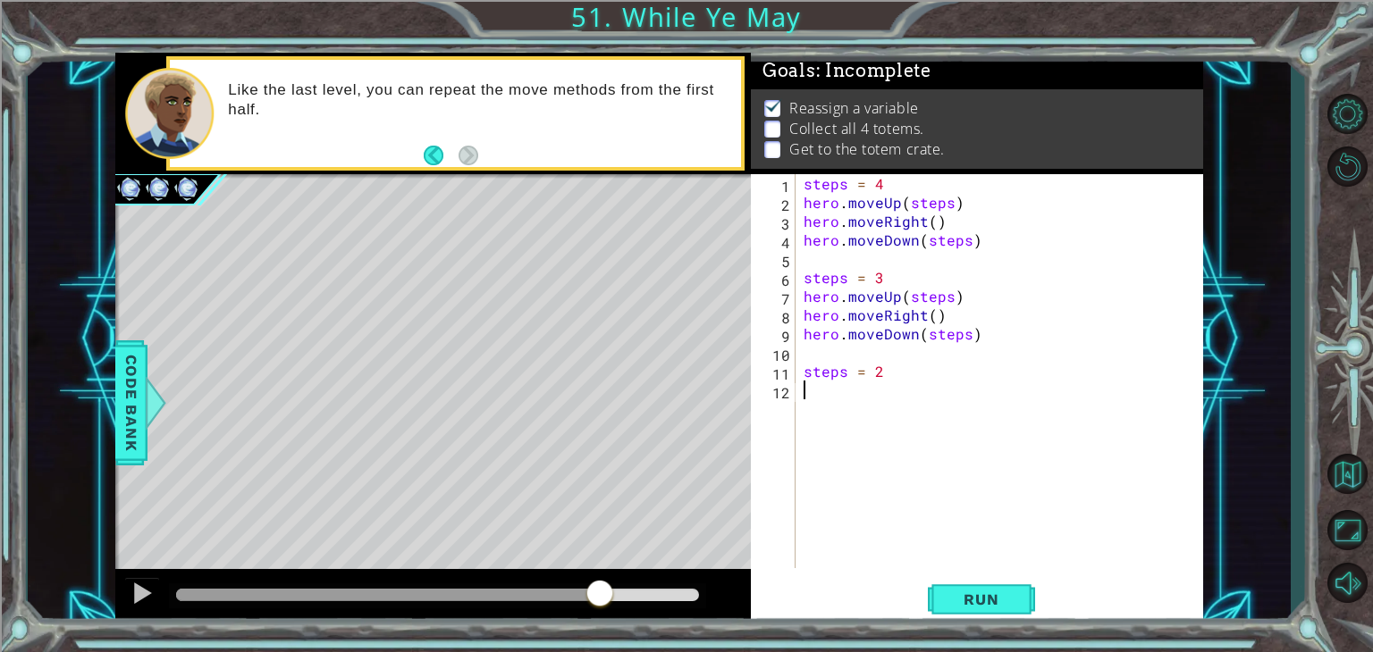
scroll to position [0, 0]
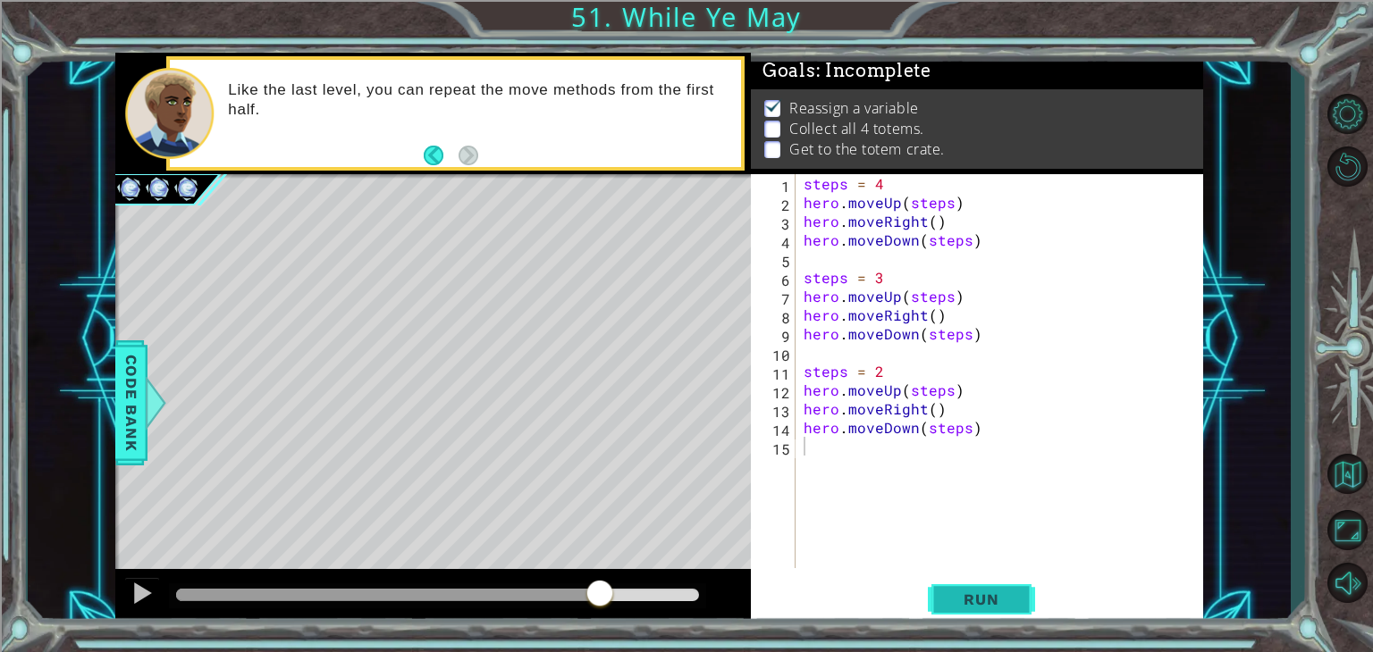
click at [980, 587] on button "Run" at bounding box center [981, 600] width 107 height 46
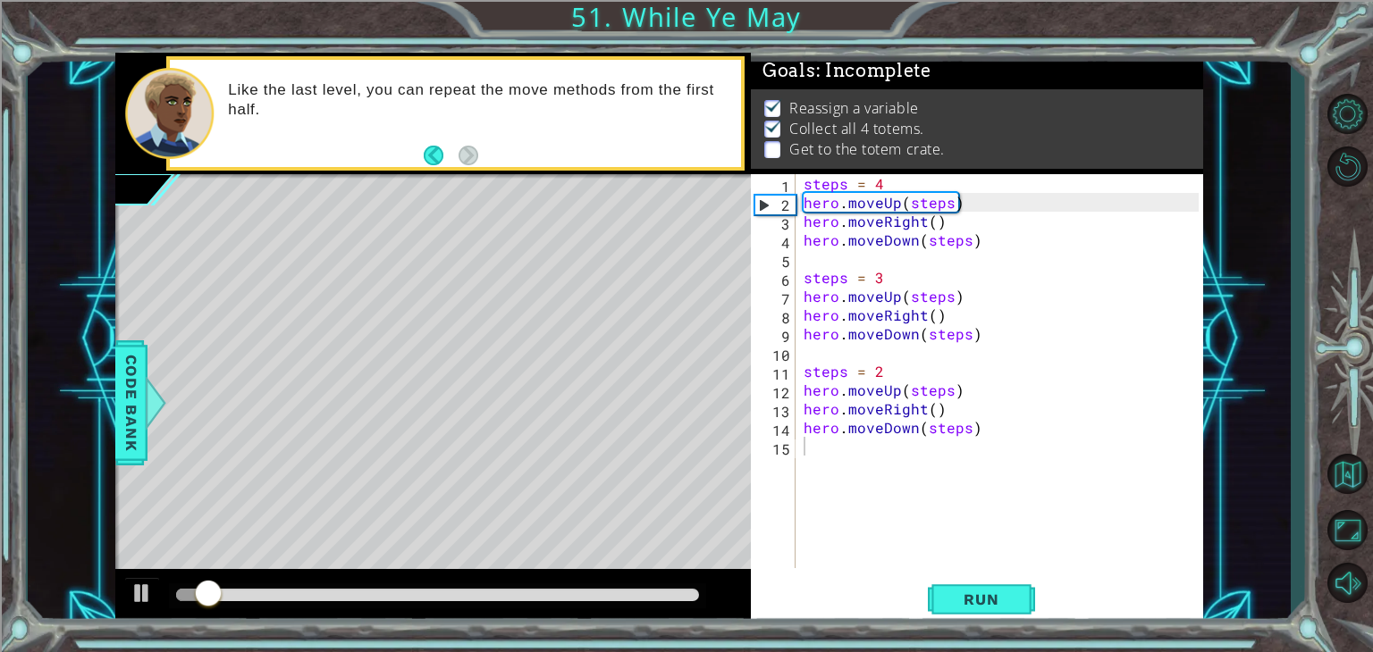
click at [675, 582] on div at bounding box center [432, 597] width 635 height 57
click at [668, 595] on div at bounding box center [437, 595] width 523 height 13
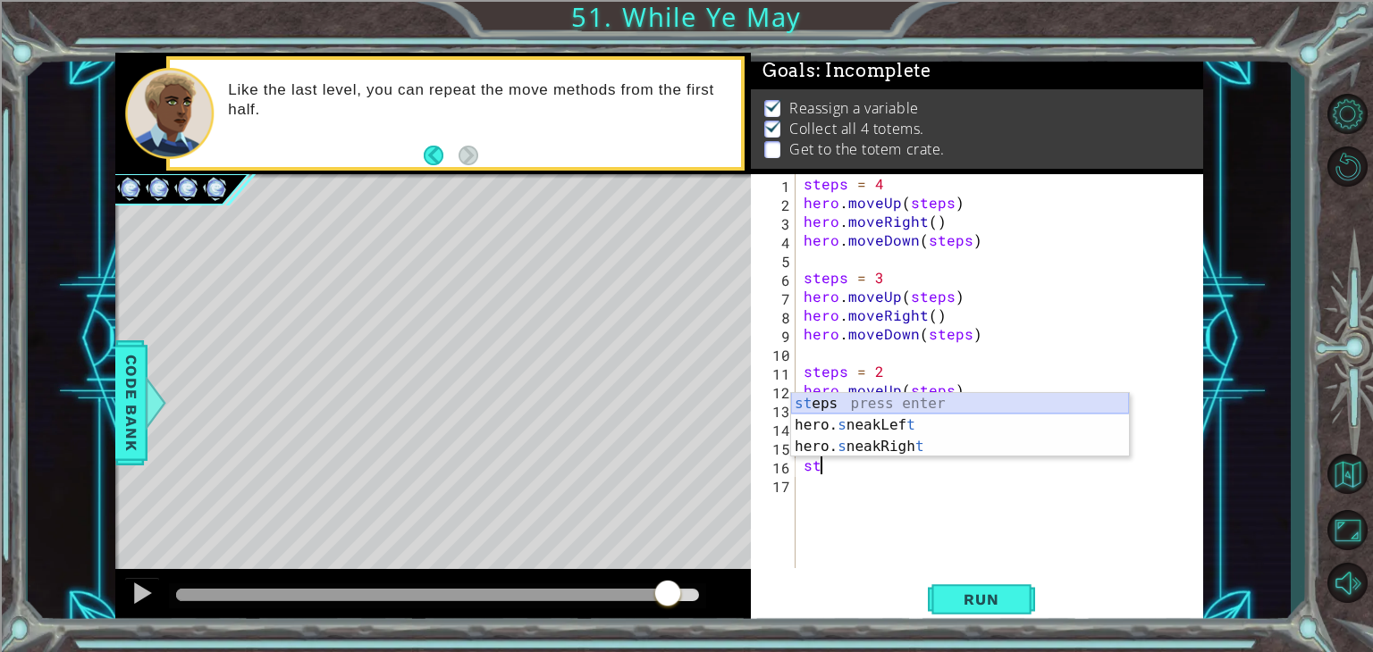
click at [847, 405] on div "st eps press enter hero. s neakLef t press enter hero. s neakRigh t press enter" at bounding box center [960, 446] width 338 height 107
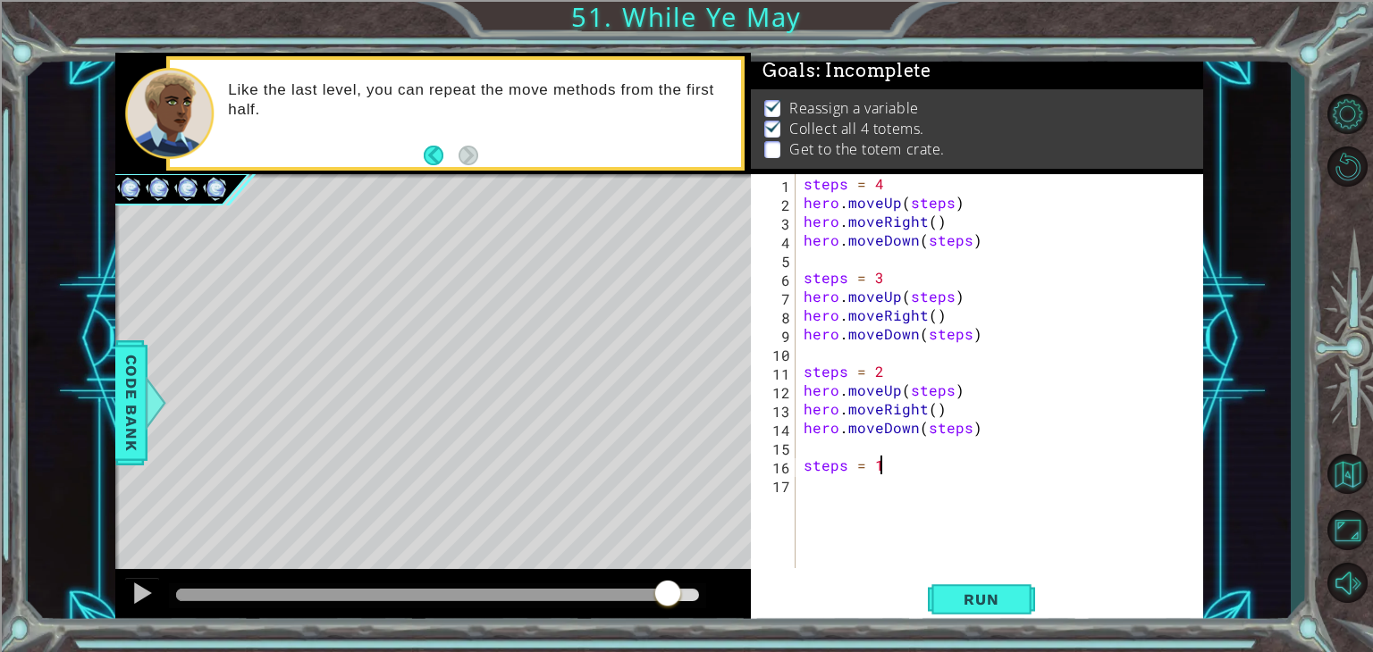
scroll to position [0, 4]
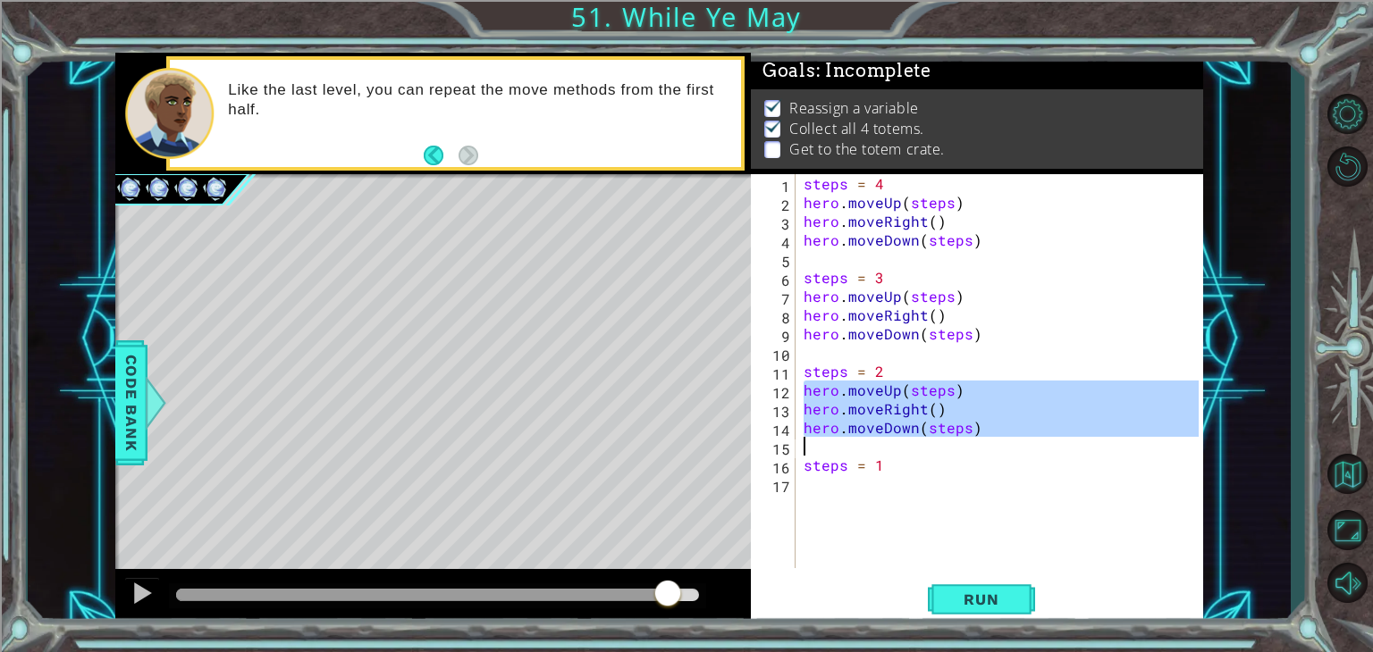
drag, startPoint x: 804, startPoint y: 388, endPoint x: 969, endPoint y: 437, distance: 171.6
click at [969, 437] on div "steps = 4 hero . moveUp ( steps ) hero . moveRight ( ) hero . moveDown ( steps …" at bounding box center [1004, 390] width 408 height 432
type textarea "hero.moveRight() hero.moveDown(steps)"
click at [861, 489] on div "steps = 4 hero . moveUp ( steps ) hero . moveRight ( ) hero . moveDown ( steps …" at bounding box center [1004, 390] width 408 height 432
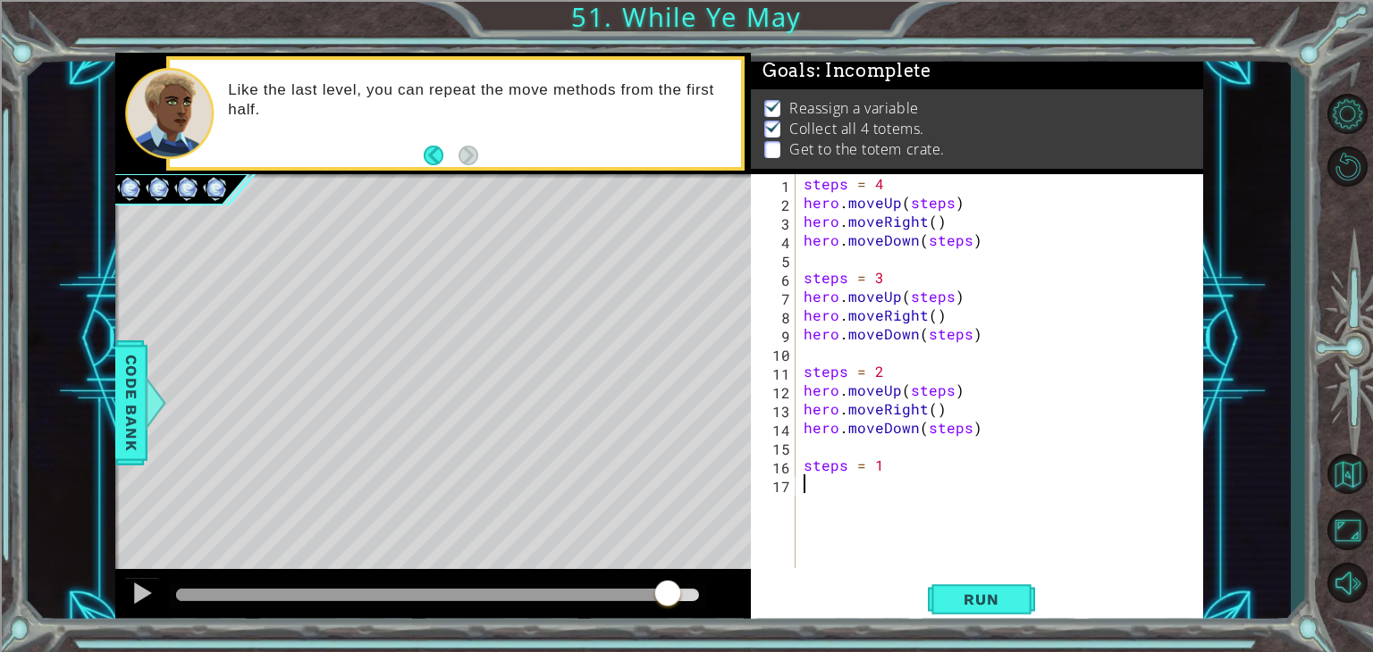
paste textarea "hero.moveDown(steps"
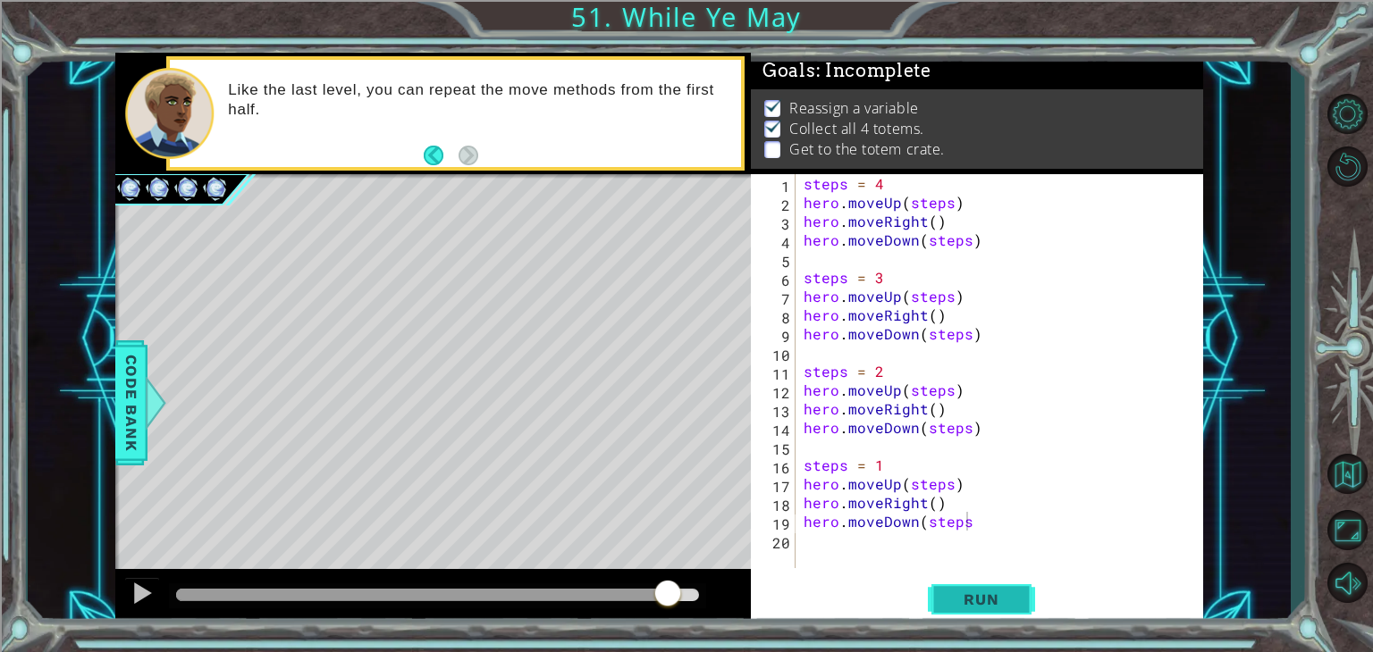
click at [945, 606] on span "Run" at bounding box center [980, 600] width 71 height 18
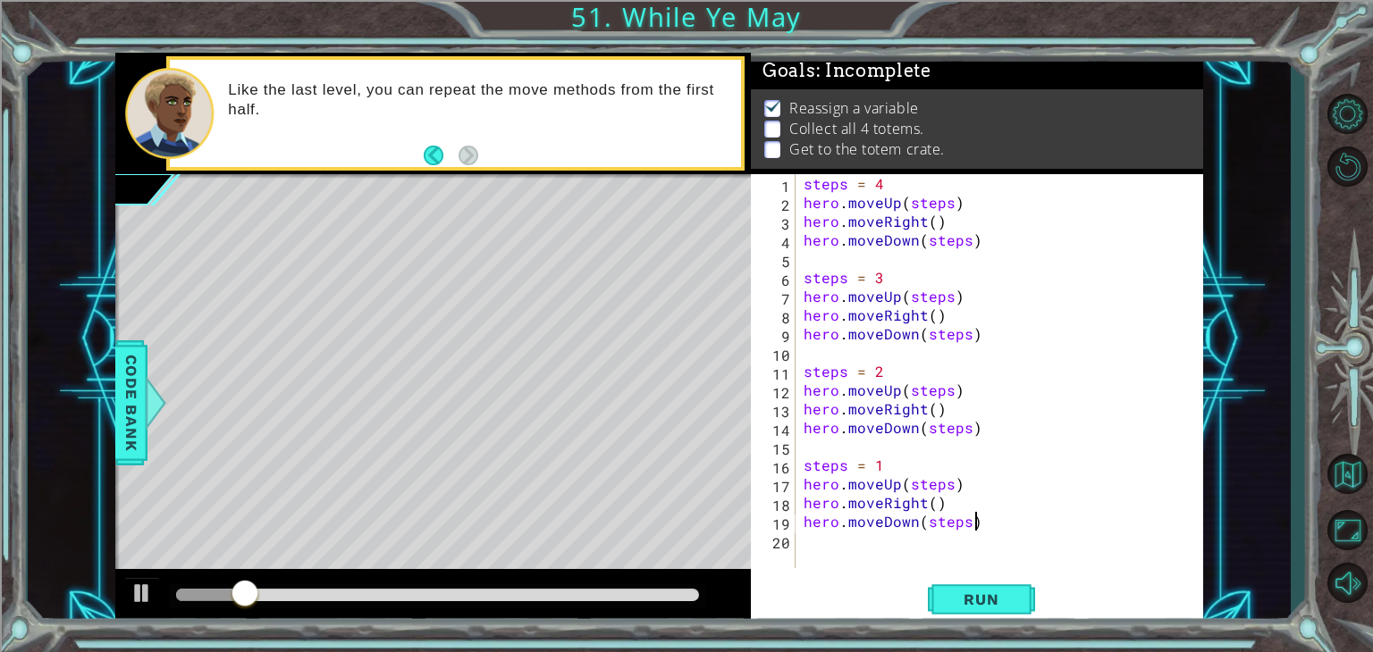
scroll to position [0, 9]
type textarea "hero.moveDown(steps)"
click at [953, 591] on span "Run" at bounding box center [980, 600] width 71 height 18
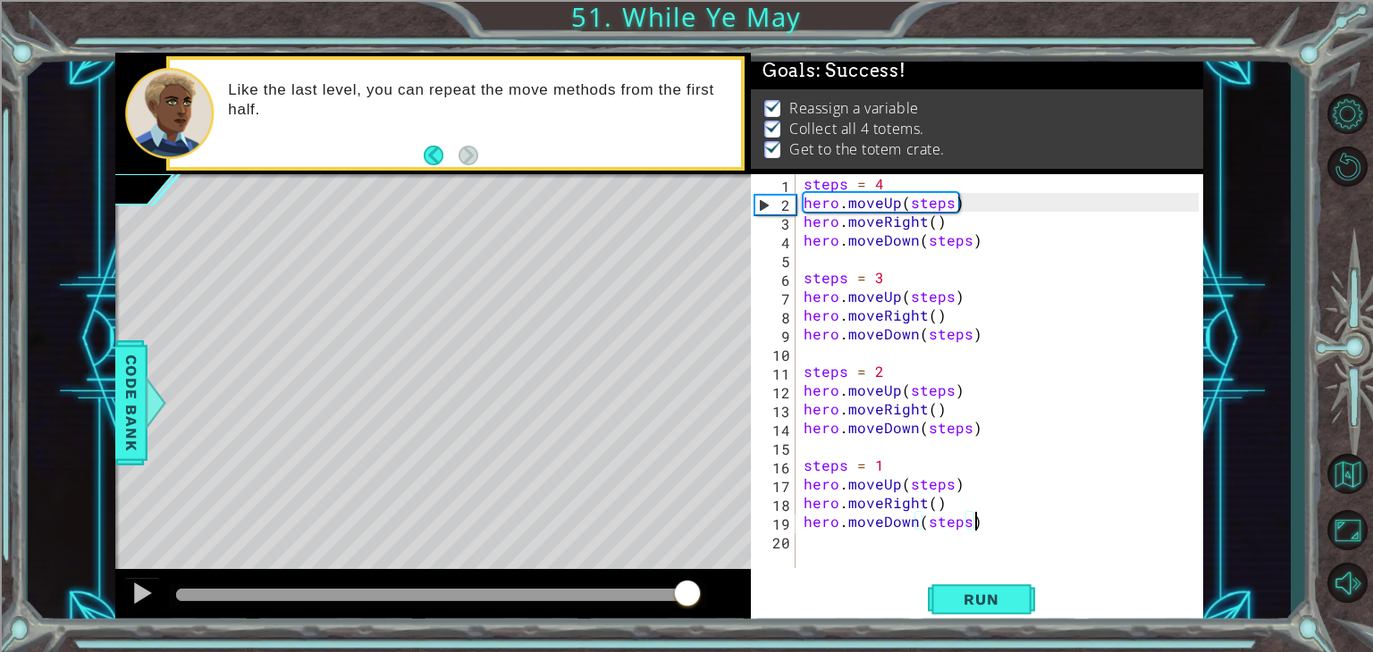
click at [686, 598] on div at bounding box center [437, 595] width 523 height 13
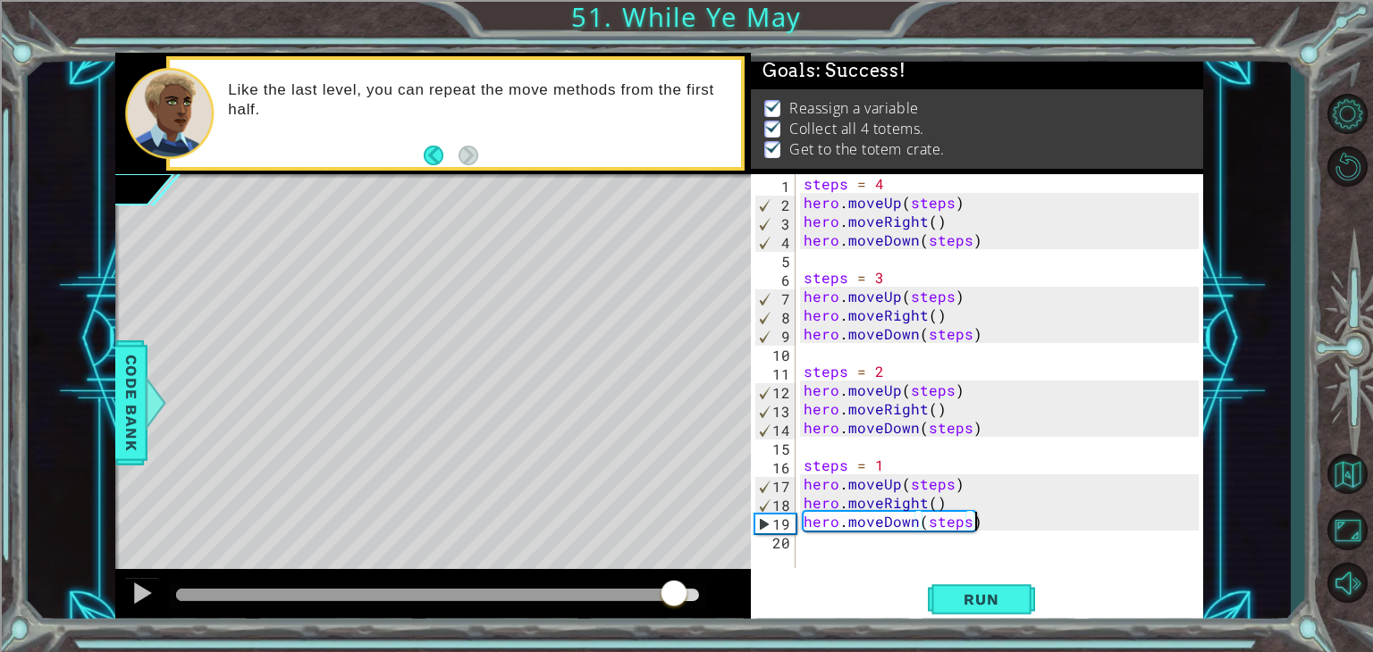
drag, startPoint x: 685, startPoint y: 588, endPoint x: 665, endPoint y: 588, distance: 19.7
click at [665, 588] on div at bounding box center [674, 595] width 32 height 32
click at [992, 594] on span "Run" at bounding box center [980, 600] width 71 height 18
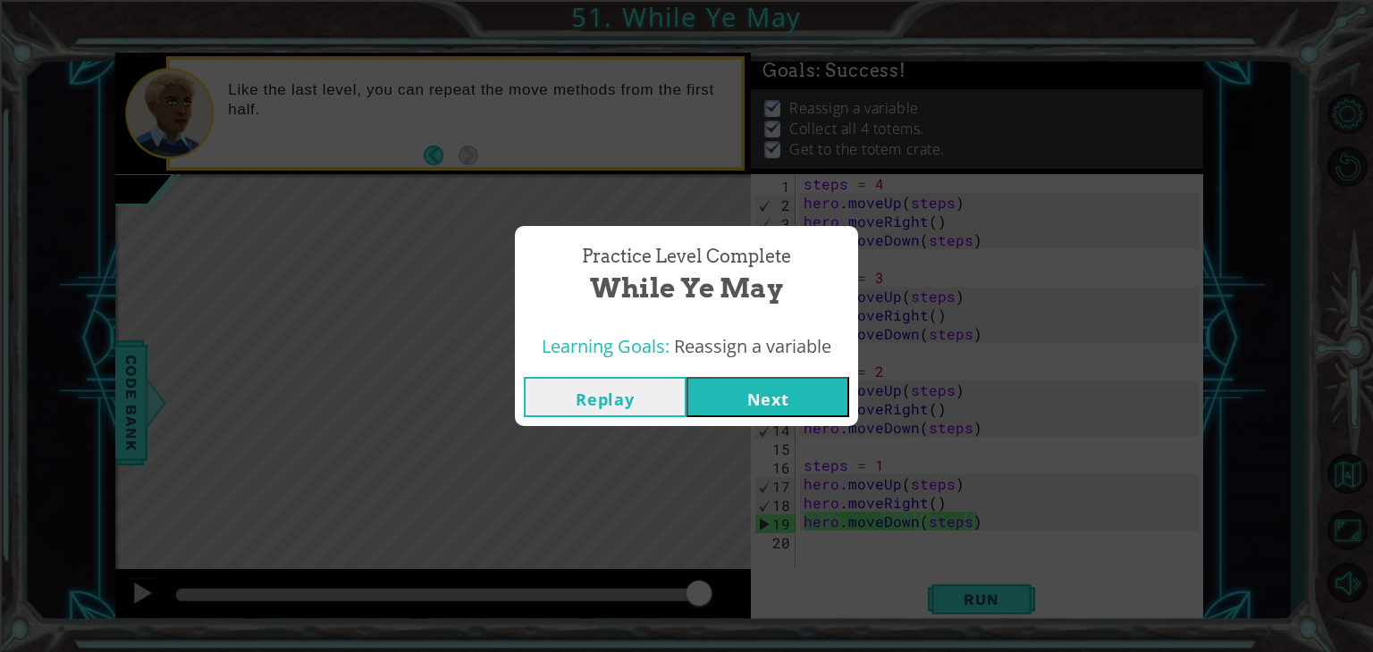
click at [758, 416] on button "Next" at bounding box center [767, 397] width 163 height 40
